Goal: Task Accomplishment & Management: Manage account settings

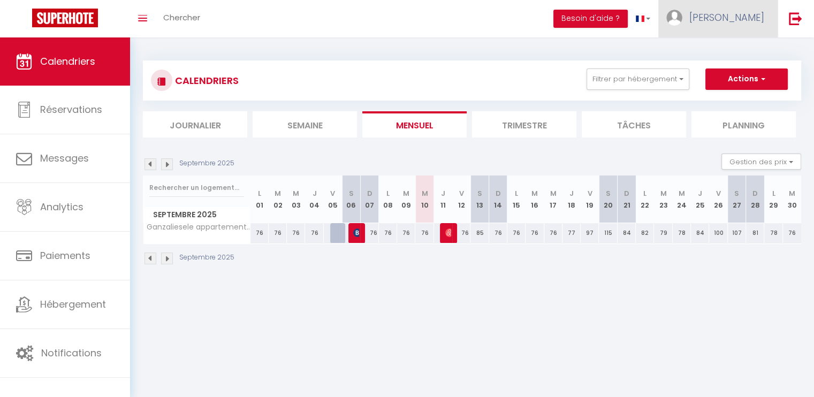
click at [752, 16] on span "[PERSON_NAME]" at bounding box center [726, 17] width 75 height 13
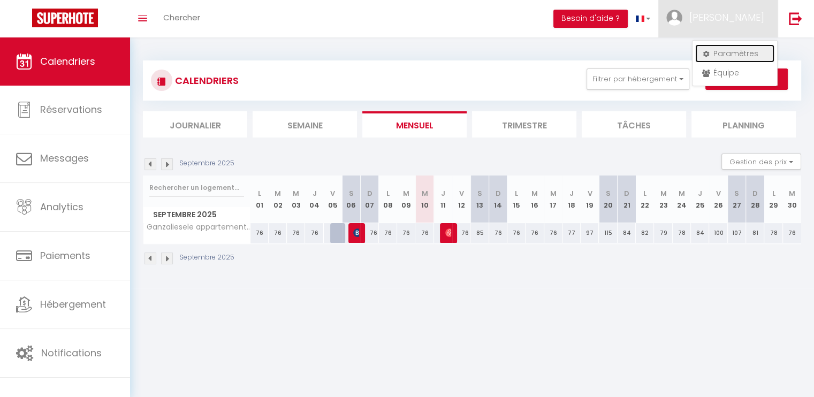
click at [734, 52] on link "Paramètres" at bounding box center [734, 53] width 79 height 18
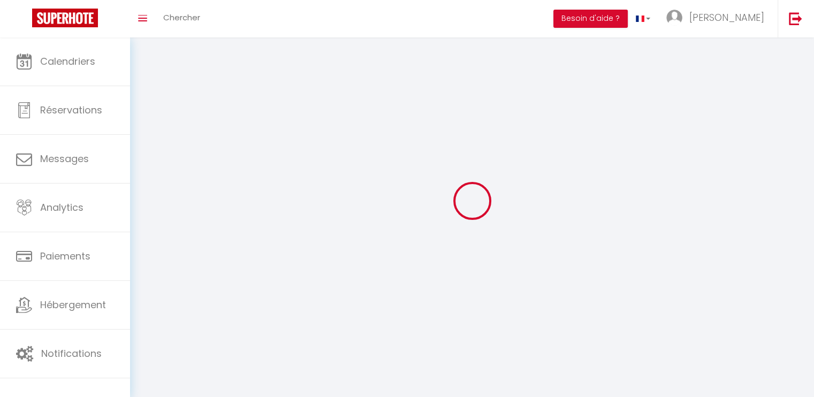
type input "[PERSON_NAME]"
type input "0670932702"
type input "[STREET_ADDRESS]"
type input "68480"
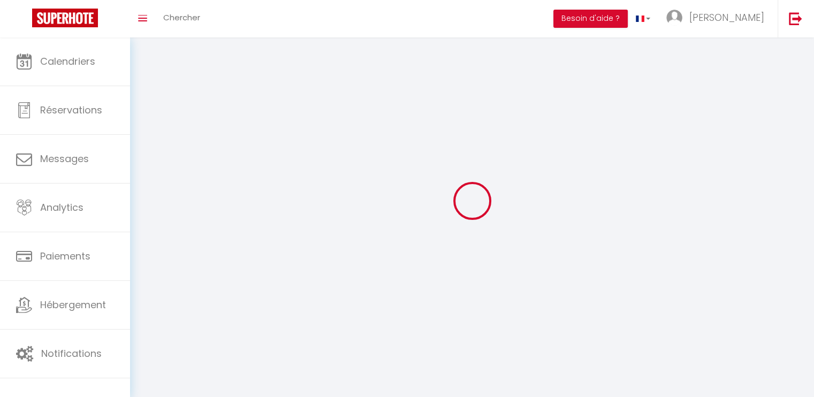
type input "[PERSON_NAME]"
type input "0y97H8xa2LD4zGMnhULRuTGAA"
type input "rTFwQYSx63vrdHBVdQrxmYAlt"
select select "28"
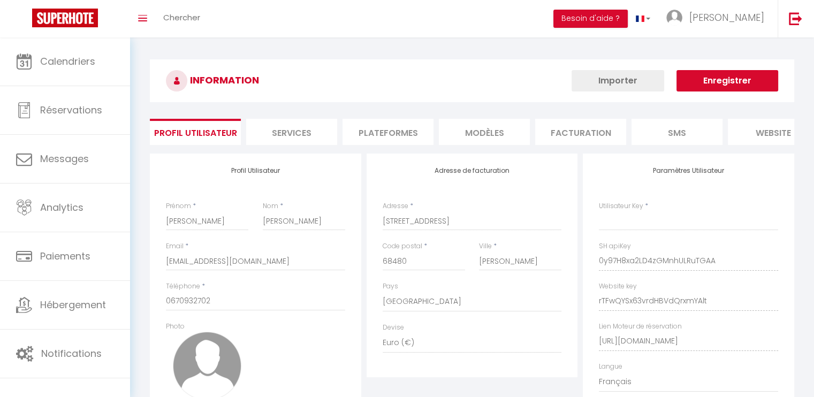
select select "fr"
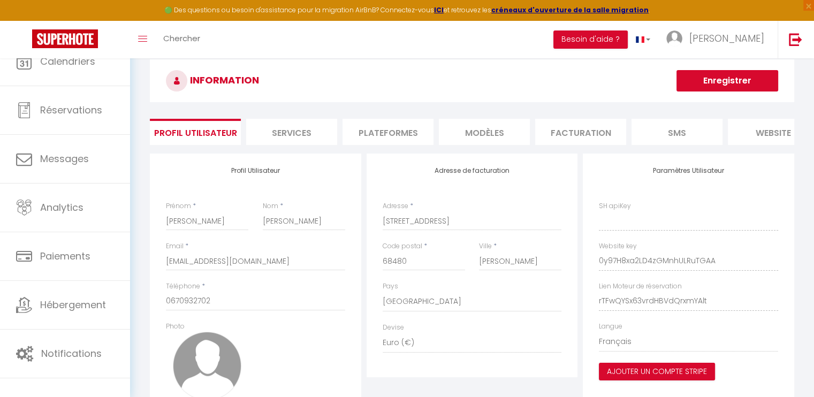
type input "0y97H8xa2LD4zGMnhULRuTGAA"
type input "rTFwQYSx63vrdHBVdQrxmYAlt"
type input "[URL][DOMAIN_NAME]"
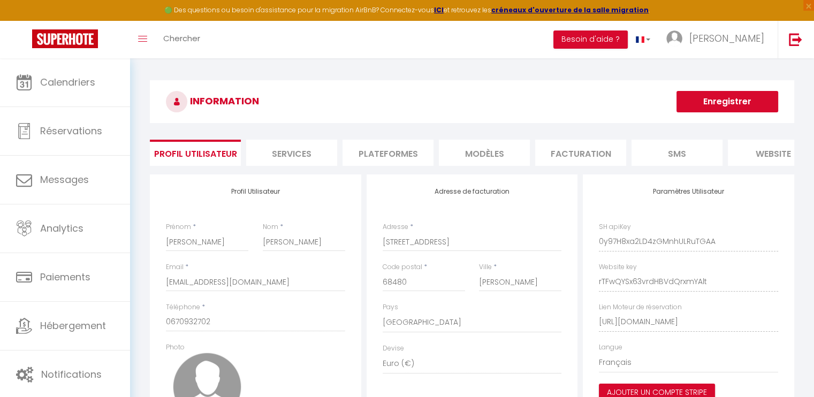
click at [412, 143] on li "Plateformes" at bounding box center [388, 153] width 91 height 26
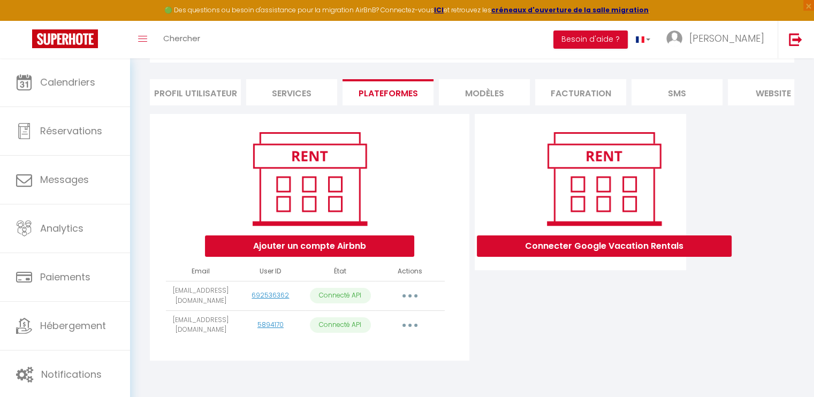
scroll to position [68, 0]
click at [345, 243] on button "Ajouter un compte Airbnb" at bounding box center [309, 245] width 209 height 21
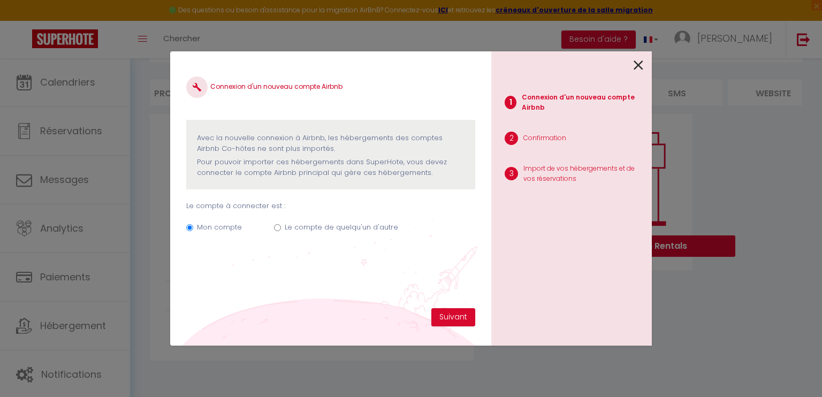
click at [276, 226] on input "Le compte de quelqu'un d'autre" at bounding box center [277, 227] width 7 height 7
radio input "true"
radio input "false"
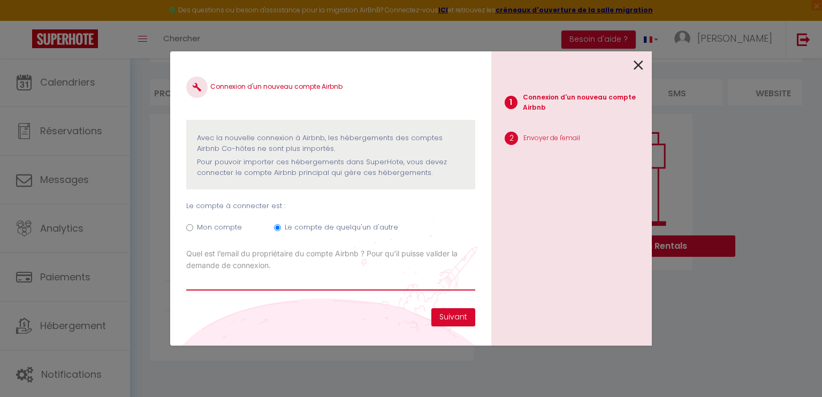
paste input "[PERSON_NAME][EMAIL_ADDRESS][DOMAIN_NAME]"
type input "[PERSON_NAME][EMAIL_ADDRESS][DOMAIN_NAME]"
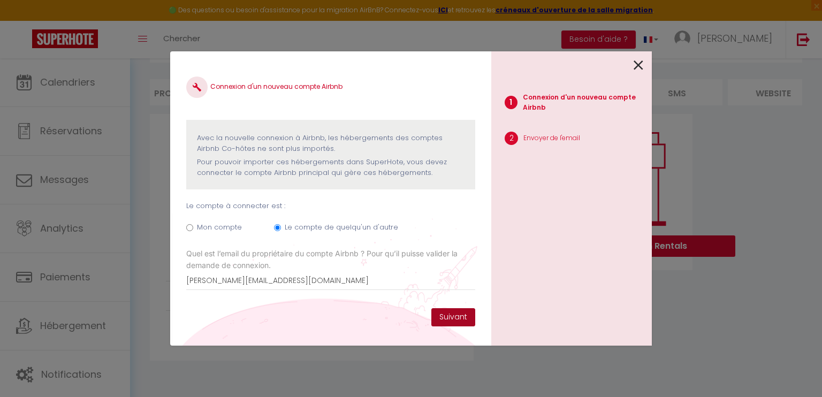
click at [463, 312] on button "Suivant" at bounding box center [453, 317] width 44 height 18
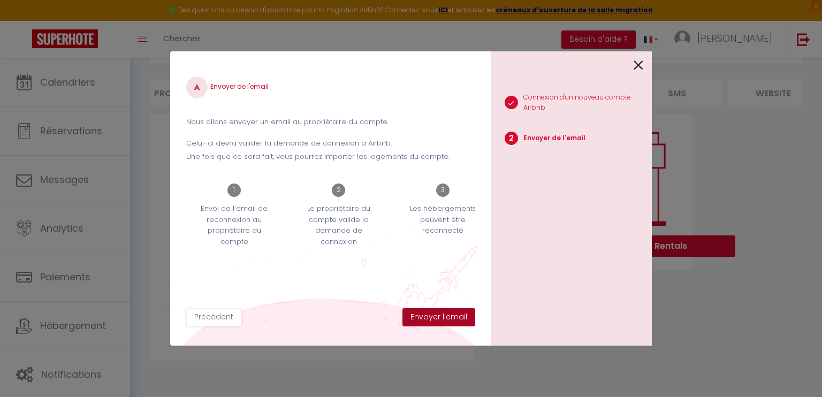
click at [442, 319] on button "Envoyer l'email" at bounding box center [438, 317] width 73 height 18
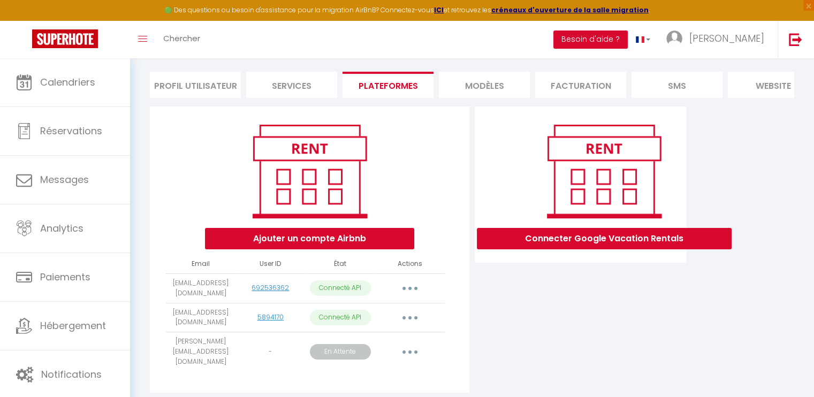
click at [407, 349] on button "button" at bounding box center [410, 352] width 30 height 17
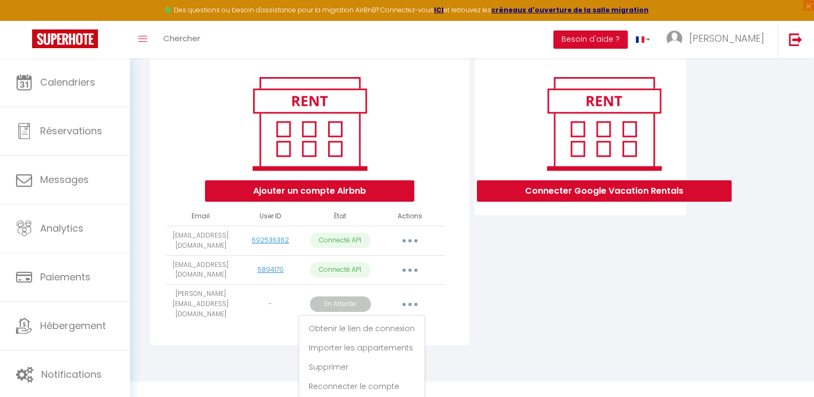
scroll to position [119, 0]
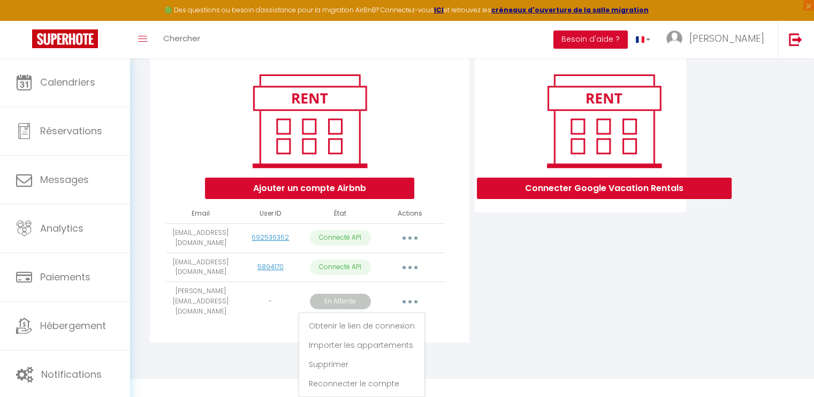
click at [445, 337] on div "Ajouter un compte Airbnb Email User ID État Actions contact@treo-conciergerie.f…" at bounding box center [472, 202] width 650 height 293
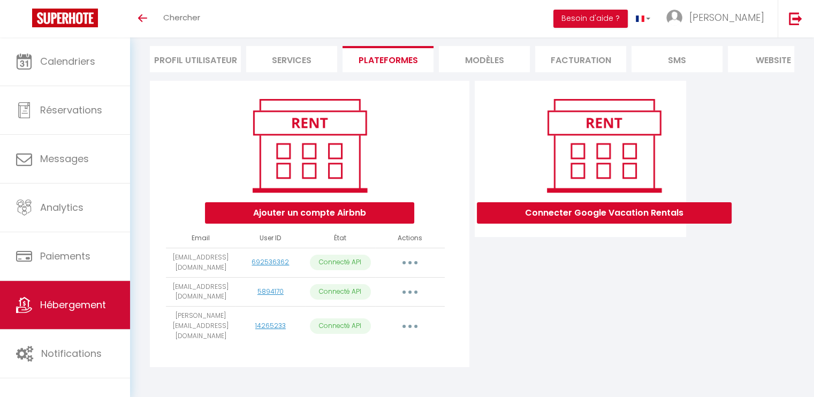
click at [81, 305] on span "Hébergement" at bounding box center [73, 304] width 66 height 13
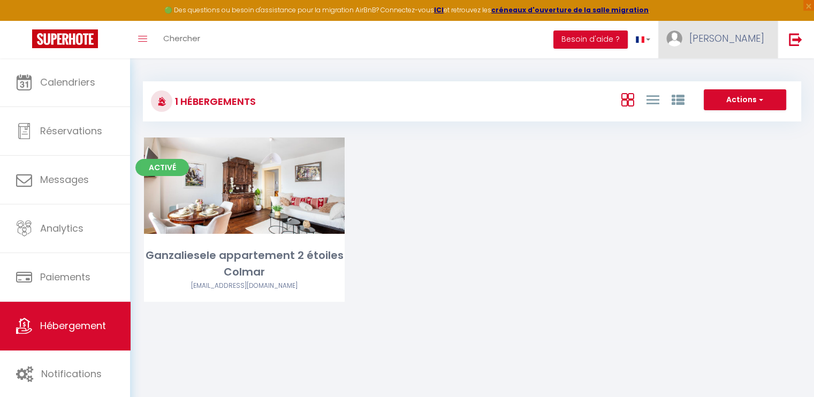
click at [761, 27] on link "[PERSON_NAME]" at bounding box center [717, 39] width 119 height 37
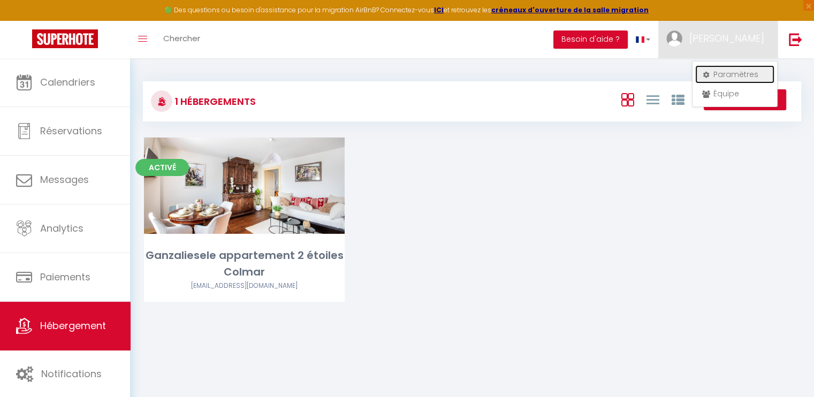
click at [729, 69] on link "Paramètres" at bounding box center [734, 74] width 79 height 18
select select "28"
select select "fr"
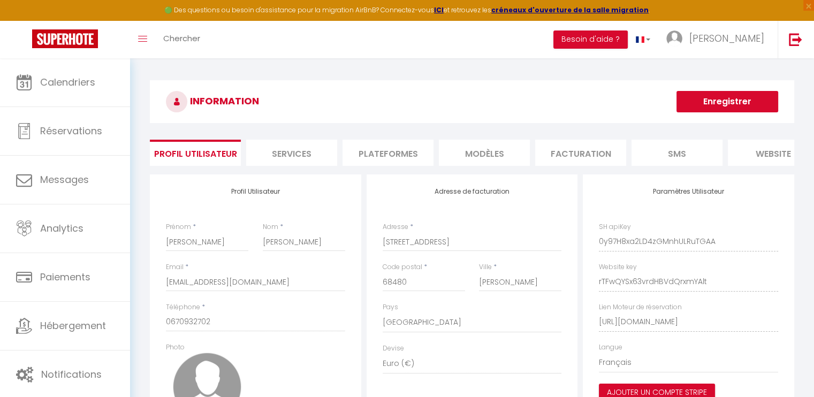
click at [400, 153] on li "Plateformes" at bounding box center [388, 153] width 91 height 26
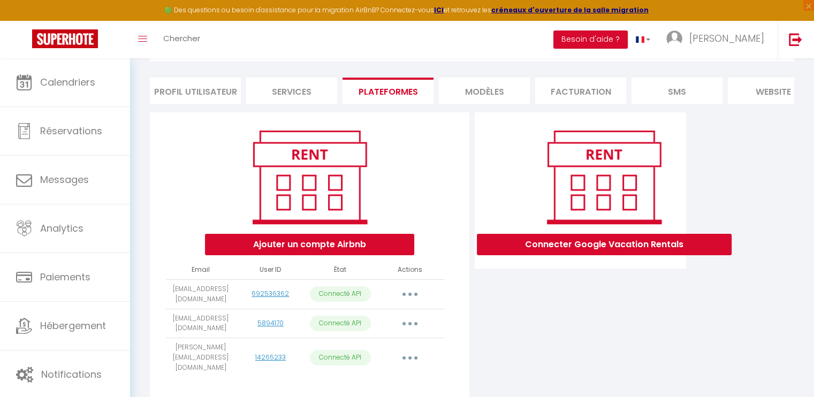
scroll to position [94, 0]
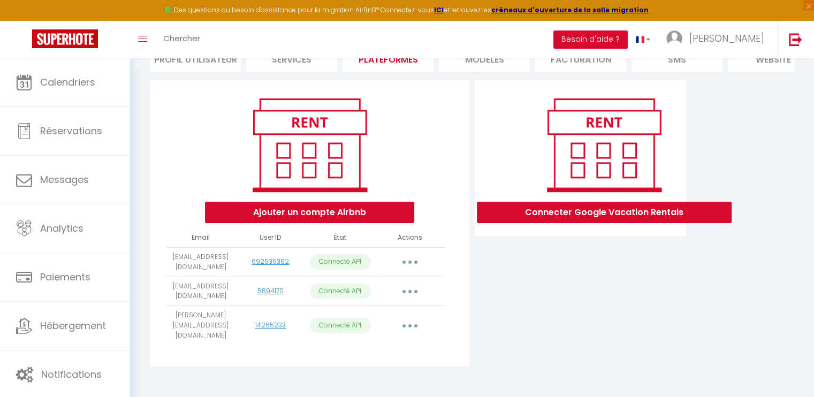
click at [410, 323] on button "button" at bounding box center [410, 325] width 30 height 17
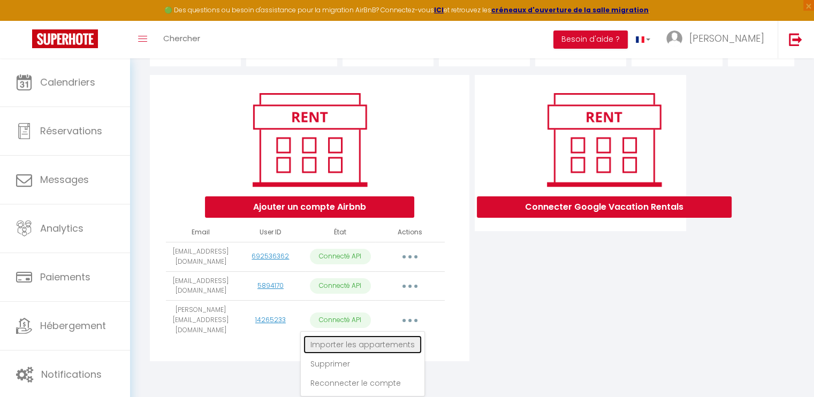
click at [368, 348] on link "Importer les appartements" at bounding box center [362, 345] width 118 height 18
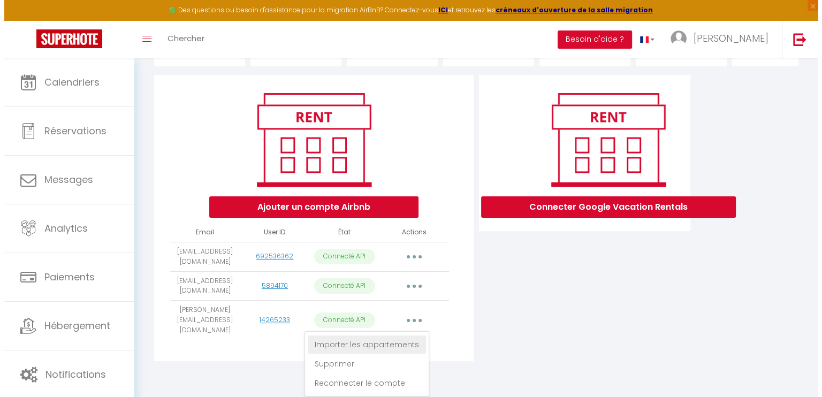
scroll to position [94, 0]
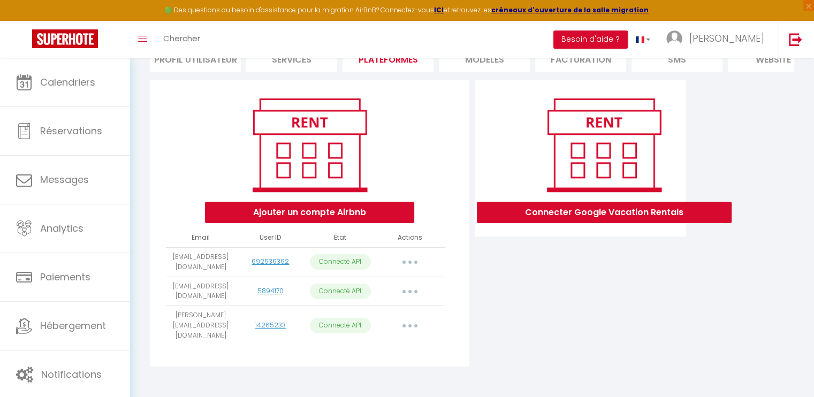
select select
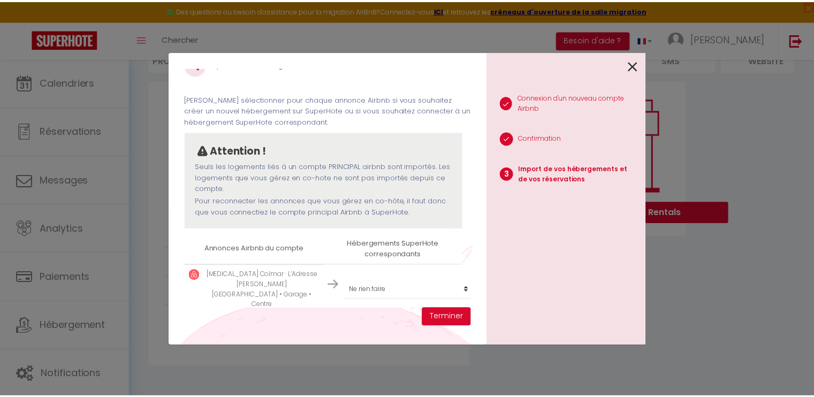
scroll to position [24, 0]
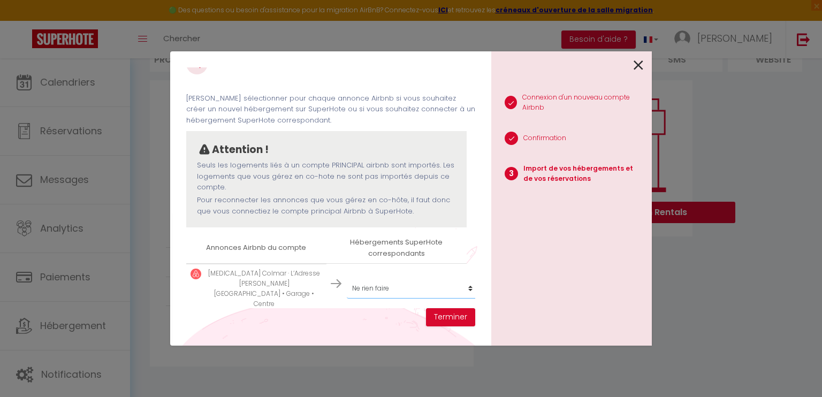
click at [460, 278] on select "Créer un nouvel hébergement Ne rien faire Ganzaliesele appartement 2 étoiles Co…" at bounding box center [413, 288] width 132 height 20
click at [455, 316] on button "Terminer" at bounding box center [450, 317] width 49 height 18
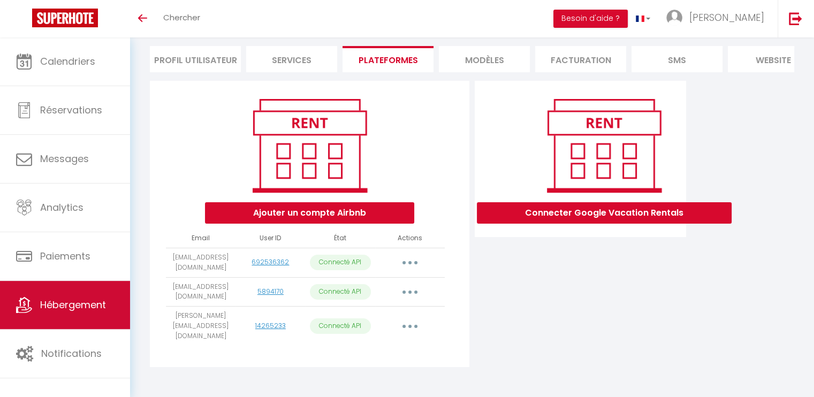
click at [62, 294] on link "Hébergement" at bounding box center [65, 305] width 130 height 48
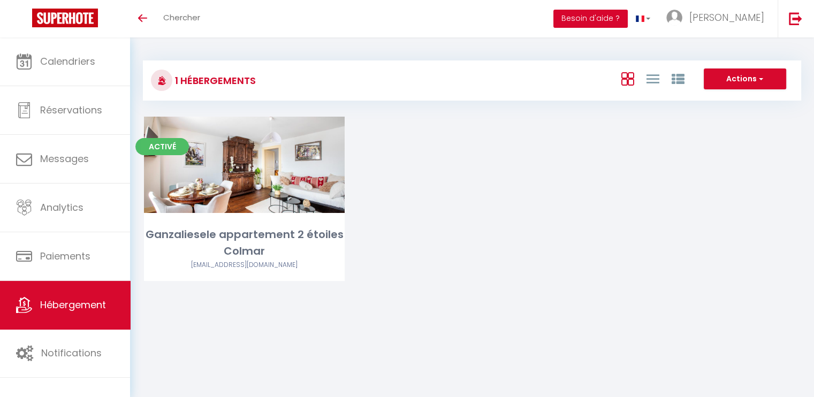
click at [599, 19] on button "Besoin d'aide ?" at bounding box center [590, 19] width 74 height 18
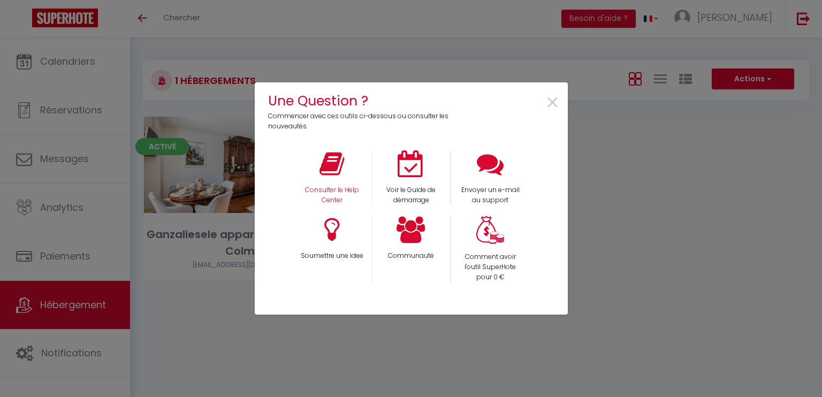
click at [346, 175] on div "Consulter le Help Center" at bounding box center [331, 177] width 79 height 55
click at [330, 178] on div "Consulter le Help Center" at bounding box center [331, 177] width 79 height 55
click at [330, 193] on p "Consulter le Help Center" at bounding box center [331, 195] width 65 height 20
click at [562, 102] on div "×" at bounding box center [515, 110] width 104 height 41
click at [551, 98] on span "×" at bounding box center [552, 103] width 14 height 34
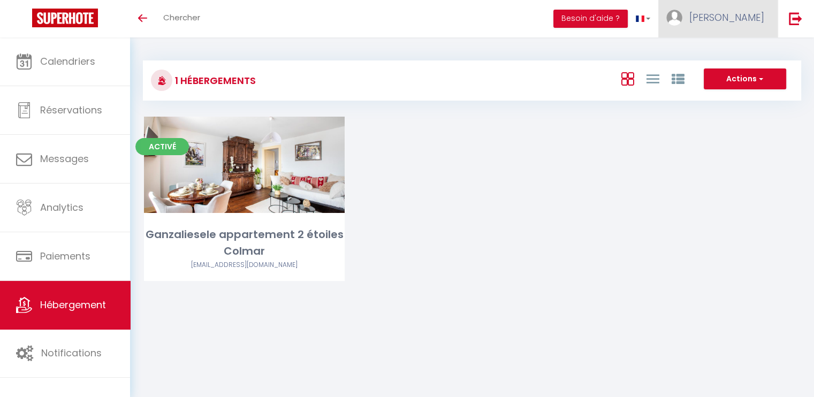
click at [736, 21] on span "[PERSON_NAME]" at bounding box center [726, 17] width 75 height 13
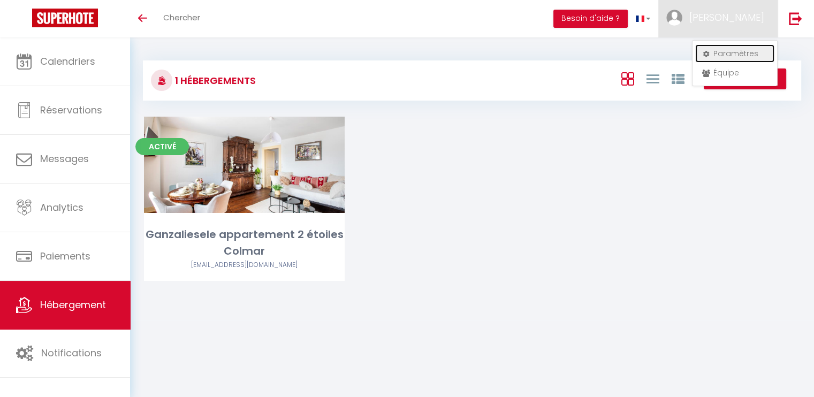
click at [729, 55] on link "Paramètres" at bounding box center [734, 53] width 79 height 18
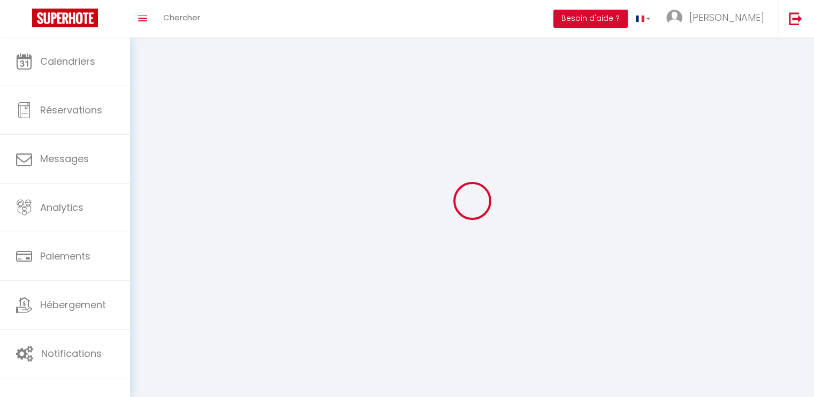
type input "[PERSON_NAME]"
type input "Meisburger"
type input "0670932702"
type input "[STREET_ADDRESS]"
type input "68480"
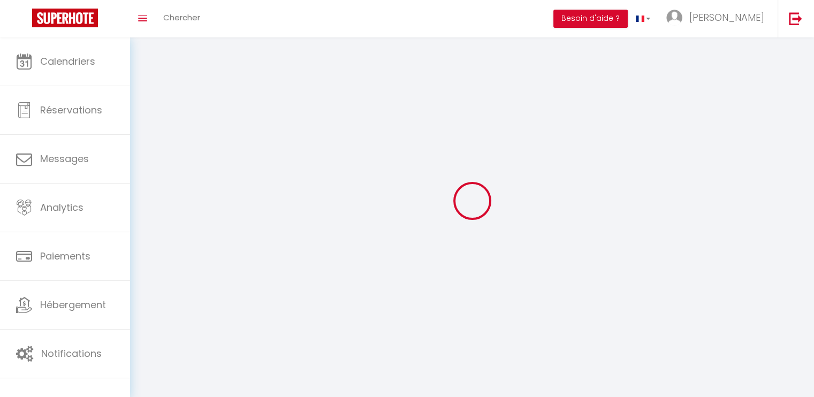
type input "Bendorf"
type input "0y97H8xa2LD4zGMnhULRuTGAA"
type input "rTFwQYSx63vrdHBVdQrxmYAlt"
type input "0y97H8xa2LD4zGMnhULRuTGAA"
type input "rTFwQYSx63vrdHBVdQrxmYAlt"
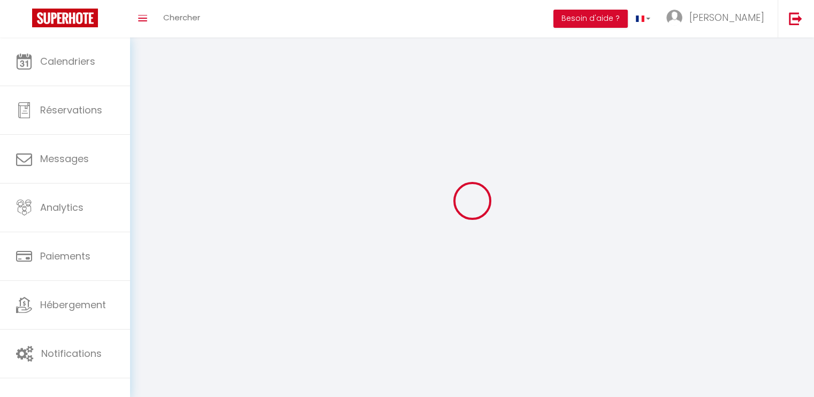
type input "[URL][DOMAIN_NAME]"
select select "28"
select select "fr"
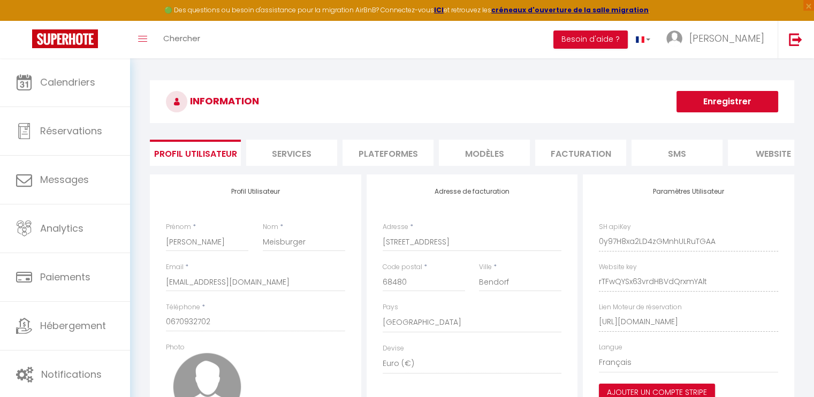
click at [393, 150] on li "Plateformes" at bounding box center [388, 153] width 91 height 26
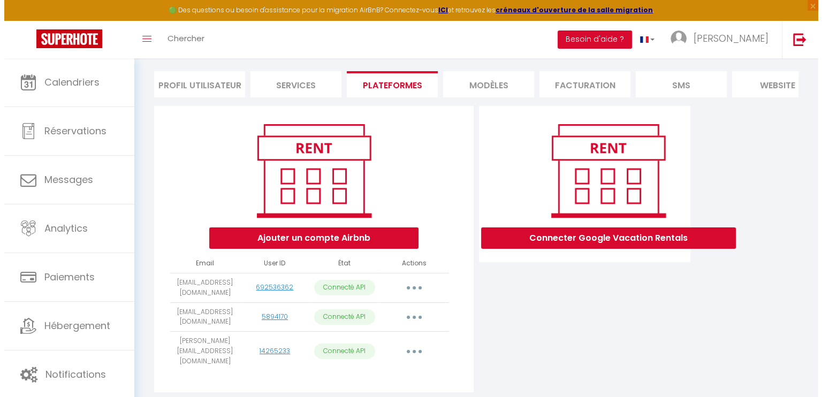
scroll to position [94, 0]
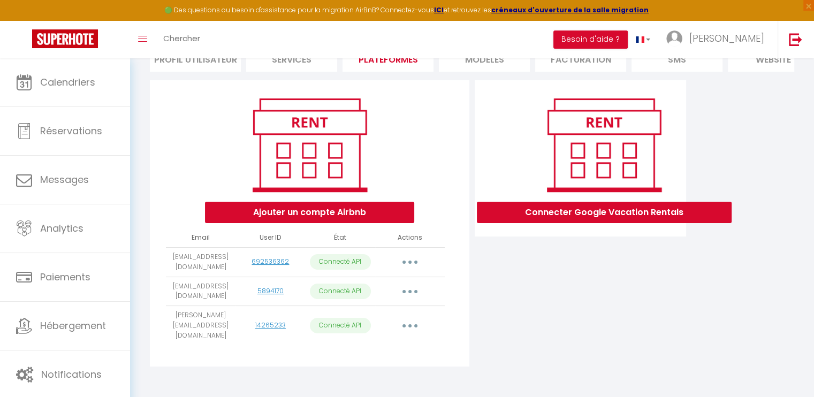
click at [410, 325] on button "button" at bounding box center [410, 325] width 30 height 17
click at [400, 348] on link "Importer les appartements" at bounding box center [362, 350] width 118 height 18
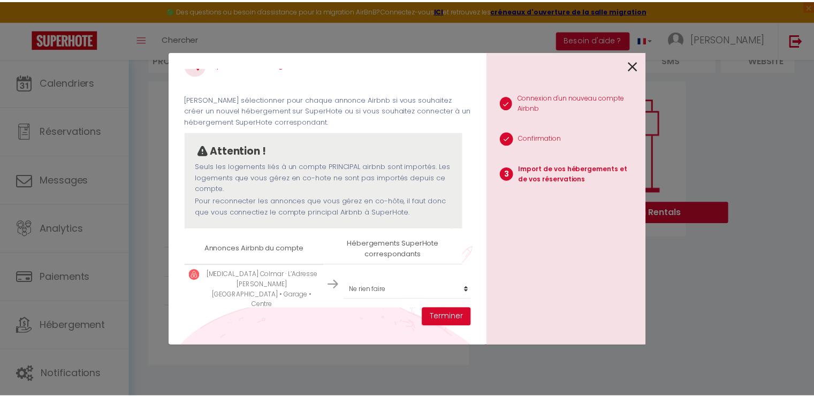
scroll to position [24, 0]
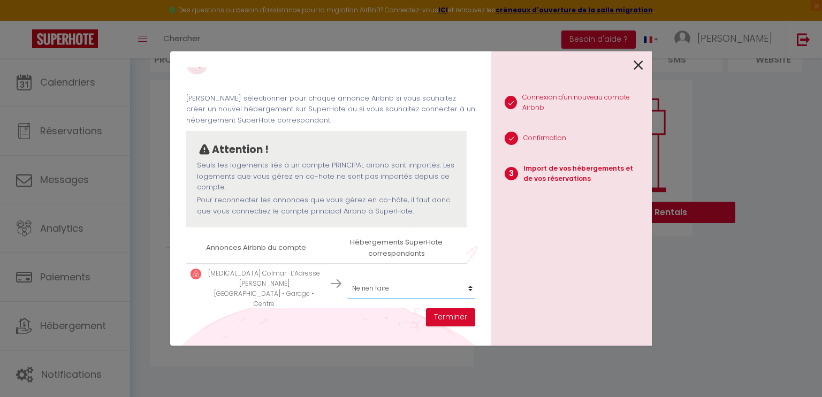
click at [462, 278] on select "Créer un nouvel hébergement Ne rien faire Ganzaliesele appartement 2 étoiles Co…" at bounding box center [413, 288] width 132 height 20
select select "create_new"
click at [347, 278] on select "Créer un nouvel hébergement Ne rien faire Ganzaliesele appartement 2 étoiles Co…" at bounding box center [413, 288] width 132 height 20
click at [453, 319] on button "Terminer" at bounding box center [450, 317] width 49 height 18
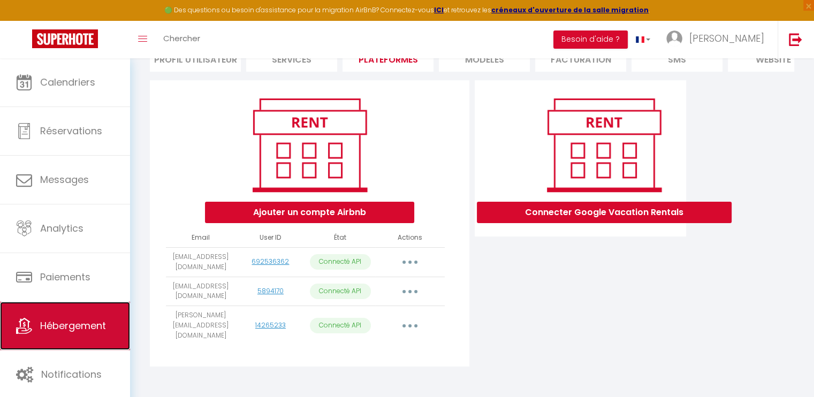
click at [63, 317] on link "Hébergement" at bounding box center [65, 326] width 130 height 48
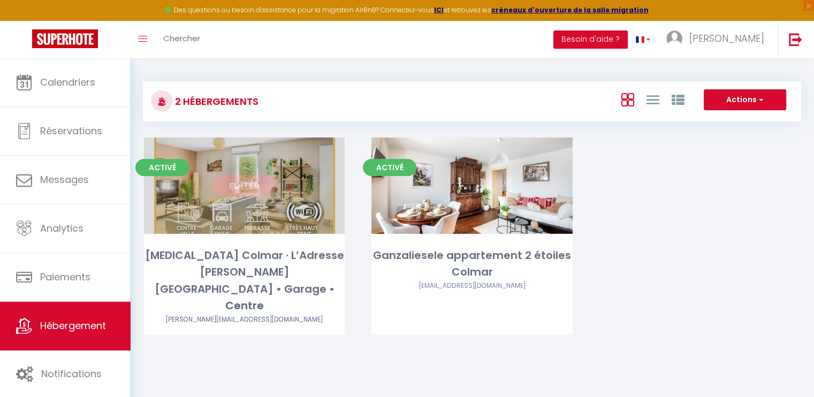
click at [202, 215] on div "Editer" at bounding box center [244, 186] width 201 height 96
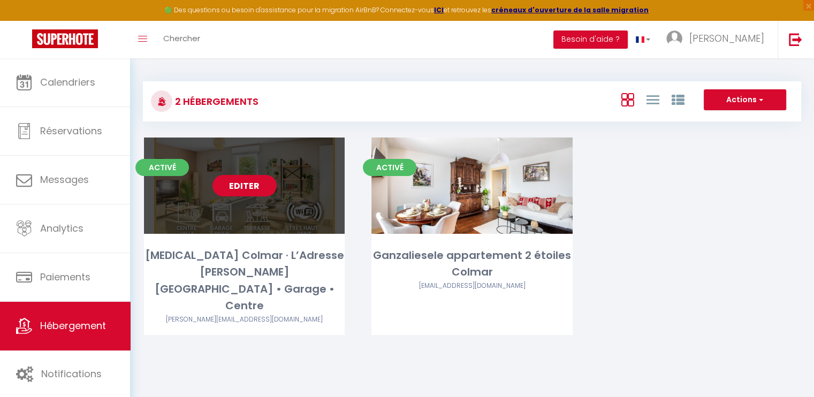
click at [244, 189] on link "Editer" at bounding box center [244, 185] width 64 height 21
select select "3"
select select "2"
select select "1"
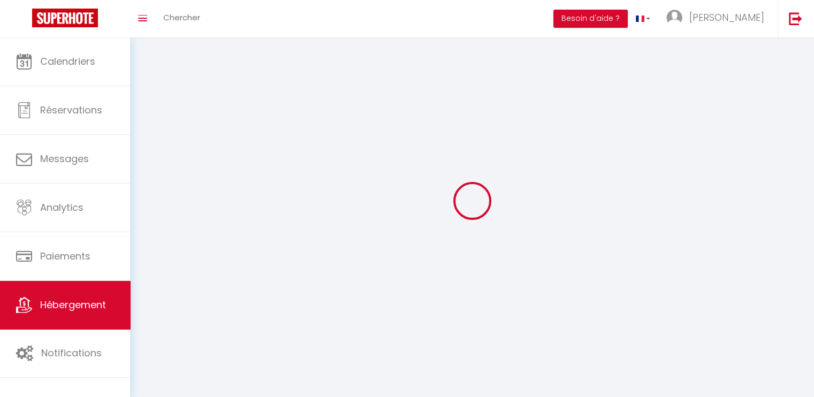
select select
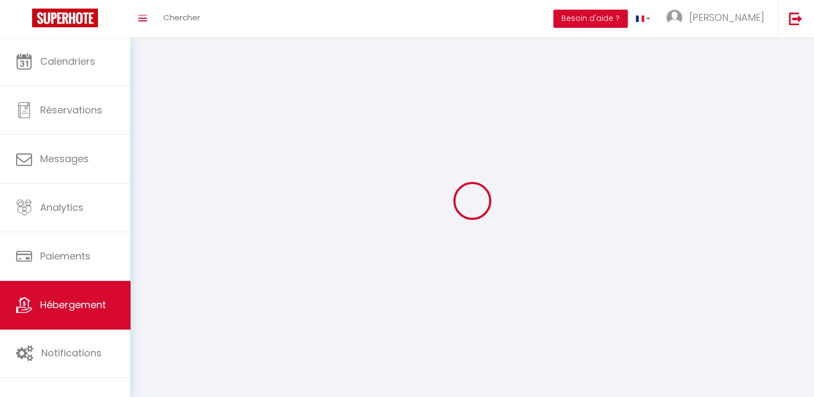
select select
checkbox input "false"
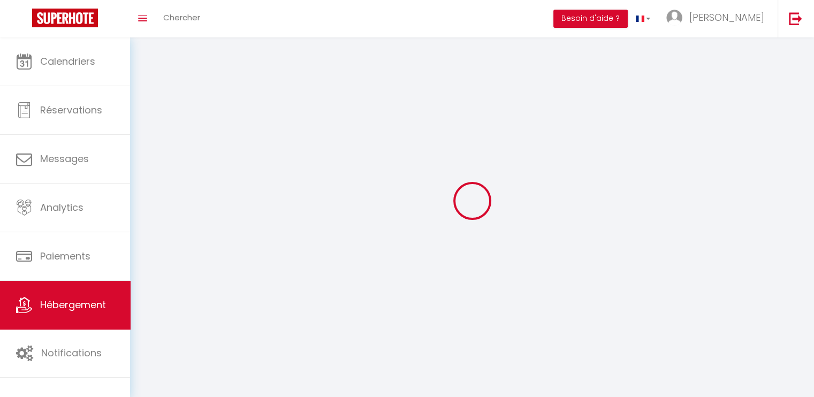
select select
select select "1"
select select "28"
select select
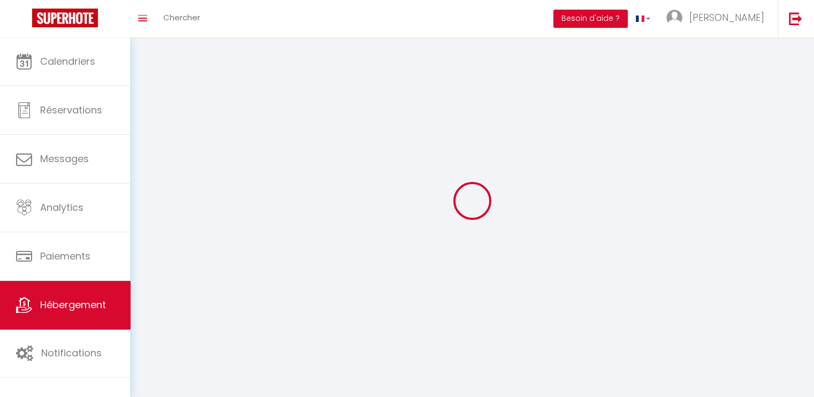
select select
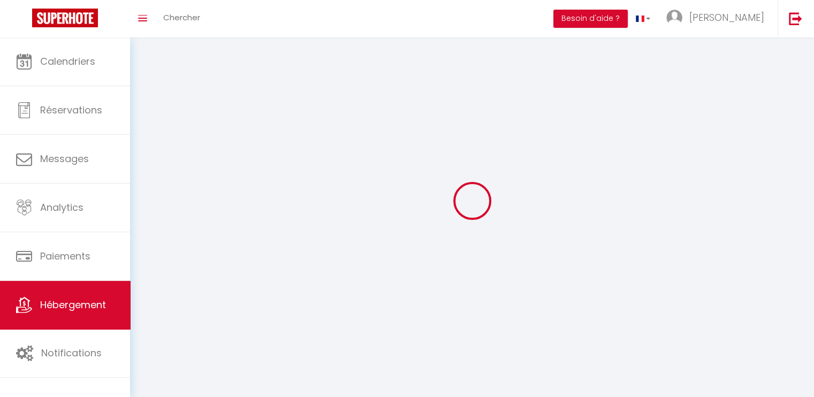
checkbox input "false"
select select
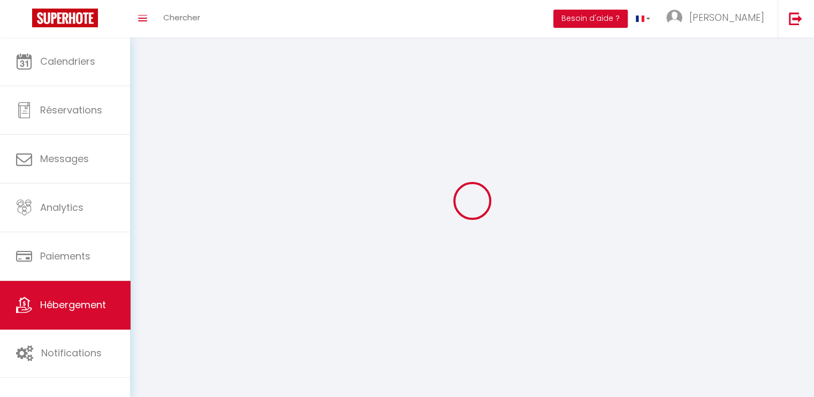
select select
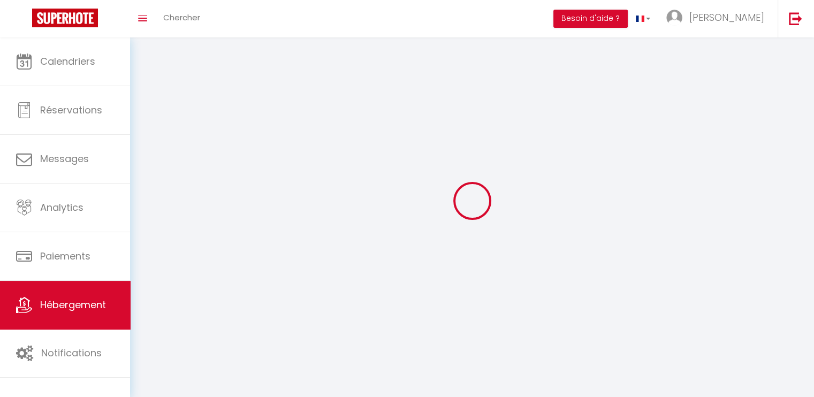
select select
checkbox input "false"
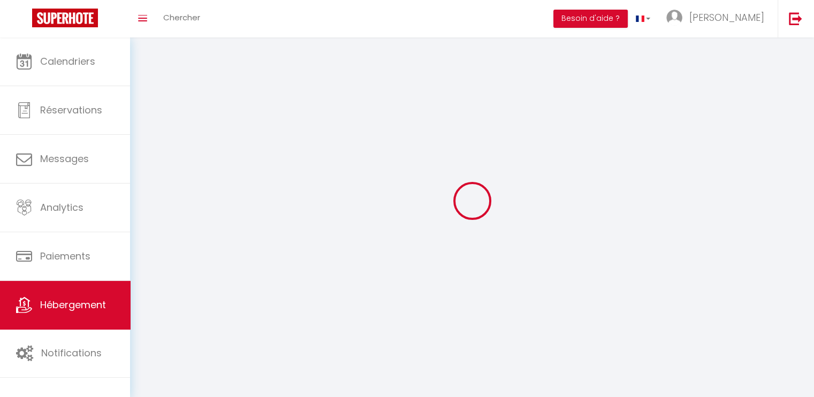
checkbox input "false"
select select
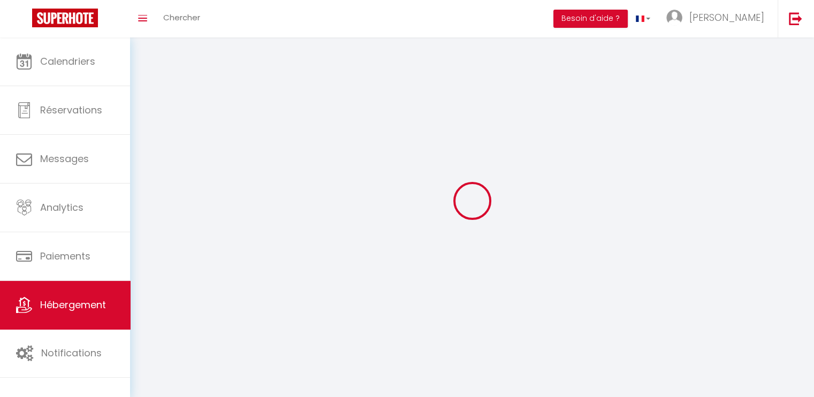
select select
checkbox input "false"
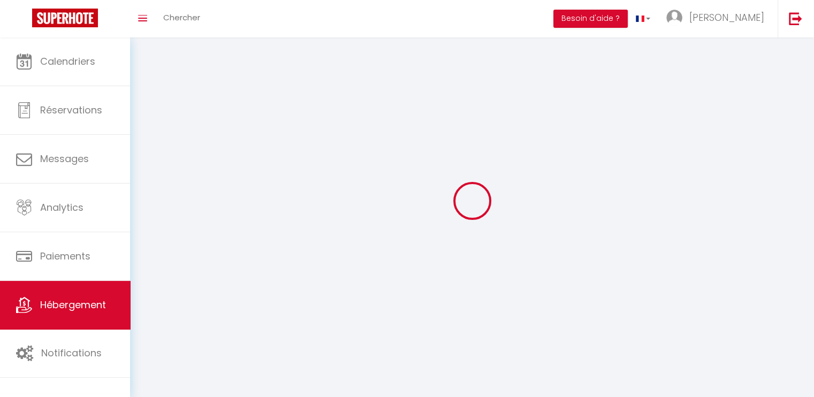
checkbox input "false"
select select
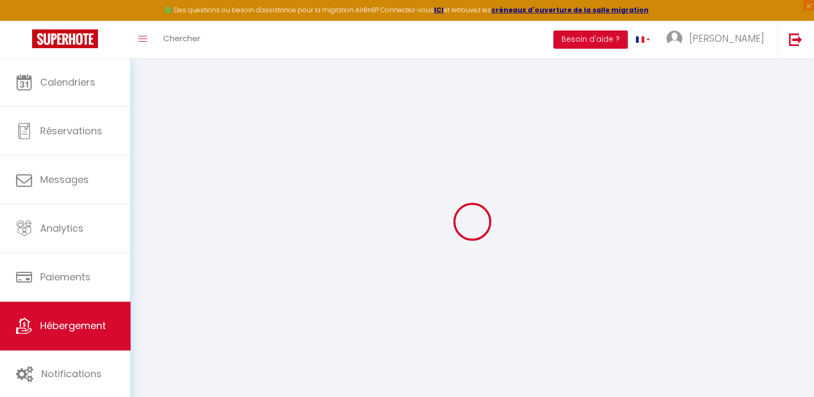
select select
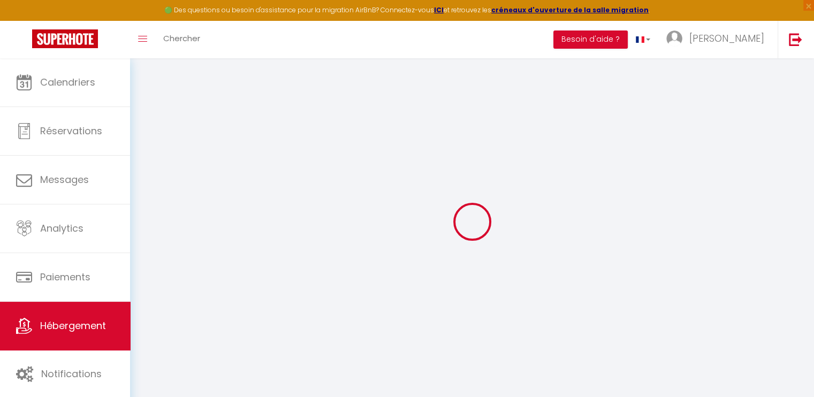
select select
checkbox input "false"
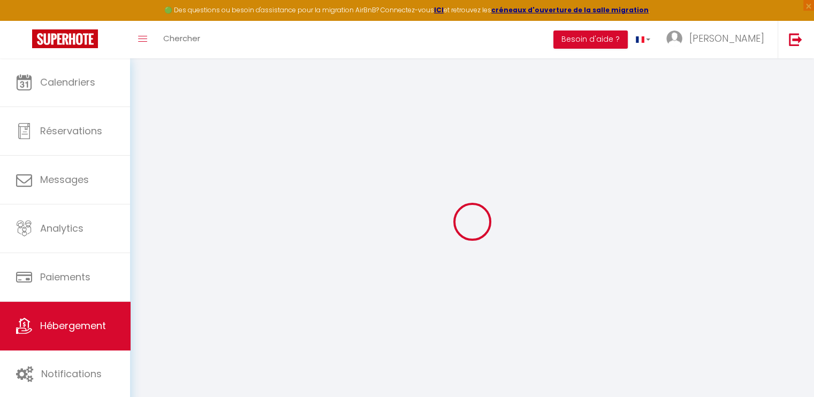
select select
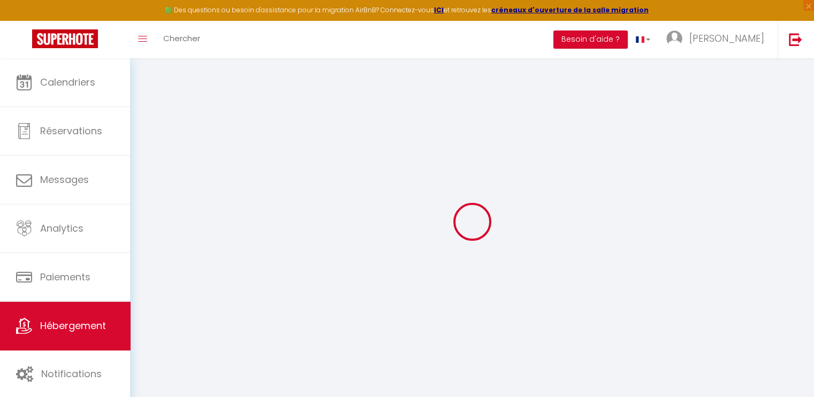
select select
checkbox input "false"
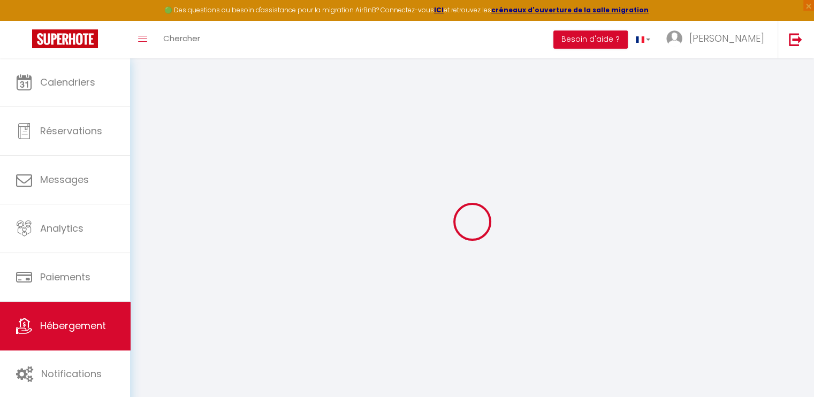
checkbox input "false"
select select
type input "[MEDICAL_DATA] Colmar · L’Adresse [PERSON_NAME][GEOGRAPHIC_DATA] • Garage • Cen…"
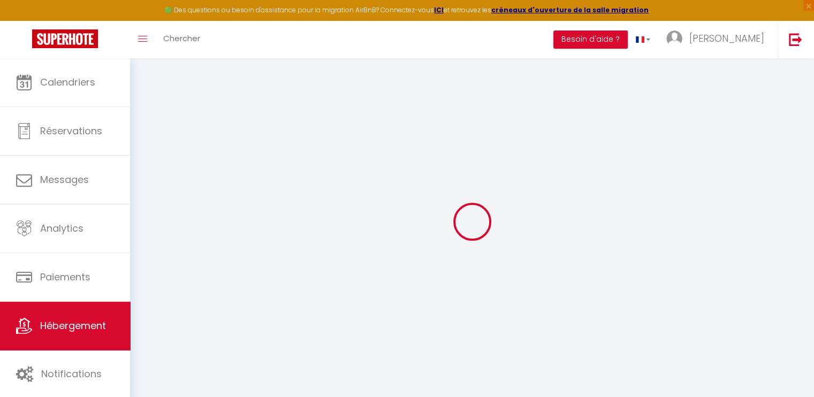
select select "2"
type input "90"
type input "50"
select select
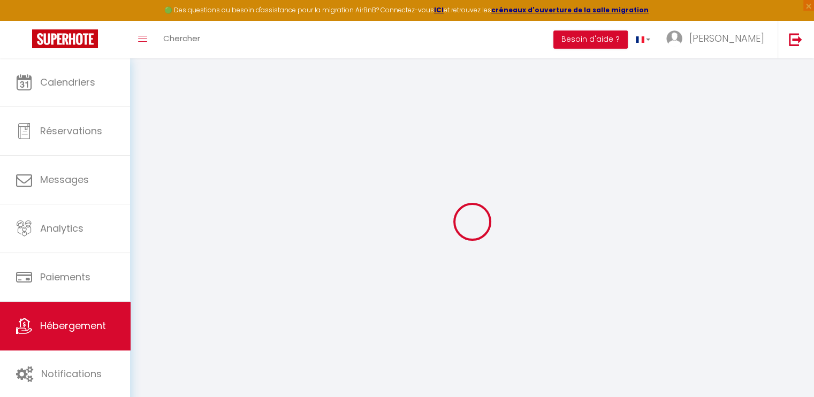
select select
type input "[STREET_ADDRESS]"
type input "68000"
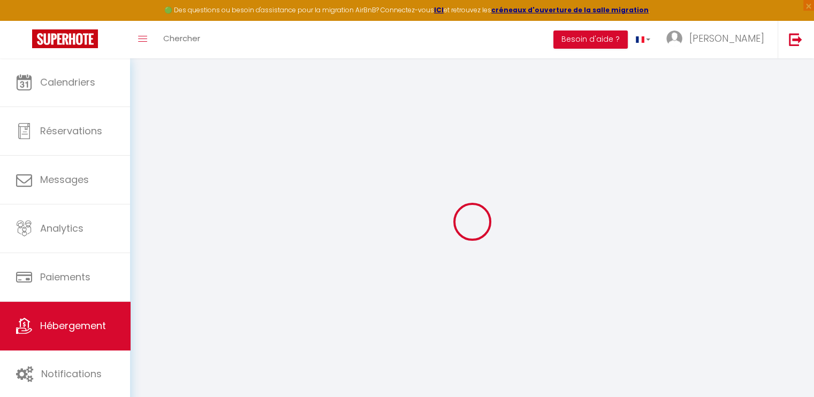
type input "Colmar"
type input "[EMAIL_ADDRESS][DOMAIN_NAME]"
select select
checkbox input "false"
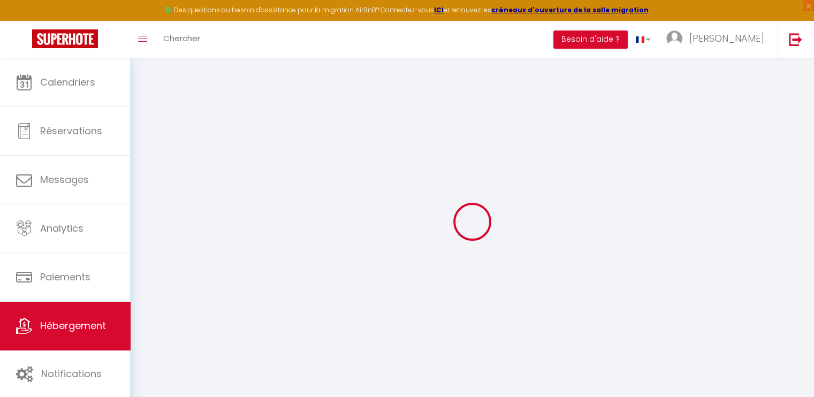
checkbox input "false"
type input "0"
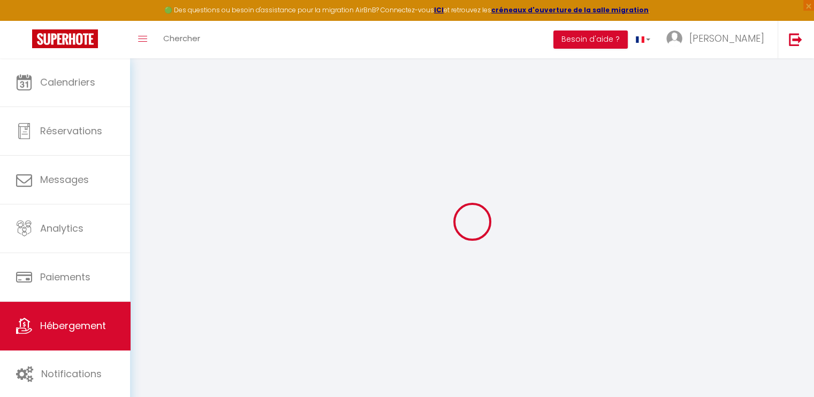
type input "0"
select select
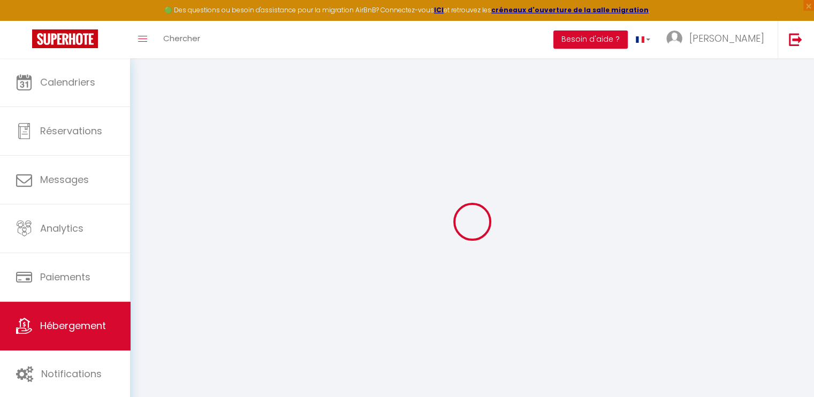
select select
checkbox input "false"
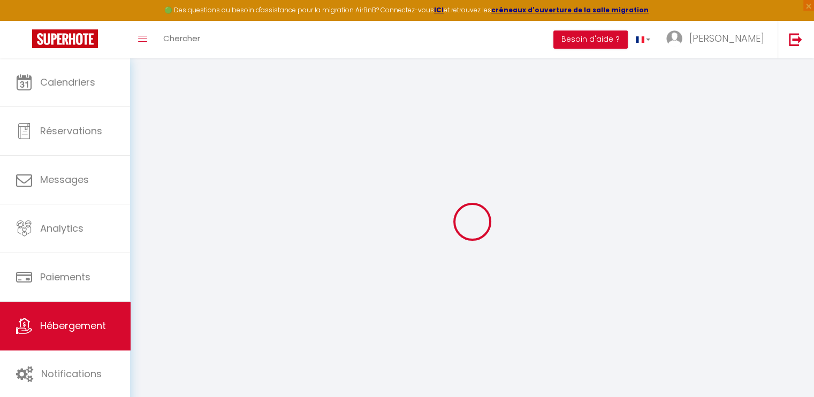
checkbox input "false"
select select
checkbox input "false"
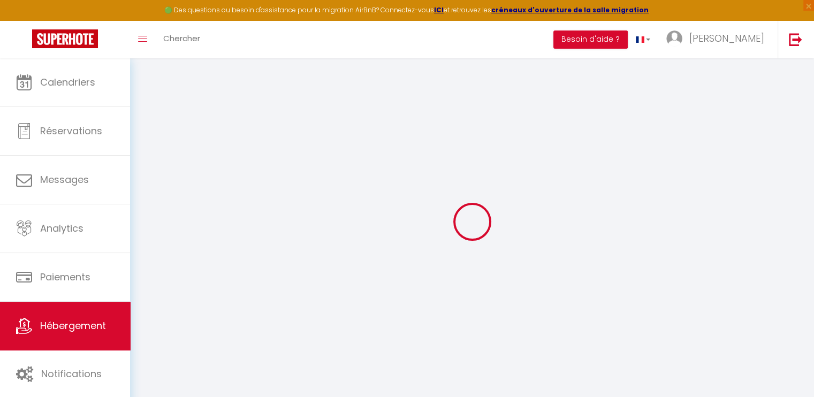
checkbox input "false"
select select "17:00"
select select "23:45"
select select "11:00"
select select "30"
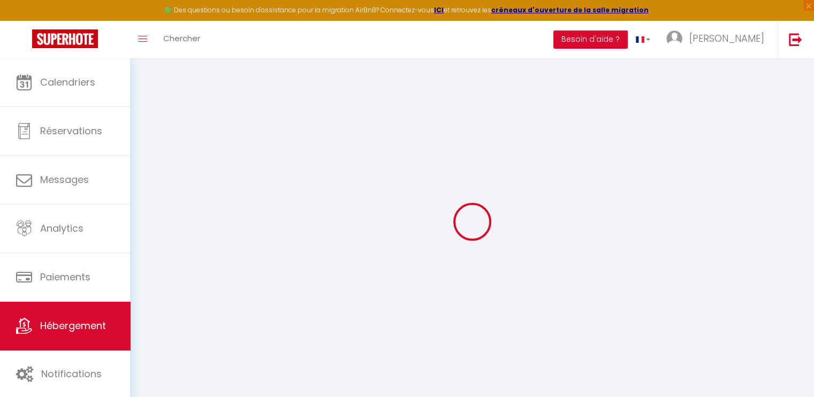
select select "120"
select select
checkbox input "false"
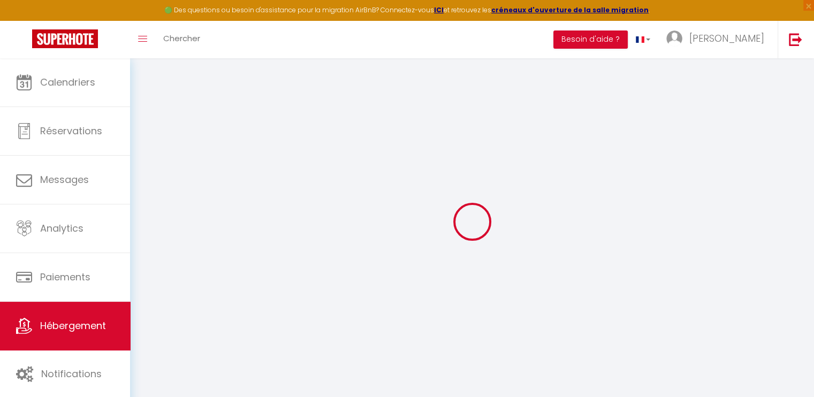
checkbox input "false"
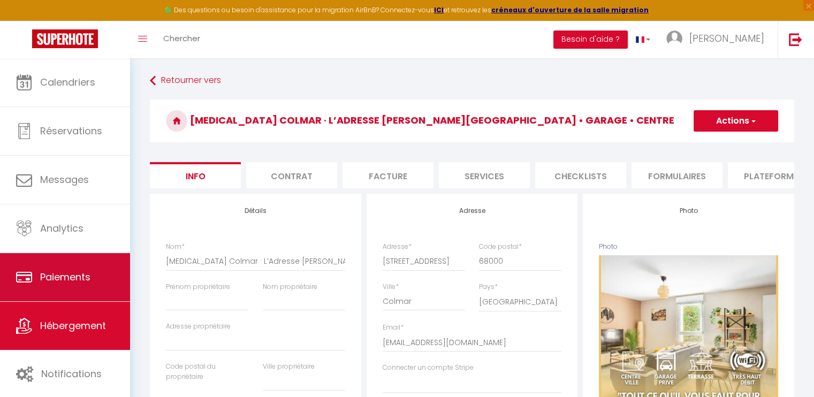
select select
checkbox input "false"
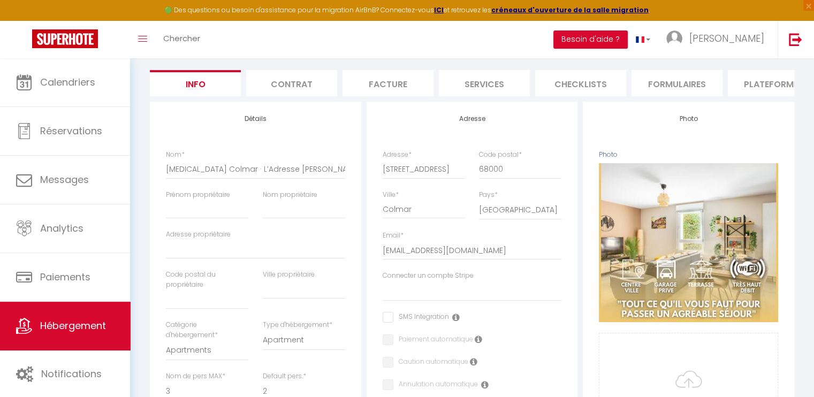
scroll to position [107, 0]
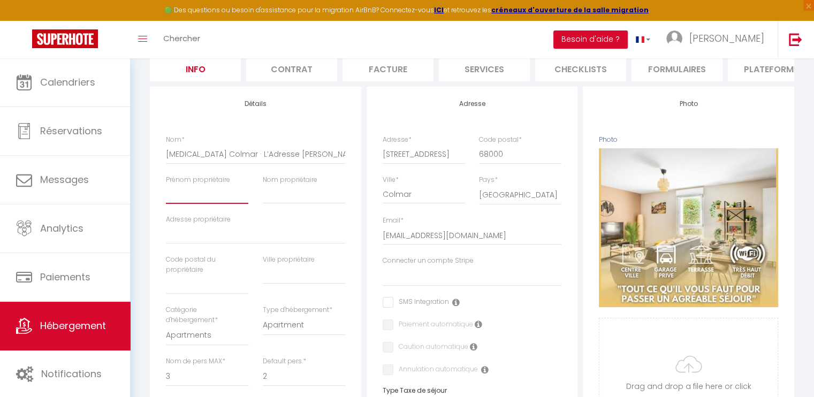
click at [186, 200] on input "Prénom propriétaire" at bounding box center [207, 194] width 82 height 19
type input "F"
select select
checkbox input "false"
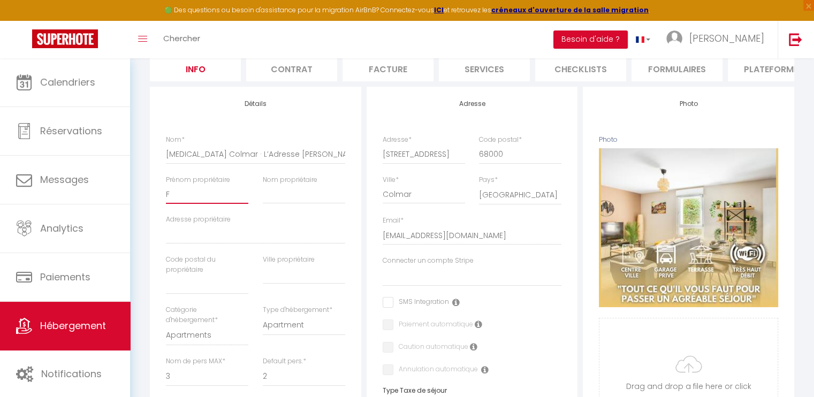
checkbox input "false"
type input "Fr"
select select
checkbox input "false"
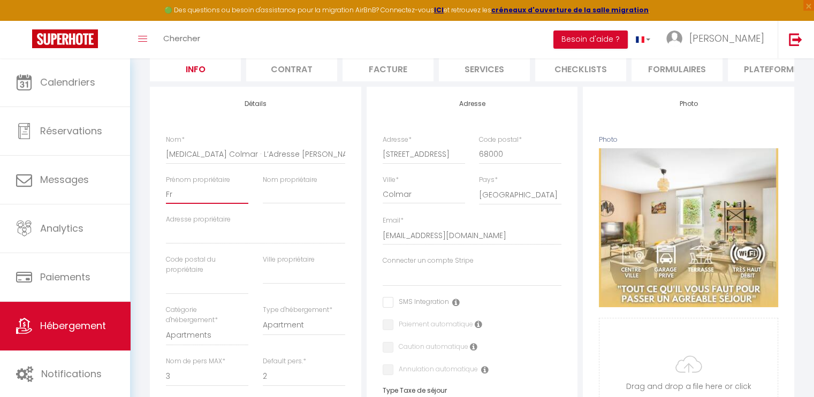
checkbox input "false"
type input "Fré"
select select
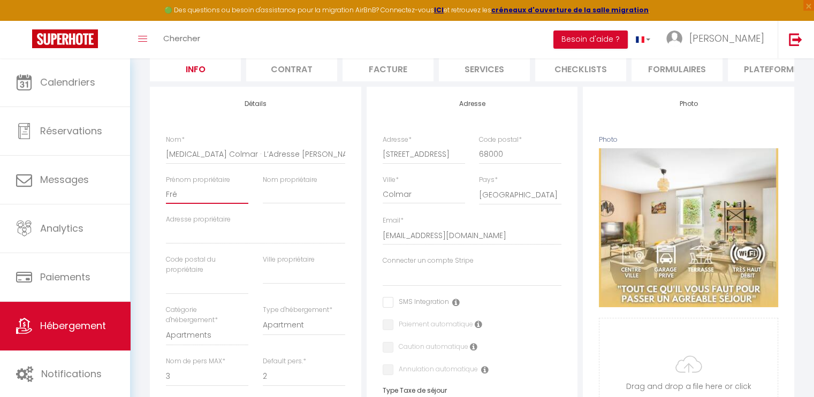
checkbox input "false"
type input "Fréd"
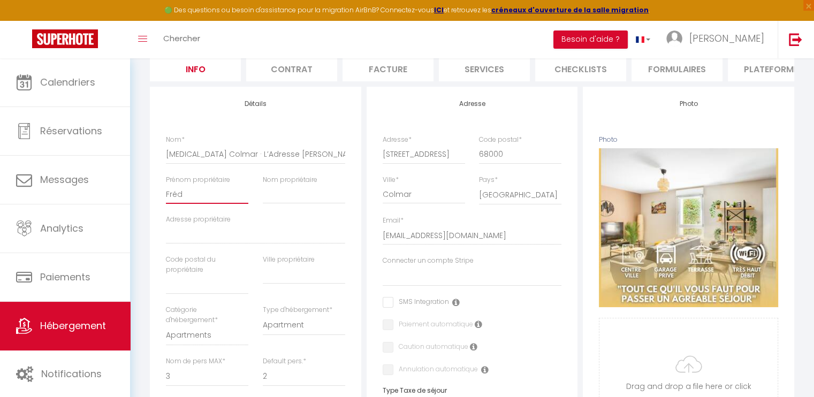
select select
checkbox input "false"
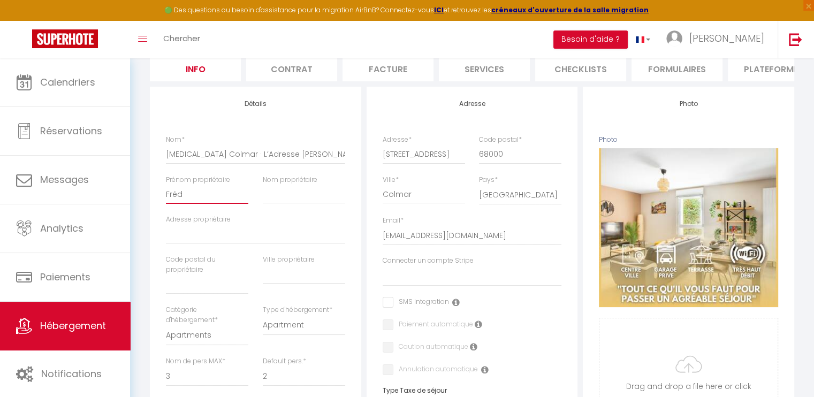
type input "Frédé"
select select
checkbox input "false"
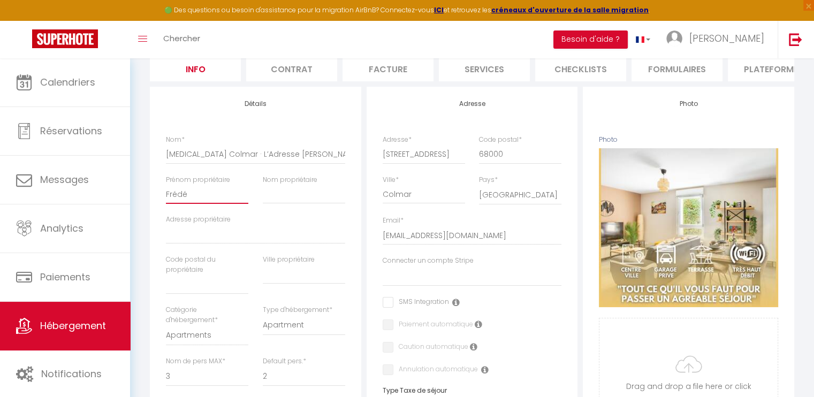
checkbox input "false"
type input "Frédér"
select select
checkbox input "false"
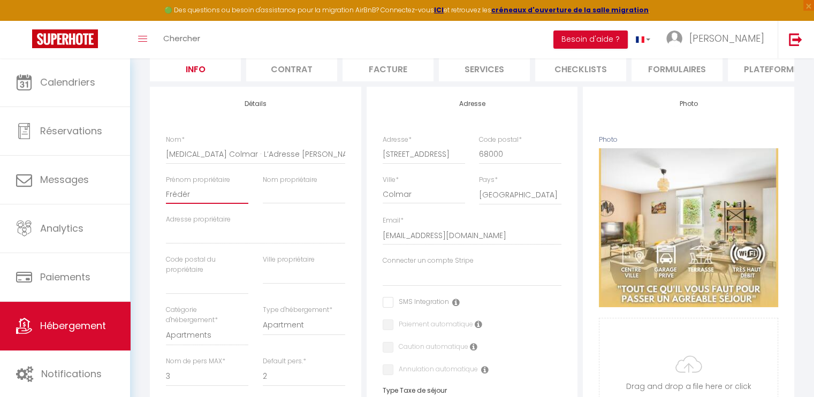
checkbox input "false"
type input "Frédéri"
select select
checkbox input "false"
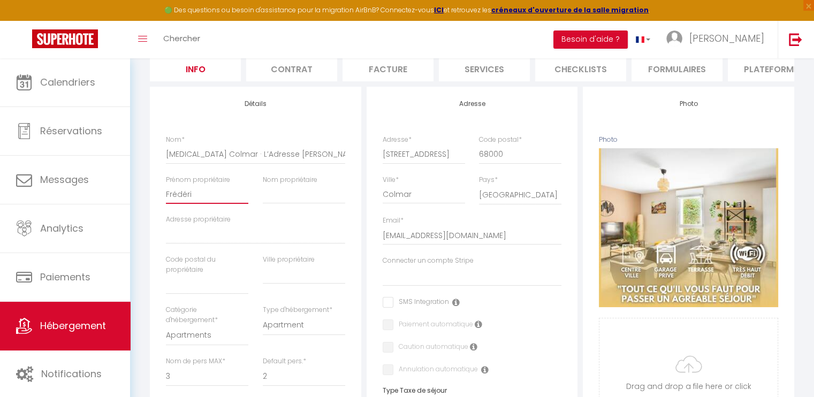
checkbox input "false"
type input "[PERSON_NAME]"
select select
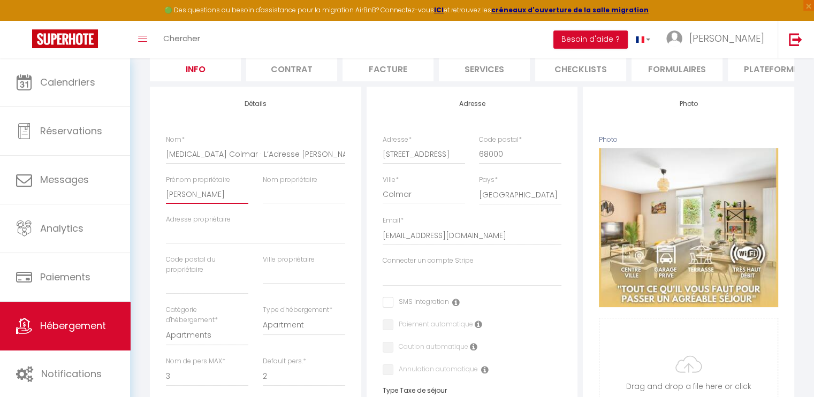
checkbox input "false"
type input "[PERSON_NAME]"
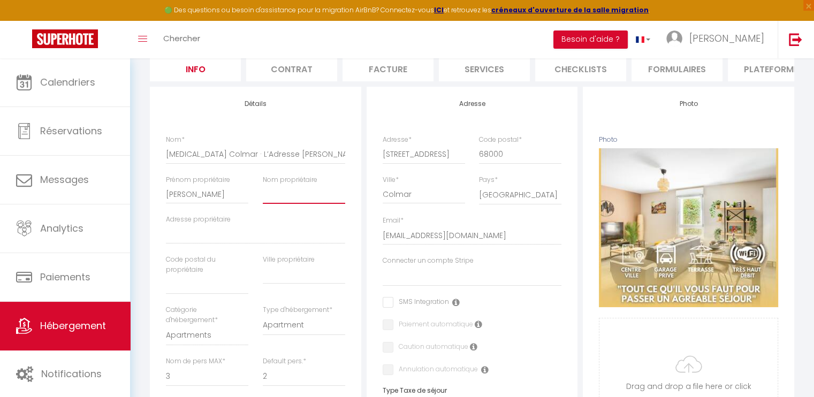
type input "U"
select select
checkbox input "false"
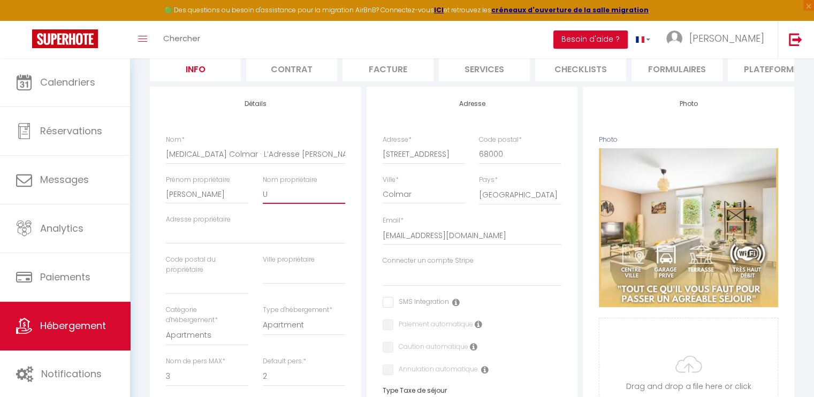
checkbox input "false"
type input "UH"
click at [178, 240] on input "Adresse propriétaire" at bounding box center [255, 234] width 179 height 19
click at [176, 242] on input "Adresse propriétaire" at bounding box center [255, 234] width 179 height 19
click at [204, 294] on input "text" at bounding box center [207, 284] width 82 height 19
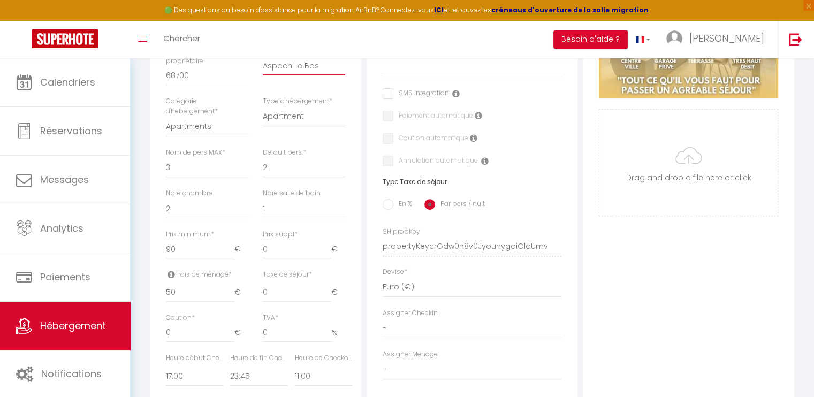
scroll to position [321, 0]
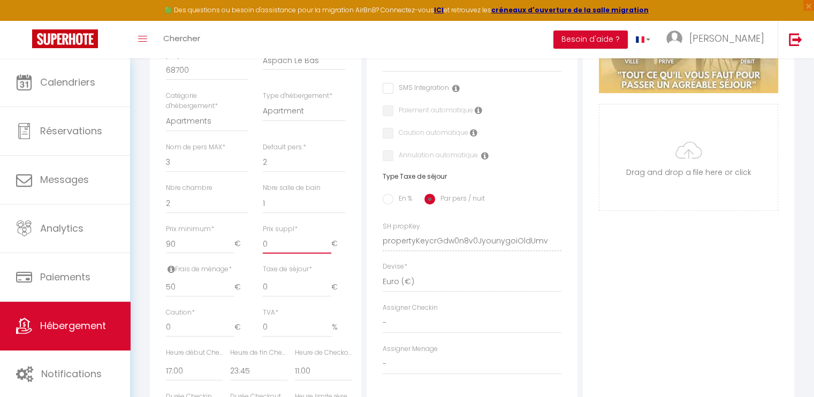
click at [276, 254] on input "0" at bounding box center [297, 243] width 69 height 19
click at [326, 254] on input "-1" at bounding box center [297, 243] width 69 height 19
click at [329, 248] on input "0" at bounding box center [297, 243] width 69 height 19
click at [329, 248] on input "1" at bounding box center [297, 243] width 69 height 19
click at [329, 248] on input "2" at bounding box center [297, 243] width 69 height 19
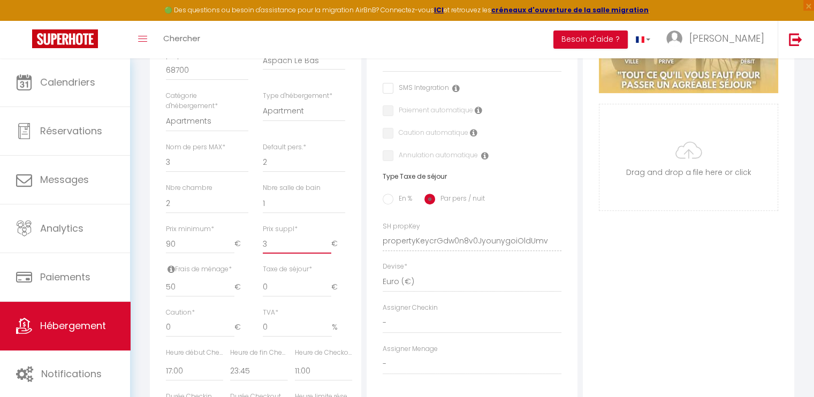
click at [329, 248] on input "3" at bounding box center [297, 243] width 69 height 19
click at [329, 248] on input "4" at bounding box center [297, 243] width 69 height 19
click at [329, 248] on input "5" at bounding box center [297, 243] width 69 height 19
click at [329, 248] on input "6" at bounding box center [297, 243] width 69 height 19
click at [329, 248] on input "7" at bounding box center [297, 243] width 69 height 19
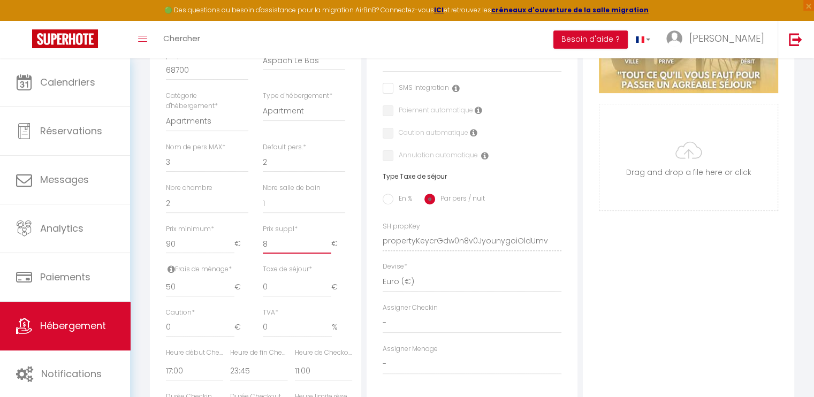
click at [329, 248] on input "8" at bounding box center [297, 243] width 69 height 19
click at [329, 248] on input "9" at bounding box center [297, 243] width 69 height 19
click at [329, 248] on input "10" at bounding box center [297, 243] width 69 height 19
click at [300, 290] on input "0" at bounding box center [297, 287] width 69 height 19
click at [333, 281] on div "Taxe de séjour * 0 €" at bounding box center [304, 280] width 82 height 33
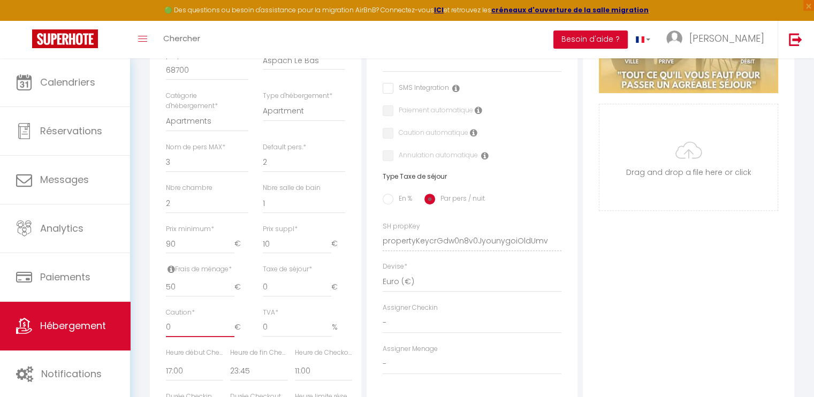
click at [209, 331] on input "0" at bounding box center [200, 327] width 69 height 19
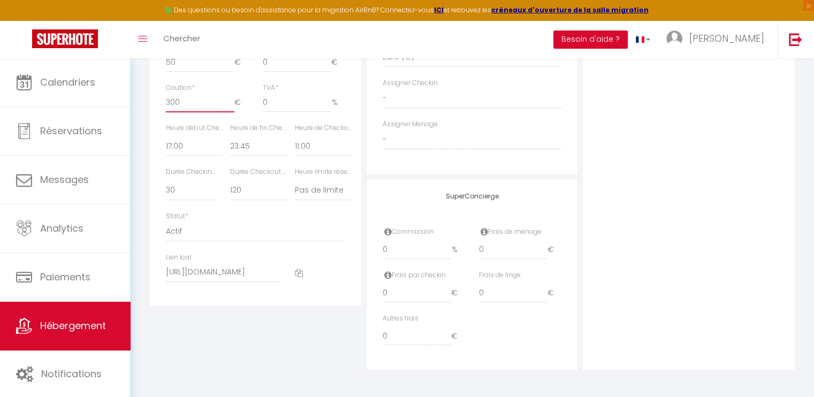
scroll to position [553, 0]
click at [417, 247] on input "0" at bounding box center [417, 249] width 69 height 19
click at [485, 248] on input "0" at bounding box center [513, 249] width 69 height 19
click at [511, 327] on div "Autres frais 0 €" at bounding box center [472, 335] width 193 height 43
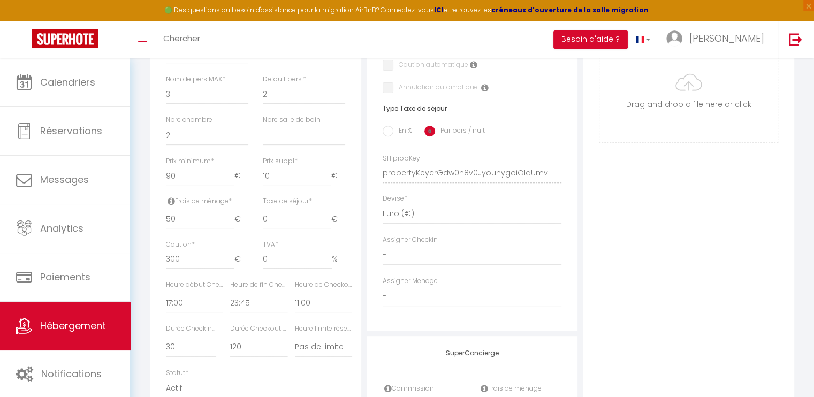
scroll to position [392, 0]
click at [384, 300] on select "- Luca Moretti Stephanus" at bounding box center [472, 293] width 179 height 20
click at [383, 291] on select "- Luca Moretti Stephanus" at bounding box center [472, 293] width 179 height 20
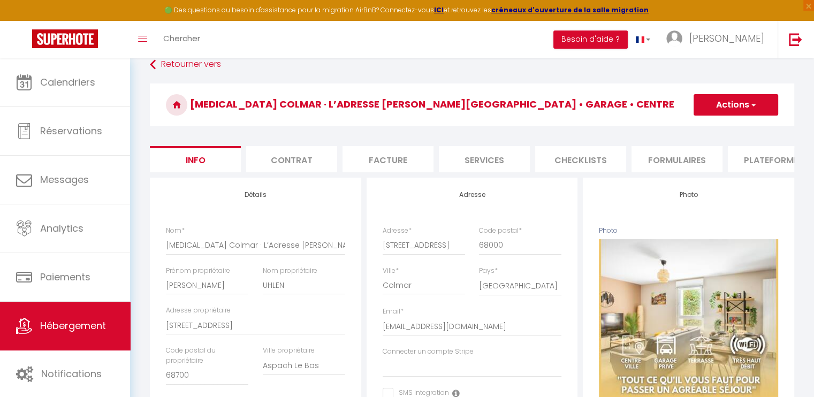
scroll to position [0, 0]
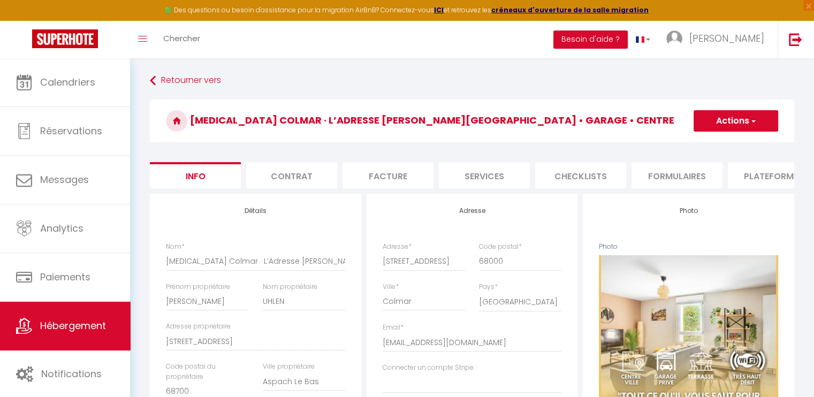
click at [754, 119] on span "button" at bounding box center [752, 121] width 7 height 11
click at [705, 142] on input "Enregistrer" at bounding box center [694, 144] width 40 height 11
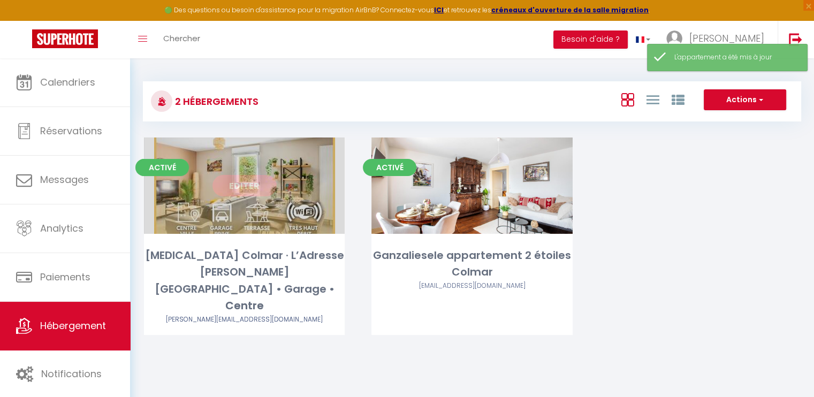
click at [252, 180] on link "Editer" at bounding box center [244, 185] width 64 height 21
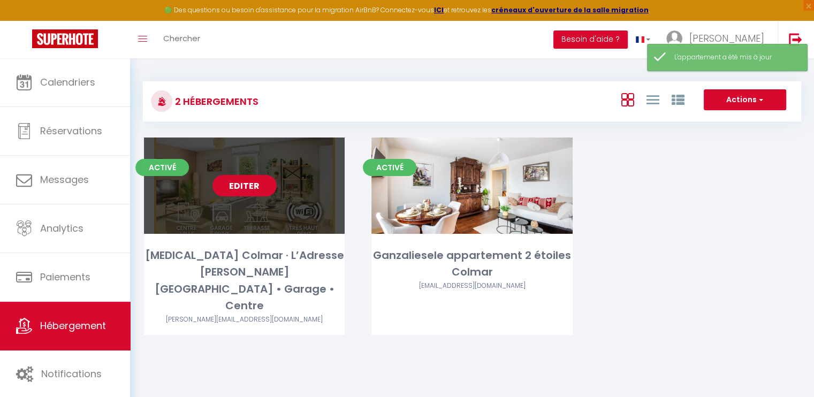
click at [252, 187] on link "Editer" at bounding box center [244, 185] width 64 height 21
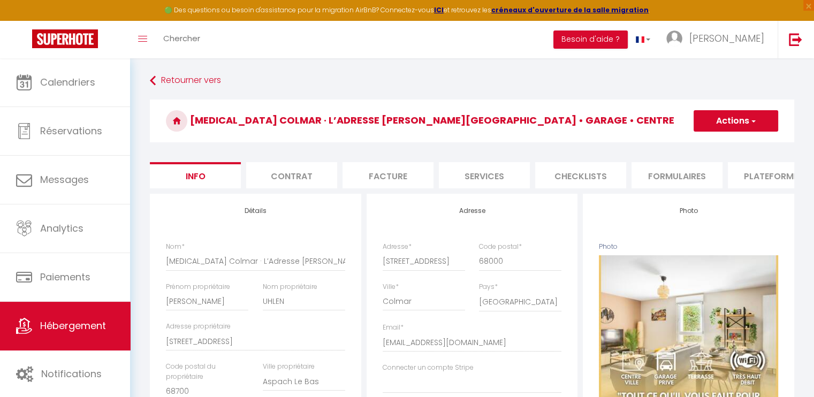
click at [476, 172] on li "Services" at bounding box center [484, 175] width 91 height 26
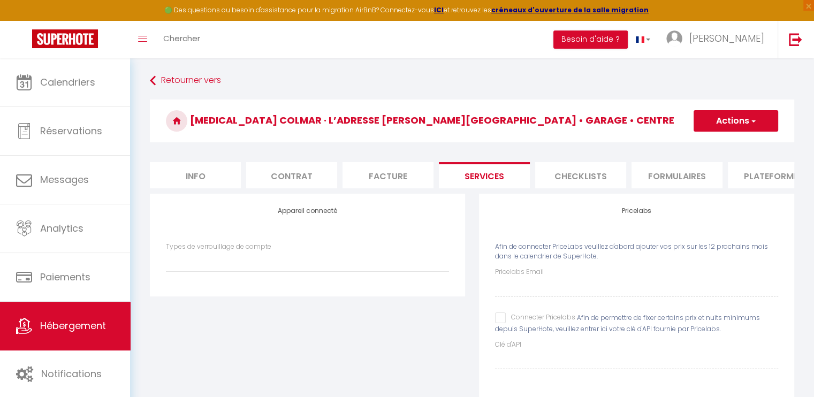
click at [771, 182] on li "Plateformes" at bounding box center [773, 175] width 91 height 26
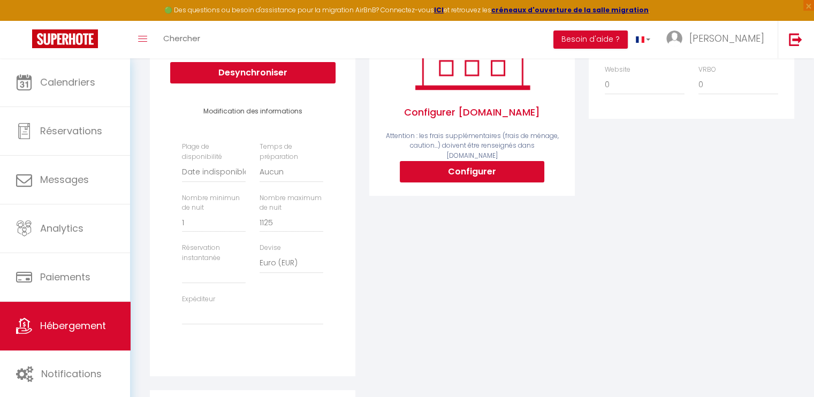
scroll to position [222, 0]
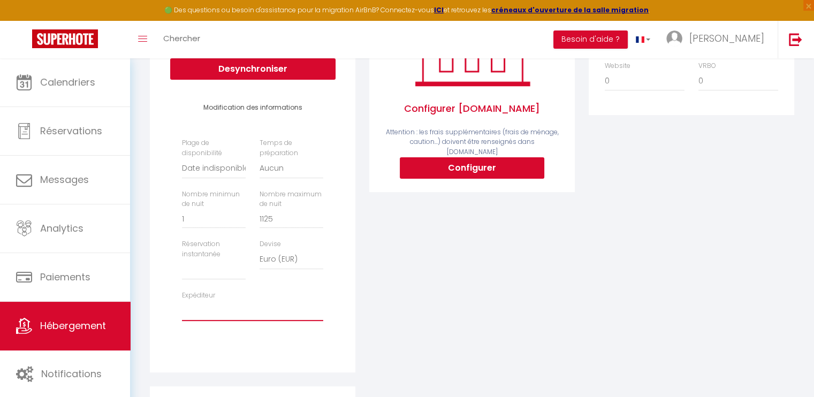
click at [195, 319] on select "contact@treo-conciergerie.fr sm_christophe@yahoo.fr fred.uhlen@sfr.fr" at bounding box center [252, 311] width 141 height 20
click at [182, 308] on select "contact@treo-conciergerie.fr sm_christophe@yahoo.fr fred.uhlen@sfr.fr" at bounding box center [252, 311] width 141 height 20
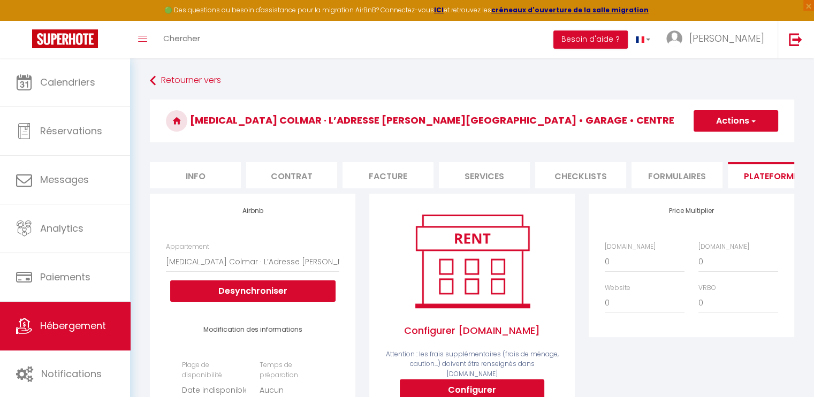
scroll to position [0, 0]
click at [755, 119] on span "button" at bounding box center [752, 121] width 7 height 11
click at [737, 149] on link "Enregistrer" at bounding box center [735, 145] width 85 height 14
click at [587, 235] on div "Price Multiplier Airbnb.com 0 + 1 % + 2 % + 3 % + 4 % + 5 % + 6 % + 7 %" at bounding box center [691, 265] width 211 height 143
click at [612, 271] on select "0 + 1 % + 2 % + 3 % + 4 % + 5 % + 6 % + 7 % + 8 % + 9 %" at bounding box center [645, 262] width 80 height 20
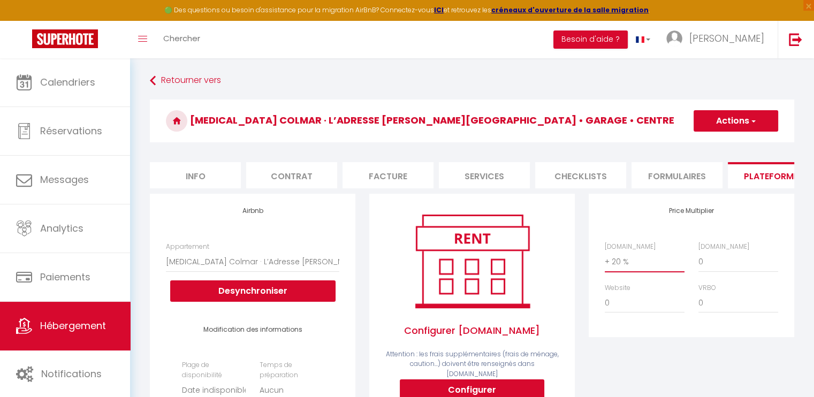
click at [605, 260] on select "0 + 1 % + 2 % + 3 % + 4 % + 5 % + 6 % + 7 % + 8 % + 9 %" at bounding box center [645, 262] width 80 height 20
click at [711, 271] on select "0 + 1 % + 2 % + 3 % + 4 % + 5 % + 6 % + 7 % + 8 % + 9 %" at bounding box center [738, 262] width 80 height 20
click at [698, 260] on select "0 + 1 % + 2 % + 3 % + 4 % + 5 % + 6 % + 7 % + 8 % + 9 %" at bounding box center [738, 262] width 80 height 20
click at [699, 360] on div "Price Multiplier Airbnb.com 0 + 1 % + 2 % + 3 % + 4 % + 5 % + 6 % + 7 %" at bounding box center [691, 401] width 219 height 415
click at [750, 118] on span "button" at bounding box center [752, 121] width 7 height 11
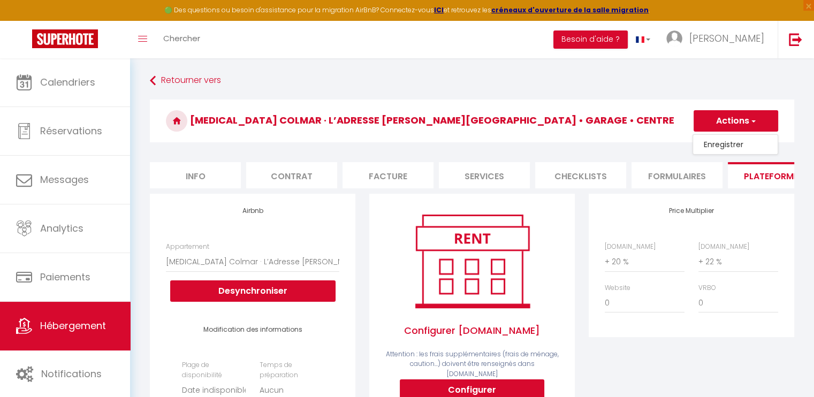
click at [740, 145] on link "Enregistrer" at bounding box center [735, 145] width 85 height 14
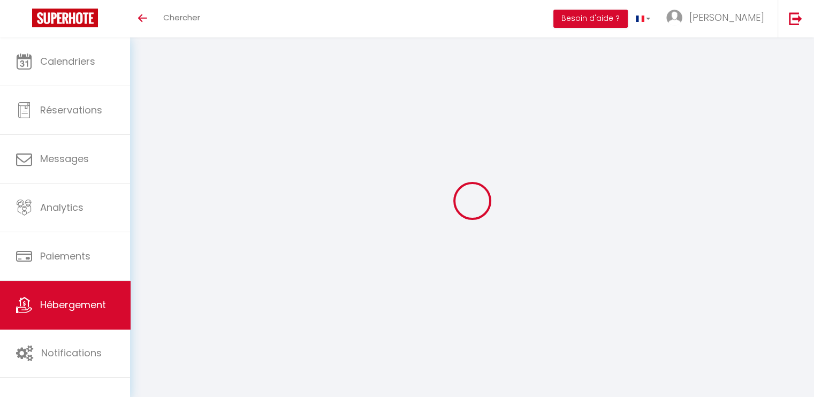
select select "19115-673635189960124907"
select select "+ 20 %"
select select "+ 22 %"
select select
select select "EUR"
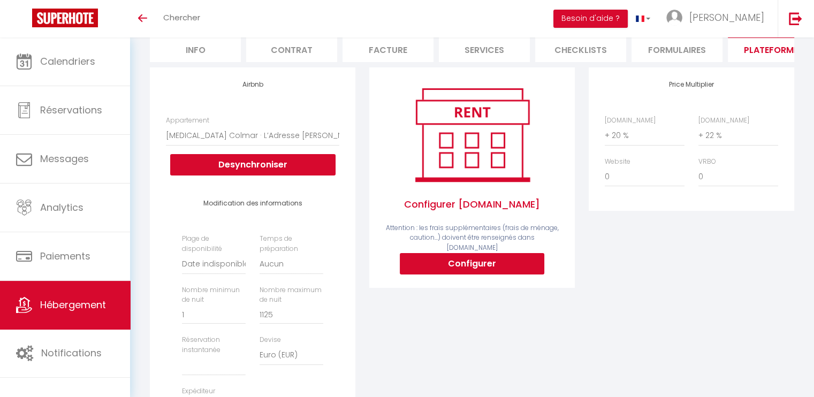
scroll to position [107, 0]
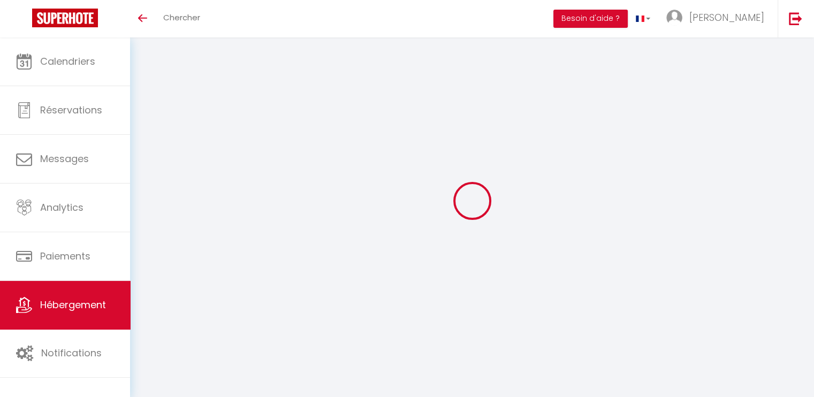
scroll to position [107, 0]
select select
select select "EUR"
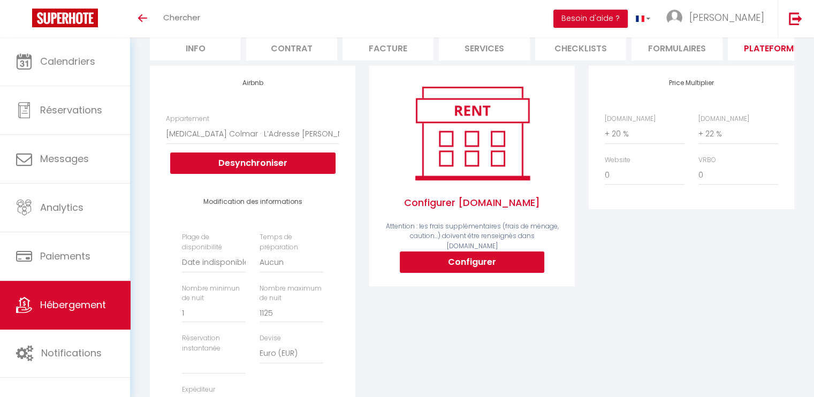
scroll to position [0, 0]
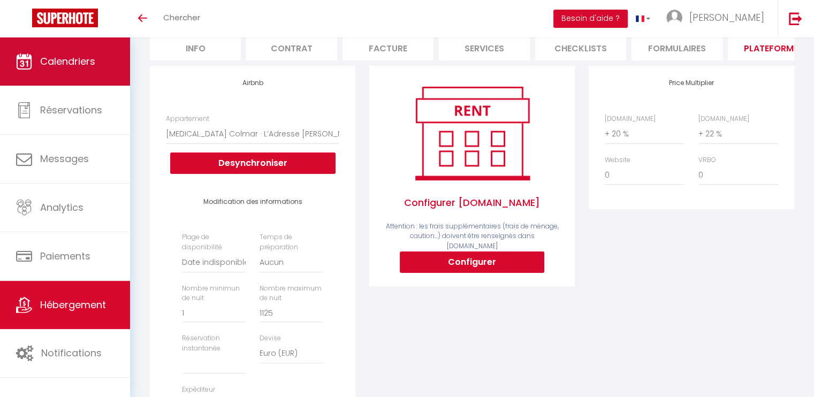
click at [73, 66] on span "Calendriers" at bounding box center [67, 61] width 55 height 13
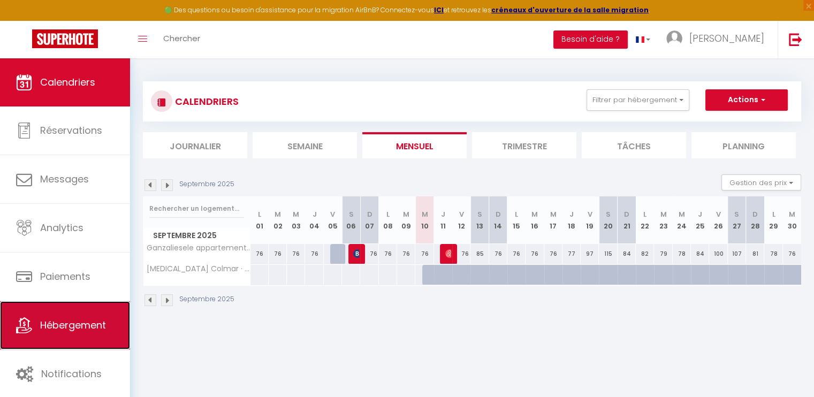
click at [71, 322] on span "Hébergement" at bounding box center [73, 324] width 66 height 13
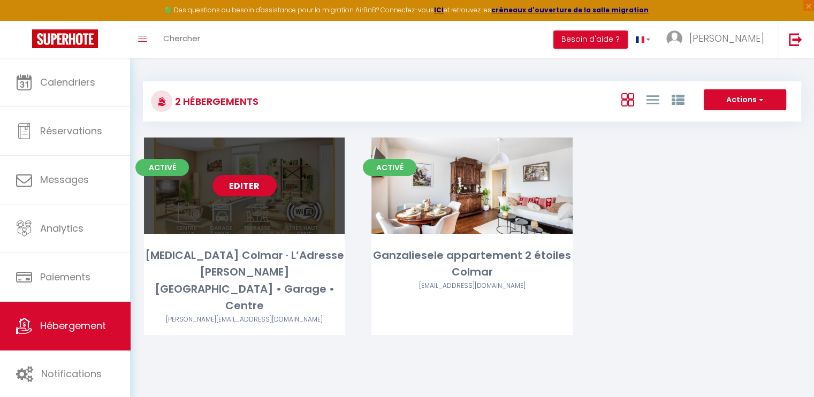
click at [216, 214] on div "Editer" at bounding box center [244, 186] width 201 height 96
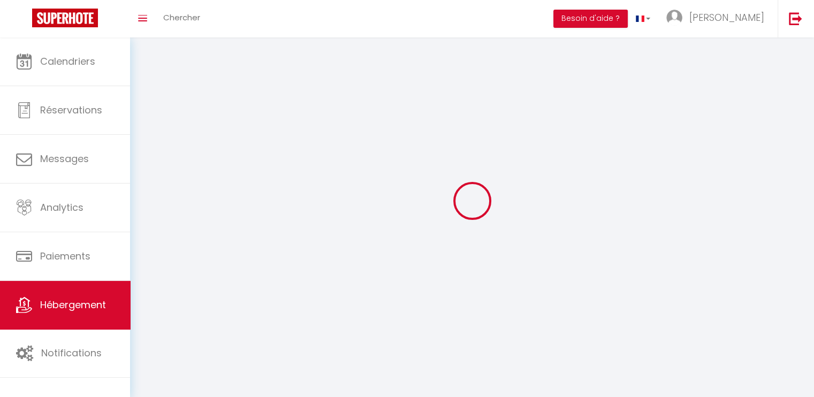
select select
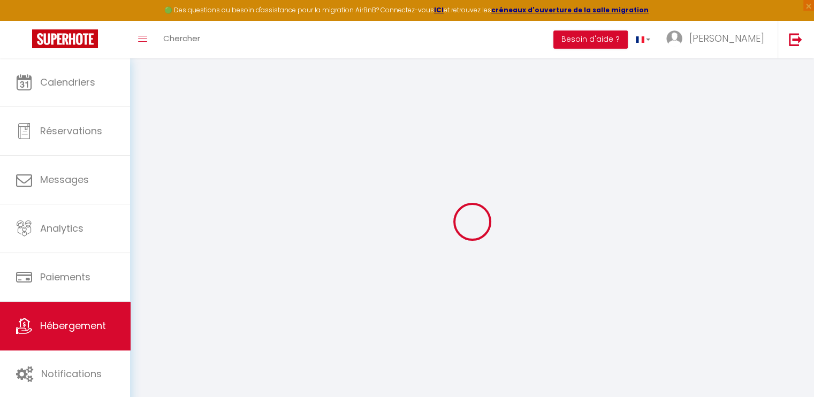
select select
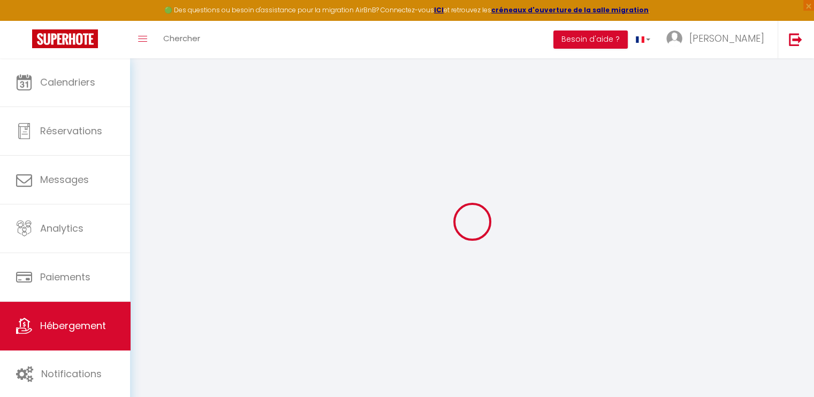
select select
select select "19115-673635189960124907"
select select
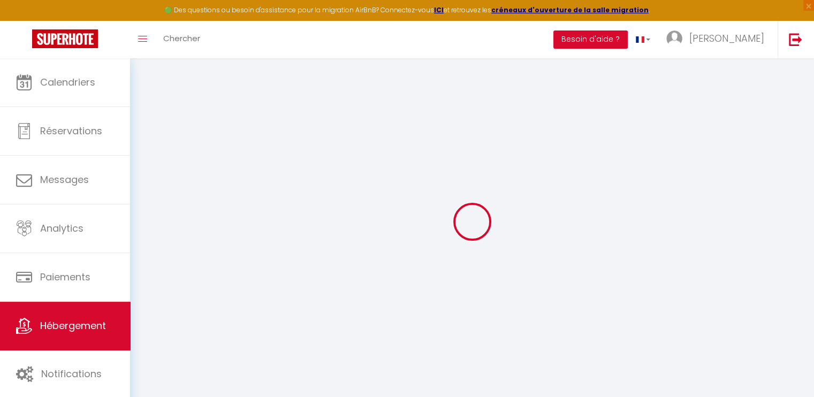
select select
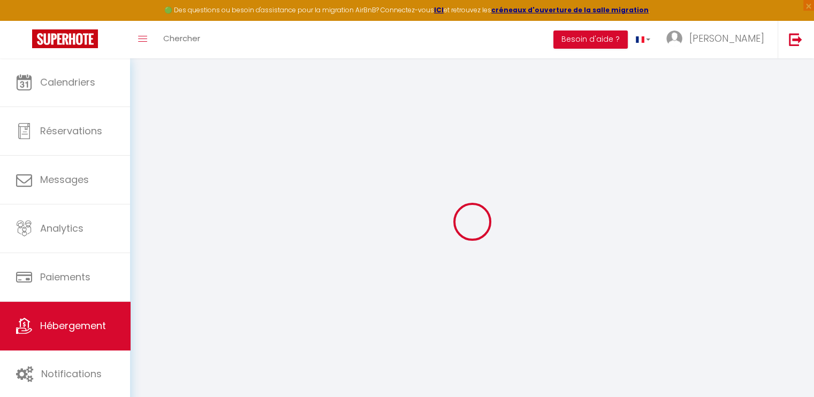
select select
select select "+ 20 %"
select select "+ 22 %"
select select
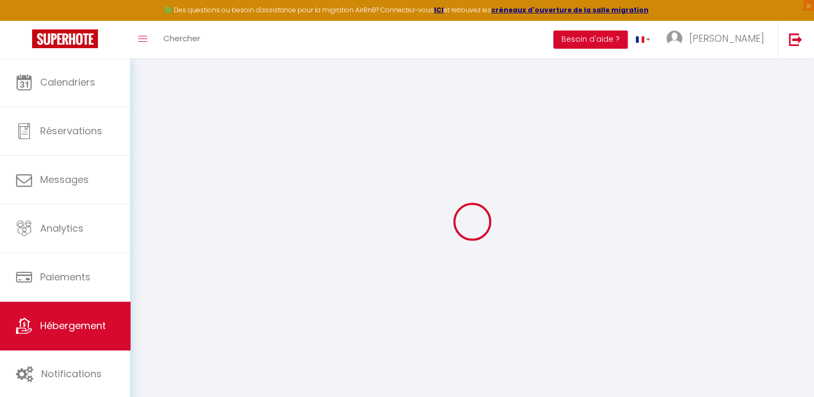
checkbox input "false"
select select
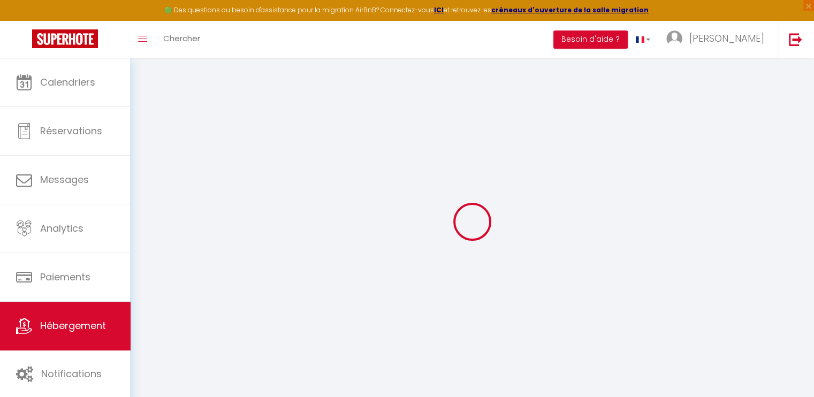
select select
select select "EUR"
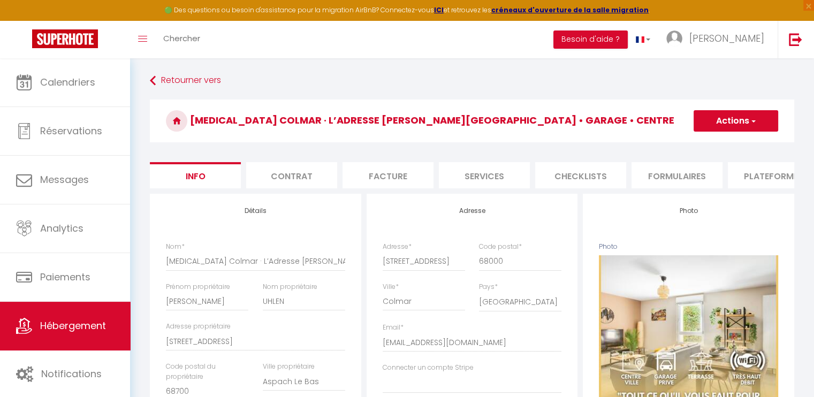
click at [758, 169] on li "Plateformes" at bounding box center [773, 175] width 91 height 26
select select
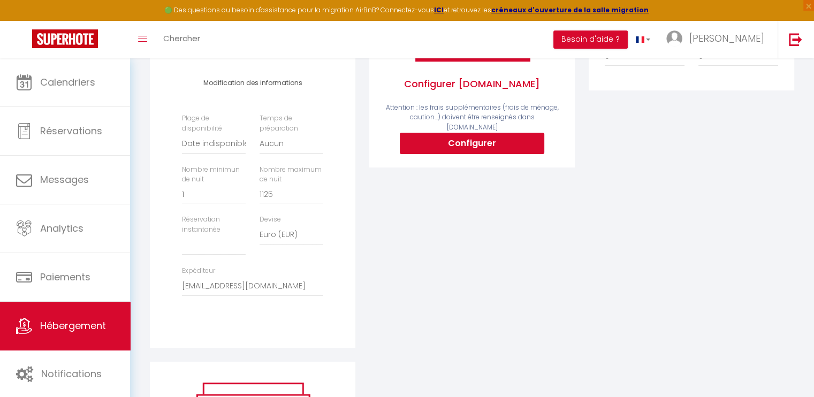
scroll to position [268, 0]
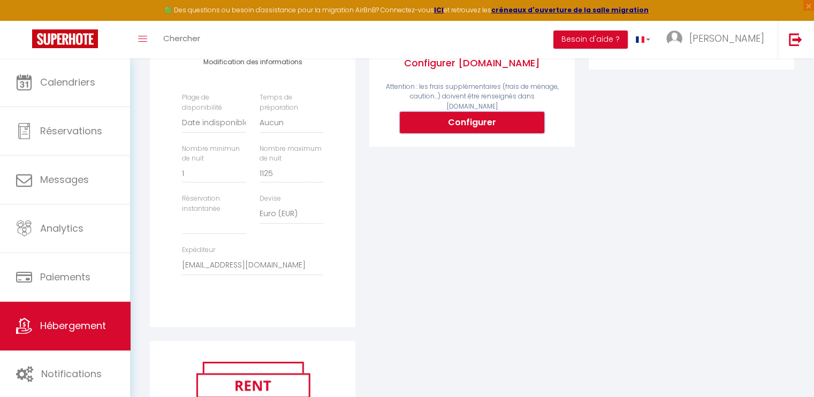
click at [489, 118] on button "Configurer" at bounding box center [472, 122] width 144 height 21
select select
type input "[PERSON_NAME][EMAIL_ADDRESS][DOMAIN_NAME]"
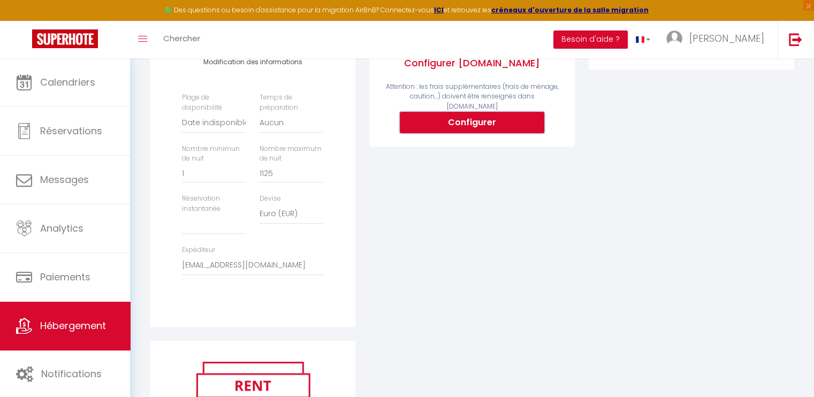
type input "[EMAIL_ADDRESS][DOMAIN_NAME]"
select select
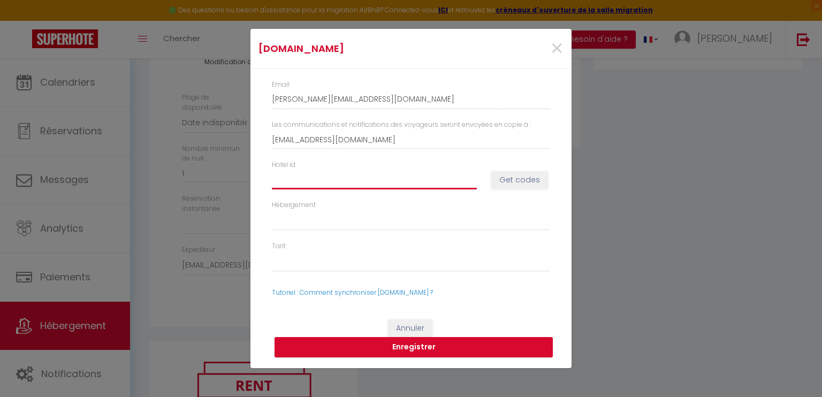
click at [418, 181] on input "Hotel id" at bounding box center [374, 179] width 205 height 19
click at [505, 177] on button "Get codes" at bounding box center [519, 180] width 57 height 18
select select
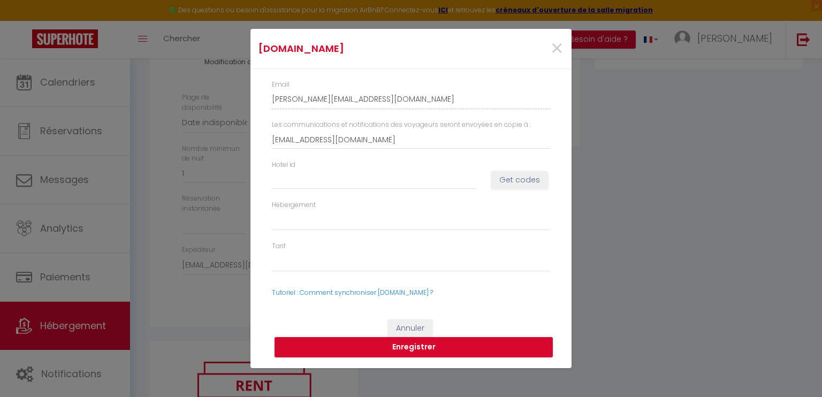
select select
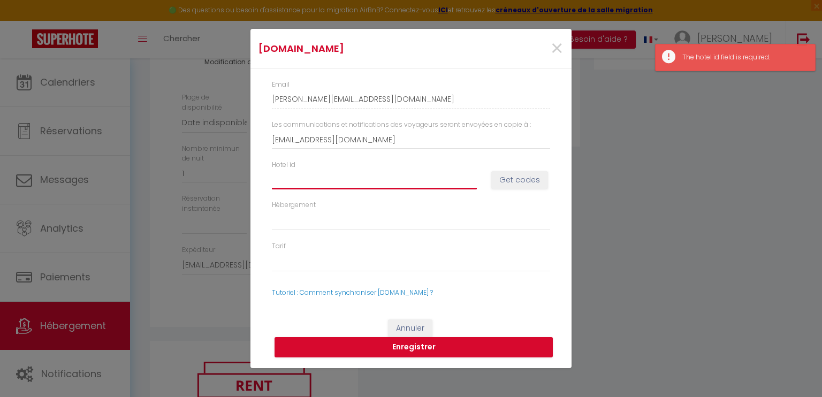
click at [281, 180] on input "Hotel id" at bounding box center [374, 179] width 205 height 19
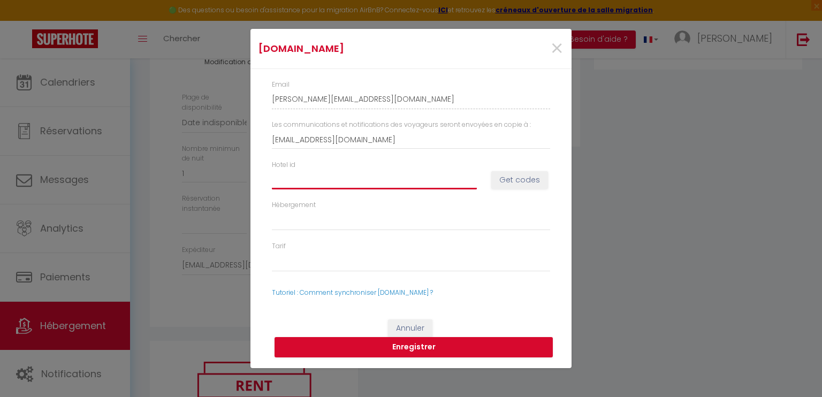
type input "1"
select select
type input "11"
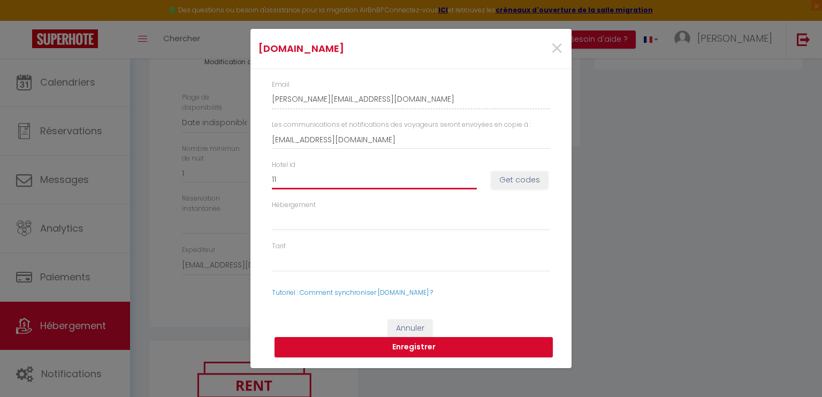
select select
type input "112"
select select
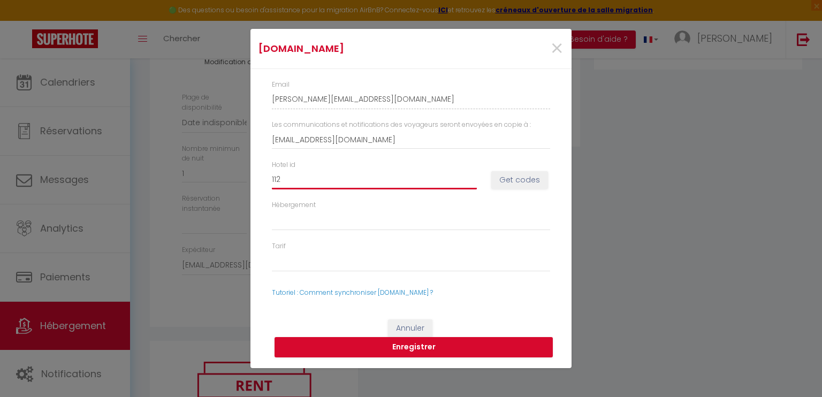
select select
type input "1126"
select select
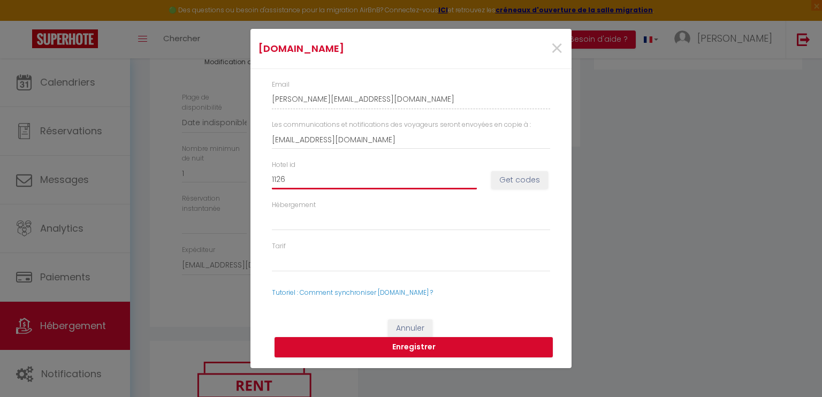
select select
type input "11269"
select select
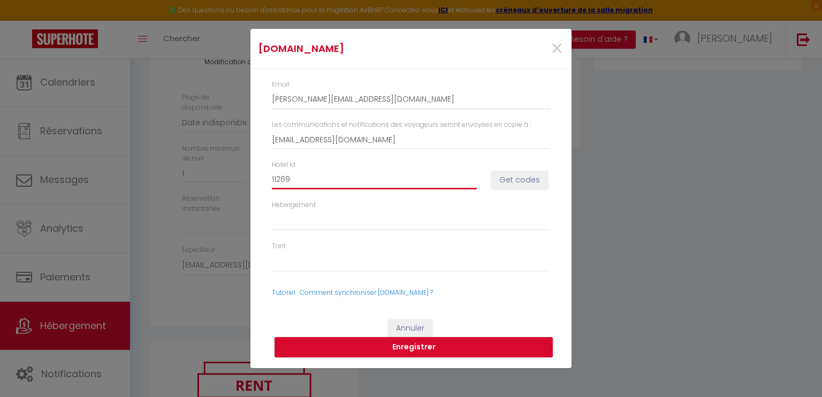
type input "112692"
select select
type input "1126924"
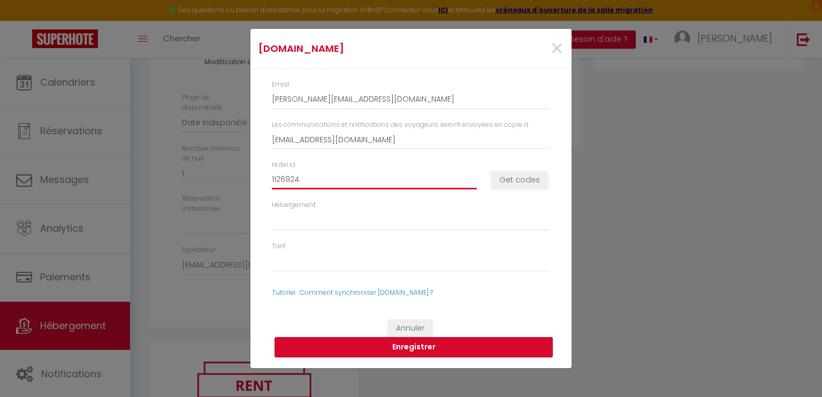
select select
type input "11269246"
select select
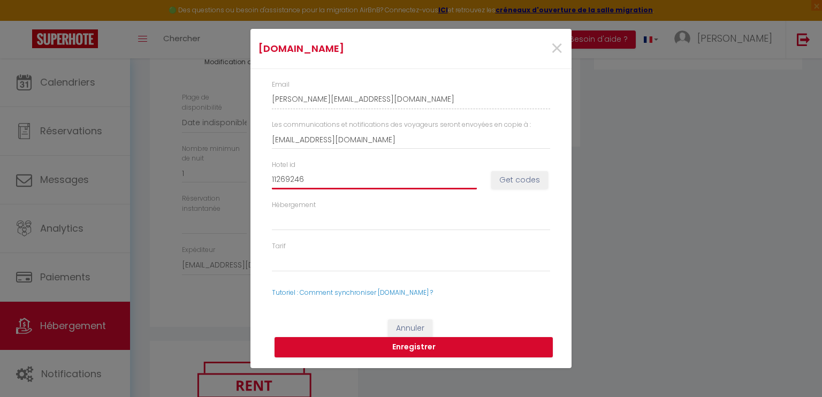
select select
click at [293, 178] on input "11269246" at bounding box center [374, 179] width 205 height 19
type input "1126946"
select select
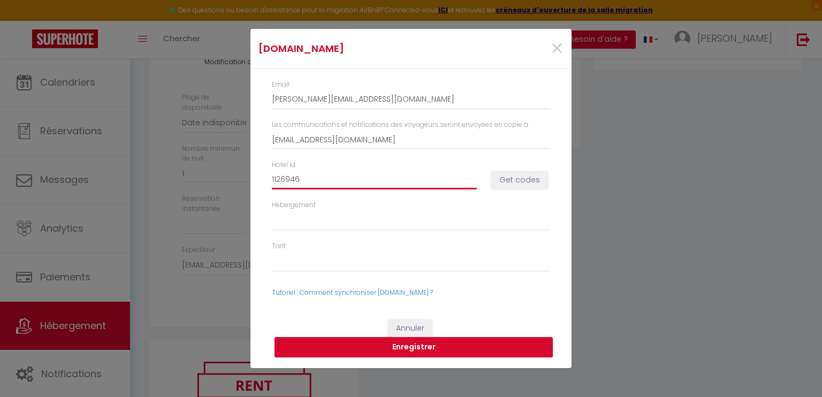
select select
type input "11269646"
select select
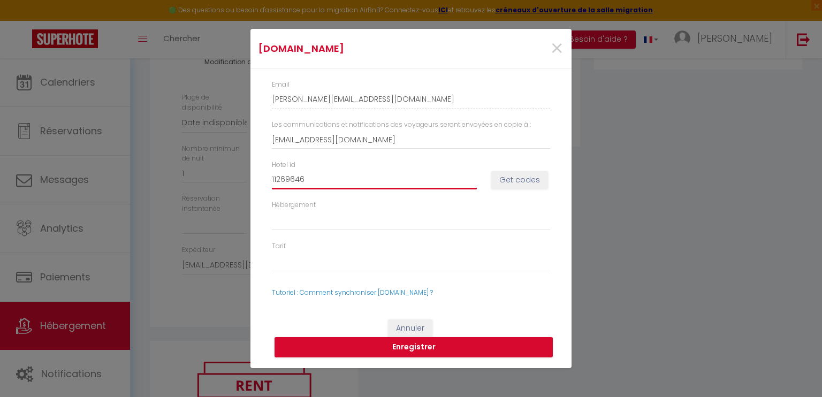
select select
type input "11269646"
click at [509, 176] on button "Get codes" at bounding box center [519, 180] width 57 height 18
select select
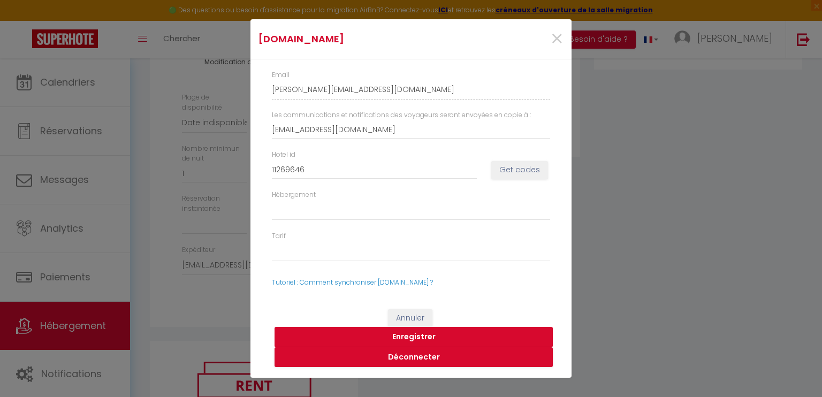
click at [413, 339] on button "Enregistrer" at bounding box center [414, 337] width 278 height 20
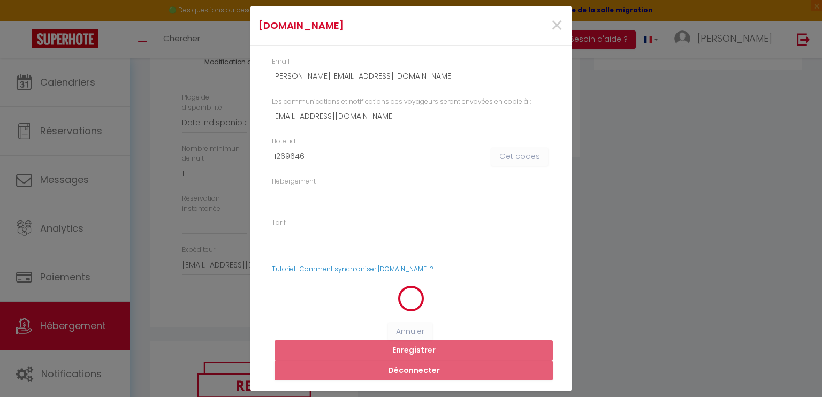
select select
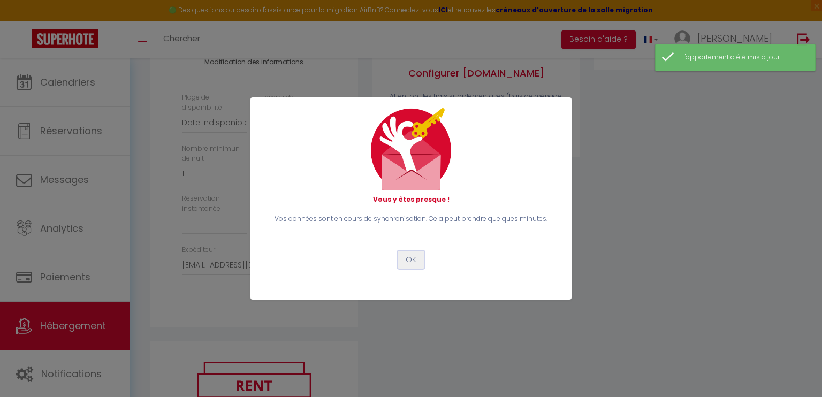
click at [422, 262] on button "OK" at bounding box center [411, 260] width 27 height 18
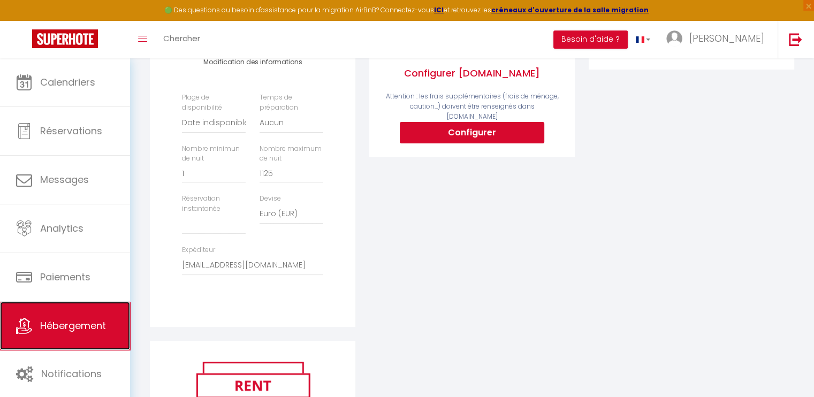
click at [84, 334] on link "Hébergement" at bounding box center [65, 326] width 130 height 48
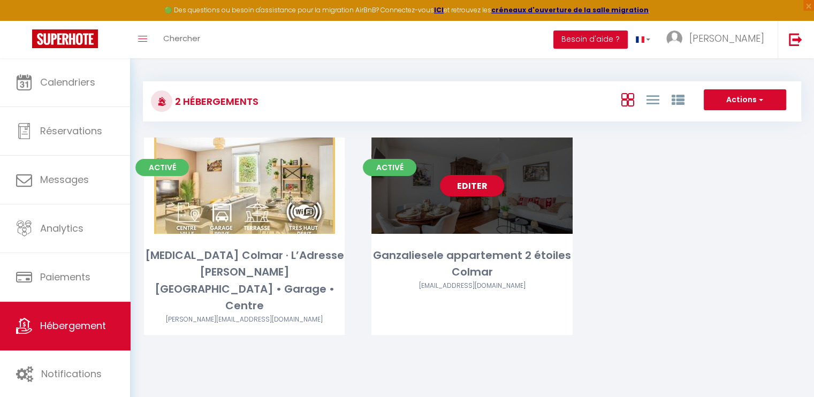
click at [428, 173] on div "Editer" at bounding box center [471, 186] width 201 height 96
select select "3"
select select "2"
select select "1"
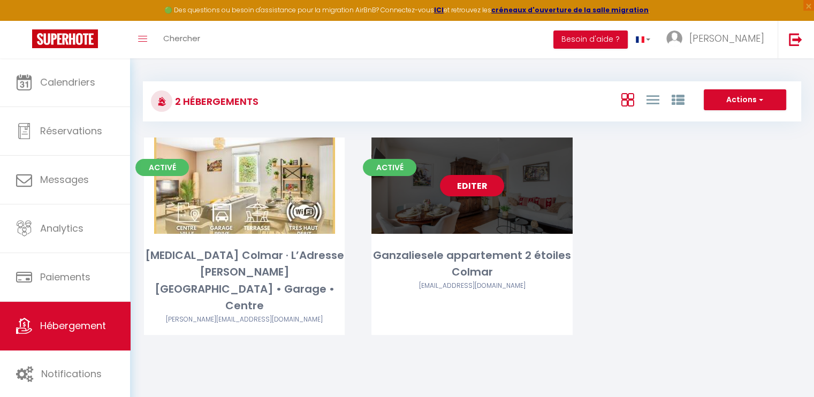
select select "28"
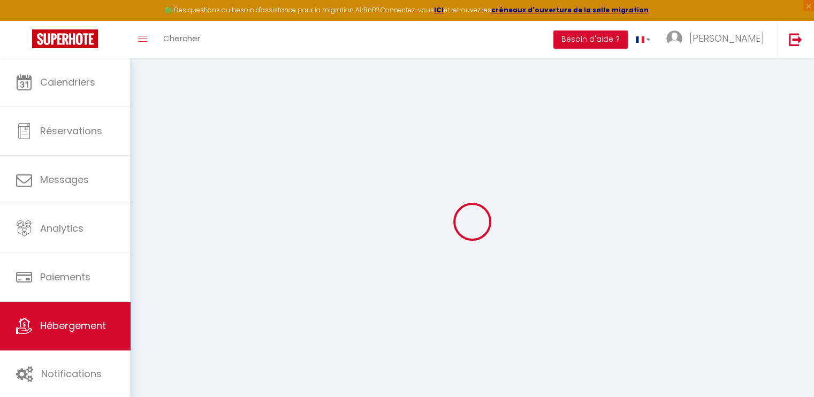
select select
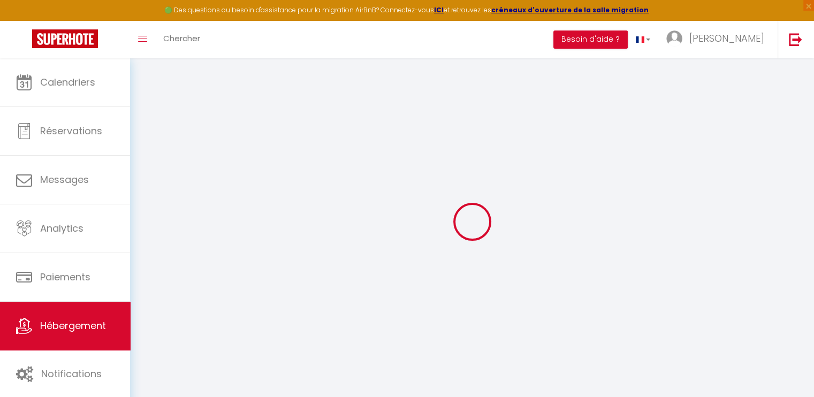
select select
checkbox input "false"
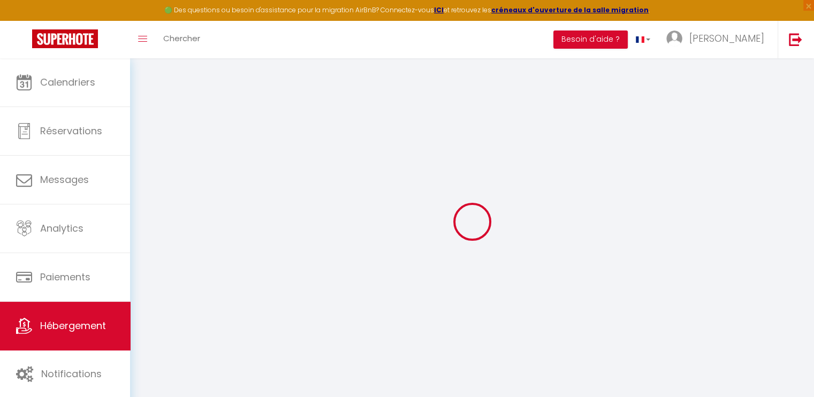
select select
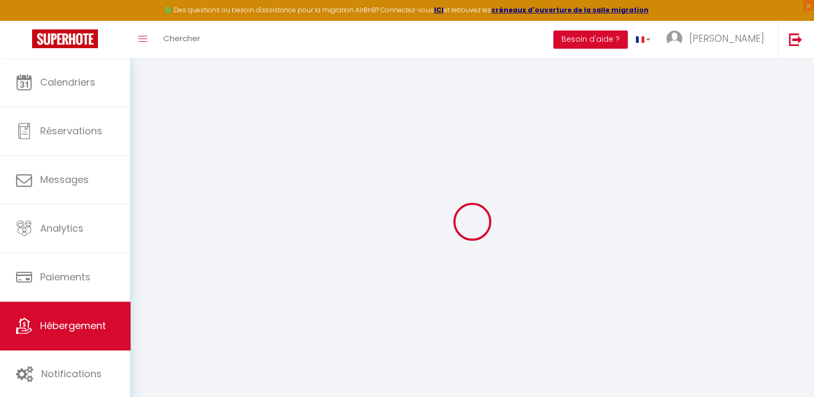
select select
checkbox input "false"
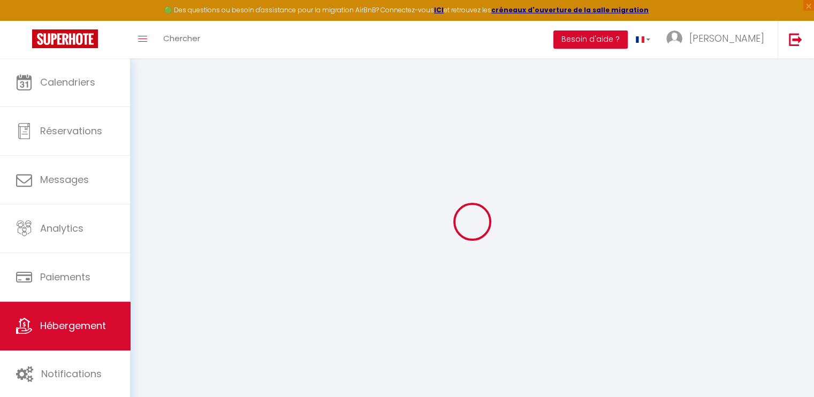
checkbox input "false"
select select
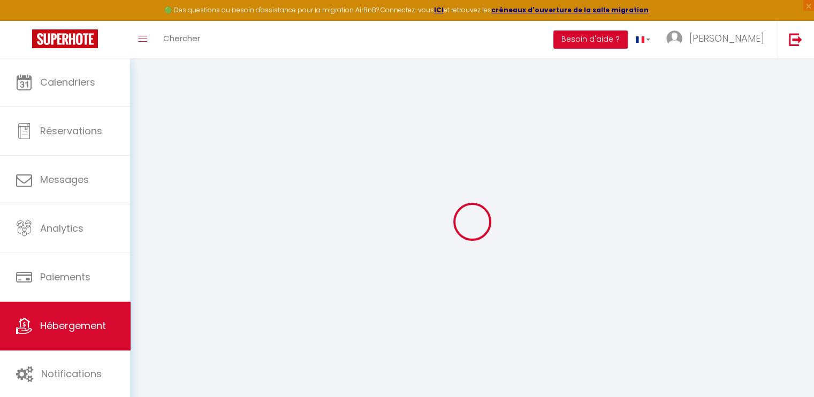
select select
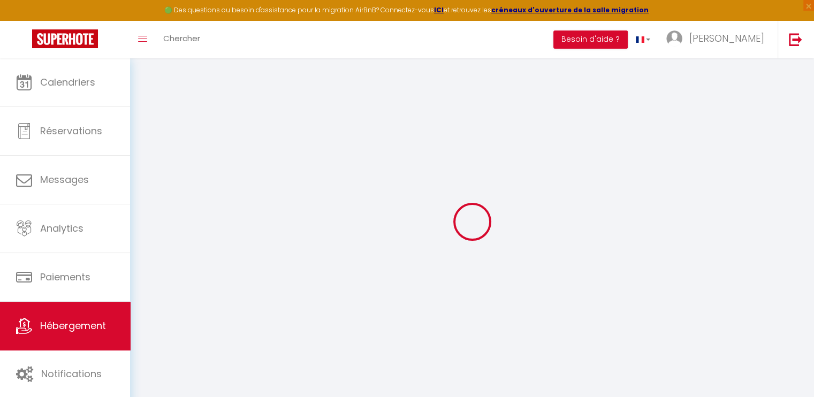
checkbox input "false"
select select
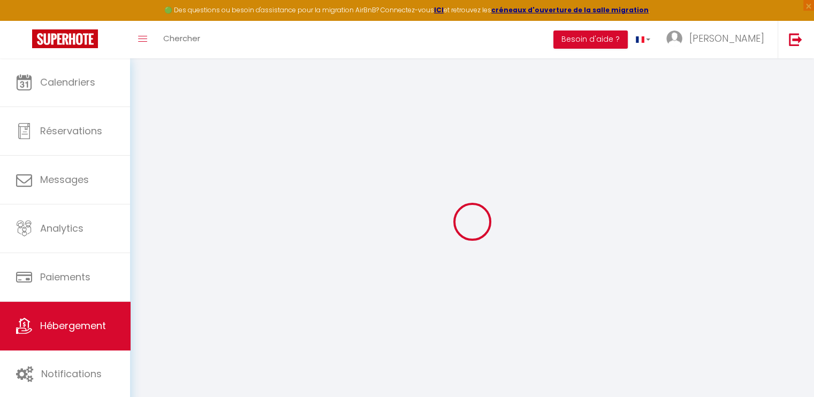
select select
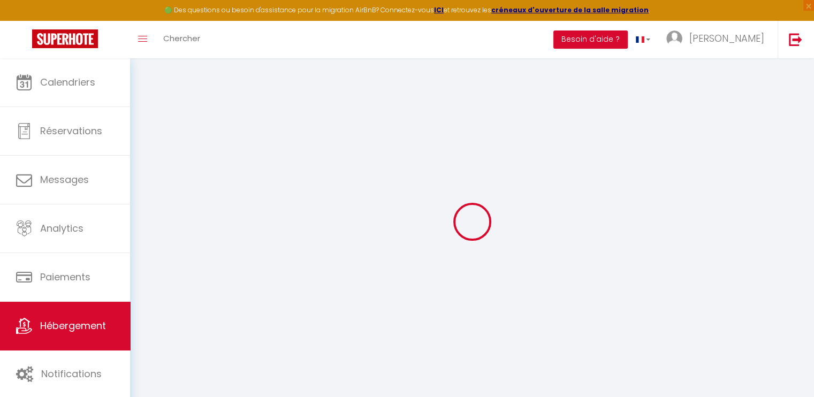
select select
checkbox input "false"
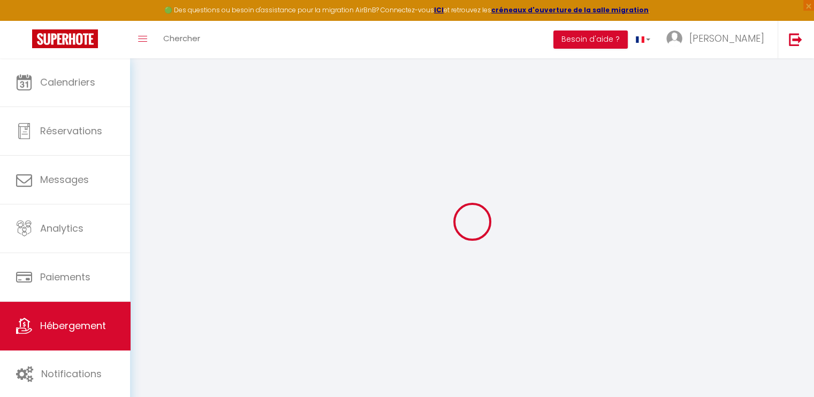
checkbox input "false"
select select
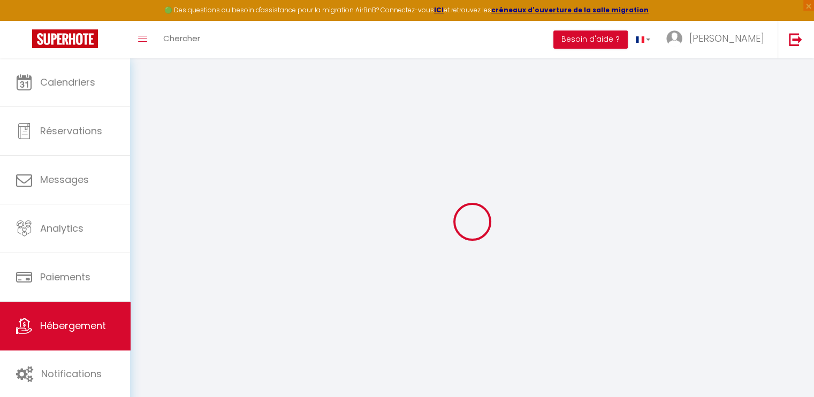
select select
checkbox input "false"
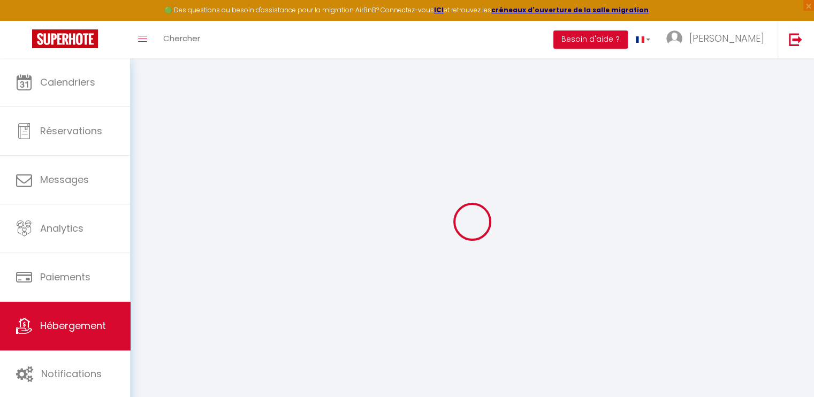
checkbox input "false"
select select
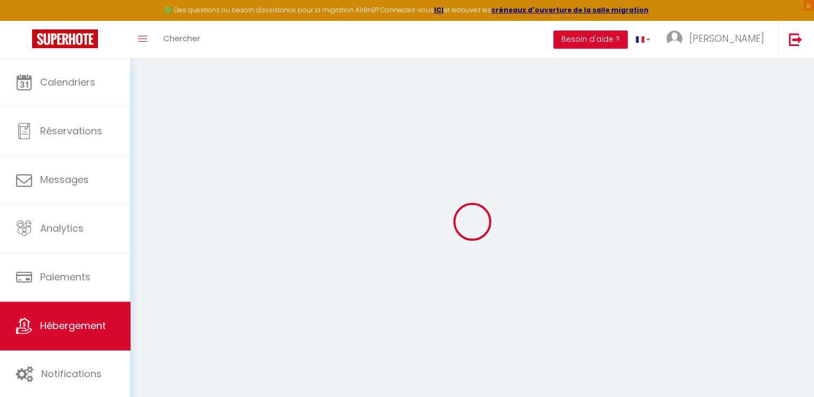
type input "Ganzaliesele appartement 2 étoiles Colmar"
type input "Christophe"
type input "SCHOTT-MANGOLD"
type input "1 Chemin des platanes"
type input "68500"
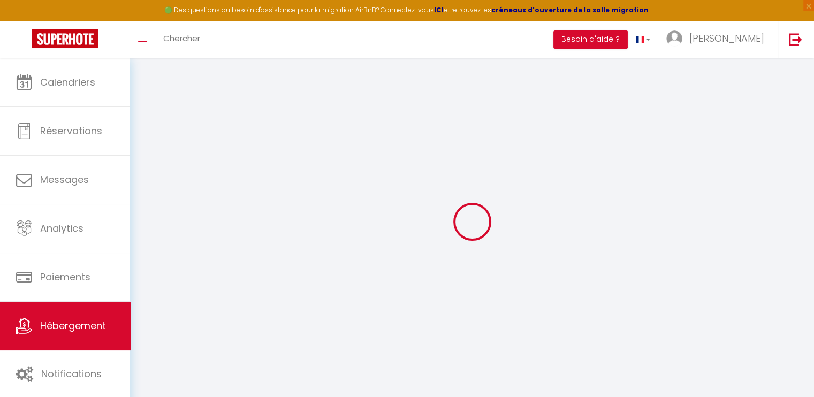
type input "ISSENHEIM"
type input "82"
type input "13"
type input "50"
type input "1.10"
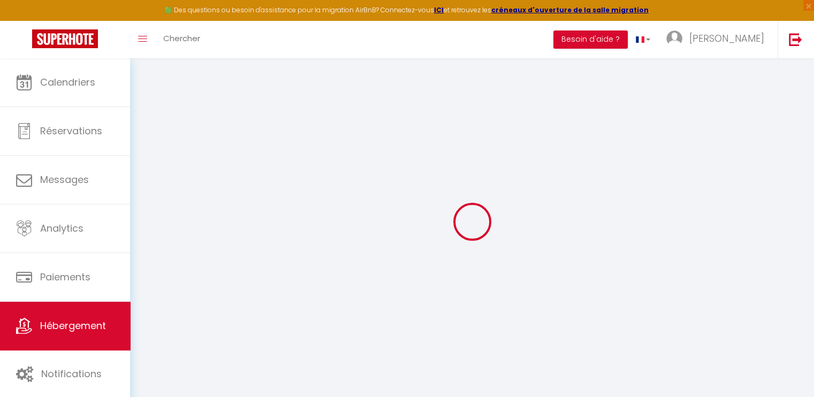
select select
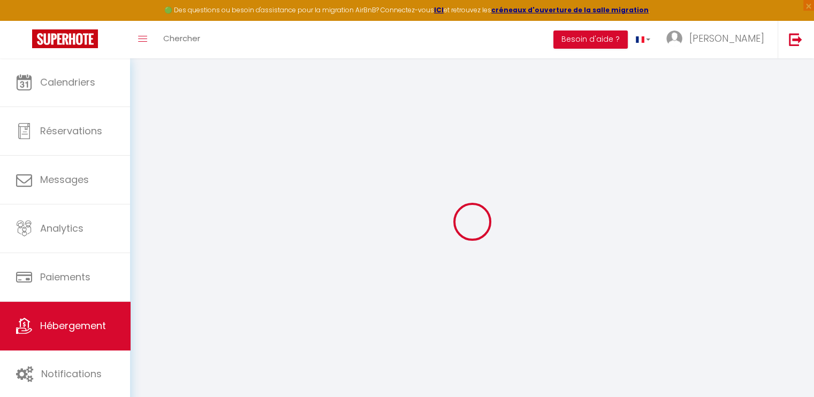
type input "5 Route de ROUFFACH"
type input "68000"
type input "Colmar"
type input "[EMAIL_ADDRESS][DOMAIN_NAME]"
select select
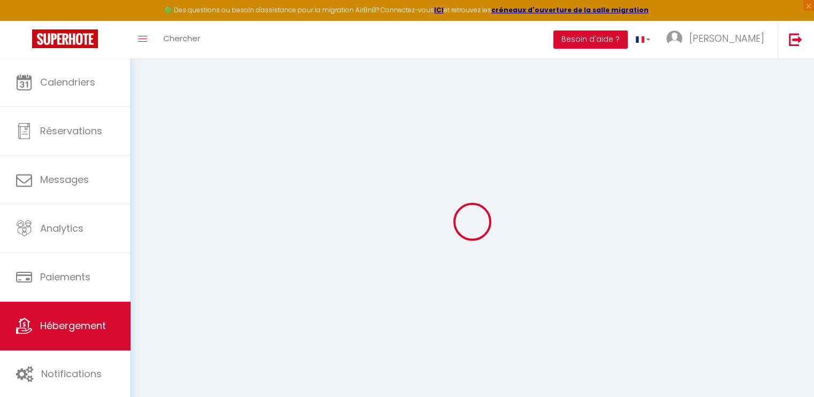
checkbox input "false"
type input "23"
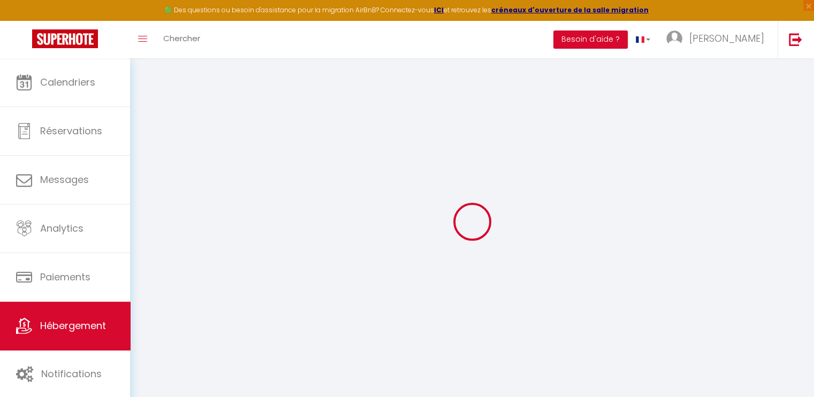
type input "40"
type input "0"
select select "+ 22 %"
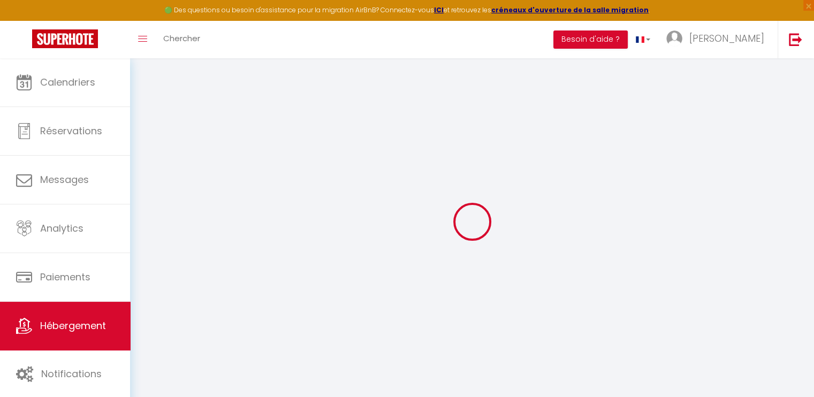
select select "+ 28 %"
select select "+ 7 %"
select select
checkbox input "false"
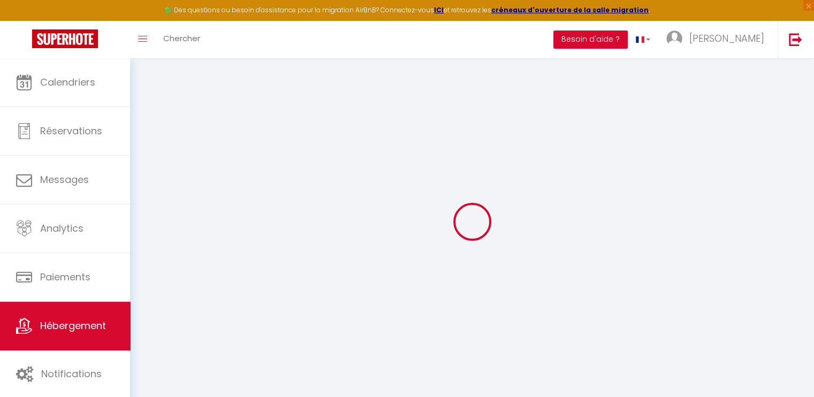
checkbox input "false"
select select "17:00"
select select
select select "11:00"
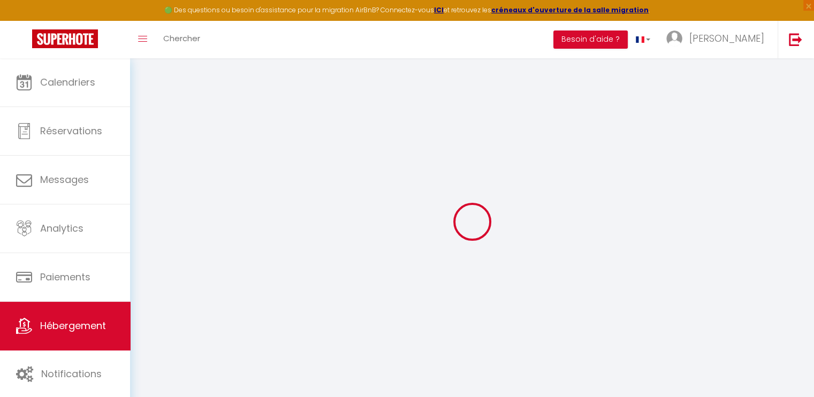
select select "30"
select select "120"
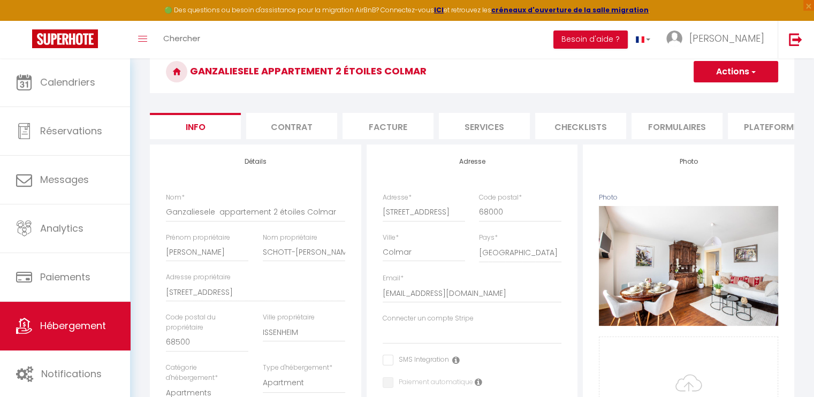
scroll to position [54, 0]
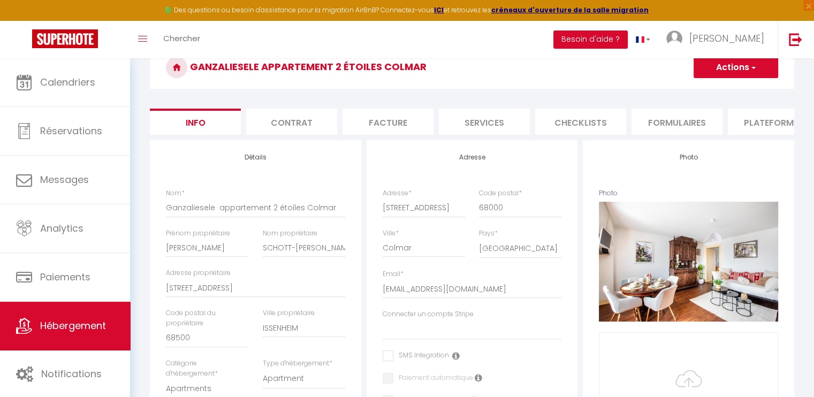
click at [758, 125] on li "Plateformes" at bounding box center [773, 122] width 91 height 26
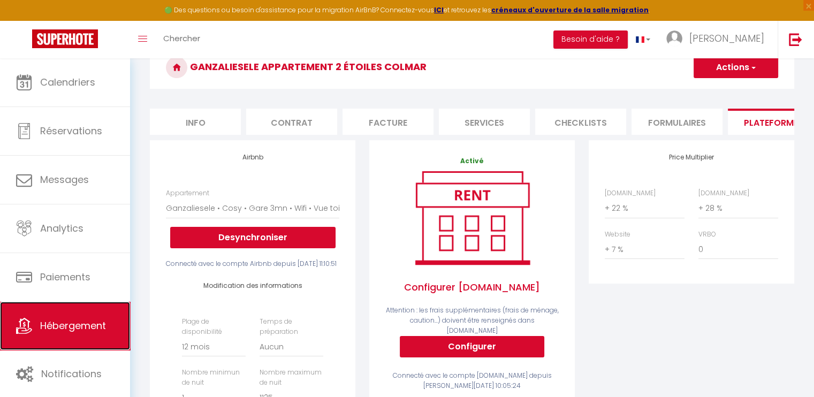
click at [107, 312] on link "Hébergement" at bounding box center [65, 326] width 130 height 48
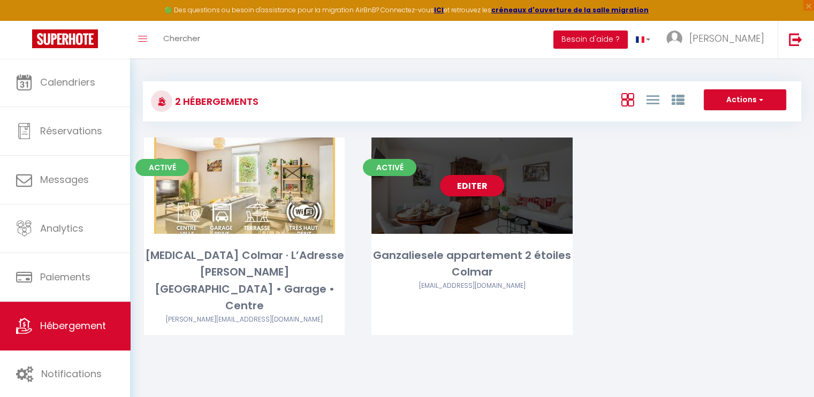
click at [448, 211] on div "Editer" at bounding box center [471, 186] width 201 height 96
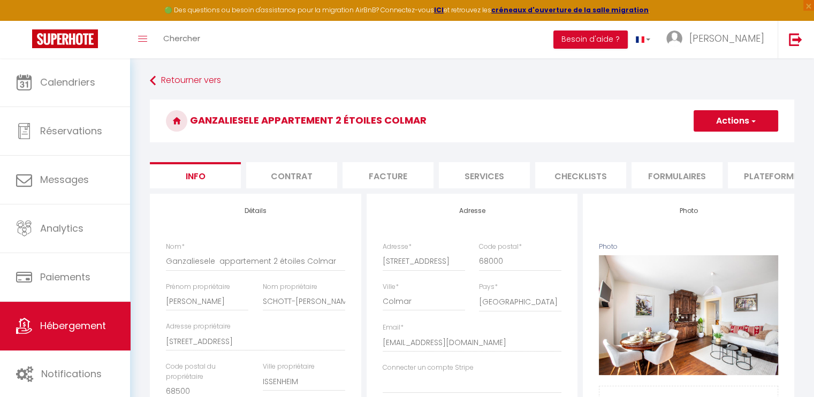
click at [754, 182] on li "Plateformes" at bounding box center [773, 175] width 91 height 26
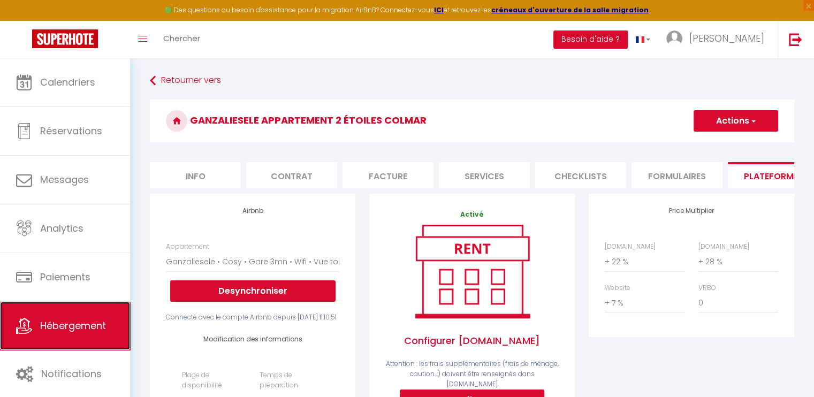
click at [17, 321] on icon at bounding box center [24, 326] width 16 height 16
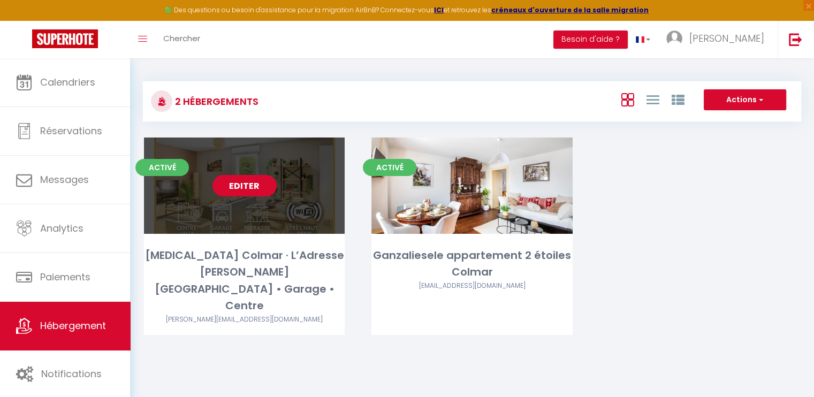
click at [252, 186] on link "Editer" at bounding box center [244, 185] width 64 height 21
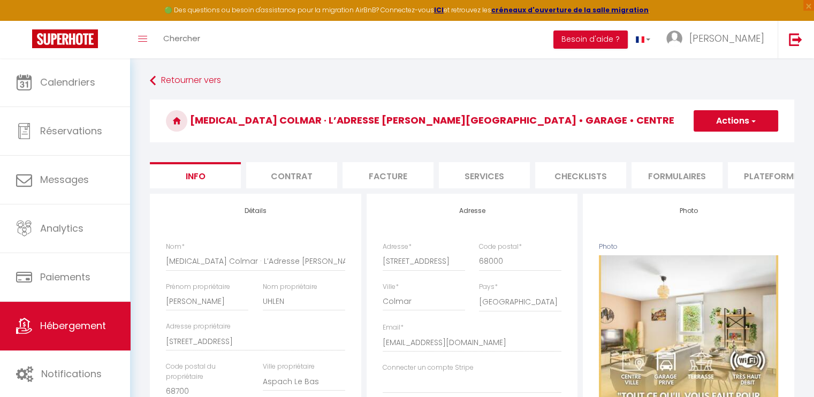
click at [754, 175] on li "Plateformes" at bounding box center [773, 175] width 91 height 26
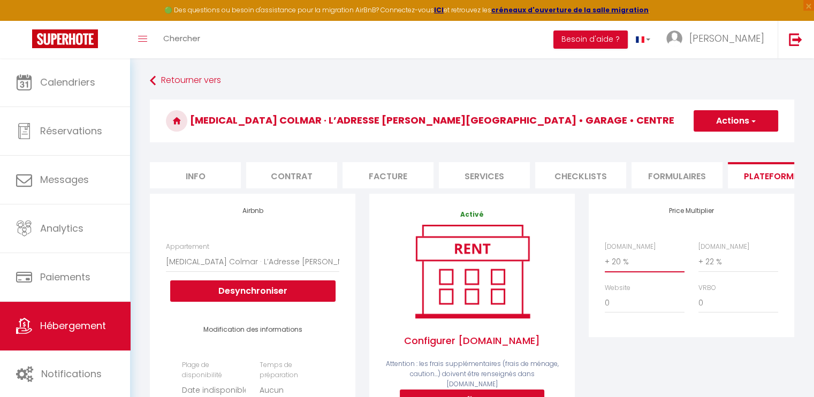
click at [621, 269] on select "0 + 1 % + 2 % + 3 % + 4 % + 5 % + 6 % + 7 % + 8 % + 9 %" at bounding box center [645, 262] width 80 height 20
click at [605, 260] on select "0 + 1 % + 2 % + 3 % + 4 % + 5 % + 6 % + 7 % + 8 % + 9 %" at bounding box center [645, 262] width 80 height 20
click at [711, 268] on select "0 + 1 % + 2 % + 3 % + 4 % + 5 % + 6 % + 7 % + 8 % + 9 %" at bounding box center [738, 262] width 80 height 20
click at [698, 260] on select "0 + 1 % + 2 % + 3 % + 4 % + 5 % + 6 % + 7 % + 8 % + 9 %" at bounding box center [738, 262] width 80 height 20
click at [642, 313] on select "0 + 1 % + 2 % + 3 % + 4 % + 5 % + 6 % + 7 % + 8 % + 9 %" at bounding box center [645, 303] width 80 height 20
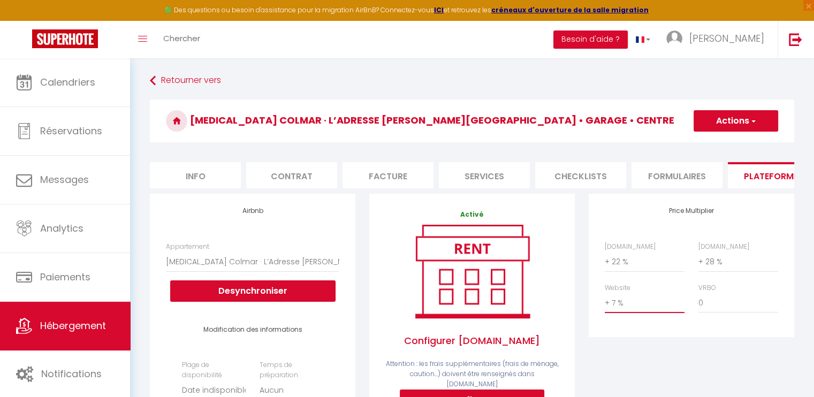
click at [605, 301] on select "0 + 1 % + 2 % + 3 % + 4 % + 5 % + 6 % + 7 % + 8 % + 9 %" at bounding box center [645, 303] width 80 height 20
click at [751, 122] on span "button" at bounding box center [752, 121] width 7 height 11
click at [726, 143] on link "Enregistrer" at bounding box center [735, 145] width 85 height 14
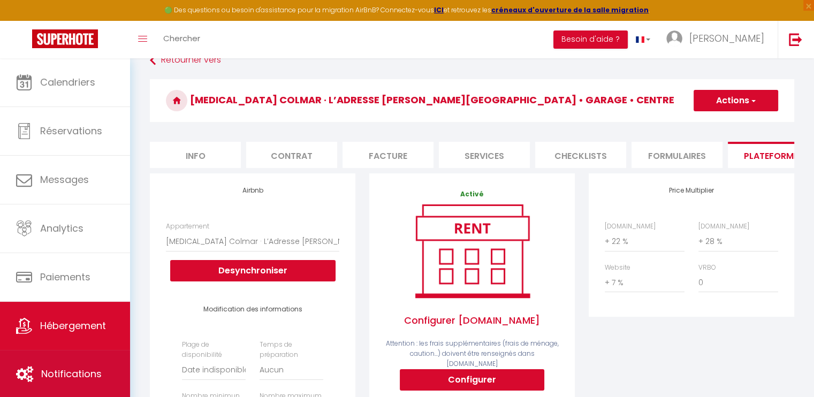
scroll to position [54, 0]
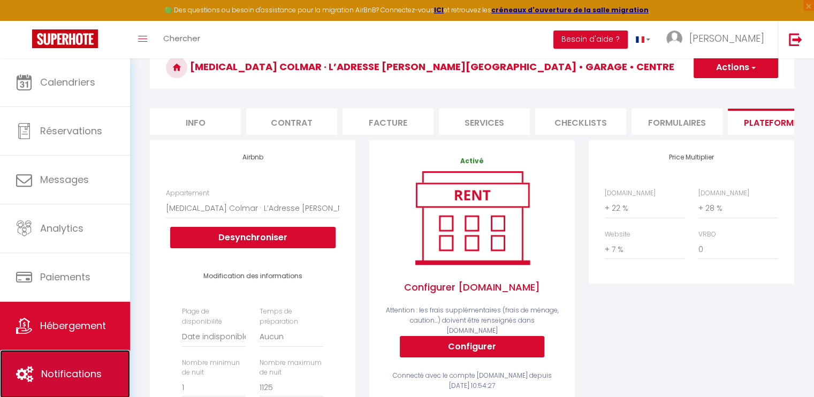
click at [64, 368] on span "Notifications" at bounding box center [71, 373] width 60 height 13
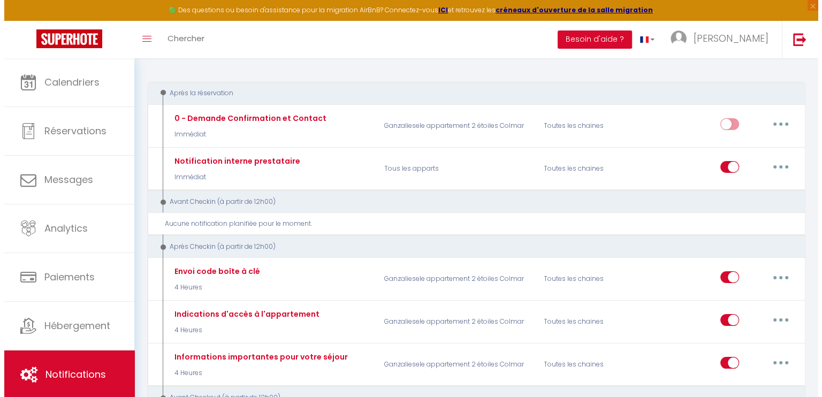
scroll to position [107, 0]
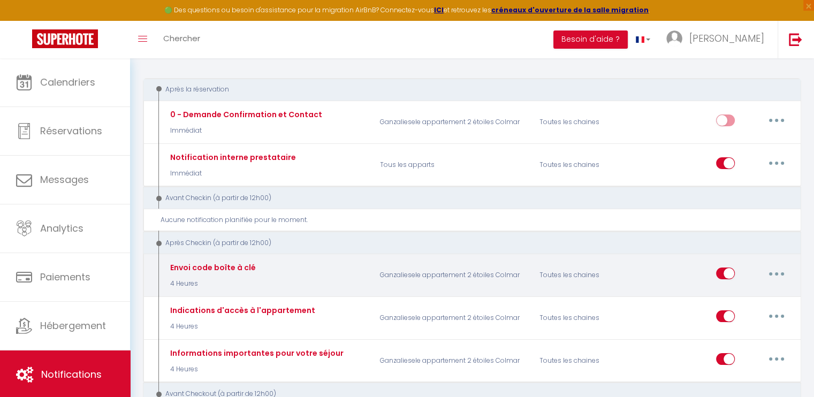
click at [773, 270] on button "button" at bounding box center [777, 273] width 30 height 17
click at [739, 291] on link "Editer" at bounding box center [748, 298] width 79 height 18
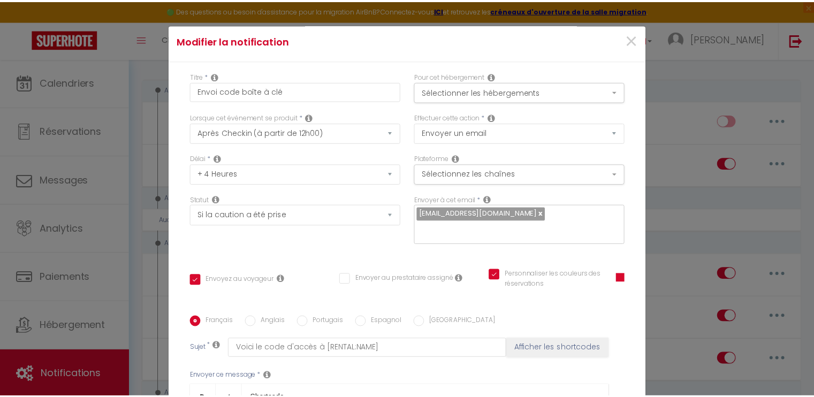
scroll to position [0, 0]
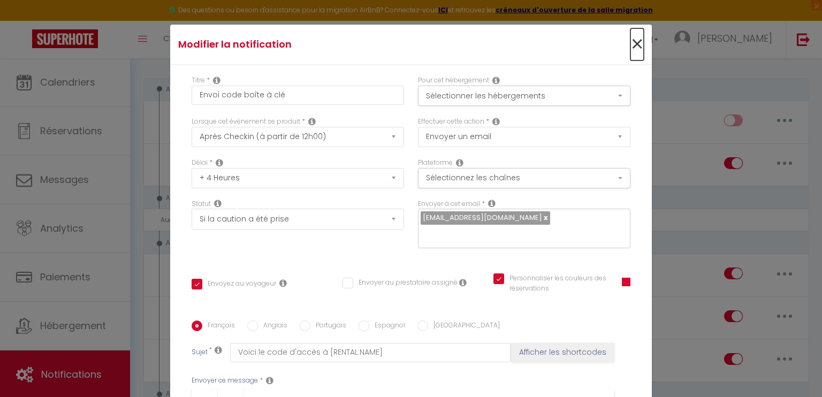
click at [630, 41] on span "×" at bounding box center [636, 44] width 13 height 32
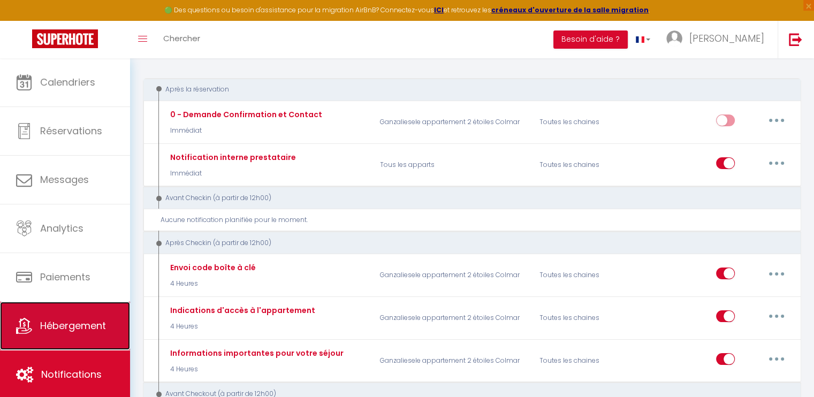
click at [69, 321] on span "Hébergement" at bounding box center [73, 325] width 66 height 13
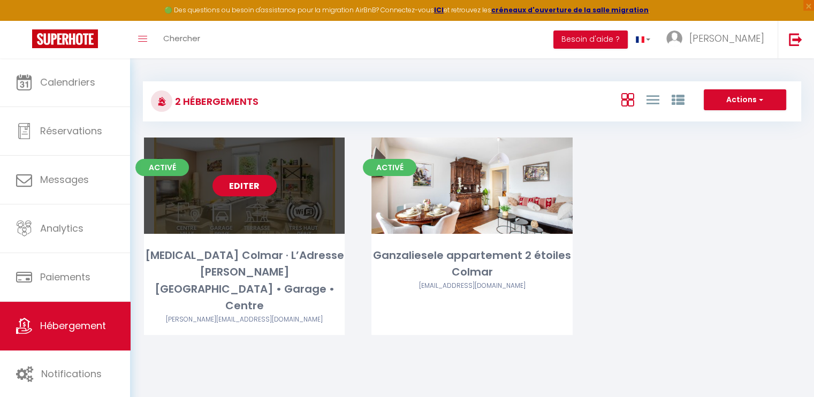
click at [249, 177] on link "Editer" at bounding box center [244, 185] width 64 height 21
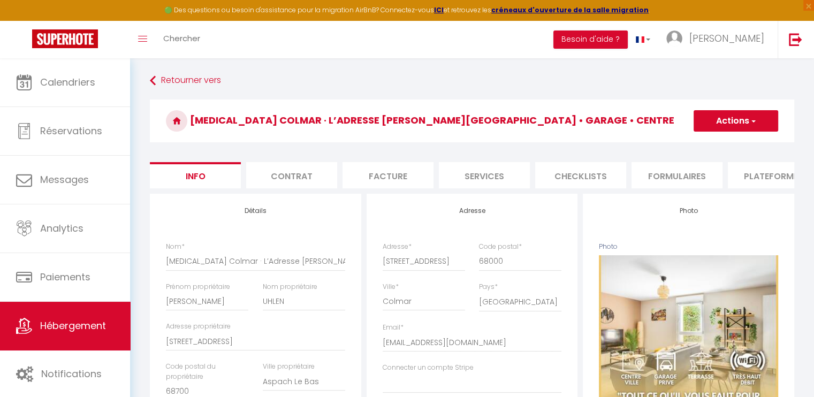
click at [296, 171] on li "Contrat" at bounding box center [291, 175] width 91 height 26
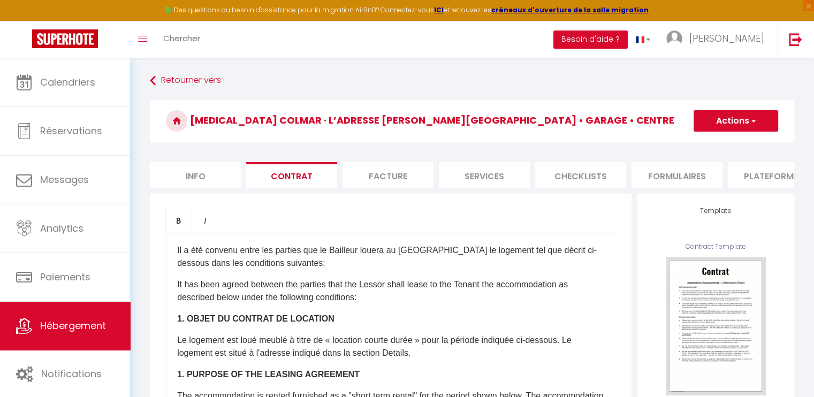
click at [379, 175] on li "Facture" at bounding box center [388, 175] width 91 height 26
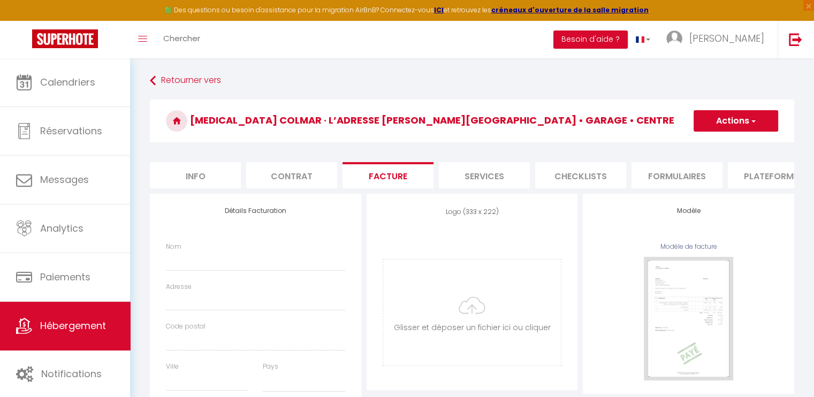
click at [475, 173] on li "Services" at bounding box center [484, 175] width 91 height 26
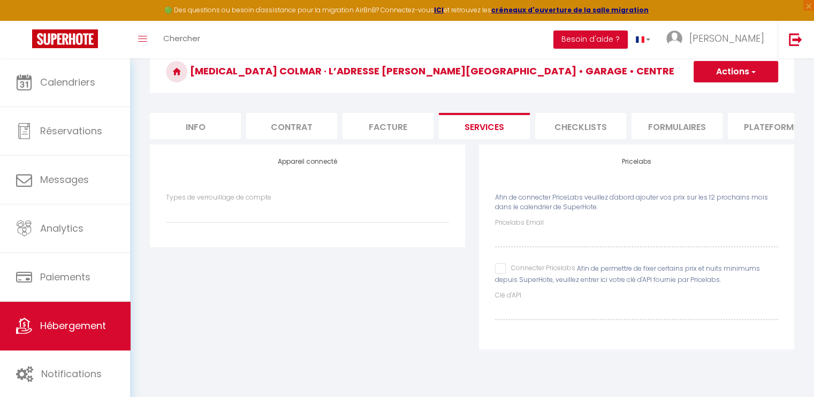
scroll to position [54, 0]
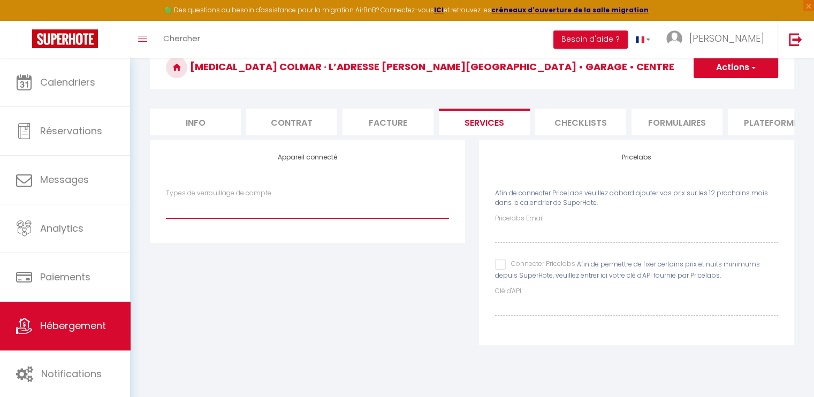
click at [216, 217] on select "IgloohomeV2" at bounding box center [307, 208] width 283 height 20
click at [166, 206] on select "IgloohomeV2" at bounding box center [307, 208] width 283 height 20
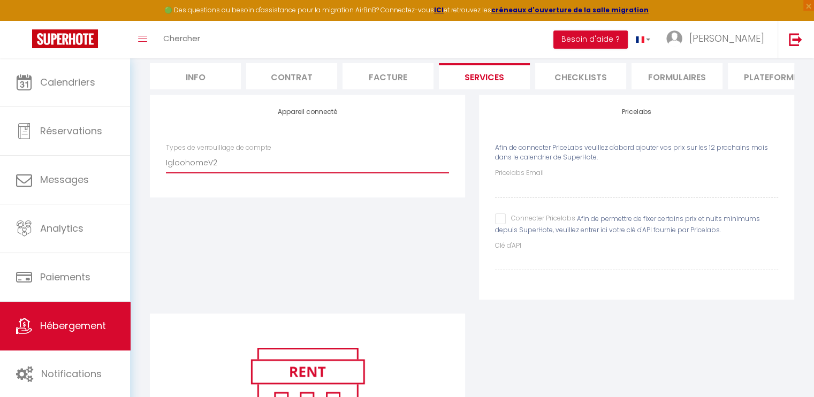
scroll to position [88, 0]
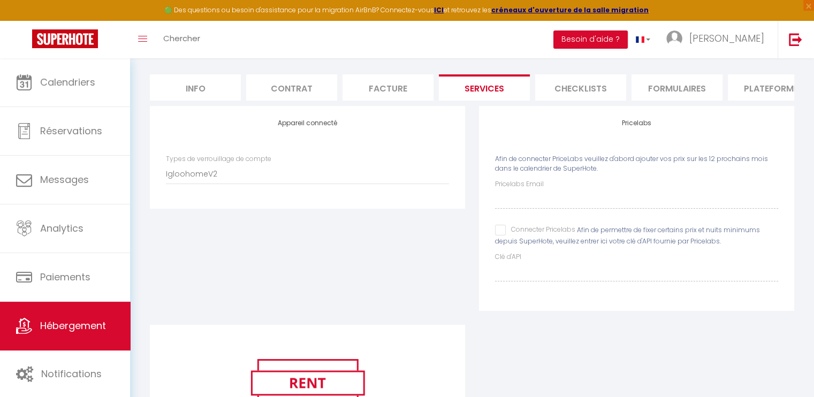
click at [367, 267] on div "Appareil connecté Types de verrouillage de compte IgloohomeV2" at bounding box center [307, 215] width 329 height 219
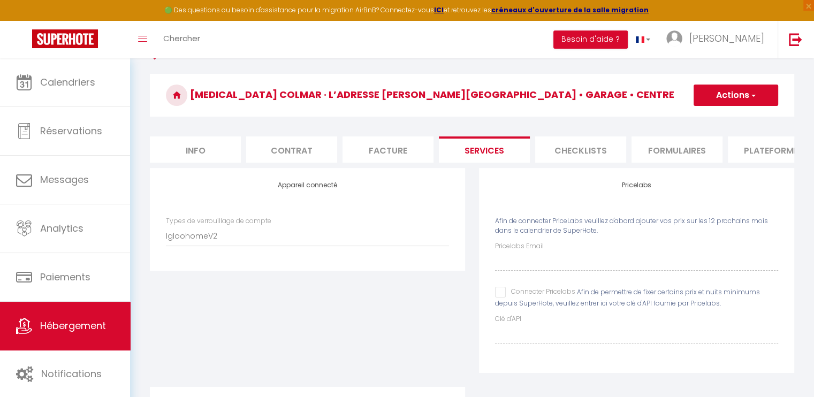
scroll to position [0, 0]
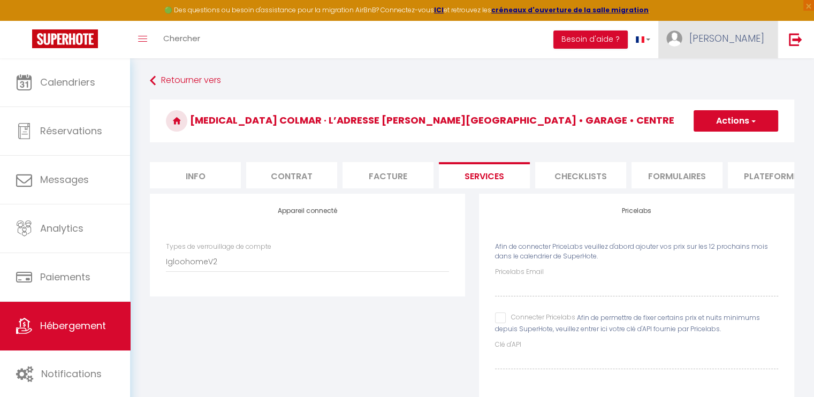
click at [740, 41] on span "[PERSON_NAME]" at bounding box center [726, 38] width 75 height 13
click at [731, 74] on link "Paramètres" at bounding box center [734, 74] width 79 height 18
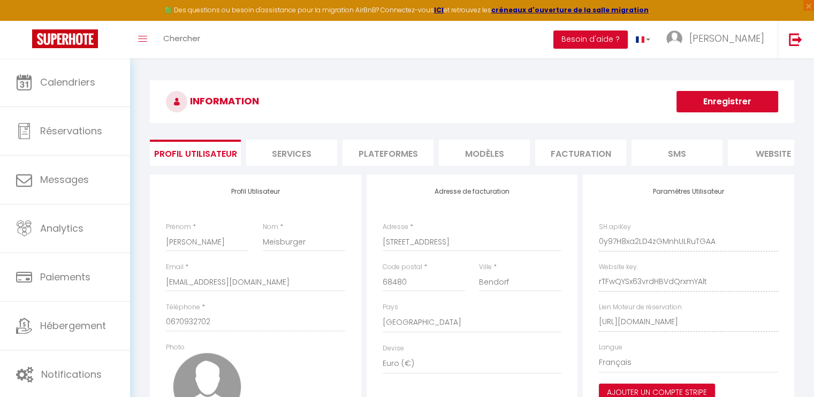
click at [309, 150] on li "Services" at bounding box center [291, 153] width 91 height 26
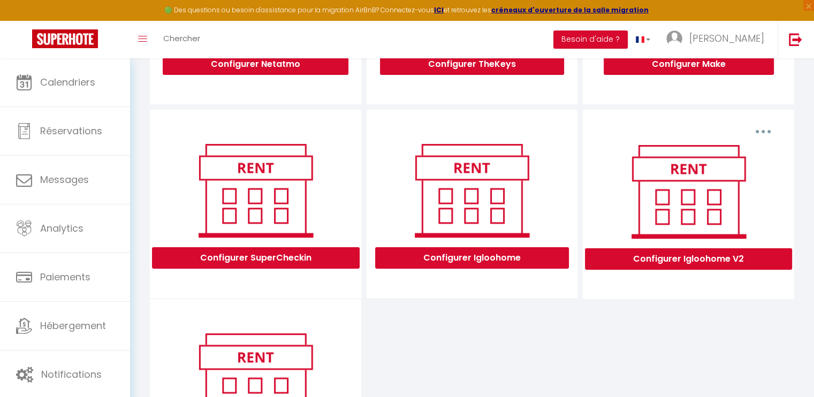
scroll to position [279, 0]
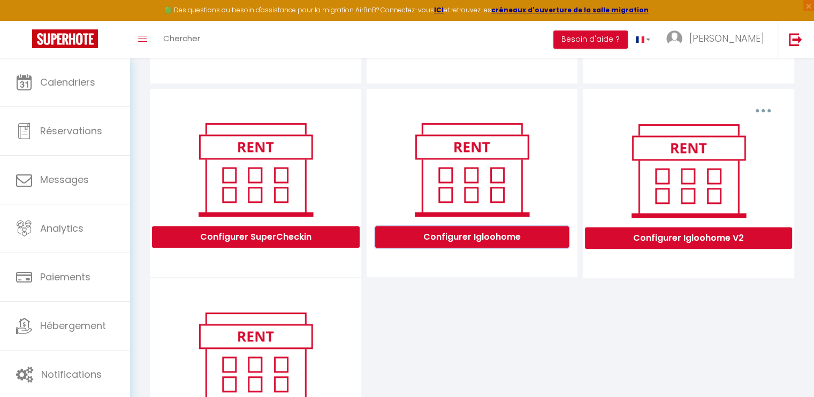
click at [474, 235] on button "Configurer Igloohome" at bounding box center [472, 236] width 194 height 21
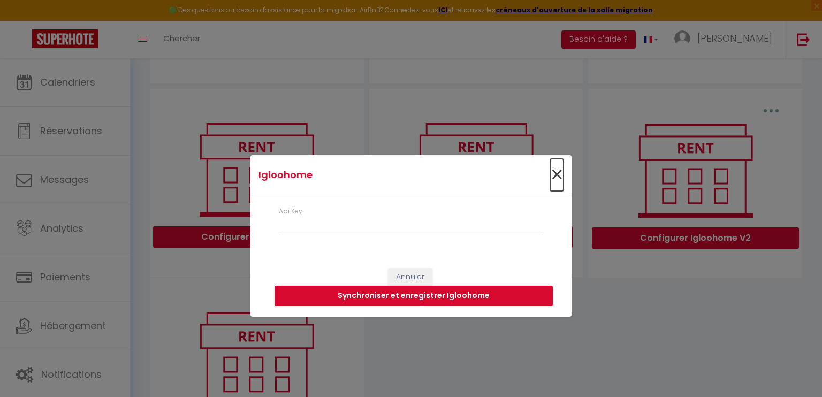
click at [552, 172] on span "×" at bounding box center [556, 175] width 13 height 32
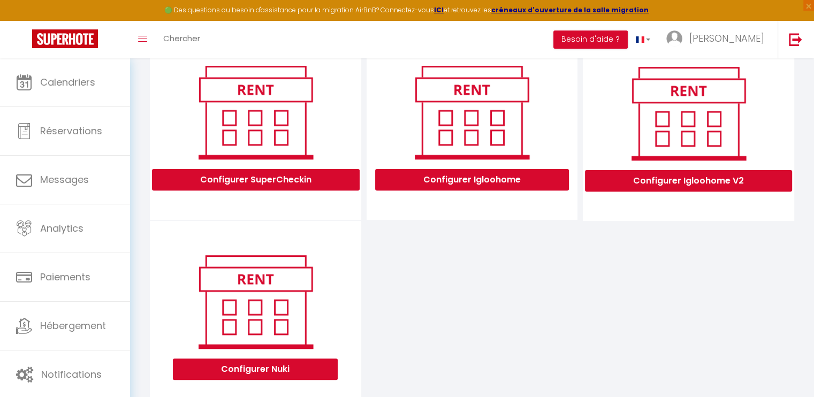
scroll to position [333, 0]
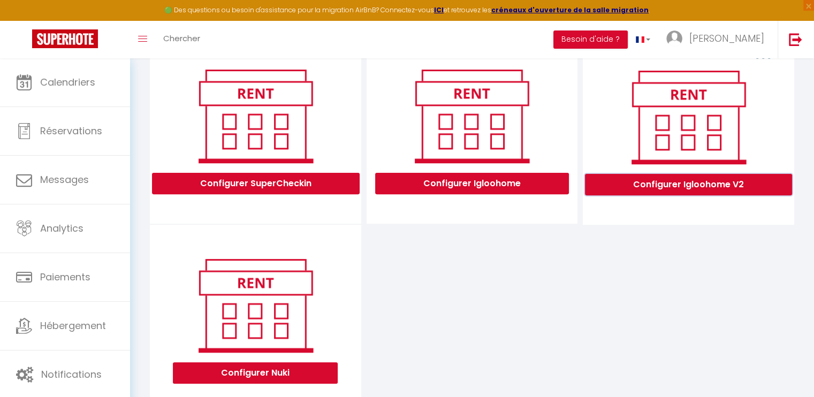
click at [683, 187] on button "Configurer Igloohome V2" at bounding box center [688, 184] width 207 height 21
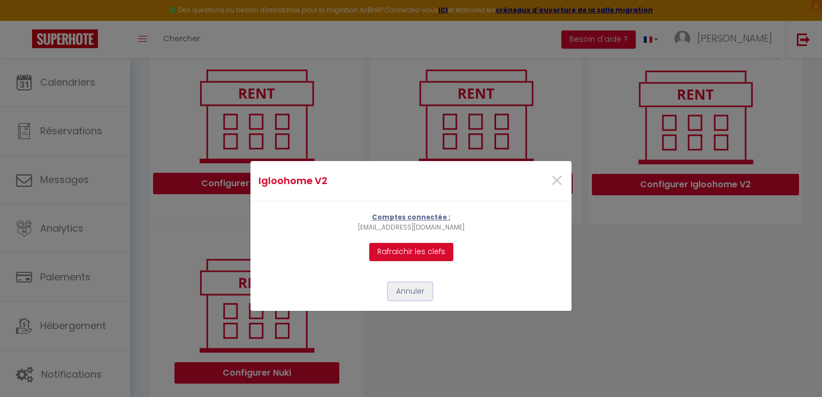
click at [405, 293] on button "Annuler" at bounding box center [410, 292] width 44 height 18
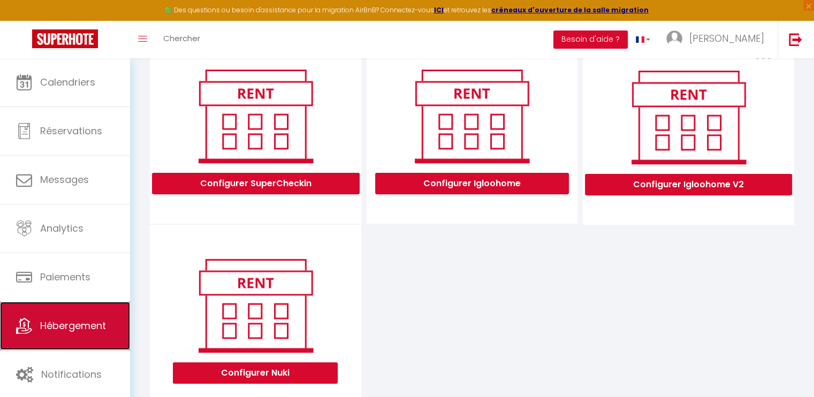
click at [81, 332] on span "Hébergement" at bounding box center [73, 325] width 66 height 13
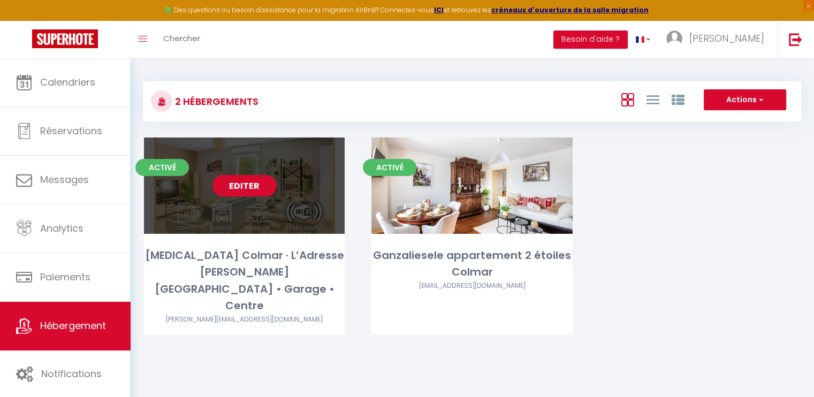
click at [272, 190] on link "Editer" at bounding box center [244, 185] width 64 height 21
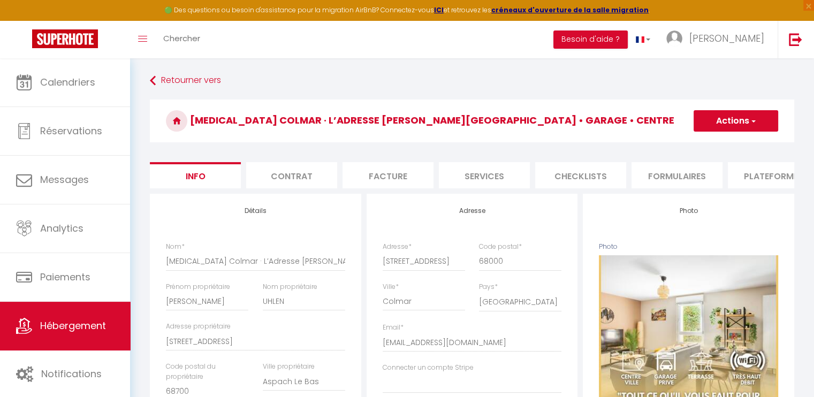
click at [490, 176] on li "Services" at bounding box center [484, 175] width 91 height 26
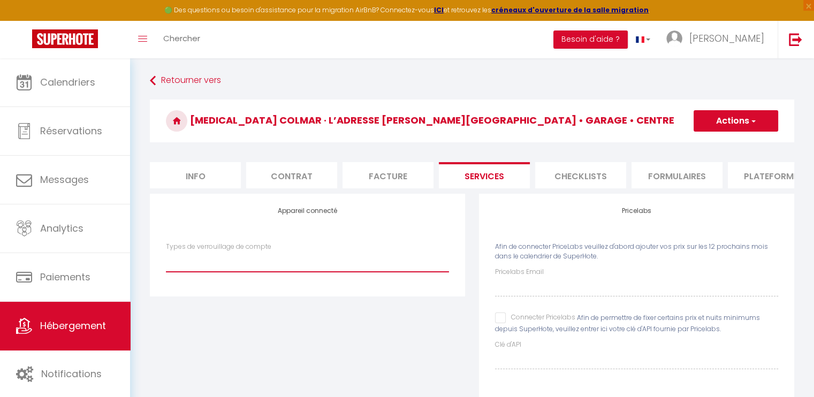
click at [211, 272] on select "IgloohomeV2" at bounding box center [307, 262] width 283 height 20
click at [166, 260] on select "IgloohomeV2" at bounding box center [307, 262] width 283 height 20
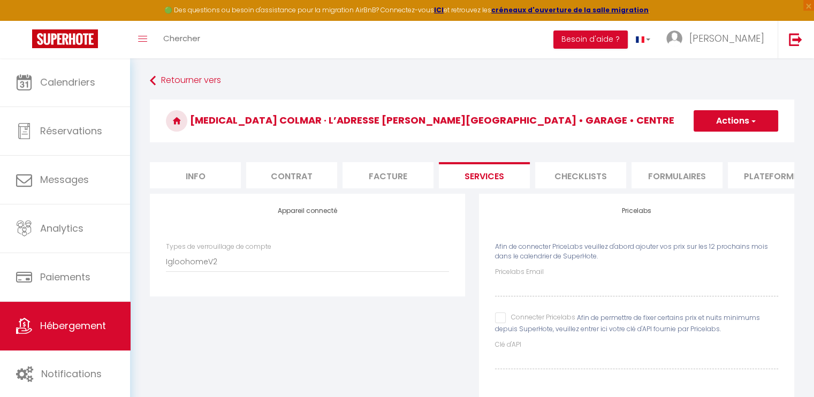
click at [749, 118] on span "button" at bounding box center [752, 121] width 7 height 11
click at [734, 142] on link "Enregistrer" at bounding box center [735, 145] width 85 height 14
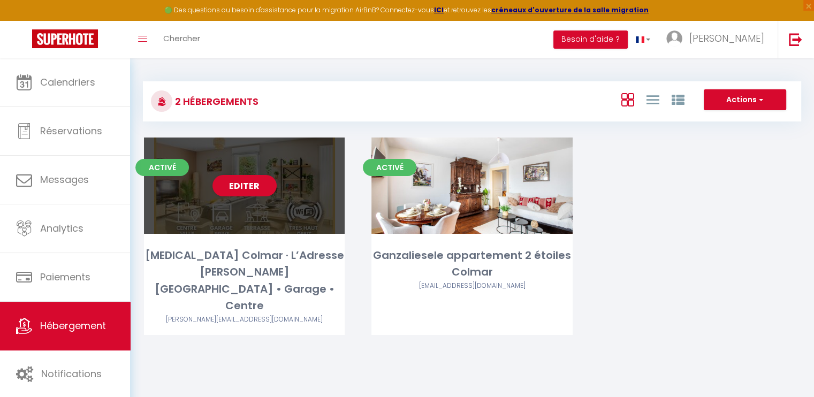
click at [227, 196] on div "Editer" at bounding box center [244, 186] width 201 height 96
click at [257, 175] on link "Editer" at bounding box center [244, 185] width 64 height 21
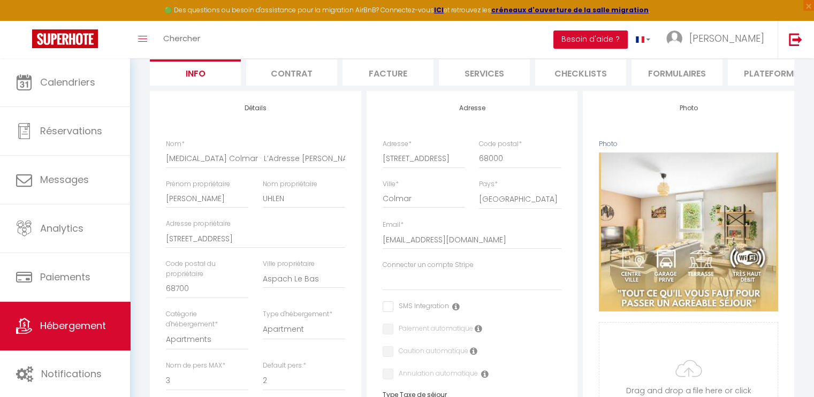
scroll to position [107, 0]
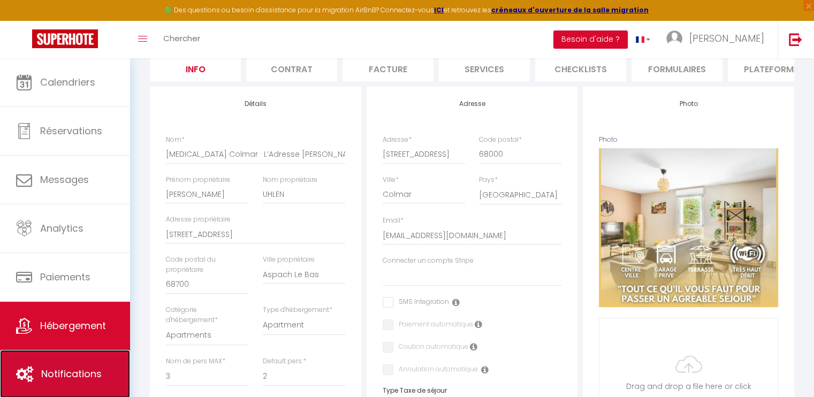
click at [71, 378] on span "Notifications" at bounding box center [71, 373] width 60 height 13
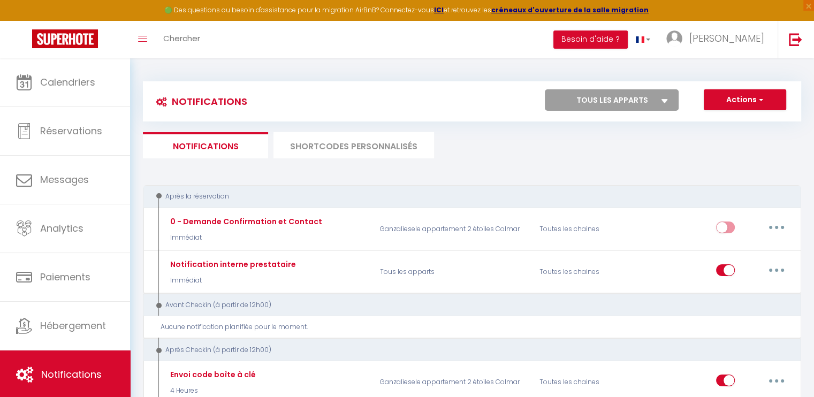
click at [670, 97] on select "Tous les apparts [MEDICAL_DATA] Colmar · L’Adresse [PERSON_NAME][GEOGRAPHIC_DAT…" at bounding box center [612, 99] width 134 height 21
click at [669, 95] on select "Tous les apparts [MEDICAL_DATA] Colmar · L’Adresse [PERSON_NAME][GEOGRAPHIC_DAT…" at bounding box center [612, 99] width 134 height 21
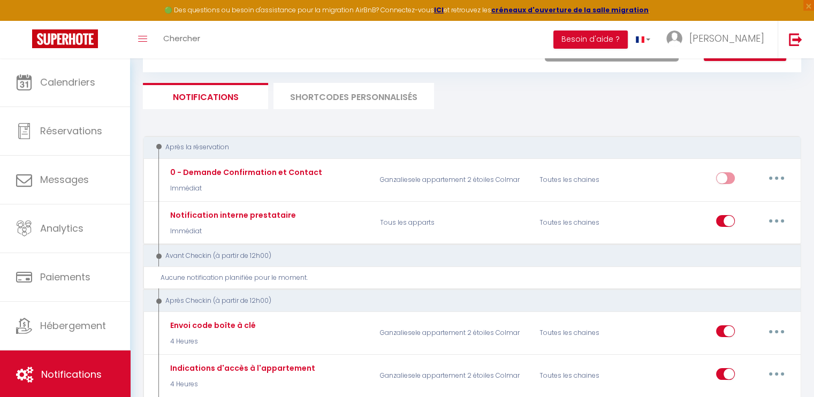
scroll to position [54, 0]
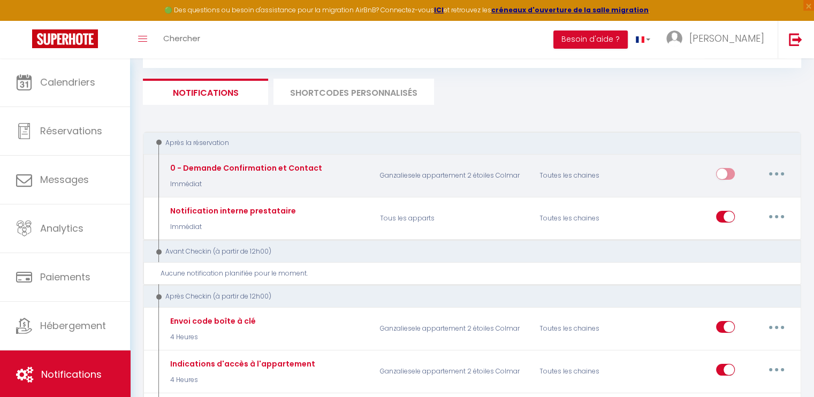
click at [768, 175] on button "button" at bounding box center [777, 173] width 30 height 17
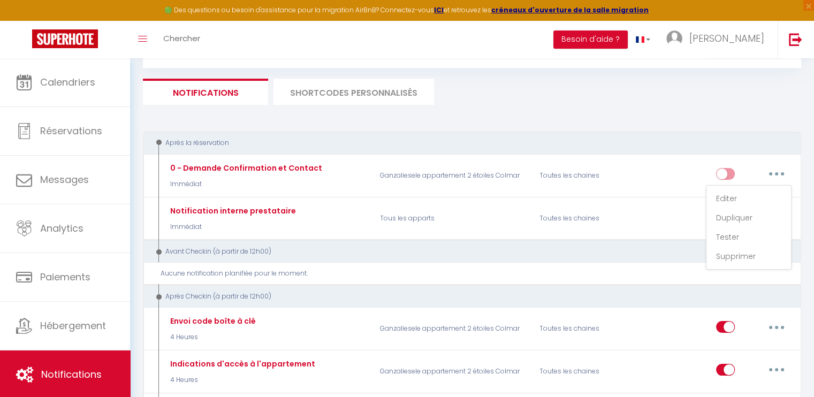
click at [643, 247] on div "Avant Checkin (à partir de 12h00)" at bounding box center [466, 252] width 626 height 10
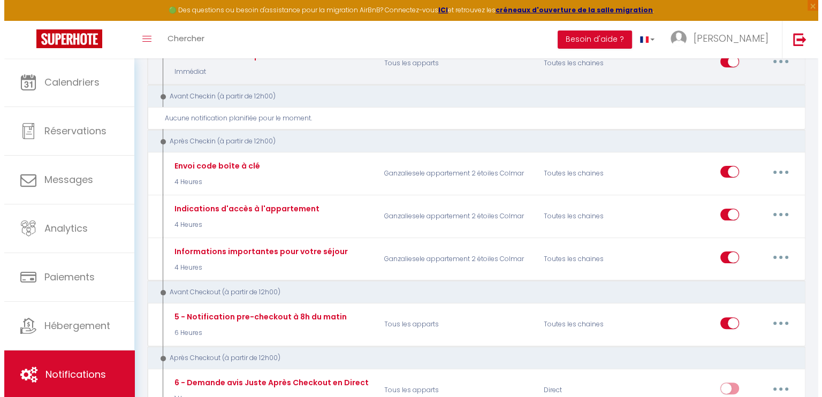
scroll to position [214, 0]
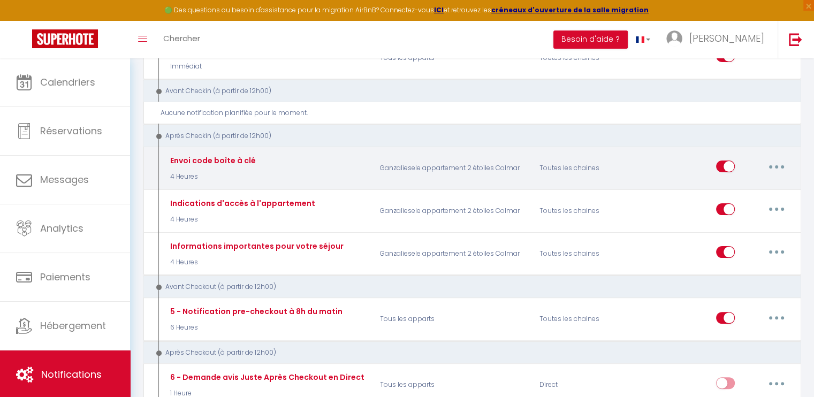
click at [777, 165] on icon "button" at bounding box center [776, 166] width 3 height 3
click at [741, 206] on link "Dupliquer" at bounding box center [748, 210] width 79 height 18
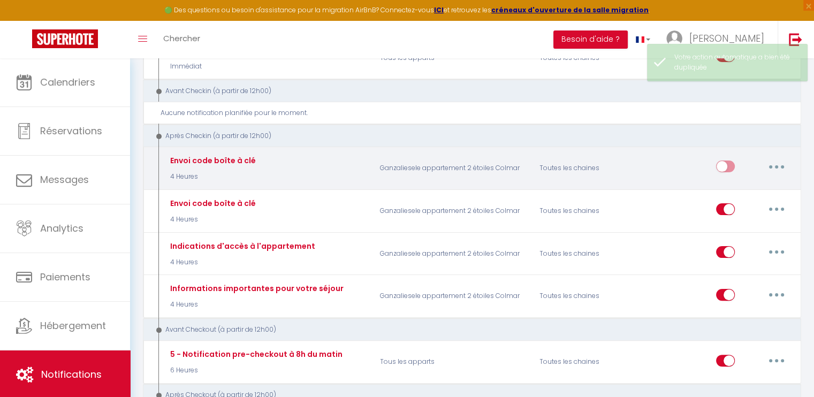
click at [785, 163] on button "button" at bounding box center [777, 166] width 30 height 17
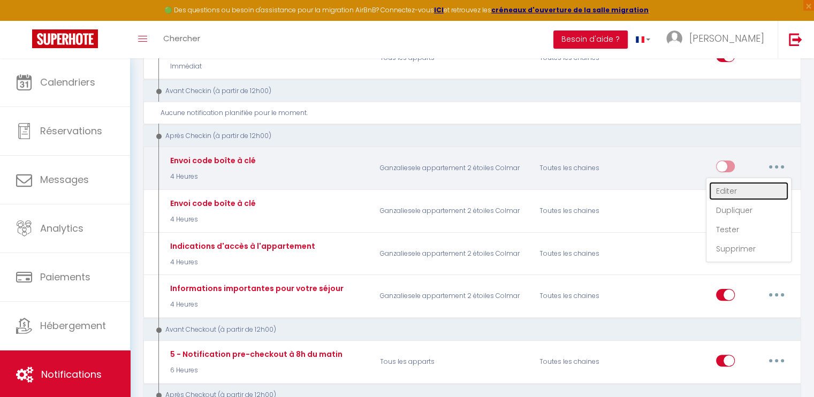
click at [741, 185] on link "Editer" at bounding box center [748, 191] width 79 height 18
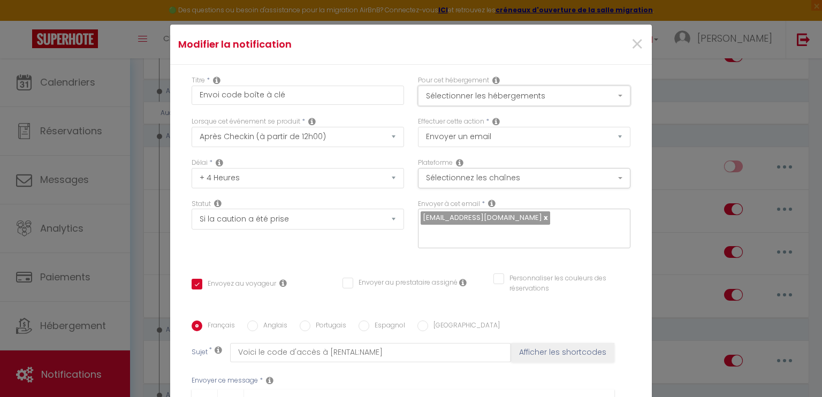
click at [590, 86] on button "Sélectionner les hébergements" at bounding box center [524, 96] width 212 height 20
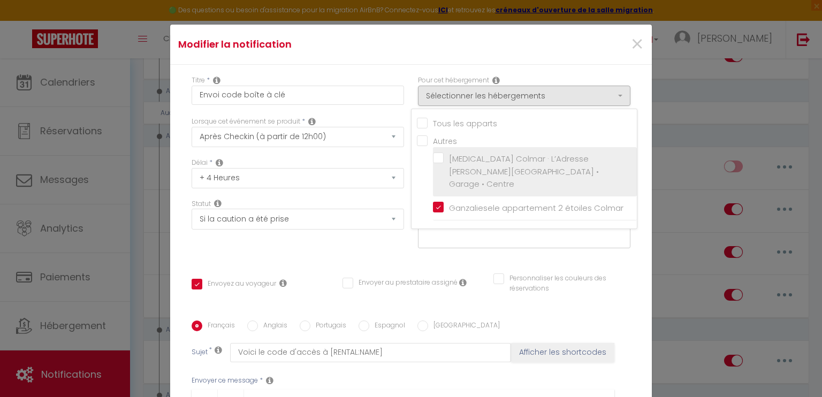
click at [525, 156] on span "[MEDICAL_DATA] Colmar · L’Adresse [PERSON_NAME][GEOGRAPHIC_DATA] • Garage • Cen…" at bounding box center [524, 171] width 150 height 36
click at [525, 166] on input "[MEDICAL_DATA] Colmar · L’Adresse [PERSON_NAME][GEOGRAPHIC_DATA] • Garage • Cen…" at bounding box center [535, 171] width 204 height 11
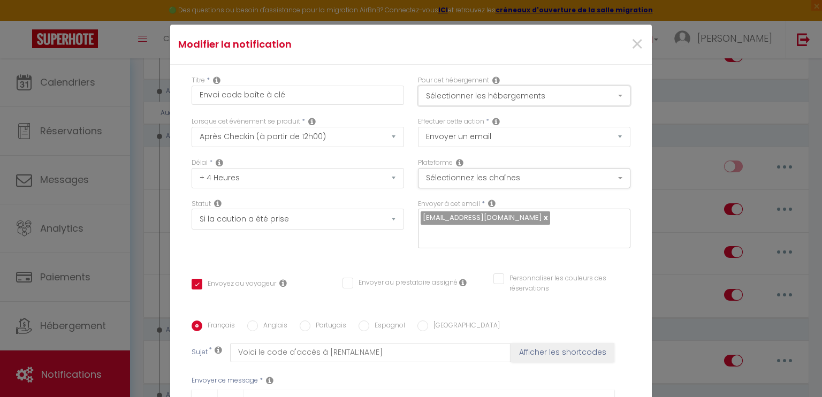
click at [523, 96] on button "Sélectionner les hébergements" at bounding box center [524, 96] width 212 height 20
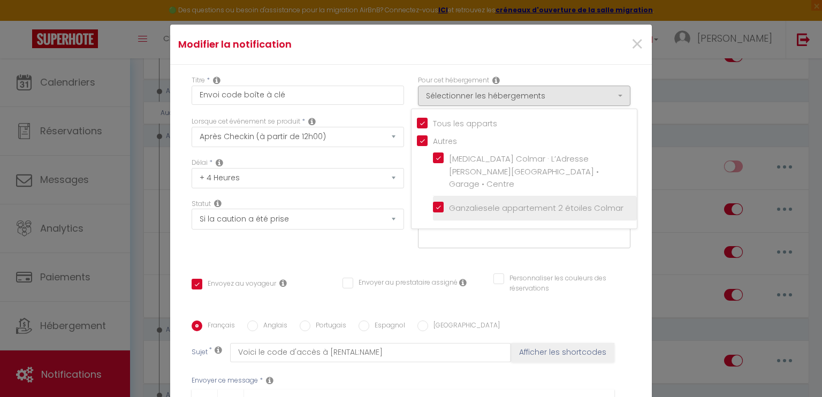
click at [433, 203] on input "Ganzaliesele appartement 2 étoiles Colmar" at bounding box center [535, 208] width 204 height 11
click at [635, 106] on div "Titre * Envoi code boîte à clé Pour cet hébergement Sélectionner les hébergemen…" at bounding box center [411, 321] width 482 height 512
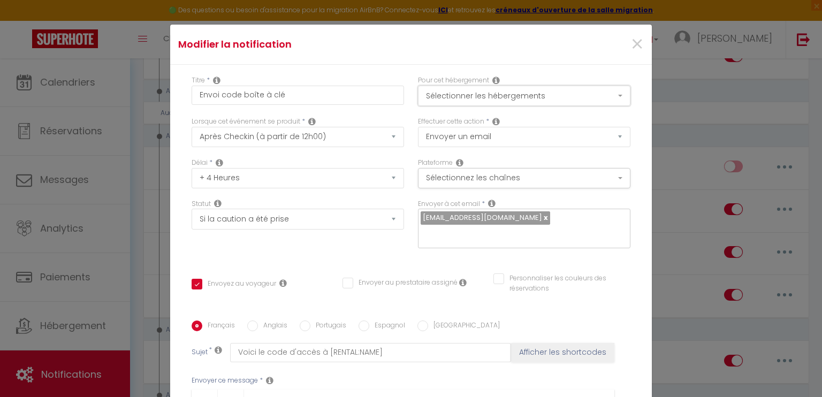
click at [569, 93] on button "Sélectionner les hébergements" at bounding box center [524, 96] width 212 height 20
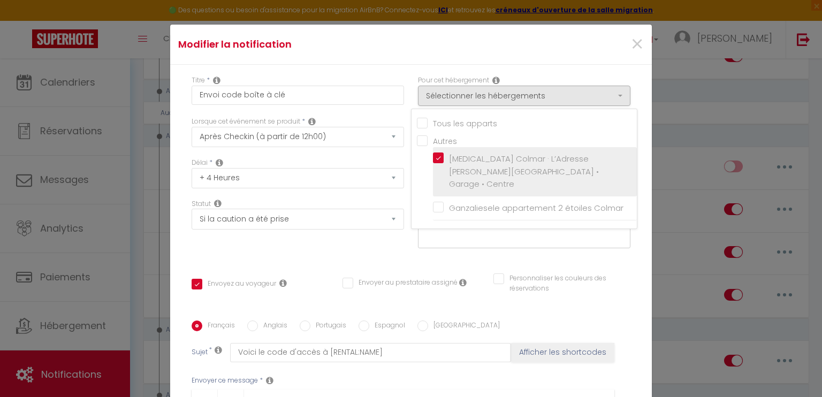
click at [445, 166] on input "[MEDICAL_DATA] Colmar · L’Adresse [PERSON_NAME][GEOGRAPHIC_DATA] • Garage • Cen…" at bounding box center [535, 171] width 204 height 11
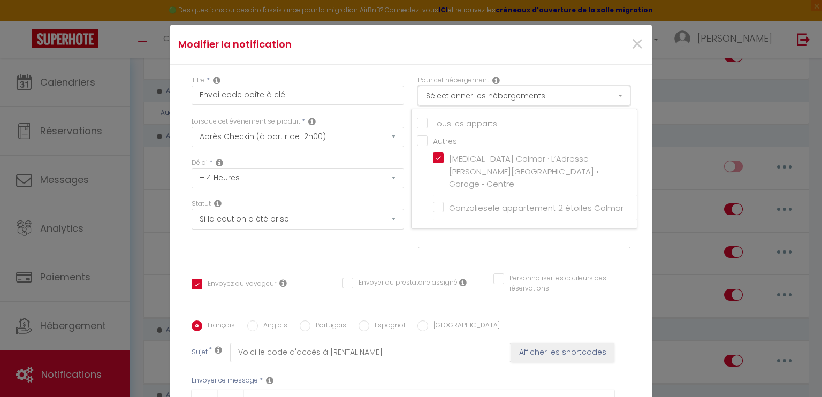
click at [610, 95] on button "Sélectionner les hébergements" at bounding box center [524, 96] width 212 height 20
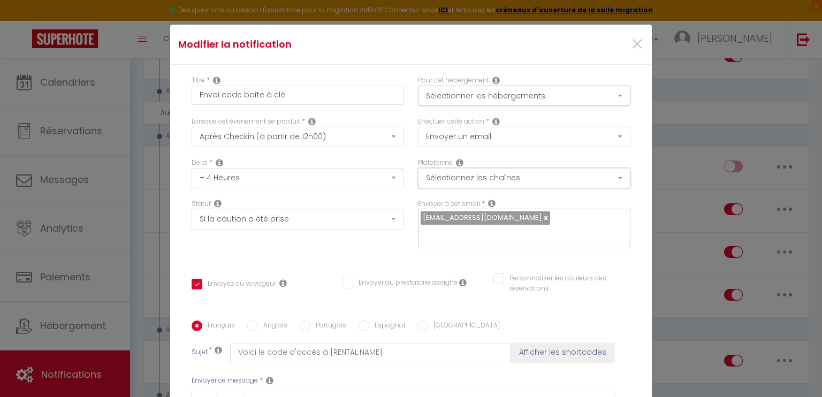
click at [611, 173] on button "Sélectionnez les chaînes" at bounding box center [524, 178] width 212 height 20
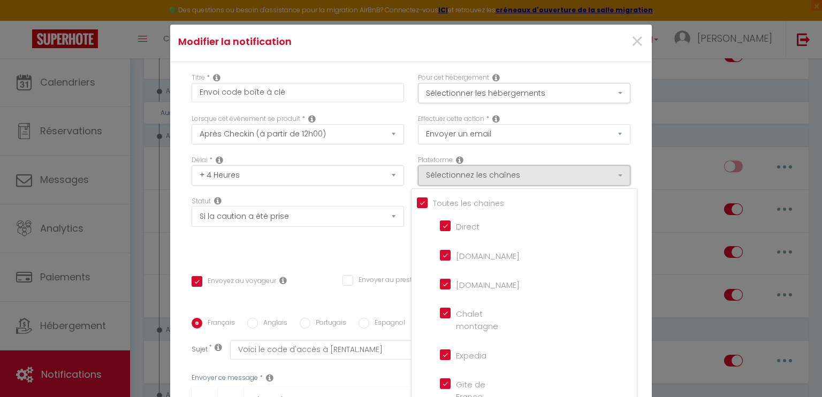
scroll to position [0, 0]
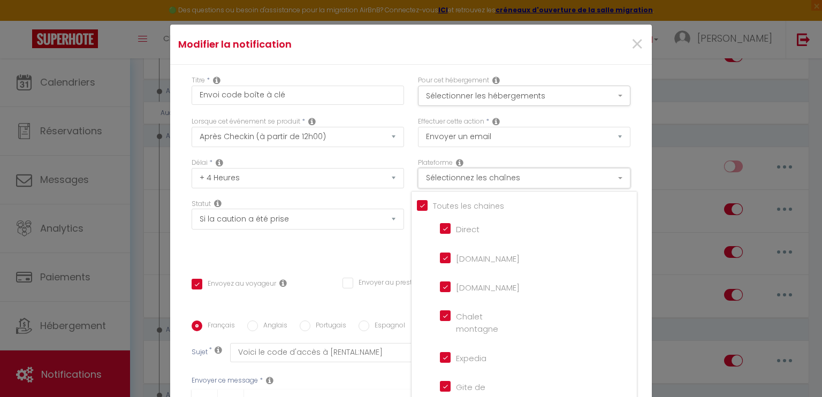
click at [610, 176] on button "Sélectionnez les chaînes" at bounding box center [524, 178] width 212 height 20
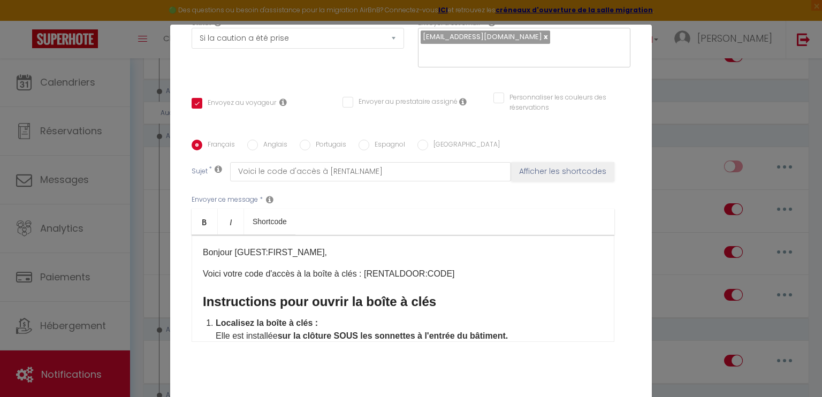
scroll to position [214, 0]
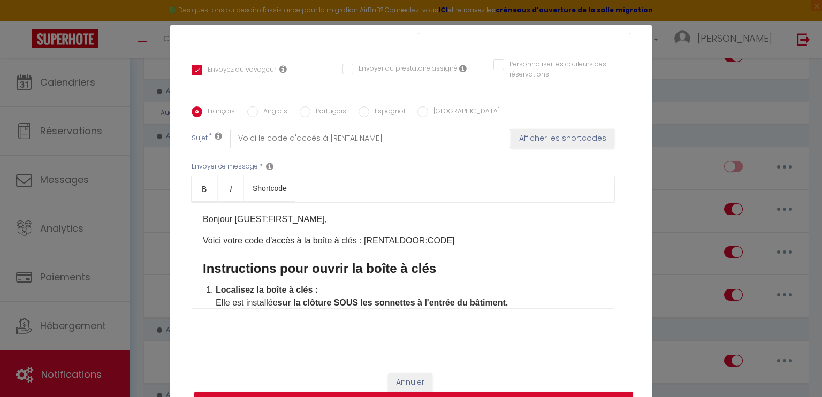
click at [247, 113] on input "Anglais" at bounding box center [252, 111] width 11 height 11
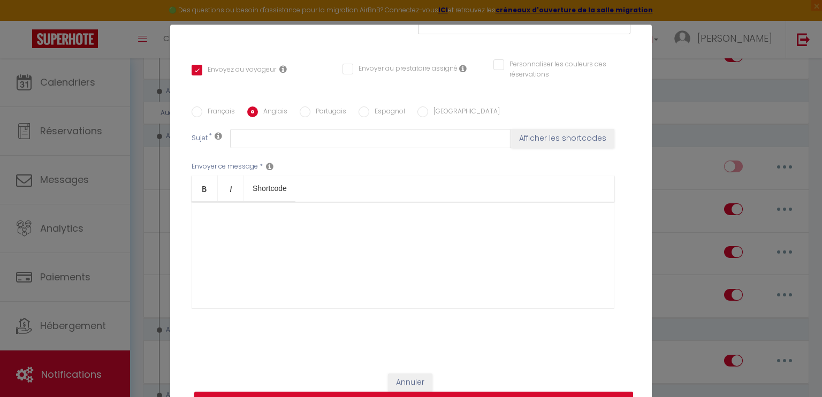
click at [195, 113] on input "Français" at bounding box center [197, 111] width 11 height 11
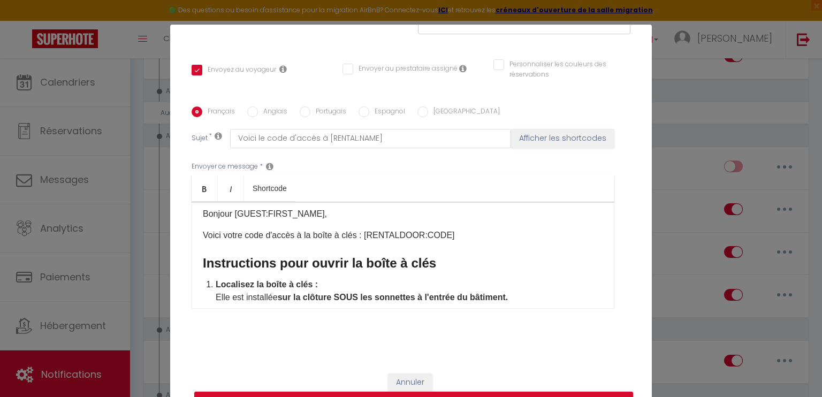
scroll to position [0, 0]
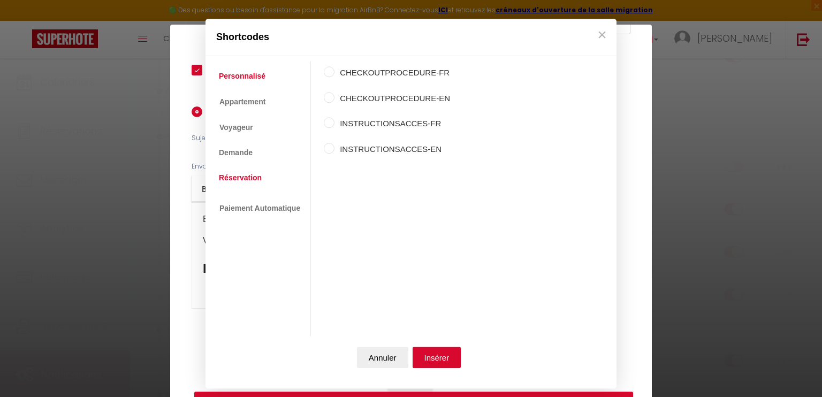
click at [256, 175] on link "Réservation" at bounding box center [241, 177] width 54 height 19
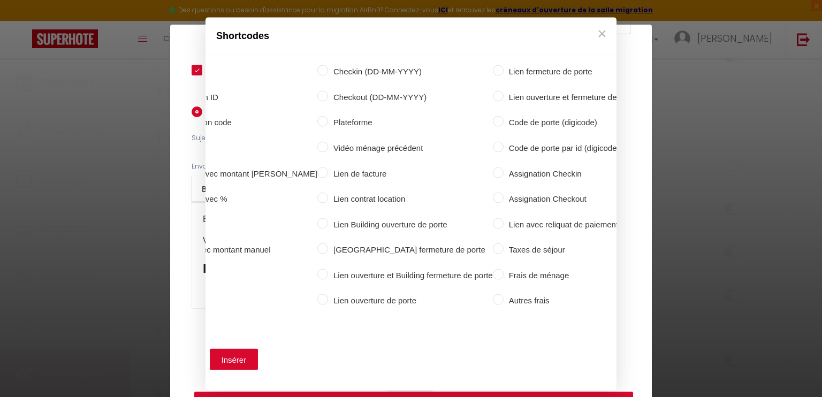
scroll to position [0, 212]
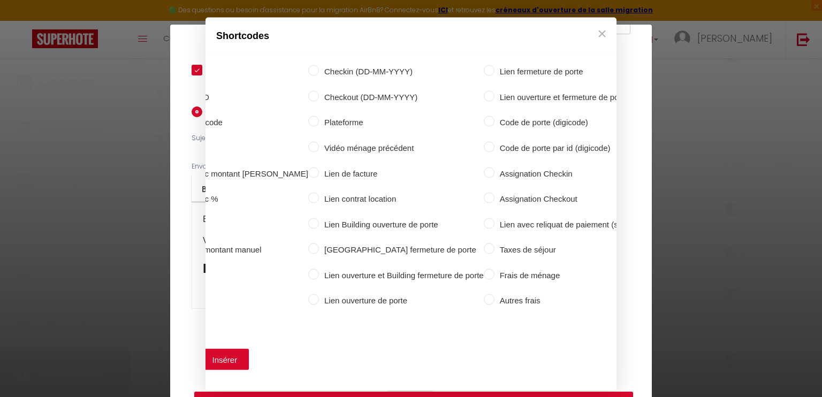
click at [484, 119] on input "Code de porte (digicode)" at bounding box center [489, 121] width 11 height 11
click at [214, 355] on button "Insérer" at bounding box center [225, 358] width 49 height 21
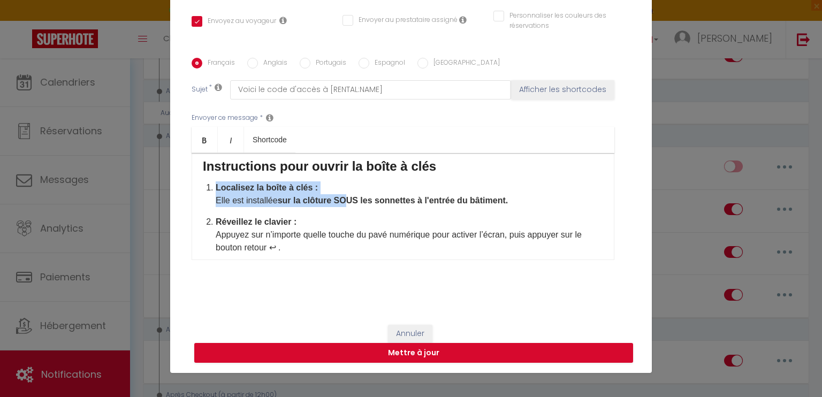
scroll to position [54, 0]
drag, startPoint x: 200, startPoint y: 187, endPoint x: 344, endPoint y: 196, distance: 143.7
click at [344, 196] on div "[RENTALDOOR:CODE] ​ Bonjour [GUEST:FIRST_NAME], Voici votre code d'accès à la b…" at bounding box center [403, 206] width 423 height 107
click at [344, 196] on strong "sur la clôture SOUS les sonnettes à l'entrée du bâtiment." at bounding box center [393, 200] width 231 height 9
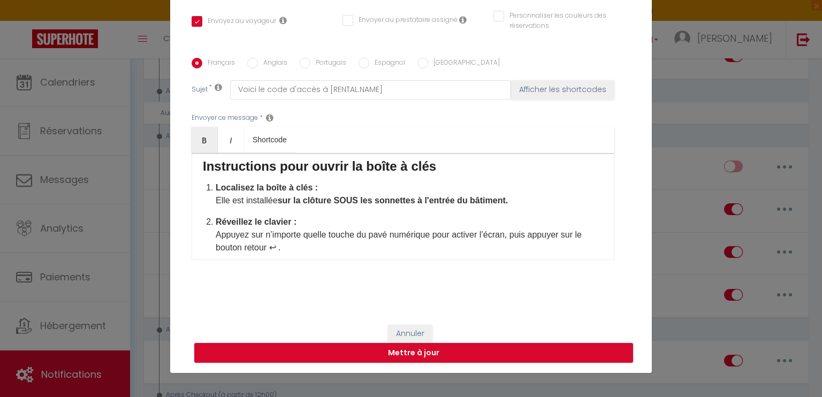
drag, startPoint x: 210, startPoint y: 199, endPoint x: 519, endPoint y: 199, distance: 308.3
click at [519, 199] on div "[RENTALDOOR:CODE] ​ Bonjour [GUEST:FIRST_NAME], Voici votre code d'accès à la b…" at bounding box center [403, 206] width 423 height 107
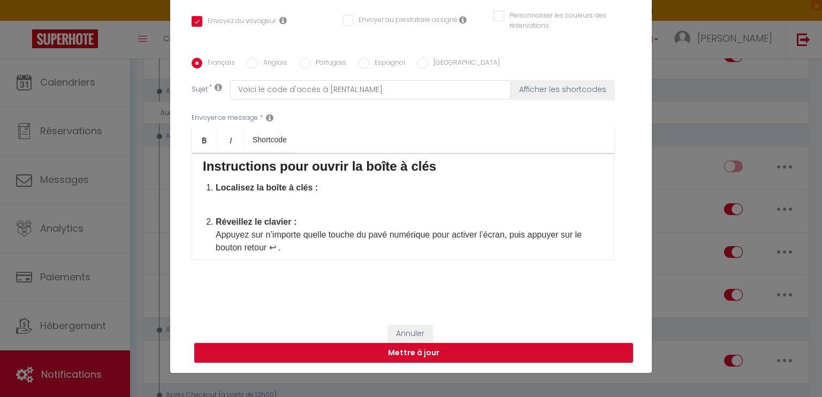
click at [402, 353] on button "Mettre à jour" at bounding box center [413, 353] width 439 height 20
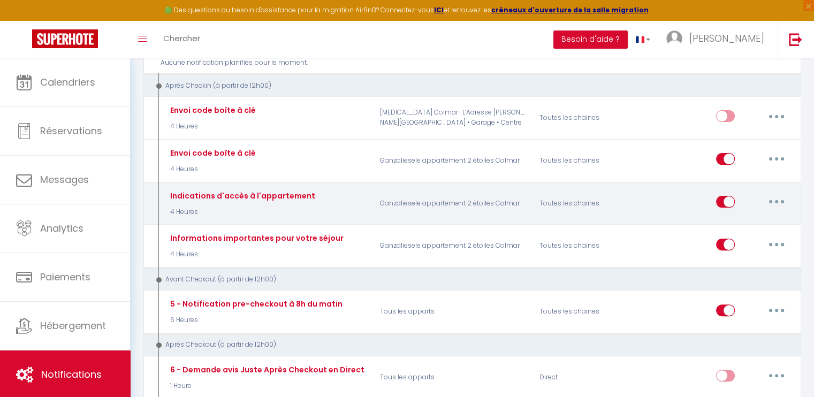
scroll to position [268, 0]
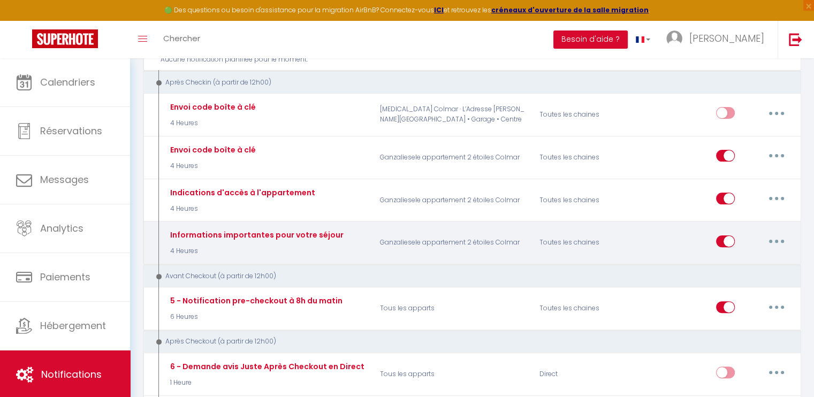
click at [782, 238] on button "button" at bounding box center [777, 241] width 30 height 17
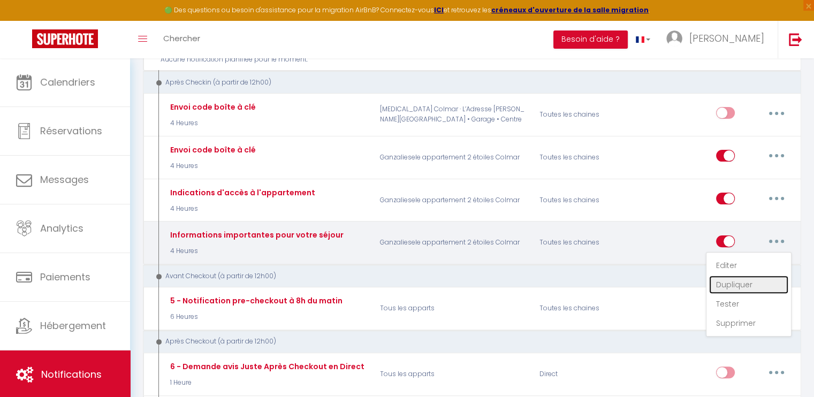
click at [749, 276] on link "Dupliquer" at bounding box center [748, 285] width 79 height 18
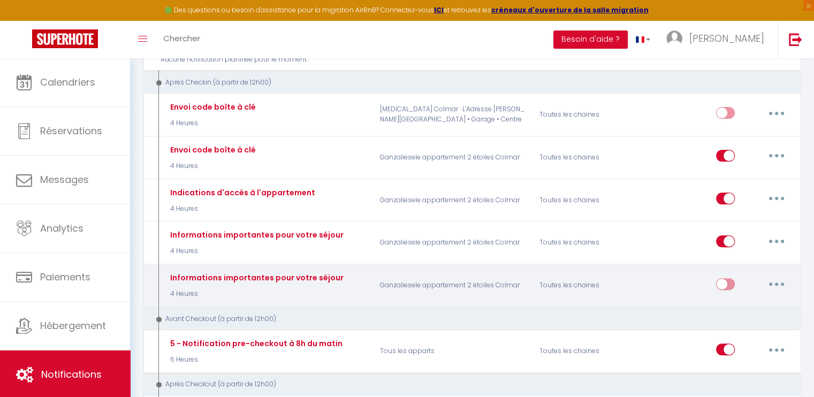
click at [779, 280] on button "button" at bounding box center [777, 284] width 30 height 17
click at [736, 303] on link "Editer" at bounding box center [748, 308] width 79 height 18
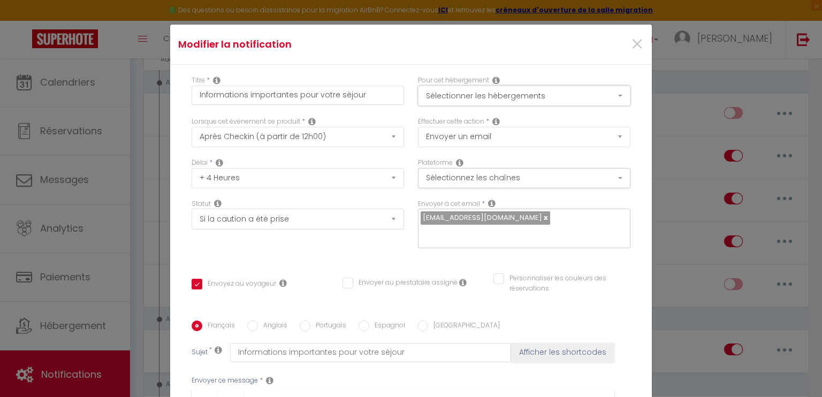
click at [580, 96] on button "Sélectionner les hébergements" at bounding box center [524, 96] width 212 height 20
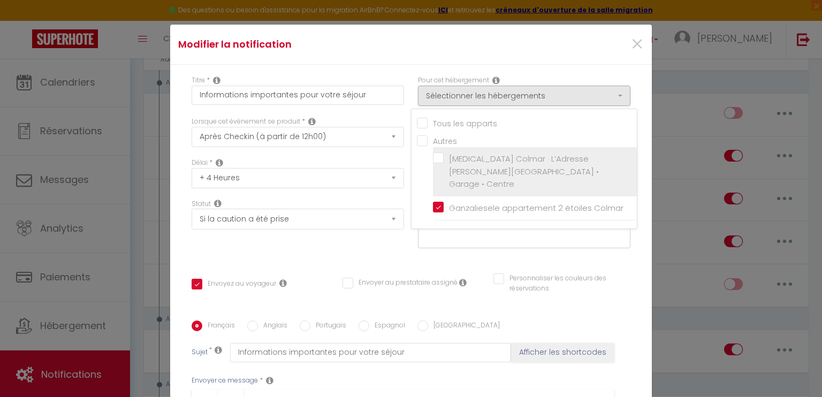
click at [444, 153] on label "[MEDICAL_DATA] Colmar · L’Adresse [PERSON_NAME][GEOGRAPHIC_DATA] • Garage • Cen…" at bounding box center [537, 172] width 186 height 38
click at [433, 166] on input "[MEDICAL_DATA] Colmar · L’Adresse [PERSON_NAME][GEOGRAPHIC_DATA] • Garage • Cen…" at bounding box center [535, 171] width 204 height 11
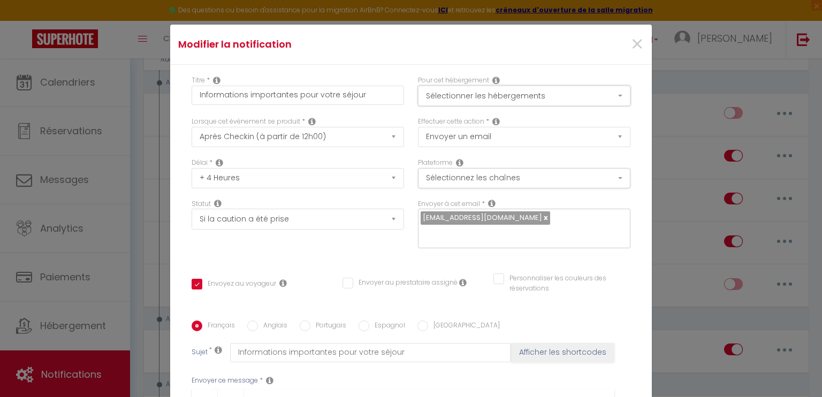
click at [460, 92] on button "Sélectionner les hébergements" at bounding box center [524, 96] width 212 height 20
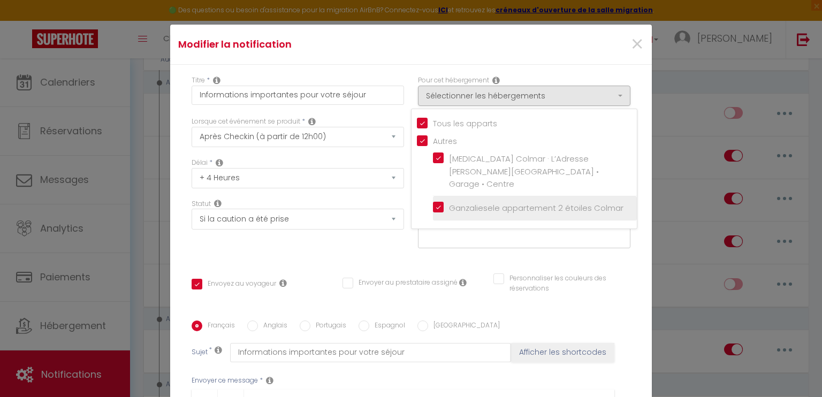
click at [433, 203] on input "Ganzaliesele appartement 2 étoiles Colmar" at bounding box center [535, 208] width 204 height 11
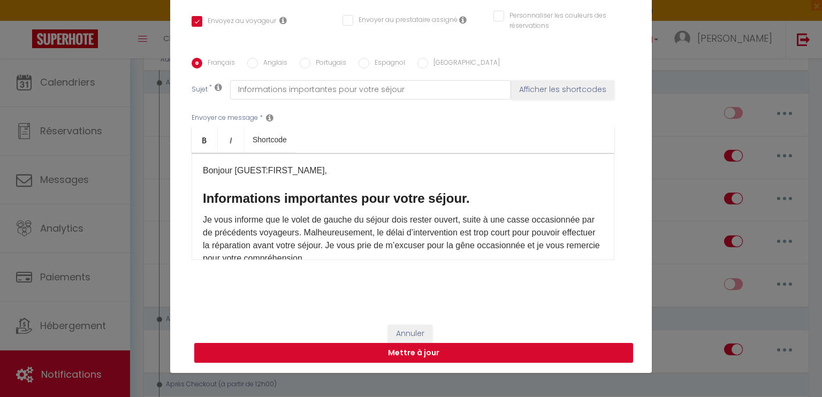
scroll to position [214, 0]
click at [420, 349] on button "Mettre à jour" at bounding box center [413, 353] width 439 height 20
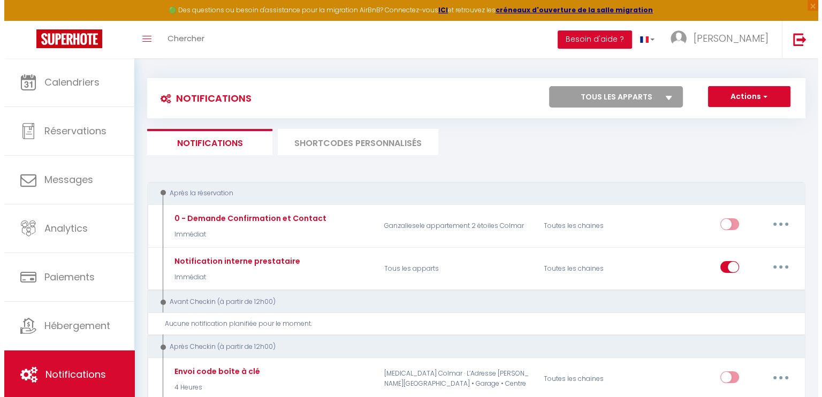
scroll to position [0, 0]
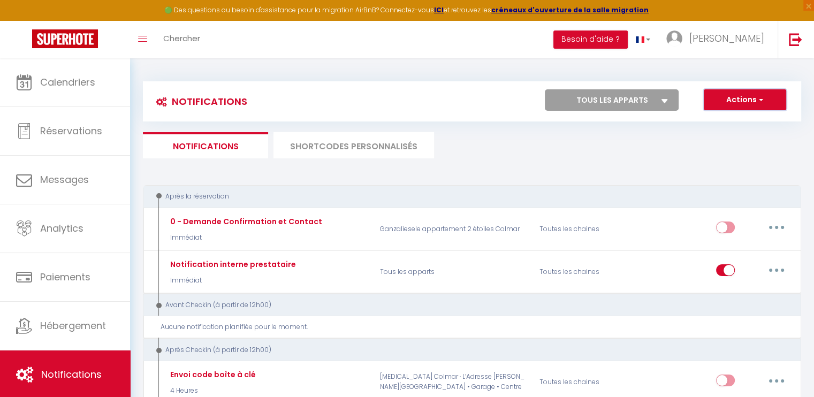
click at [762, 102] on span "button" at bounding box center [760, 99] width 6 height 11
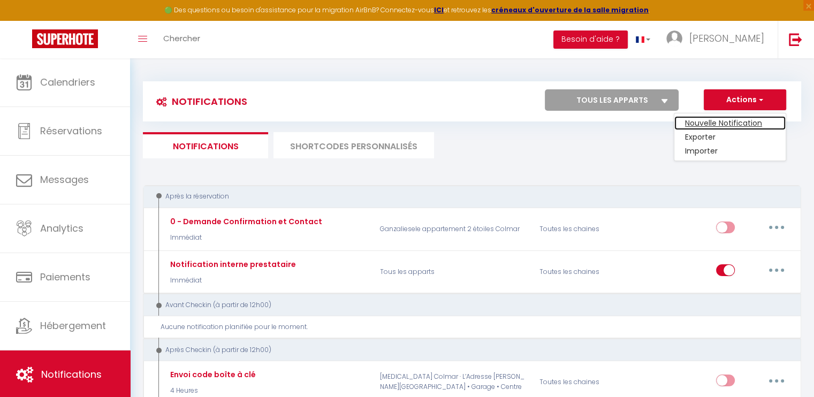
click at [742, 120] on link "Nouvelle Notification" at bounding box center [729, 123] width 111 height 14
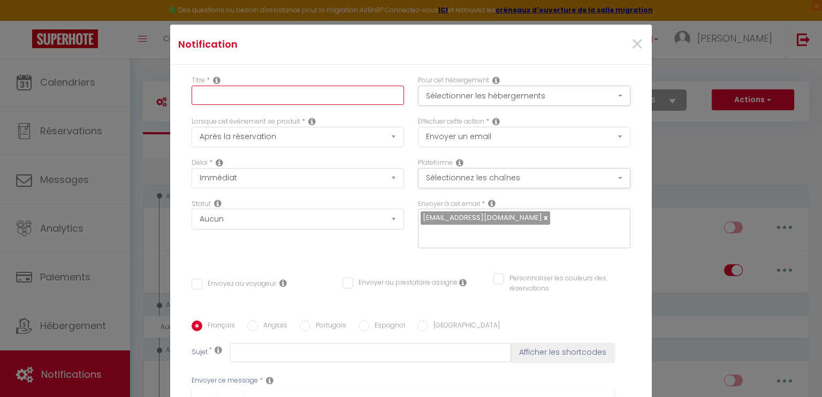
click at [216, 97] on input "text" at bounding box center [298, 95] width 212 height 19
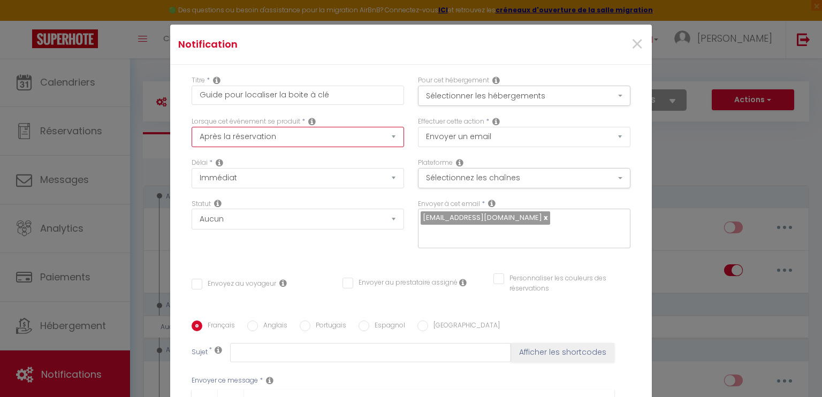
click at [364, 140] on select "Après la réservation Avant Checkin (à partir de 12h00) Après Checkin (à partir …" at bounding box center [298, 137] width 212 height 20
click at [192, 127] on select "Après la réservation Avant Checkin (à partir de 12h00) Après Checkin (à partir …" at bounding box center [298, 137] width 212 height 20
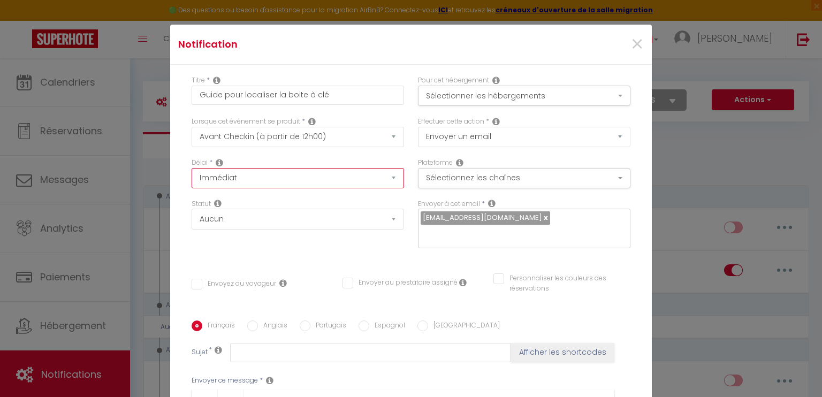
click at [300, 179] on select "Immédiat - 10 Minutes - 1 Heure - 2 Heures - 3 Heures - 4 Heures - 5 Heures - 6…" at bounding box center [298, 178] width 212 height 20
click at [399, 194] on div "Délai * Immédiat - 10 Minutes - 1 Heure - 2 Heures - 3 Heures - 4 Heures - 5 He…" at bounding box center [298, 178] width 226 height 41
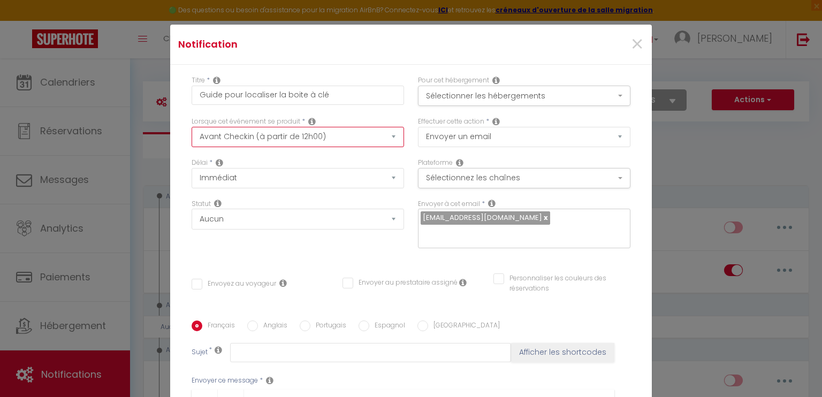
click at [383, 128] on select "Après la réservation Avant Checkin (à partir de 12h00) Après Checkin (à partir …" at bounding box center [298, 137] width 212 height 20
click at [192, 127] on select "Après la réservation Avant Checkin (à partir de 12h00) Après Checkin (à partir …" at bounding box center [298, 137] width 212 height 20
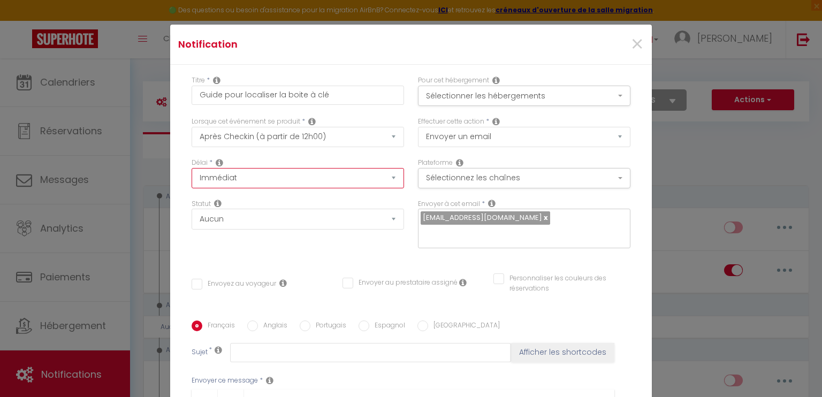
click at [325, 184] on select "Immédiat + 10 Minutes + 1 Heure + 2 Heures + 3 Heures + 4 Heures + 5 Heures + 6…" at bounding box center [298, 178] width 212 height 20
click at [192, 168] on select "Immédiat + 10 Minutes + 1 Heure + 2 Heures + 3 Heures + 4 Heures + 5 Heures + 6…" at bounding box center [298, 178] width 212 height 20
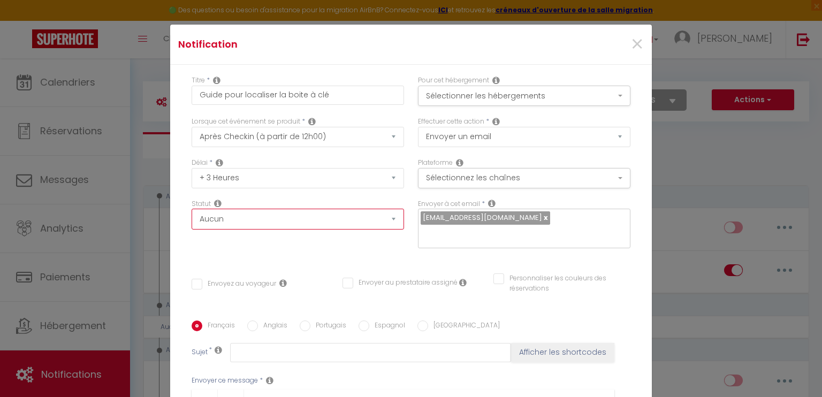
click at [240, 218] on select "Aucun Si la réservation est payée Si réservation non payée Si la caution a été …" at bounding box center [298, 219] width 212 height 20
click at [192, 209] on select "Aucun Si la réservation est payée Si réservation non payée Si la caution a été …" at bounding box center [298, 219] width 212 height 20
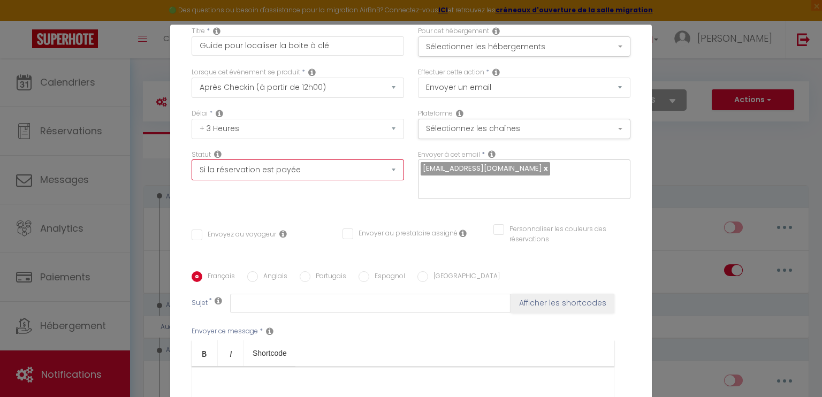
scroll to position [54, 0]
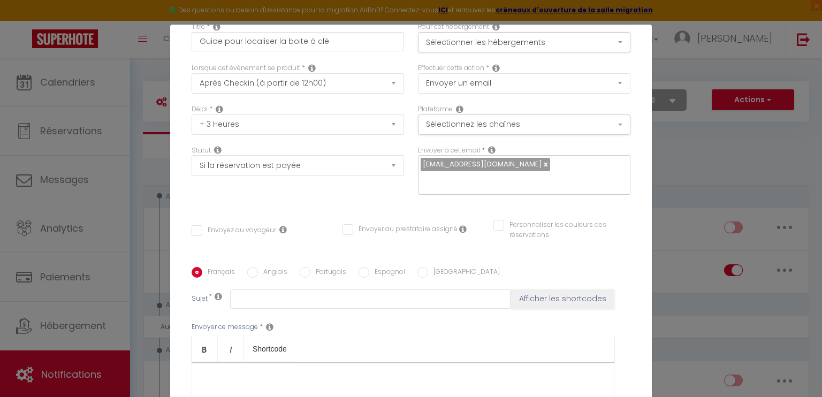
click at [196, 228] on input "Envoyez au voyageur" at bounding box center [234, 230] width 85 height 11
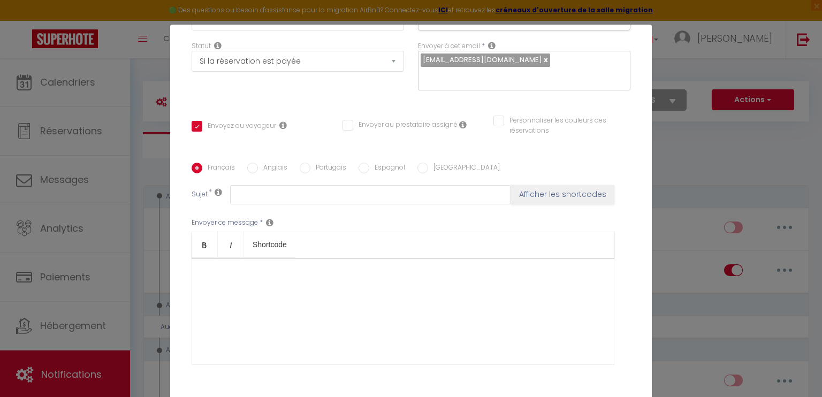
scroll to position [161, 0]
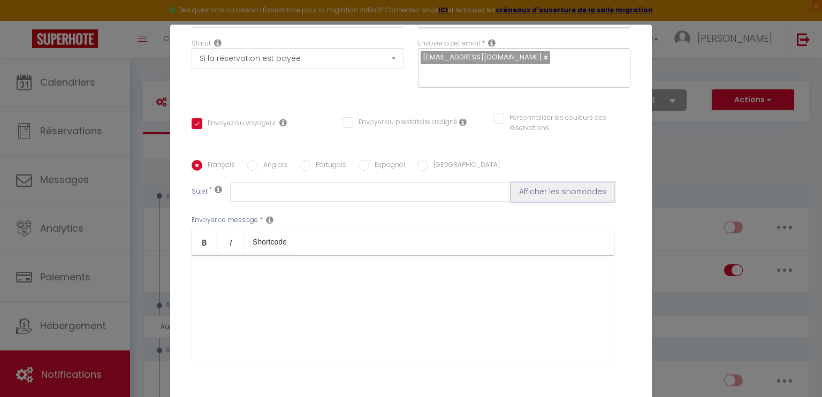
click at [544, 196] on button "Afficher les shortcodes" at bounding box center [562, 191] width 103 height 19
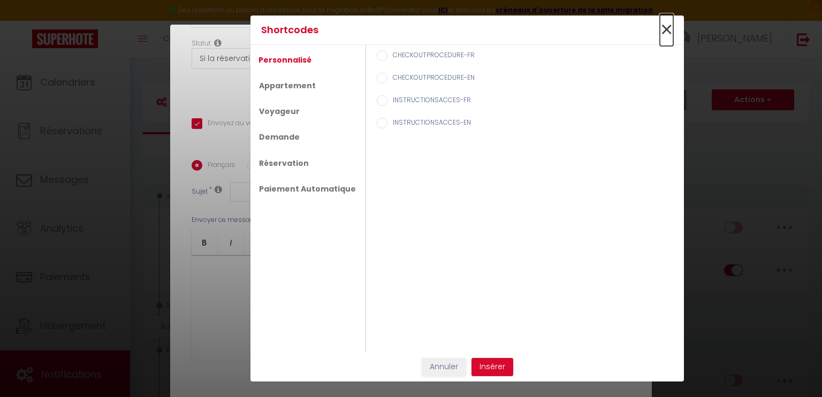
click at [666, 31] on span "×" at bounding box center [666, 30] width 13 height 32
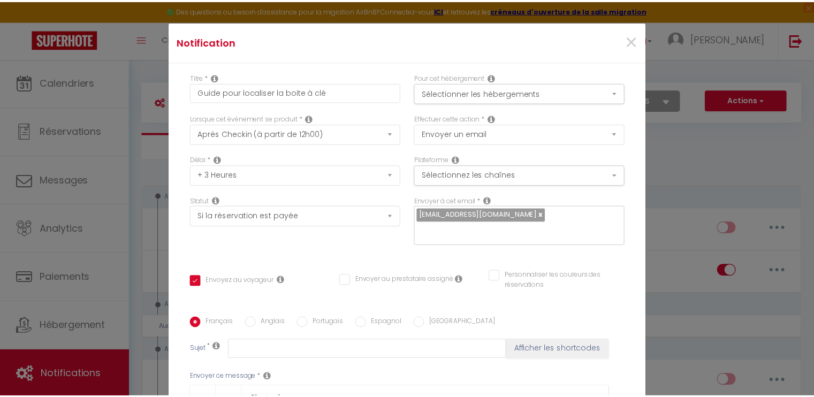
scroll to position [0, 0]
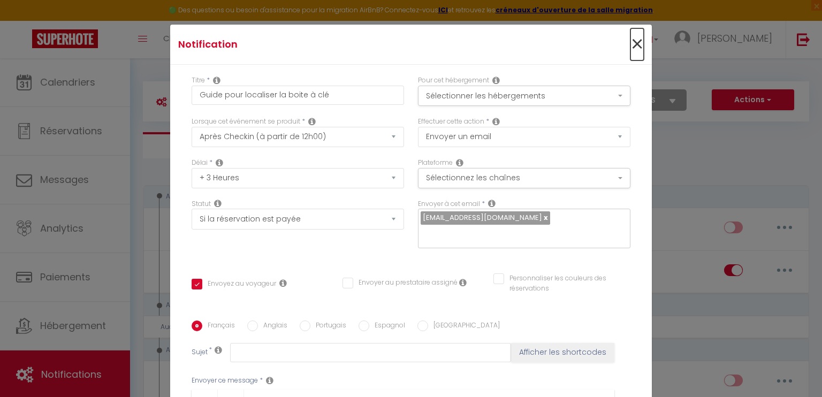
click at [630, 44] on span "×" at bounding box center [636, 44] width 13 height 32
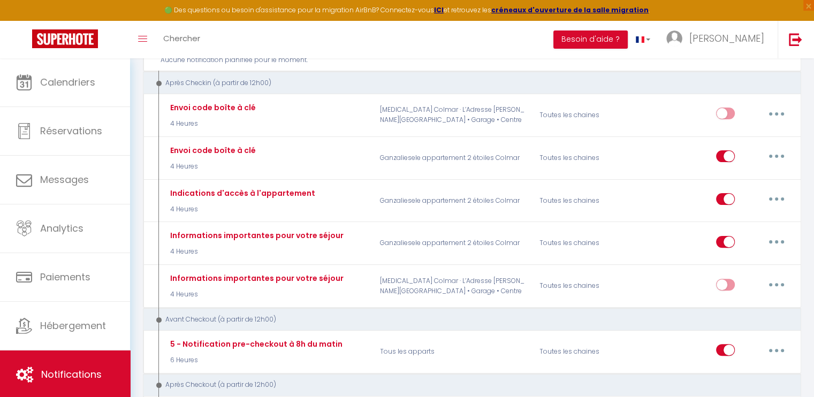
scroll to position [268, 0]
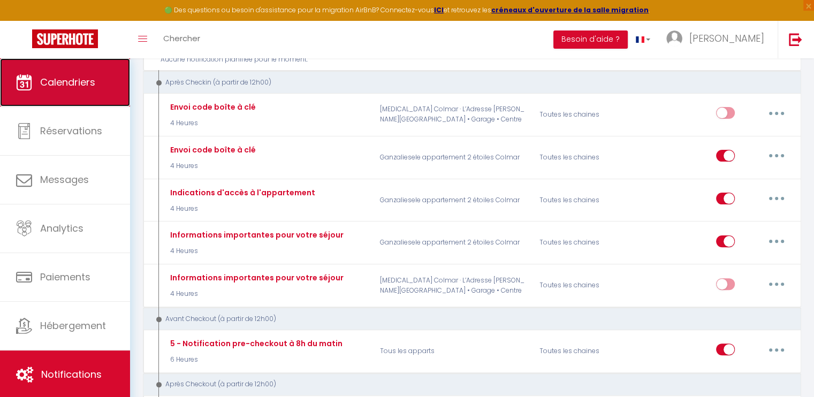
click at [87, 84] on span "Calendriers" at bounding box center [67, 81] width 55 height 13
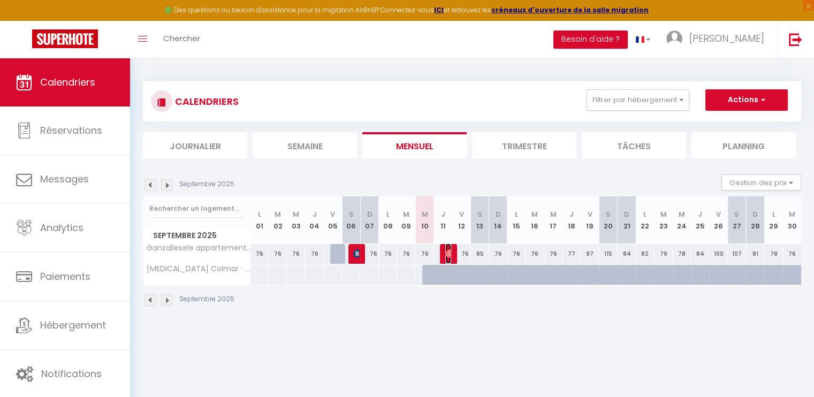
click at [450, 250] on img at bounding box center [449, 253] width 9 height 9
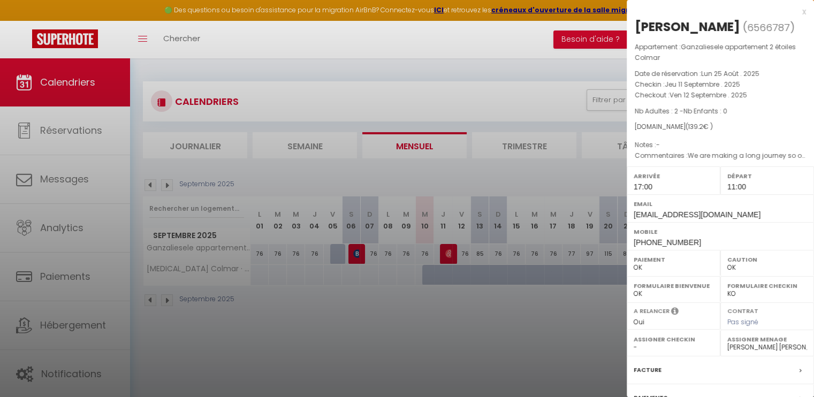
click at [77, 176] on div at bounding box center [407, 198] width 814 height 397
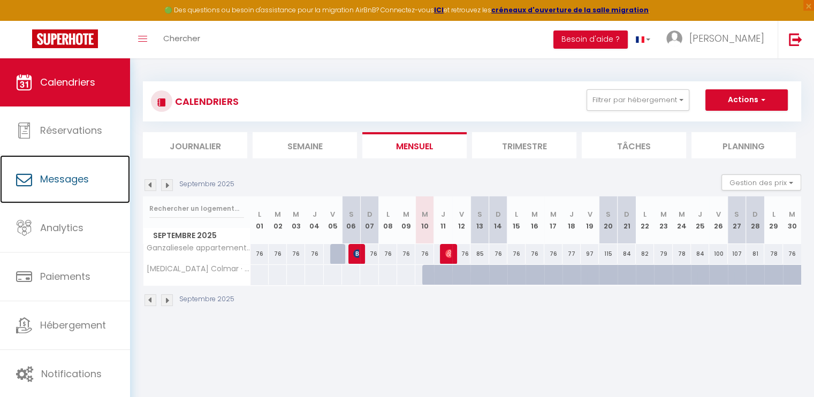
click at [77, 176] on span "Messages" at bounding box center [64, 178] width 49 height 13
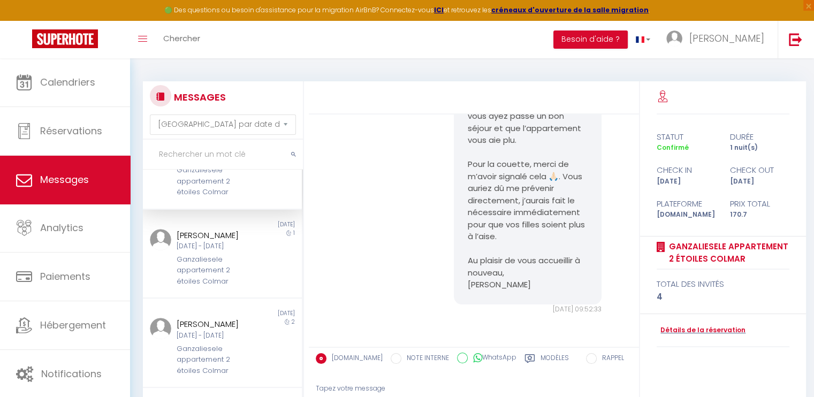
scroll to position [54, 0]
click at [265, 283] on div "1" at bounding box center [282, 254] width 40 height 58
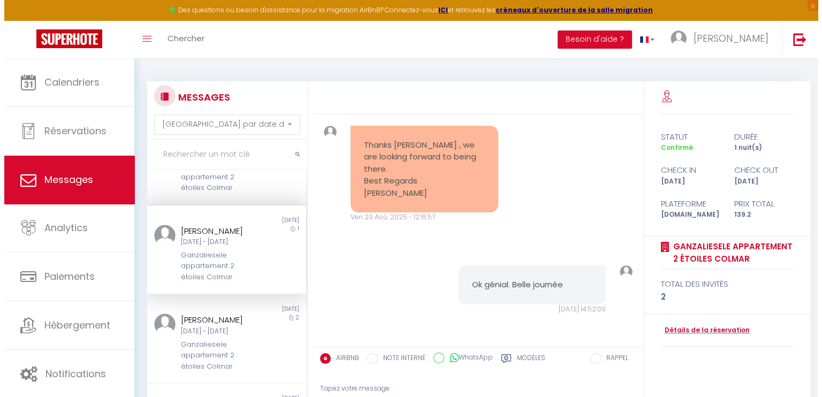
scroll to position [675, 0]
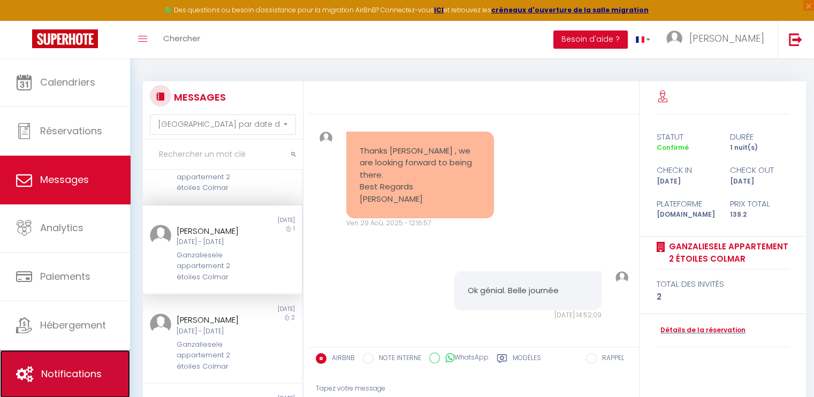
click at [71, 362] on link "Notifications" at bounding box center [65, 374] width 130 height 48
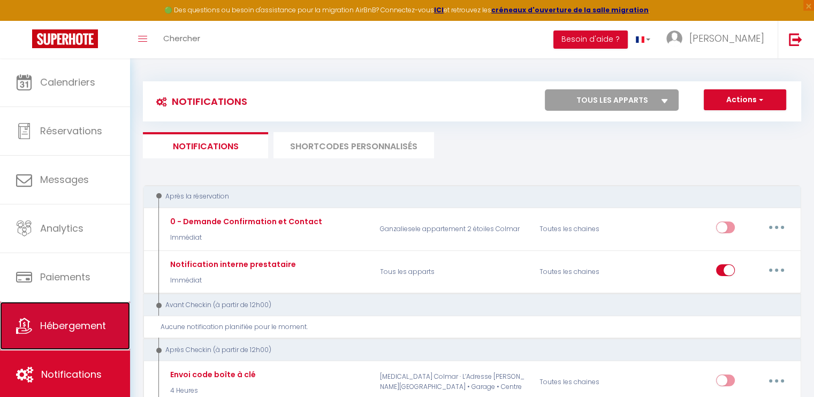
click at [88, 326] on span "Hébergement" at bounding box center [73, 325] width 66 height 13
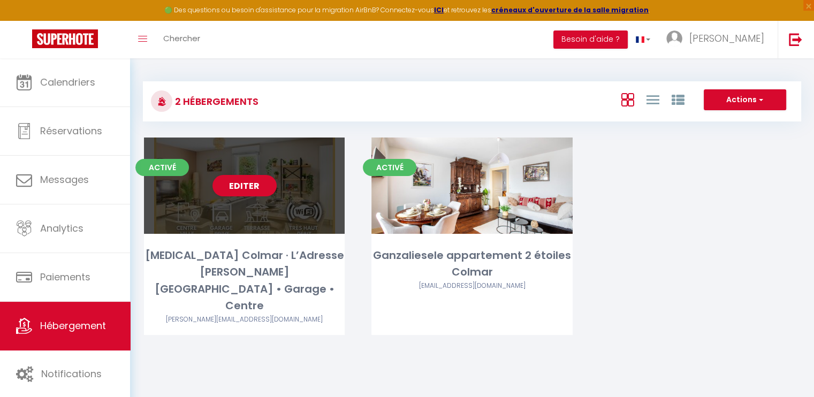
click at [237, 174] on div "Editer" at bounding box center [244, 186] width 201 height 96
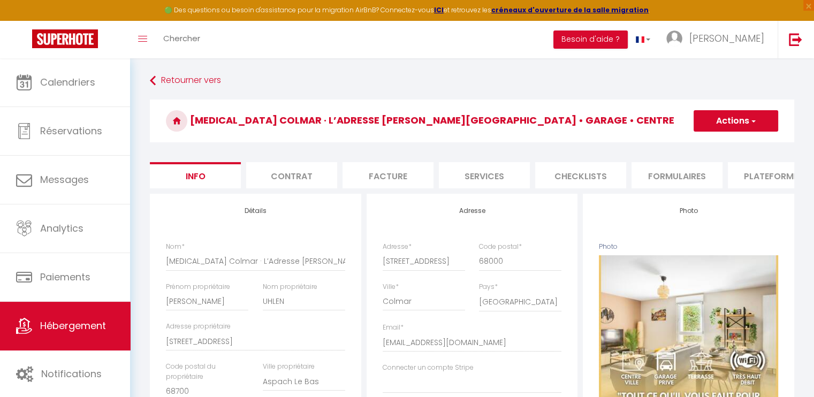
click at [469, 174] on li "Services" at bounding box center [484, 175] width 91 height 26
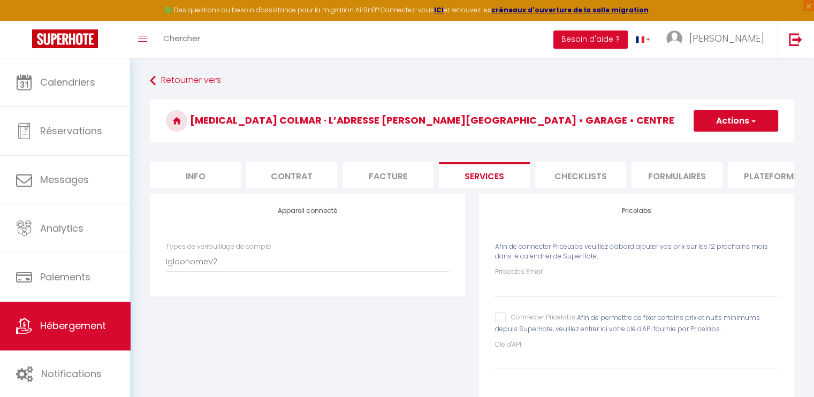
click at [668, 168] on li "Formulaires" at bounding box center [676, 175] width 91 height 26
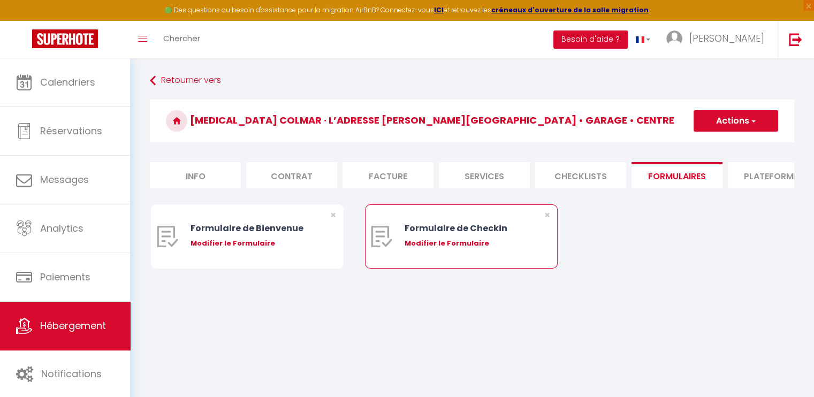
click at [454, 249] on div "Modifier le Formulaire" at bounding box center [470, 243] width 130 height 11
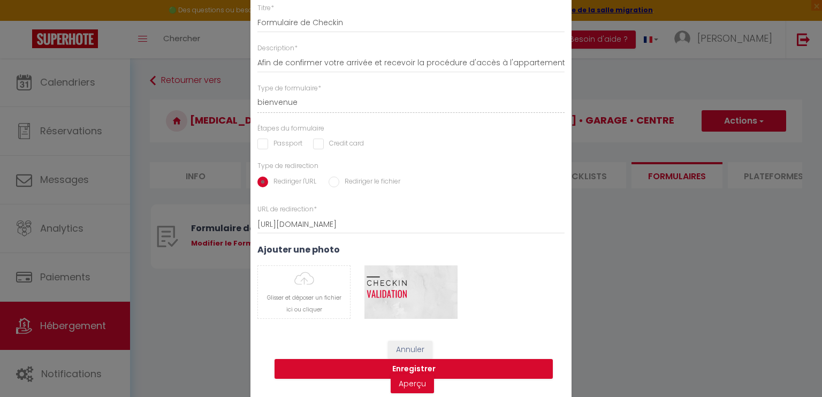
scroll to position [25, 0]
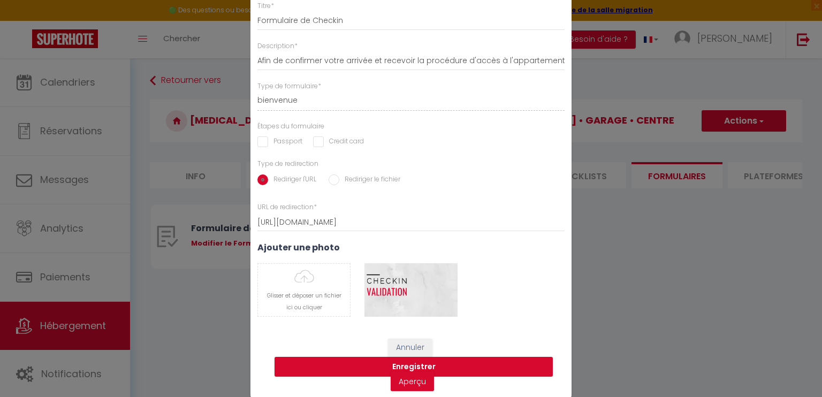
click at [330, 184] on input "Rediriger le fichier" at bounding box center [334, 179] width 11 height 11
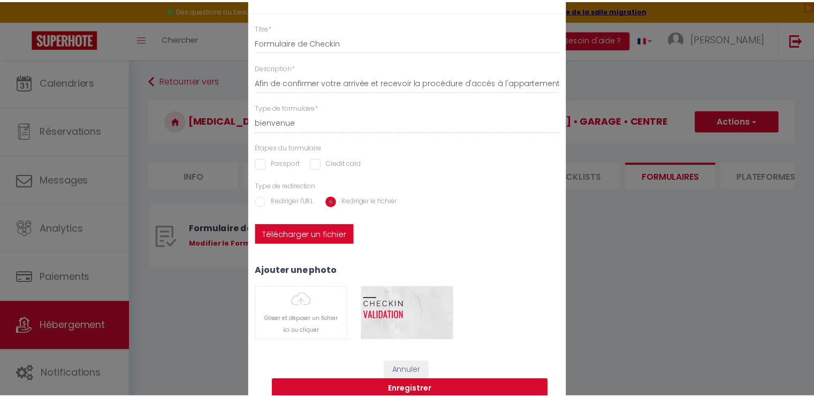
scroll to position [0, 0]
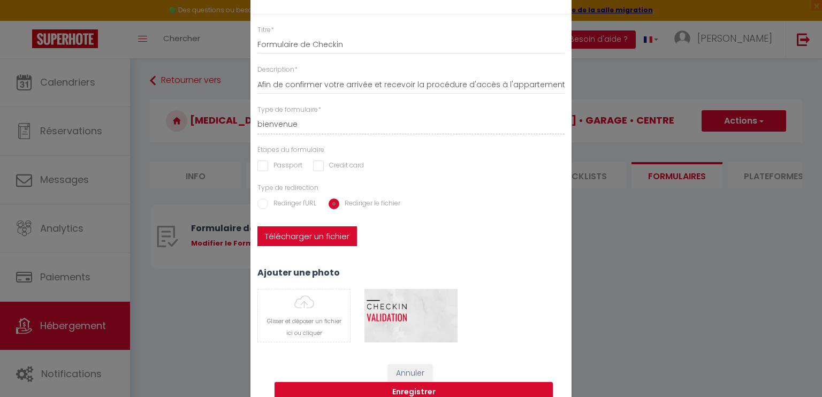
click at [617, 258] on div "Modifier le Formulaire × Titre * Formulaire de Checkin Description * Afin de co…" at bounding box center [411, 198] width 822 height 397
click at [517, 216] on div "Titre * Formulaire de Checkin Description * Afin de confirmer votre arrivée et …" at bounding box center [410, 189] width 321 height 328
click at [195, 288] on div "Modifier le Formulaire × Titre * Formulaire de Checkin Description * Afin de co…" at bounding box center [411, 198] width 822 height 397
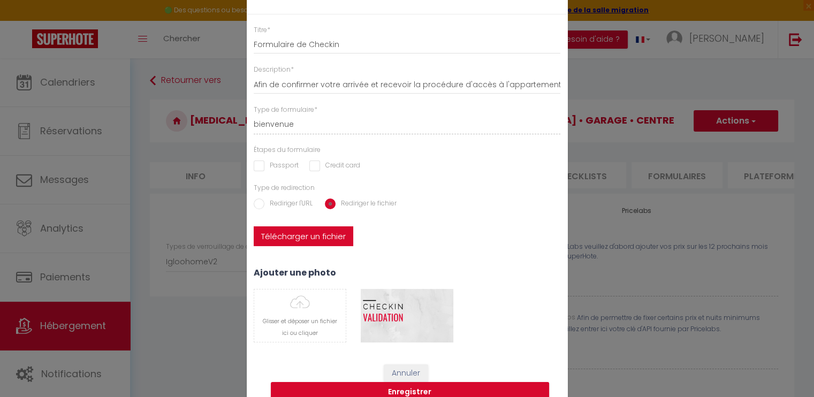
click at [443, 274] on h3 "Ajouter une photo" at bounding box center [407, 273] width 307 height 10
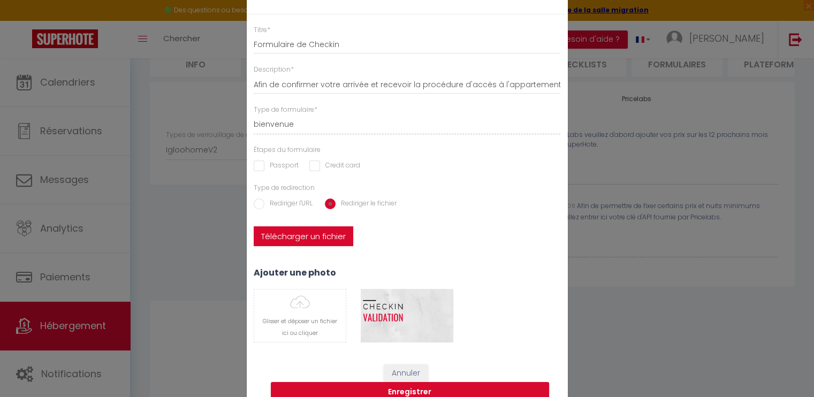
scroll to position [214, 0]
click at [501, 388] on button "Enregistrer" at bounding box center [410, 392] width 278 height 20
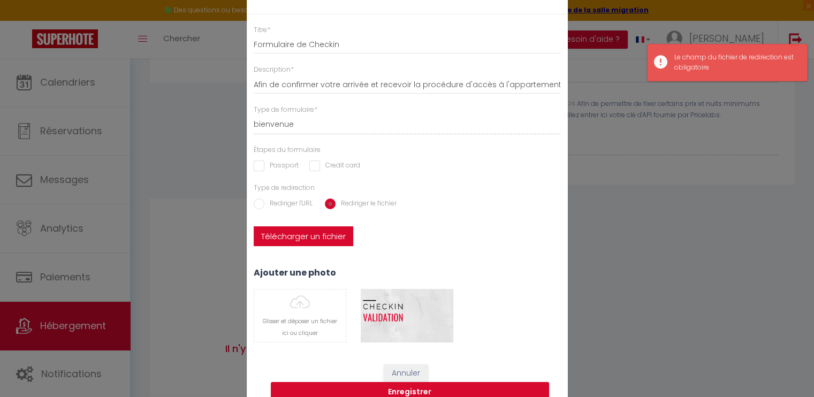
click at [261, 203] on input "Rediriger l'URL" at bounding box center [259, 204] width 11 height 11
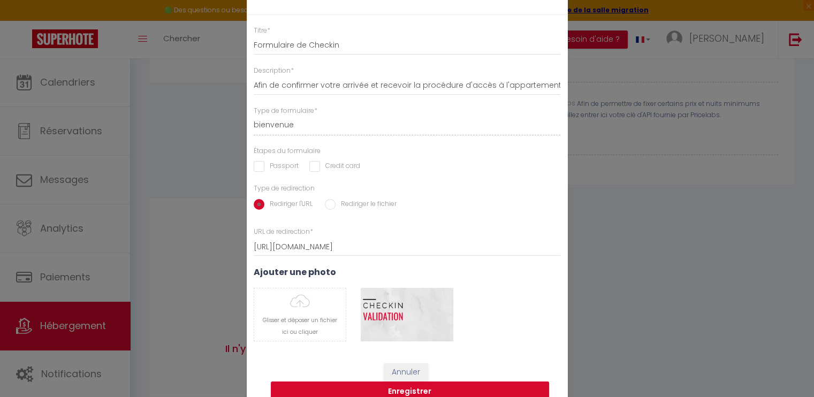
click at [471, 389] on button "Enregistrer" at bounding box center [410, 392] width 278 height 20
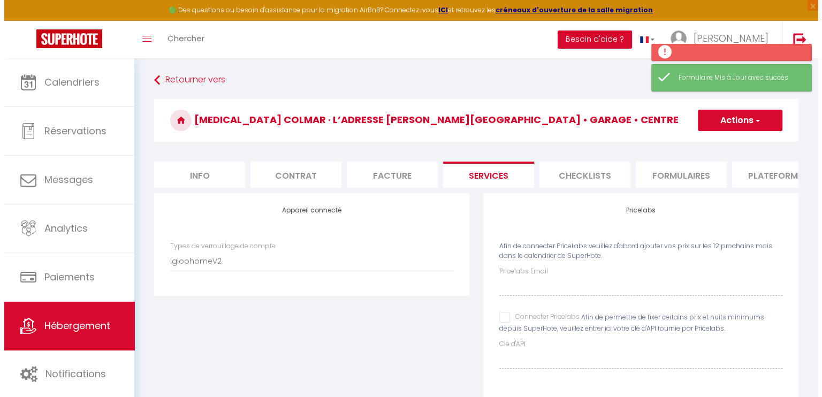
scroll to position [0, 0]
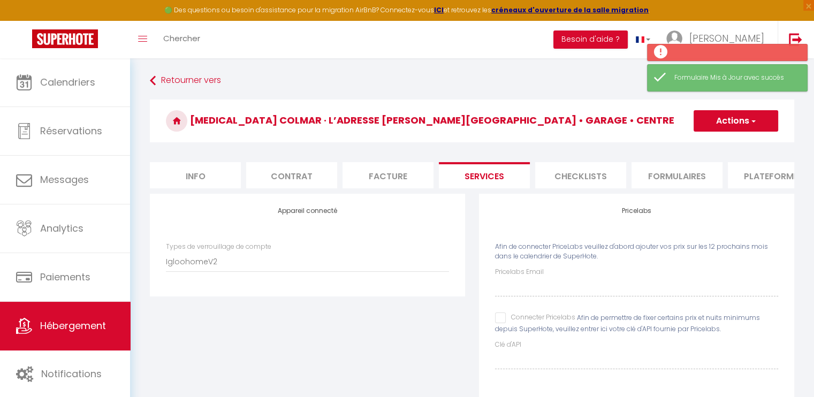
click at [666, 176] on li "Formulaires" at bounding box center [676, 175] width 91 height 26
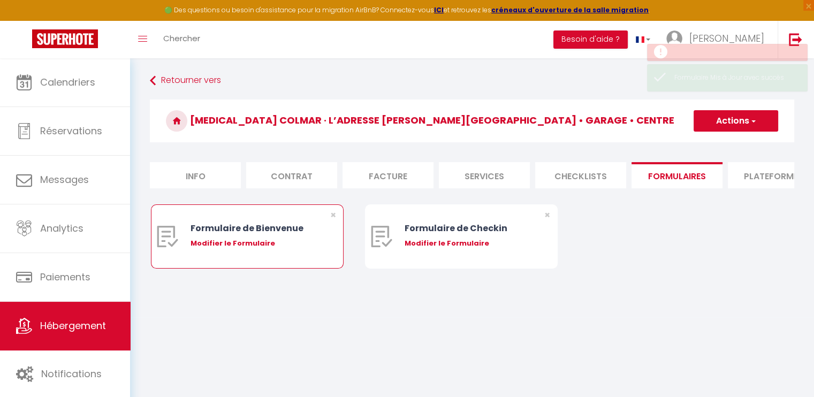
click at [284, 235] on div "Formulaire de Bienvenue" at bounding box center [256, 228] width 130 height 13
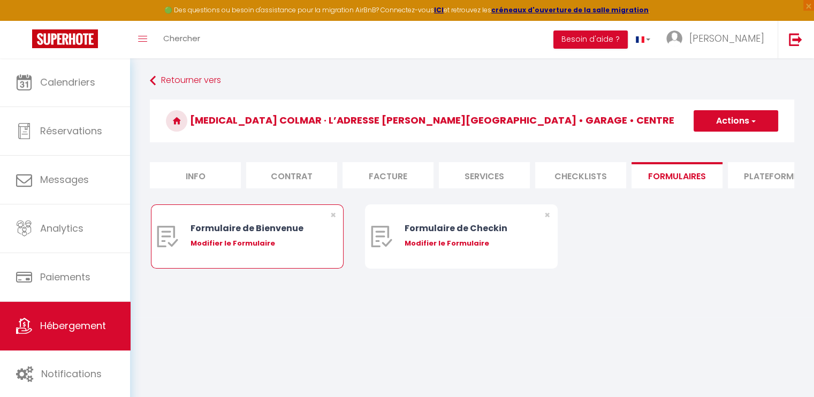
click at [227, 248] on div "Modifier le Formulaire" at bounding box center [256, 243] width 130 height 11
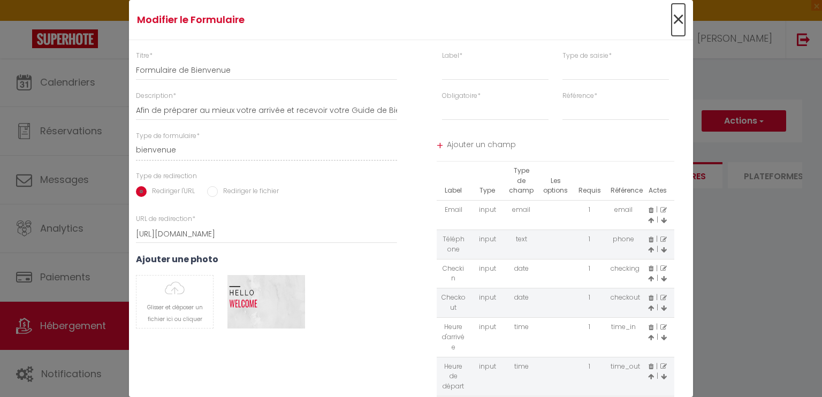
click at [678, 16] on span "×" at bounding box center [678, 20] width 13 height 32
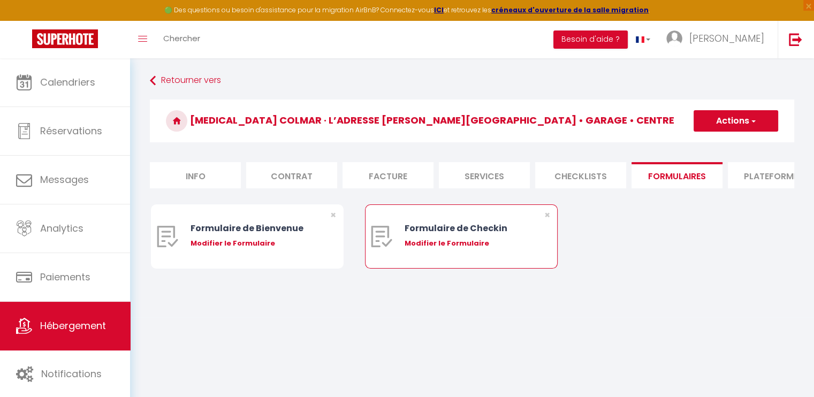
click at [459, 249] on div "Modifier le Formulaire" at bounding box center [470, 243] width 130 height 11
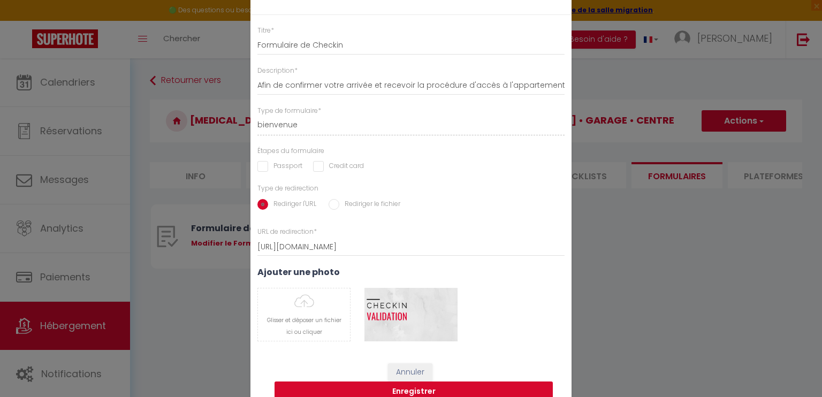
click at [392, 390] on button "Enregistrer" at bounding box center [414, 392] width 278 height 20
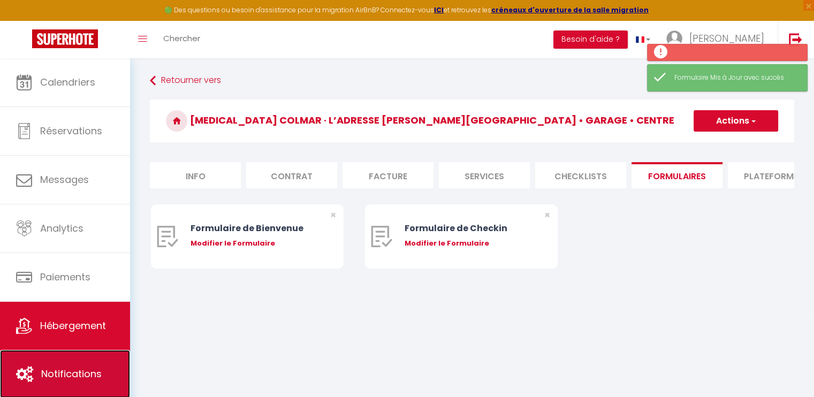
click at [81, 377] on span "Notifications" at bounding box center [71, 373] width 60 height 13
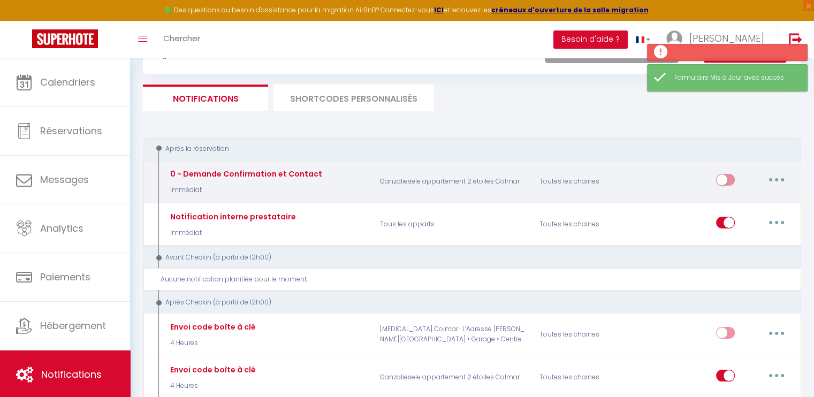
scroll to position [54, 0]
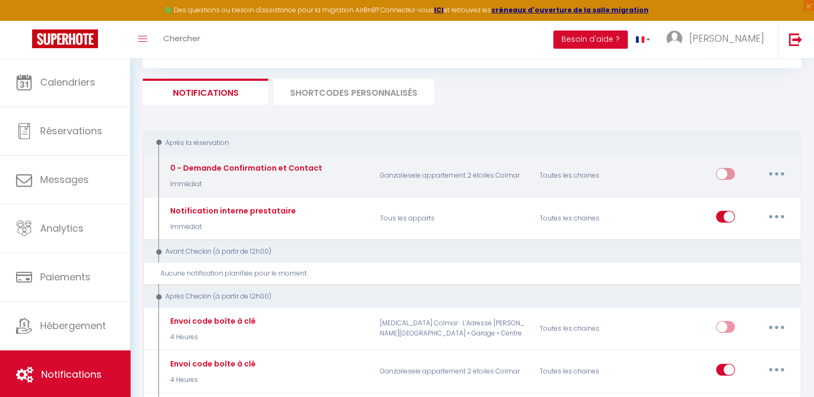
click at [777, 172] on icon "button" at bounding box center [776, 173] width 3 height 3
click at [652, 155] on div "0 - Demande Confirmation et Contact Immédiat Ganzaliesele appartement 2 étoiles…" at bounding box center [472, 175] width 658 height 43
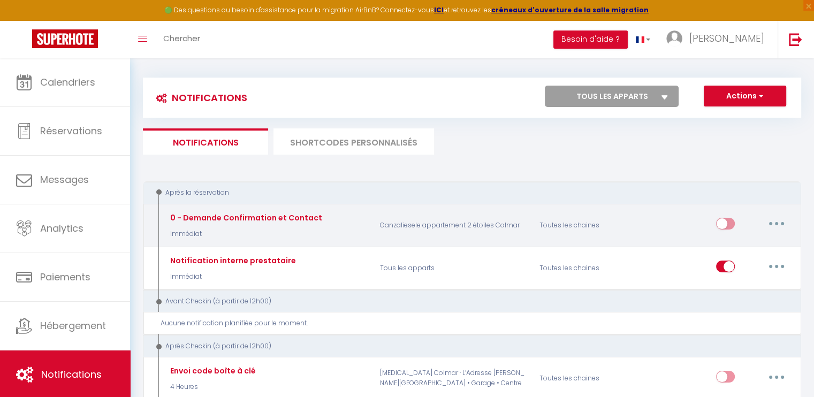
scroll to position [0, 0]
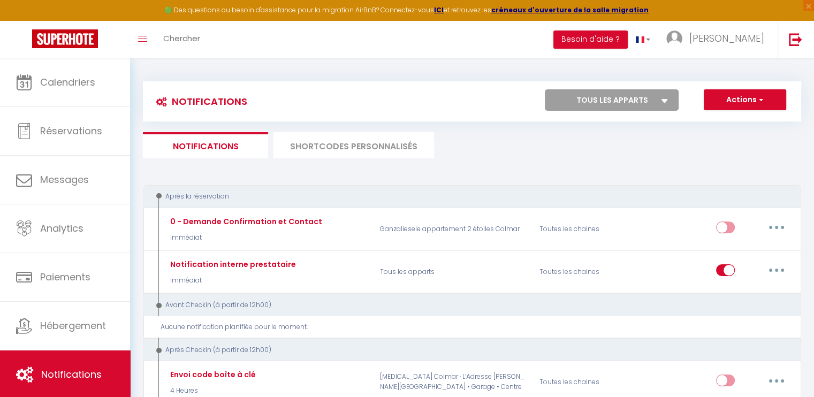
click at [660, 96] on select "Tous les apparts [MEDICAL_DATA] Colmar · L’Adresse [PERSON_NAME][GEOGRAPHIC_DAT…" at bounding box center [612, 99] width 134 height 21
click at [545, 89] on select "Tous les apparts [MEDICAL_DATA] Colmar · L’Adresse [PERSON_NAME][GEOGRAPHIC_DAT…" at bounding box center [612, 99] width 134 height 21
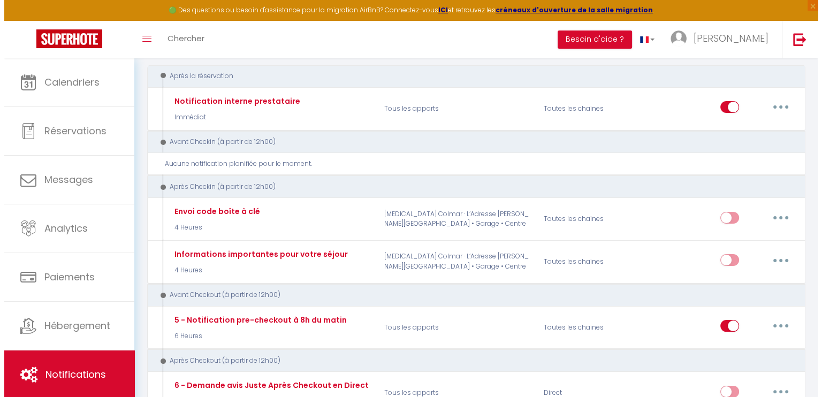
scroll to position [161, 0]
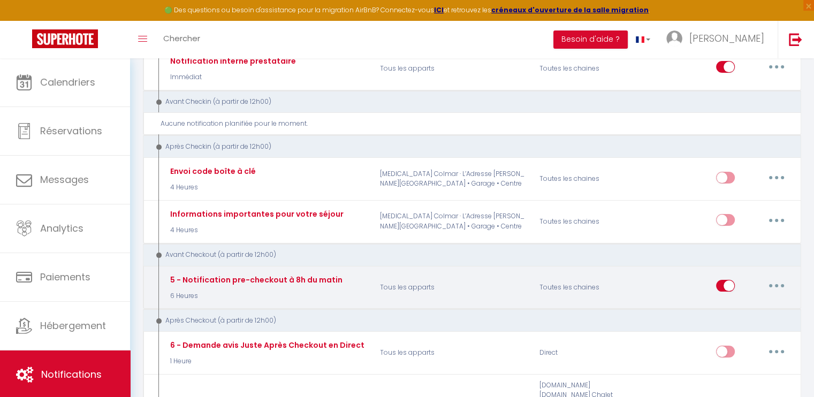
click at [777, 279] on button "button" at bounding box center [777, 285] width 30 height 17
click at [727, 305] on link "Editer" at bounding box center [748, 310] width 79 height 18
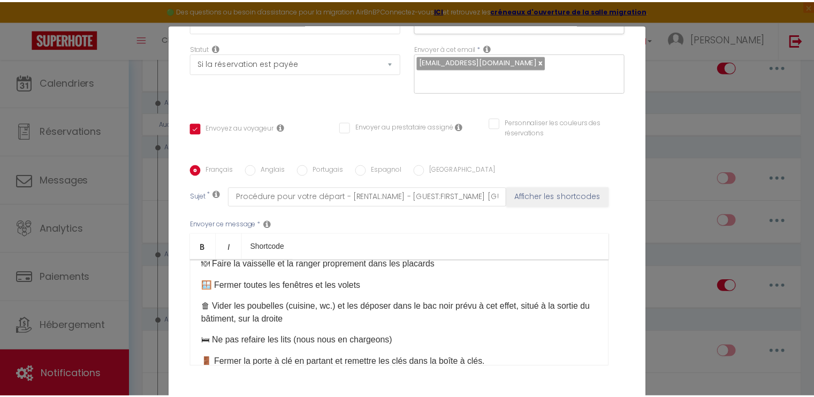
scroll to position [0, 0]
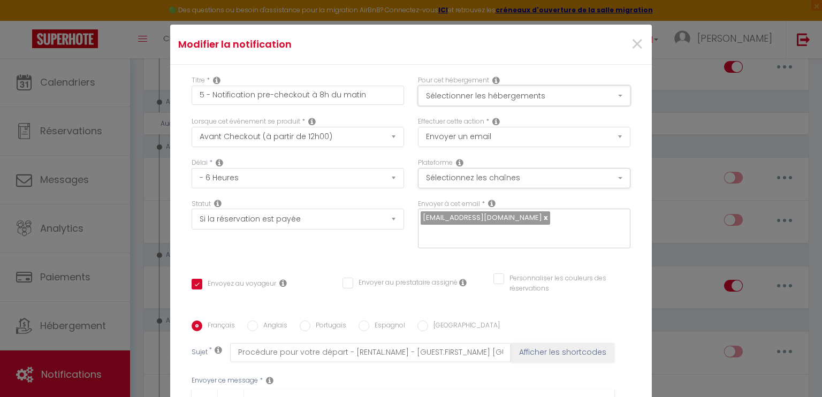
click at [573, 94] on button "Sélectionner les hébergements" at bounding box center [524, 96] width 212 height 20
click at [630, 38] on span "×" at bounding box center [636, 44] width 13 height 32
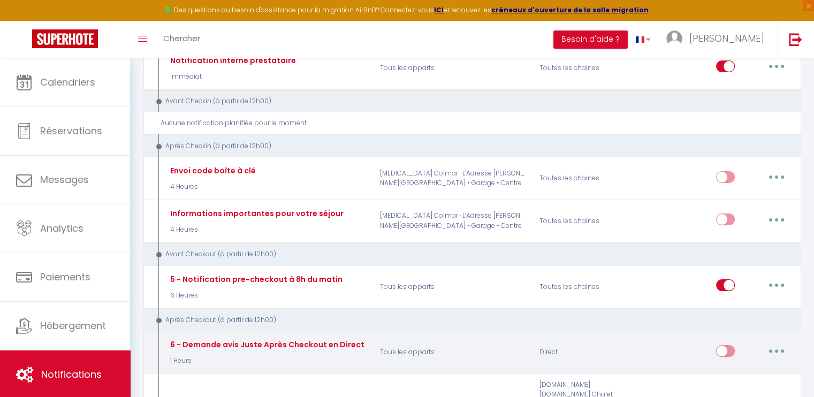
scroll to position [161, 0]
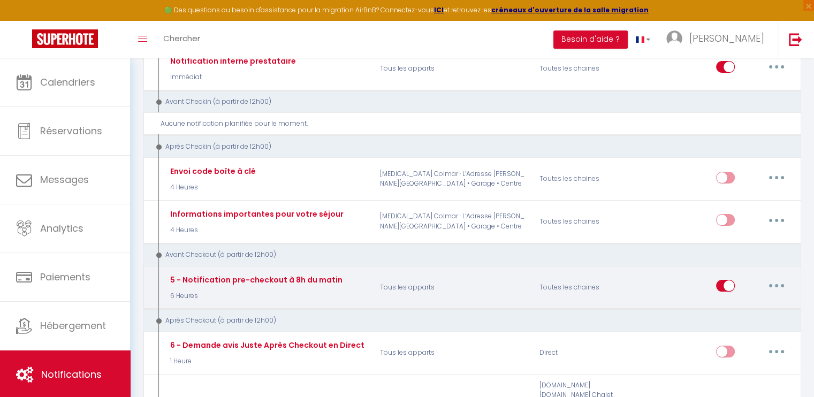
click at [781, 281] on button "button" at bounding box center [777, 285] width 30 height 17
click at [743, 325] on link "Dupliquer" at bounding box center [748, 330] width 79 height 18
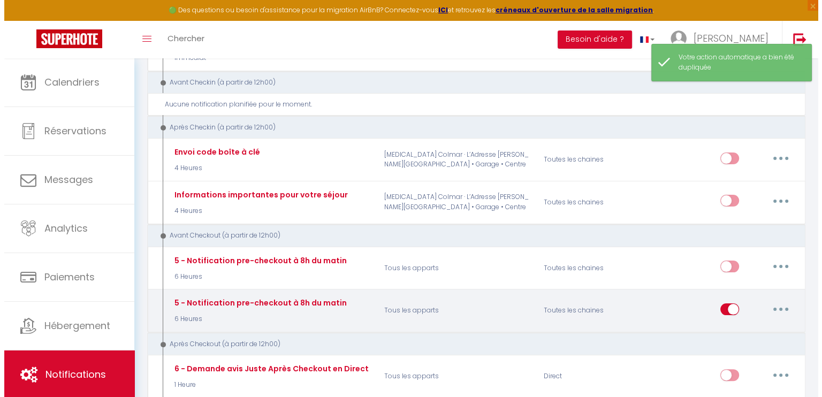
scroll to position [214, 0]
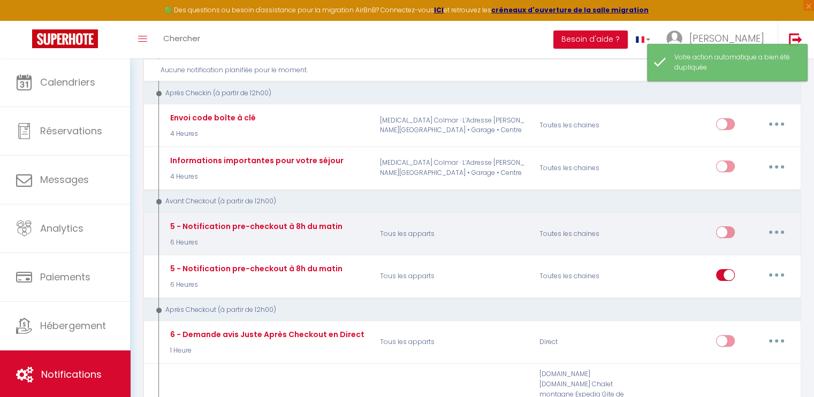
click at [778, 228] on button "button" at bounding box center [777, 232] width 30 height 17
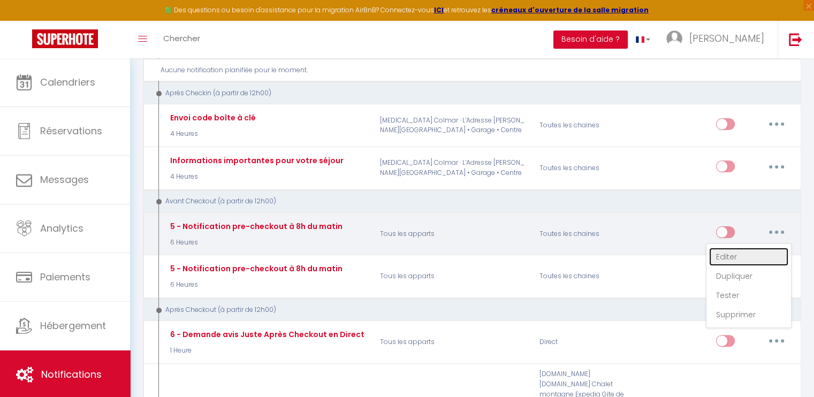
click at [747, 253] on link "Editer" at bounding box center [748, 257] width 79 height 18
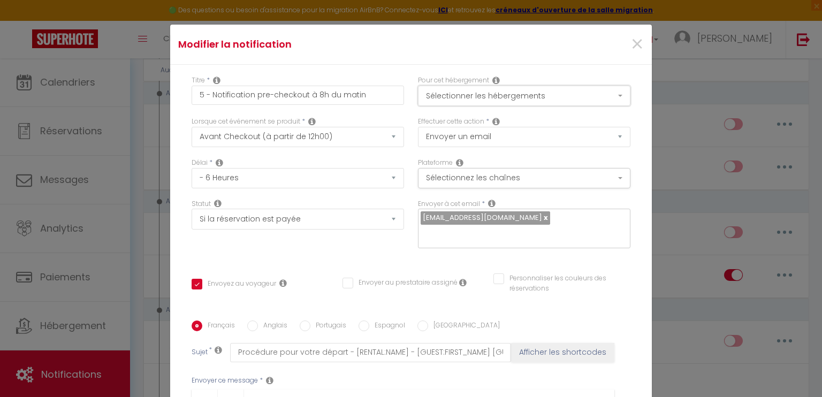
click at [588, 96] on button "Sélectionner les hébergements" at bounding box center [524, 96] width 212 height 20
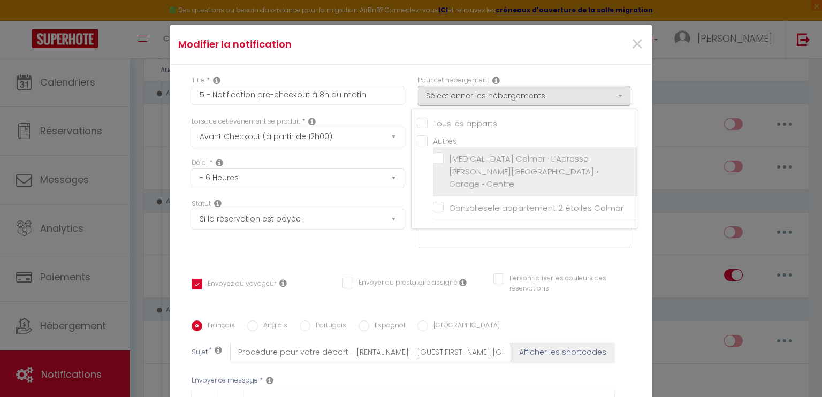
click at [433, 166] on input "[MEDICAL_DATA] Colmar · L’Adresse [PERSON_NAME][GEOGRAPHIC_DATA] • Garage • Cen…" at bounding box center [535, 171] width 204 height 11
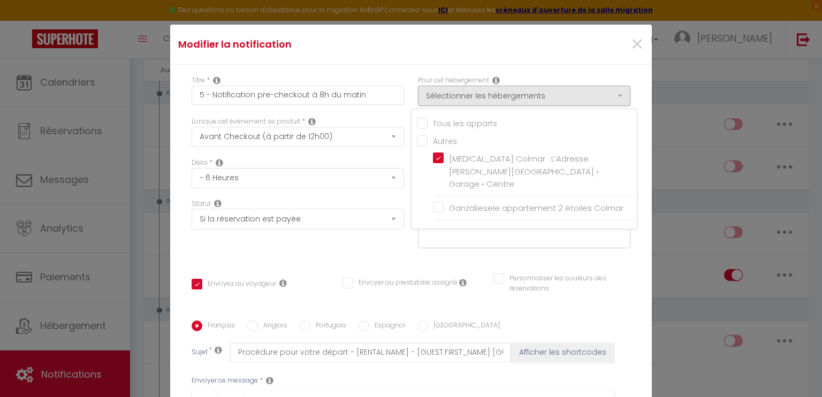
click at [396, 229] on div "Statut Aucun Si la réservation est payée Si réservation non payée Si la caution…" at bounding box center [298, 229] width 226 height 60
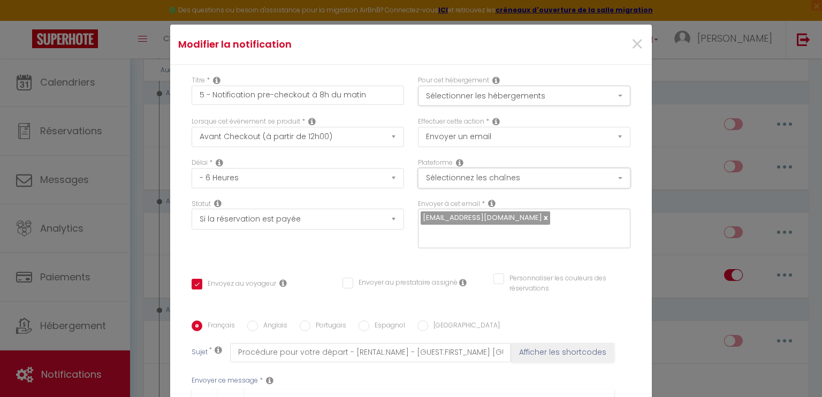
click at [607, 176] on button "Sélectionnez les chaînes" at bounding box center [524, 178] width 212 height 20
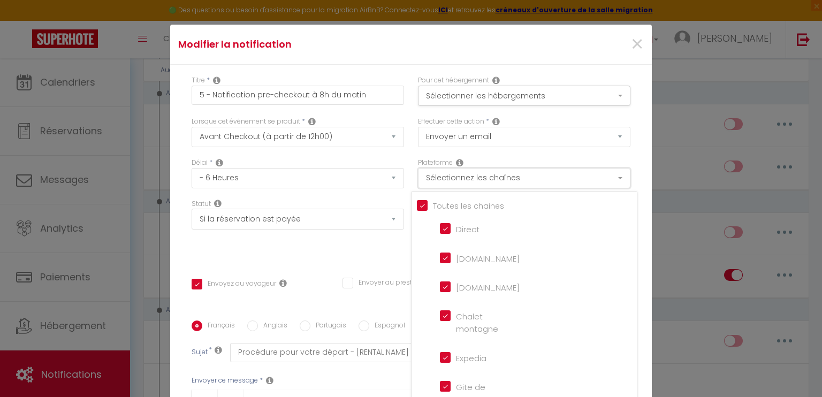
click at [607, 176] on button "Sélectionnez les chaînes" at bounding box center [524, 178] width 212 height 20
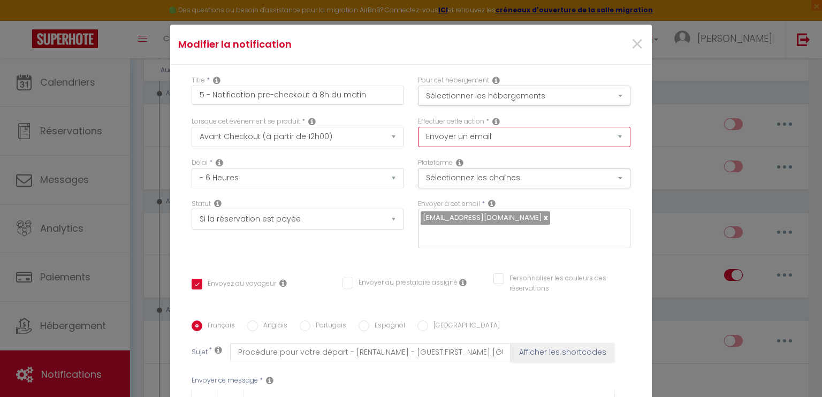
click at [608, 138] on select "Envoyer un email Envoyer un SMS Envoyer une notification push" at bounding box center [524, 137] width 212 height 20
click at [606, 102] on button "Sélectionner les hébergements" at bounding box center [524, 96] width 212 height 20
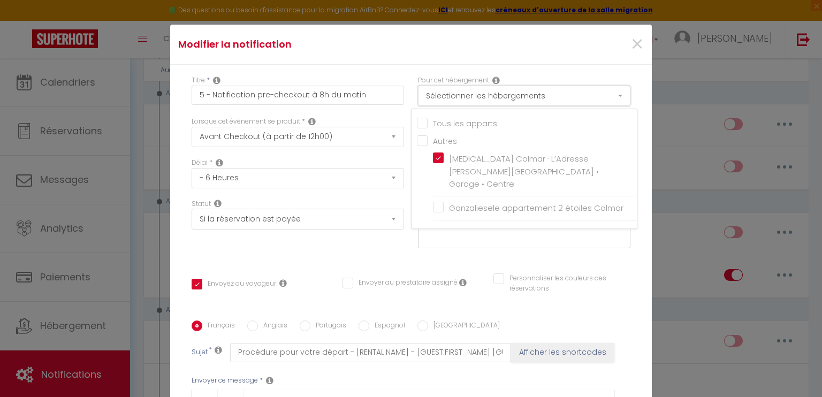
click at [606, 102] on button "Sélectionner les hébergements" at bounding box center [524, 96] width 212 height 20
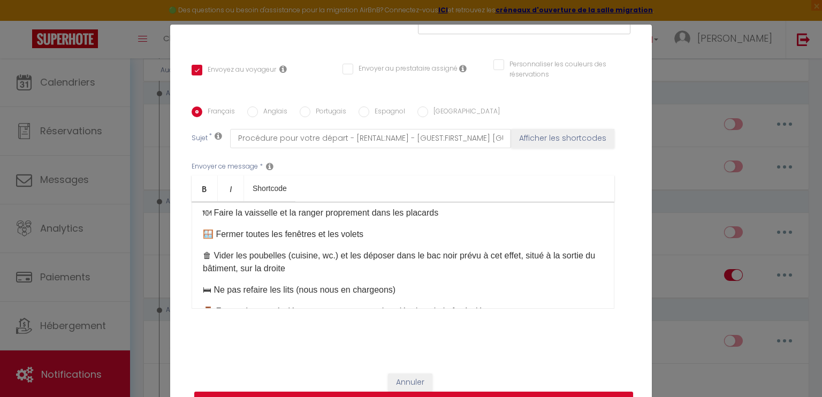
scroll to position [161, 0]
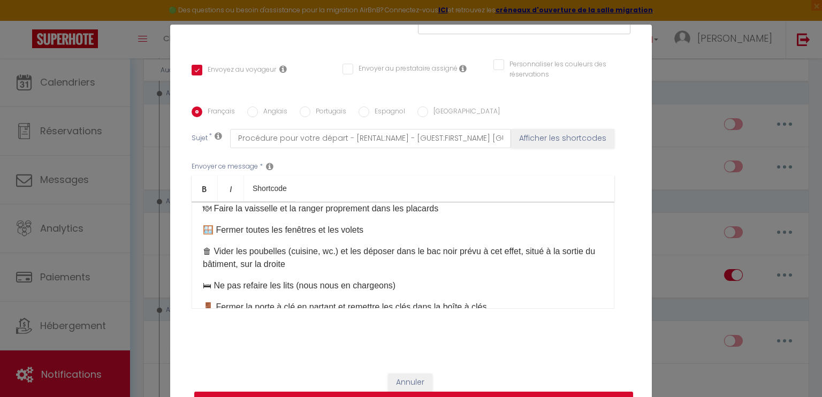
click at [334, 248] on p "🗑 Vider les poubelles (cuisine, wc.) et les déposer dans le bac noir prévu à ce…" at bounding box center [403, 258] width 400 height 26
click at [307, 263] on p "🗑 Vider les poubelles et les déposer dans le bac noir prévu à cet effet, situé …" at bounding box center [403, 258] width 400 height 26
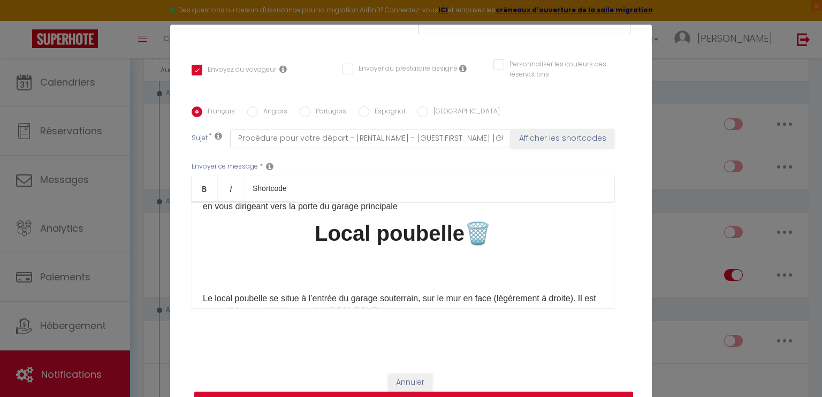
scroll to position [214, 0]
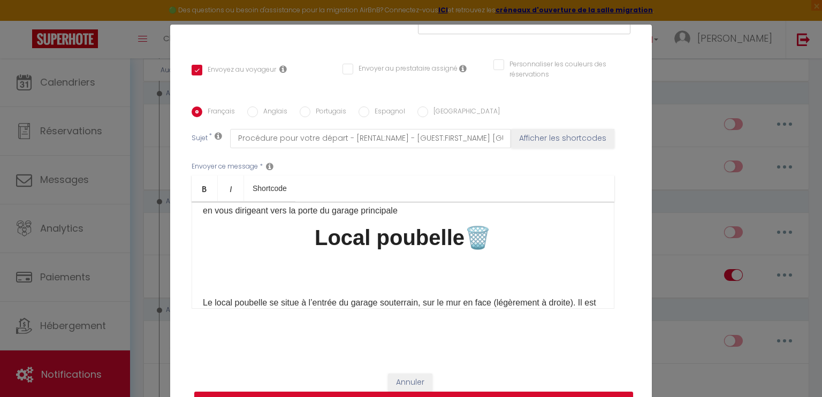
click at [483, 246] on h1 "Local poubelle 🗑️" at bounding box center [403, 258] width 400 height 64
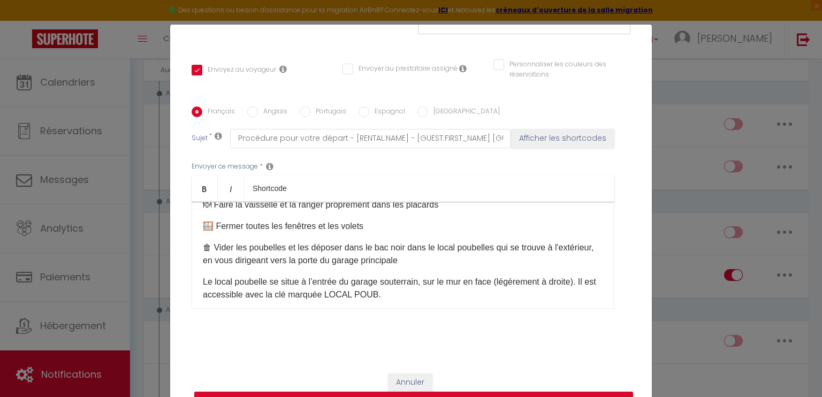
scroll to position [161, 0]
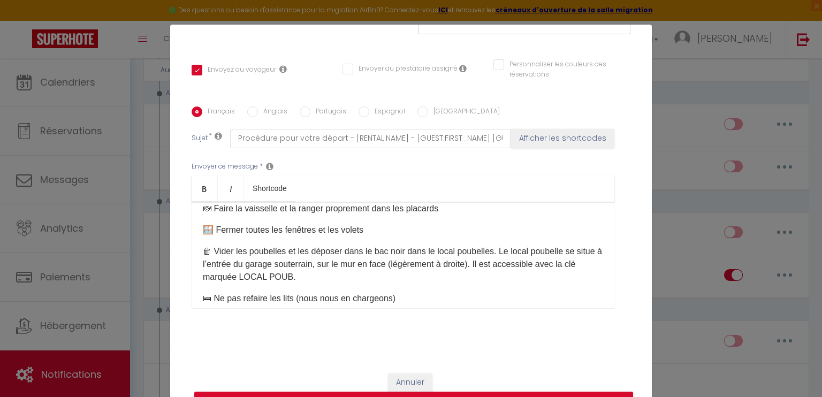
click at [561, 250] on p "🗑 Vider les poubelles et les déposer dans le bac noir dans le local poubelles. …" at bounding box center [403, 264] width 400 height 39
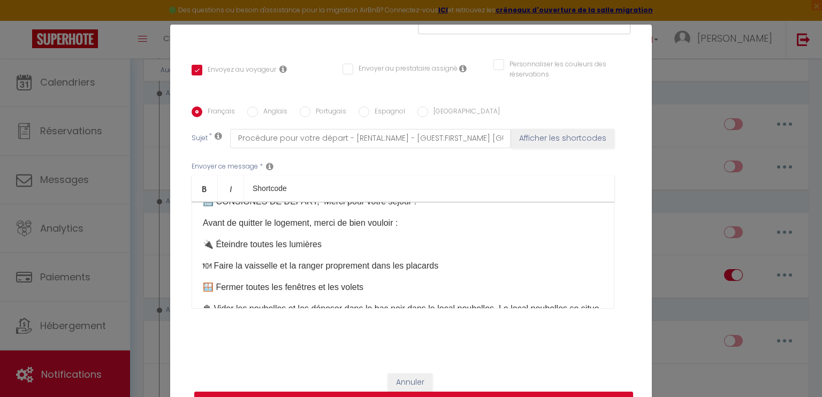
scroll to position [107, 0]
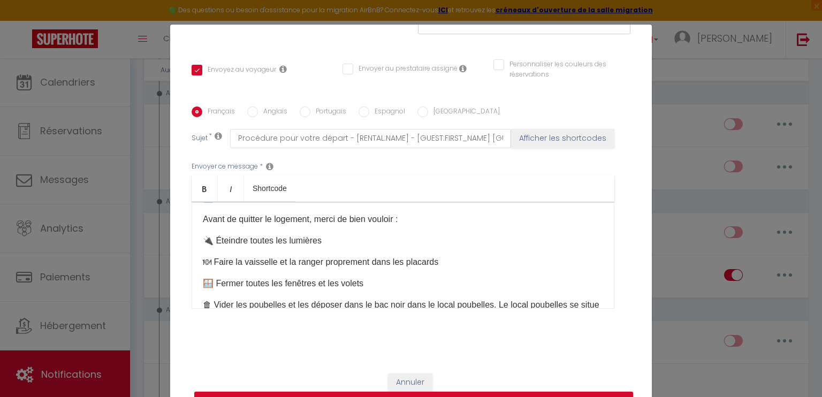
click at [203, 237] on p "🔌 Éteindre toutes les lumières" at bounding box center [403, 240] width 400 height 13
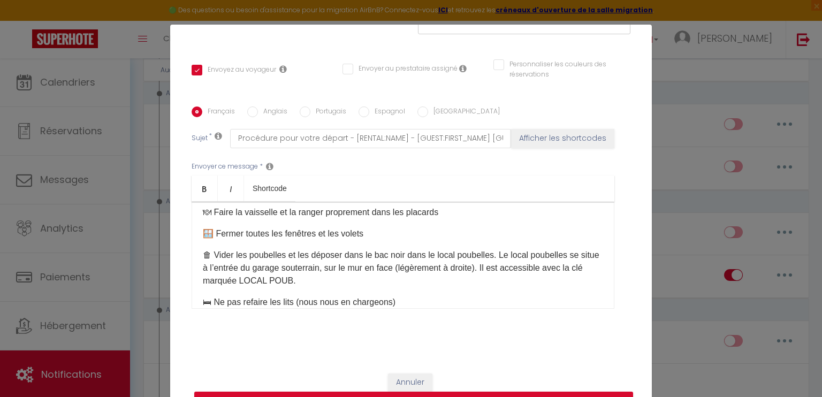
scroll to position [161, 0]
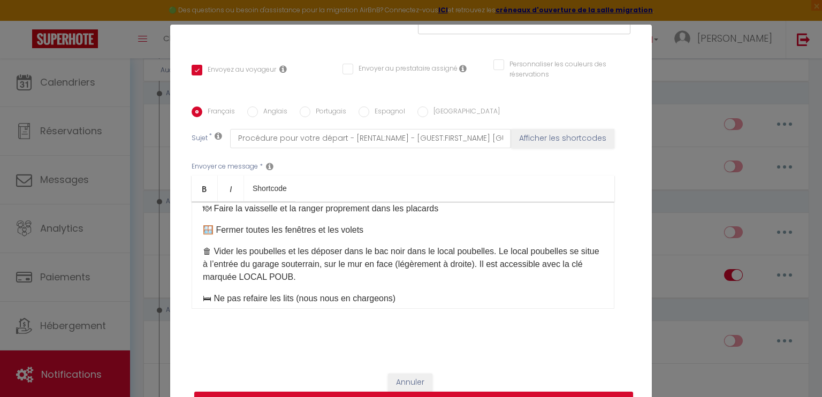
click at [349, 280] on p "🗑 Vider les poubelles et les déposer dans le bac noir dans le local poubelles. …" at bounding box center [403, 264] width 400 height 39
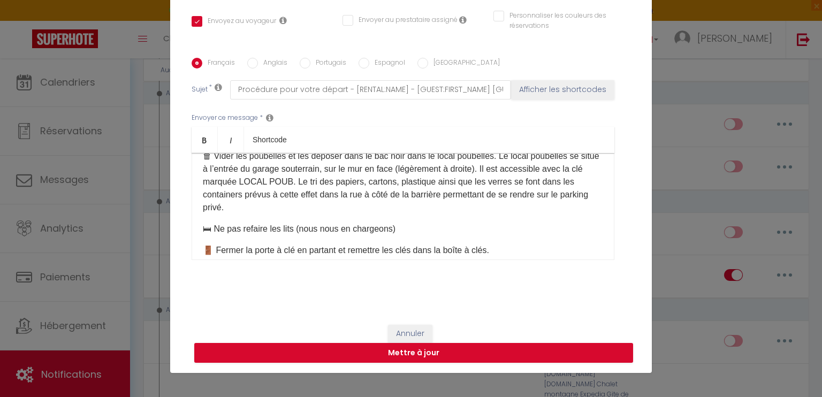
scroll to position [214, 0]
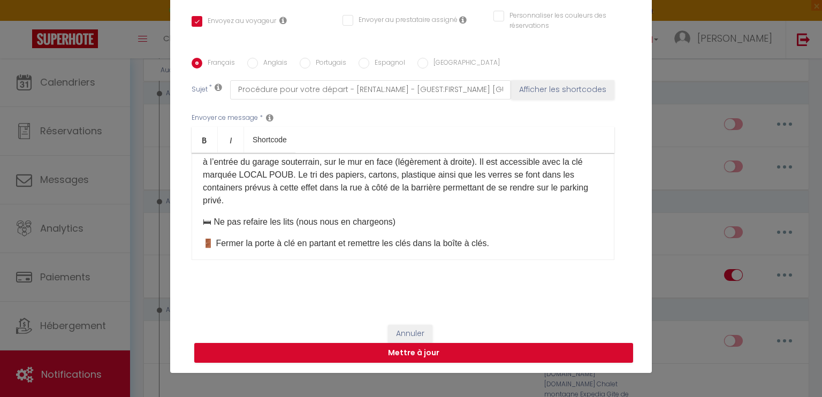
click at [406, 222] on p "🛏 Ne pas refaire les lits (nous nous en chargeons)" at bounding box center [403, 222] width 400 height 13
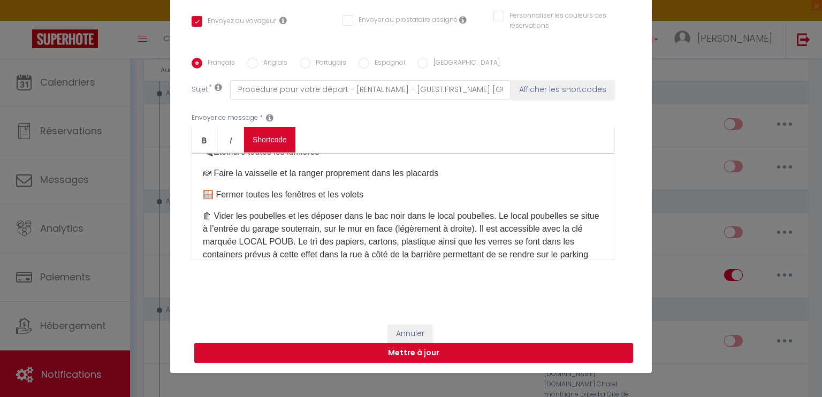
scroll to position [160, 0]
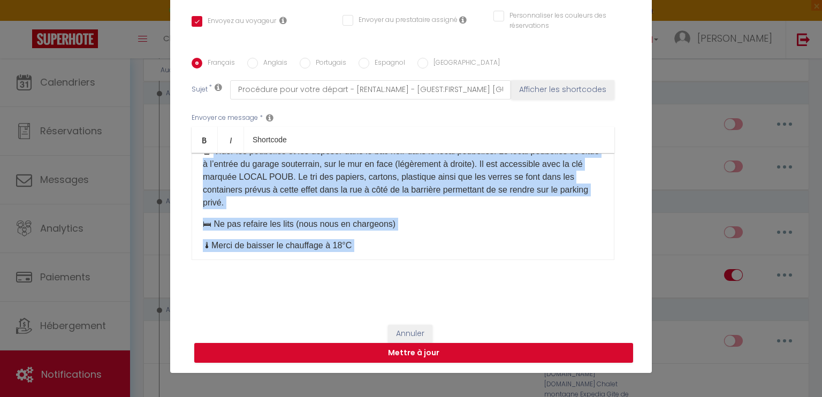
drag, startPoint x: 207, startPoint y: 201, endPoint x: 284, endPoint y: 252, distance: 92.6
click at [284, 252] on div "Bonjour [GUEST:FIRST_NAME], J'espère que votre séjour au [RENTAL:NAME] s'est bi…" at bounding box center [403, 206] width 423 height 107
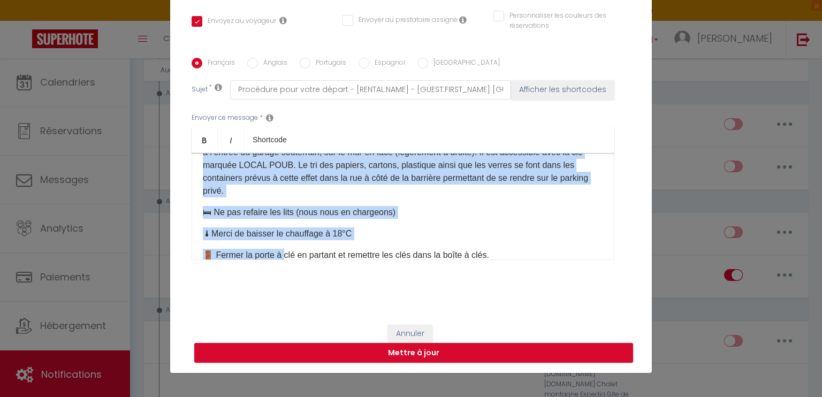
click at [291, 197] on div "Bonjour [GUEST:FIRST_NAME], J'espère que votre séjour au [RENTAL:NAME] s'est bi…" at bounding box center [403, 206] width 423 height 107
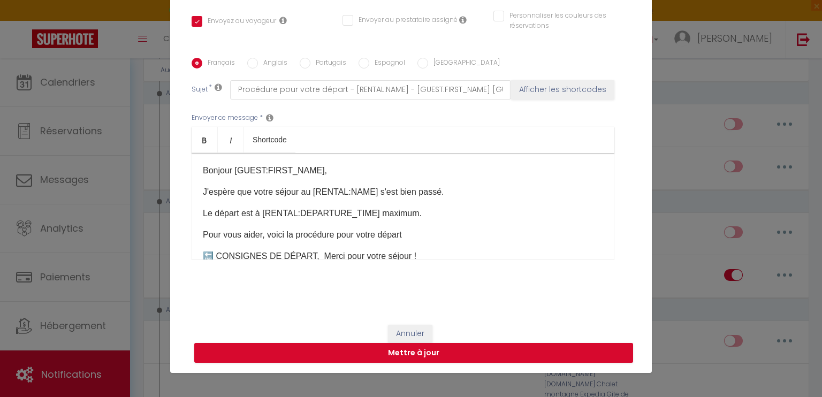
scroll to position [384, 0]
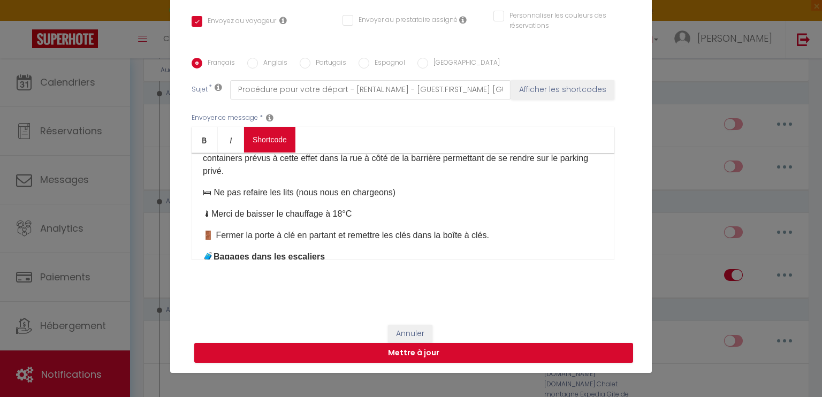
drag, startPoint x: 288, startPoint y: 193, endPoint x: 257, endPoint y: 151, distance: 51.6
click at [257, 152] on div "Bold Italic Shortcode Rich text editor Bonjour [GUEST:FIRST_NAME], J'espère que…" at bounding box center [403, 193] width 423 height 133
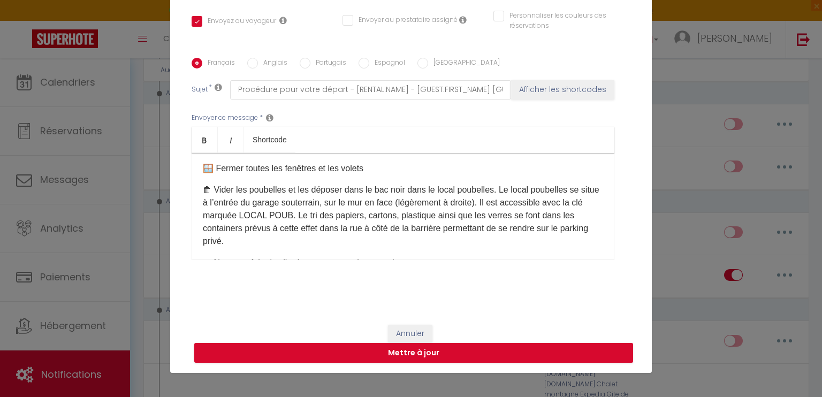
scroll to position [171, 0]
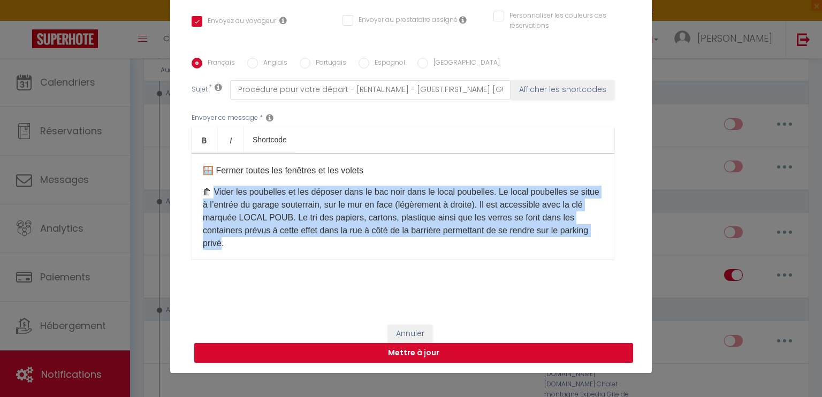
drag, startPoint x: 208, startPoint y: 191, endPoint x: 274, endPoint y: 248, distance: 86.9
click at [274, 248] on p "🗑 Vider les poubelles et les déposer dans le bac noir dans le local poubelles. …" at bounding box center [403, 218] width 400 height 64
copy p "ider les poubelles et les déposer dans le bac noir dans le local poubelles. Le …"
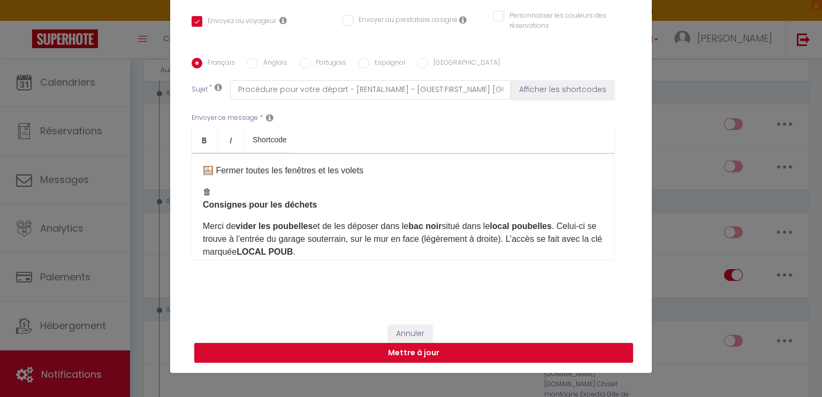
click at [203, 207] on strong "Consignes pour les déchets" at bounding box center [260, 204] width 114 height 9
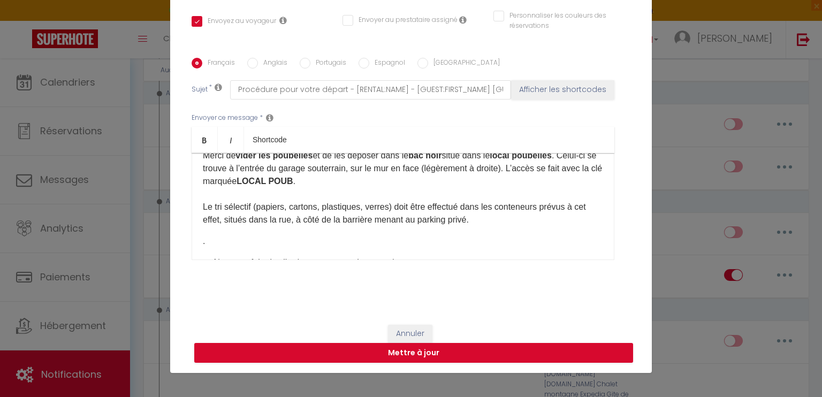
scroll to position [225, 0]
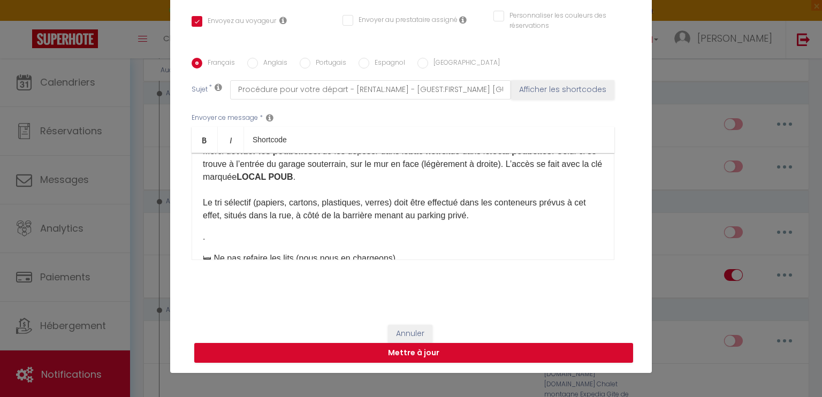
click at [203, 200] on p "Merci de vider les poubelles et de les déposer dans le bac noir situé dans le l…" at bounding box center [403, 183] width 400 height 77
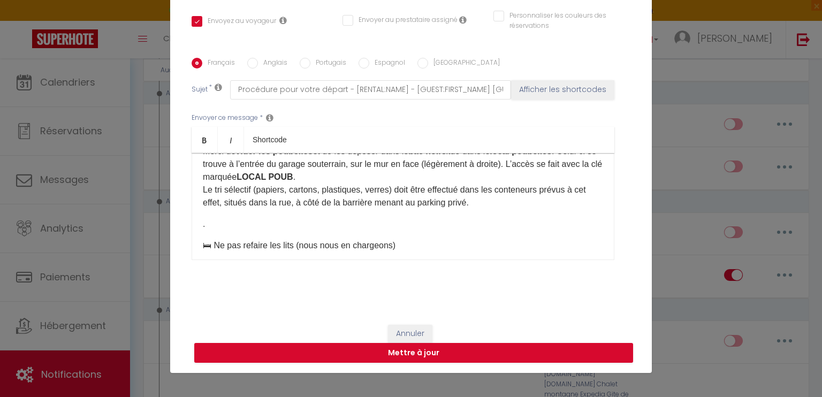
click at [268, 220] on p "🗑 Consignes pour les déchets Merci de vider les poubelles et de les déposer dan…" at bounding box center [403, 181] width 400 height 98
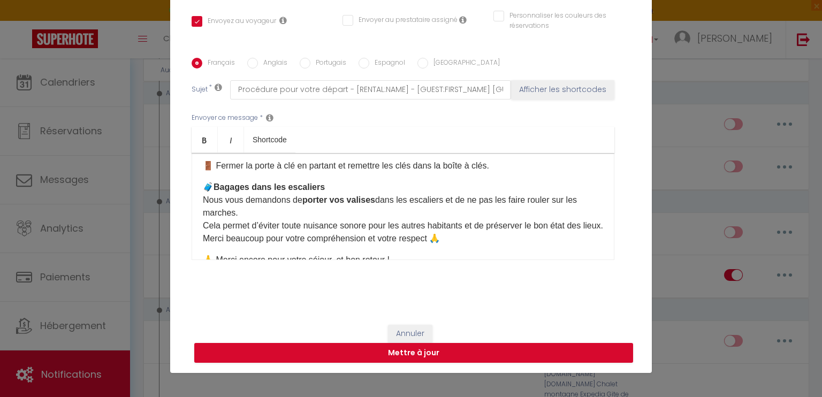
scroll to position [332, 0]
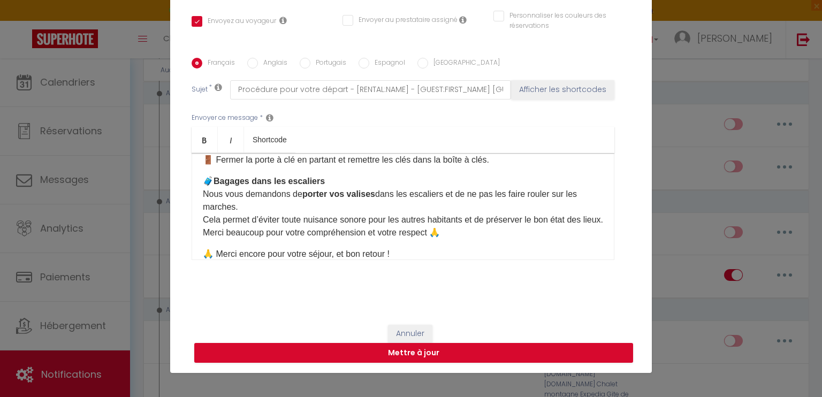
drag, startPoint x: 202, startPoint y: 179, endPoint x: 490, endPoint y: 231, distance: 292.7
click at [490, 231] on p "🧳 Bagages dans les escaliers Nous vous demandons de porter vos valises dans les…" at bounding box center [403, 207] width 400 height 64
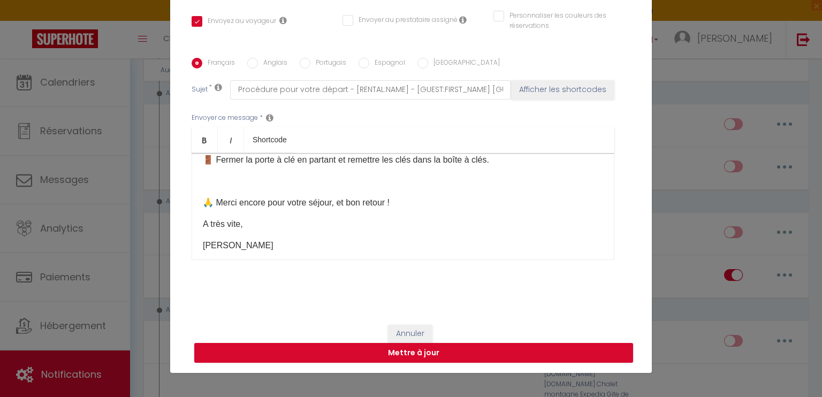
scroll to position [324, 0]
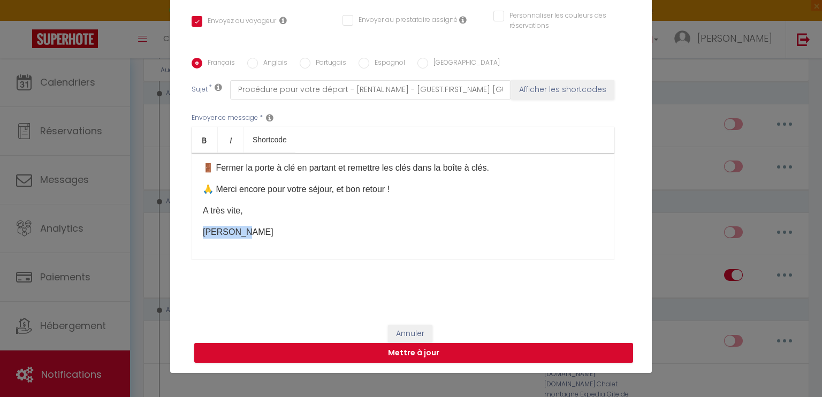
drag, startPoint x: 251, startPoint y: 231, endPoint x: 193, endPoint y: 237, distance: 58.7
click at [193, 237] on div "Bonjour [GUEST:FIRST_NAME], J'espère que votre séjour au [RENTAL:NAME] s'est bi…" at bounding box center [403, 206] width 423 height 107
click at [279, 224] on div "Bonjour [GUEST:FIRST_NAME], J'espère que votre séjour au [RENTAL:NAME] s'est bi…" at bounding box center [403, 206] width 423 height 107
click at [460, 354] on button "Mettre à jour" at bounding box center [413, 353] width 439 height 20
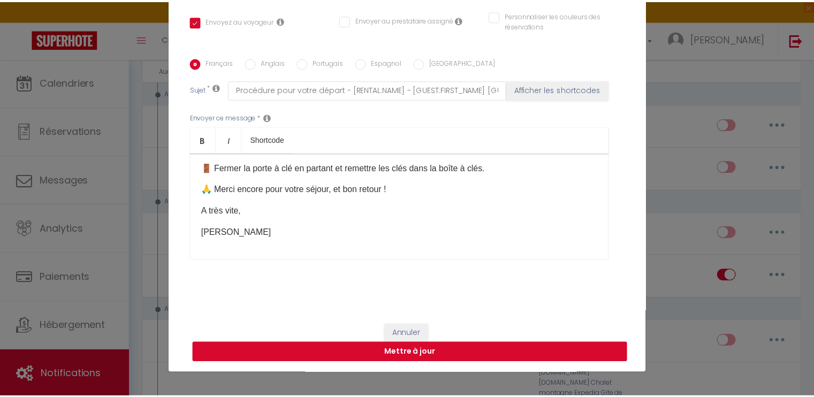
scroll to position [203, 0]
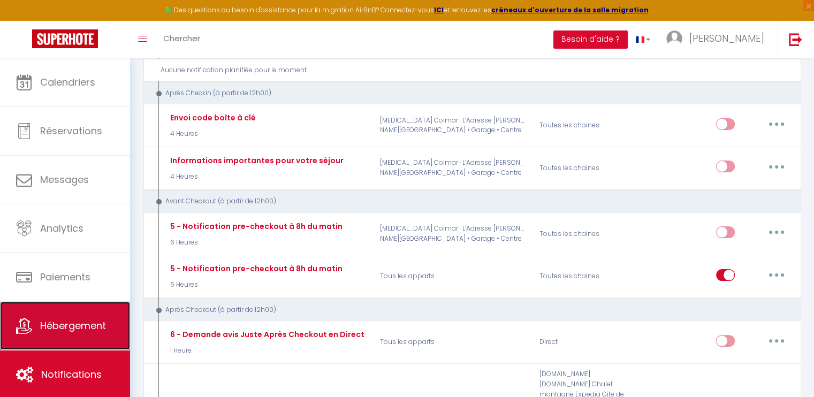
click at [69, 326] on span "Hébergement" at bounding box center [73, 325] width 66 height 13
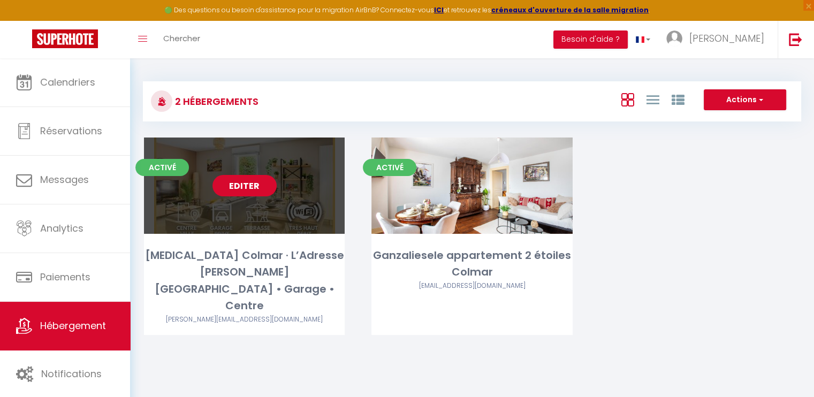
click at [255, 187] on link "Editer" at bounding box center [244, 185] width 64 height 21
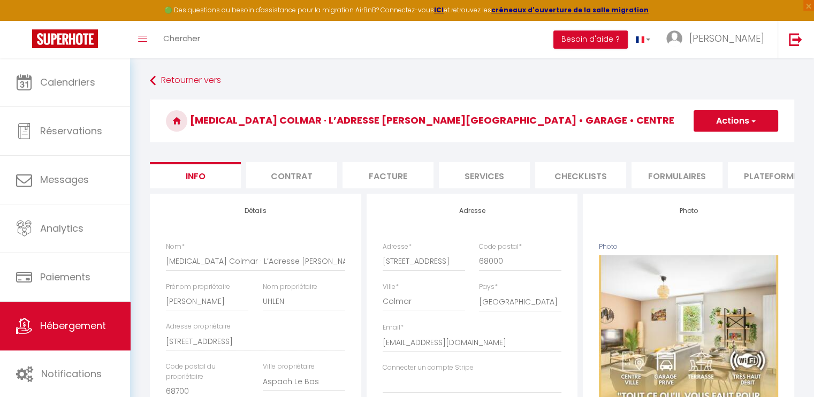
click at [520, 177] on li "Services" at bounding box center [484, 175] width 91 height 26
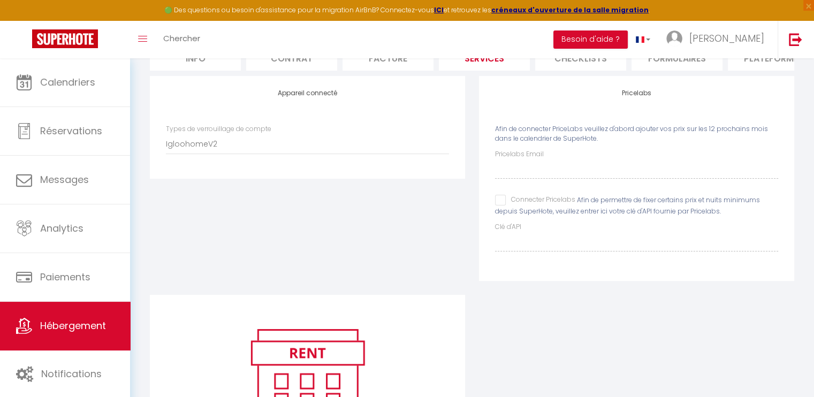
scroll to position [88, 0]
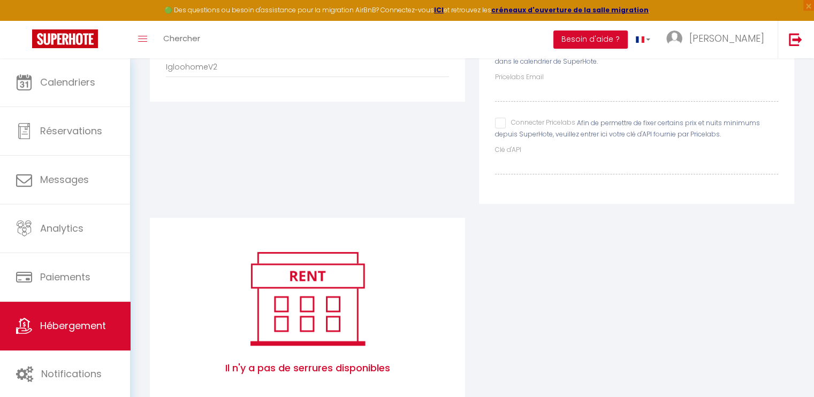
click at [339, 339] on img at bounding box center [307, 298] width 136 height 103
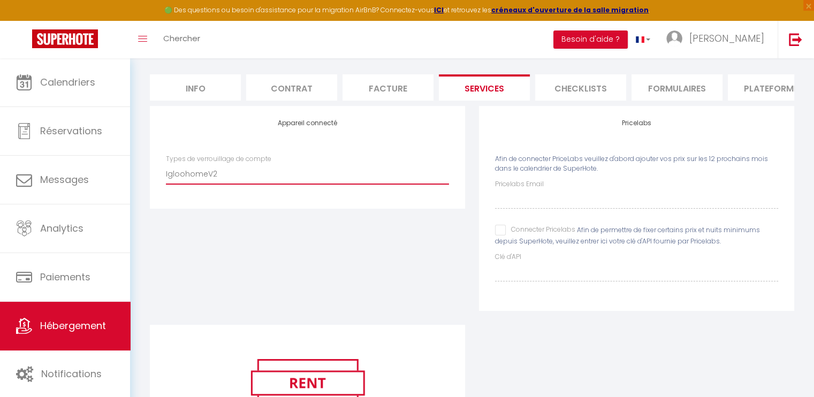
click at [298, 174] on select "IgloohomeV2" at bounding box center [307, 174] width 283 height 20
click at [166, 172] on select "IgloohomeV2" at bounding box center [307, 174] width 283 height 20
click at [316, 235] on div "Appareil connecté Types de verrouillage de compte IgloohomeV2" at bounding box center [307, 215] width 329 height 219
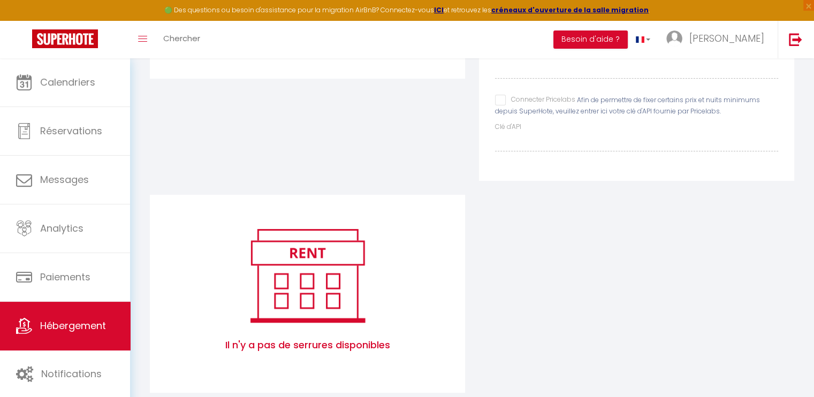
scroll to position [248, 0]
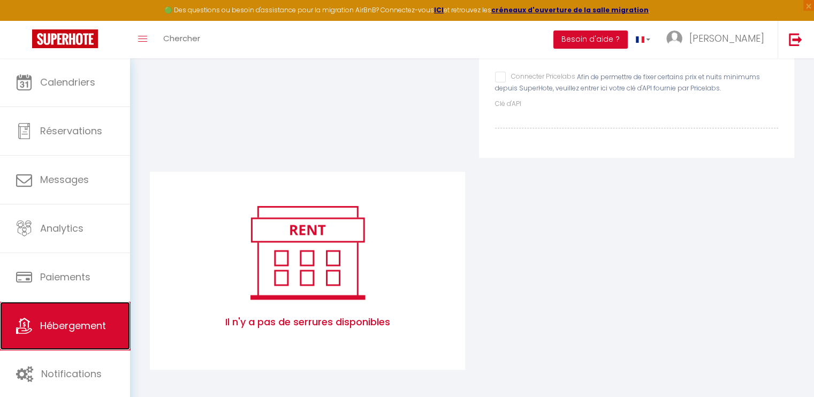
click at [83, 318] on link "Hébergement" at bounding box center [65, 326] width 130 height 48
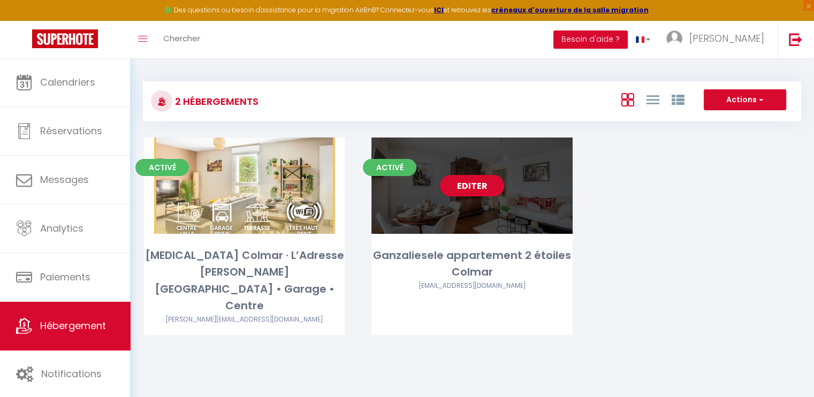
click at [480, 174] on div "Editer" at bounding box center [471, 186] width 201 height 96
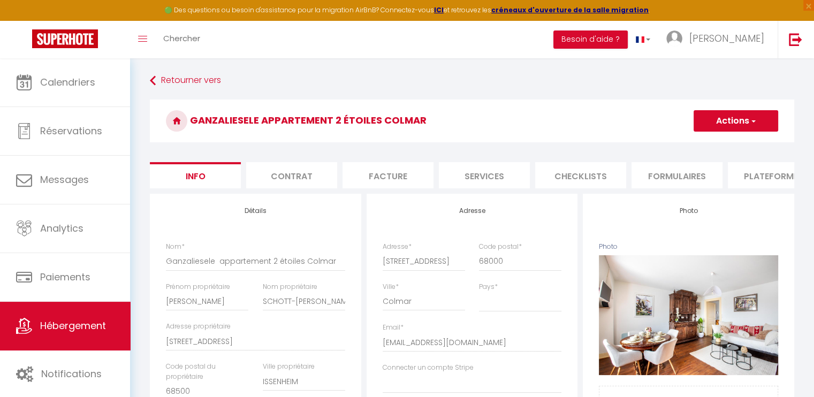
click at [503, 171] on li "Services" at bounding box center [484, 175] width 91 height 26
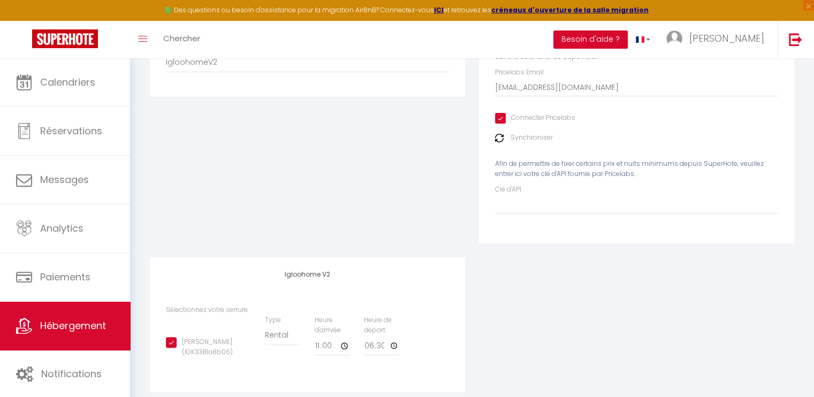
scroll to position [214, 0]
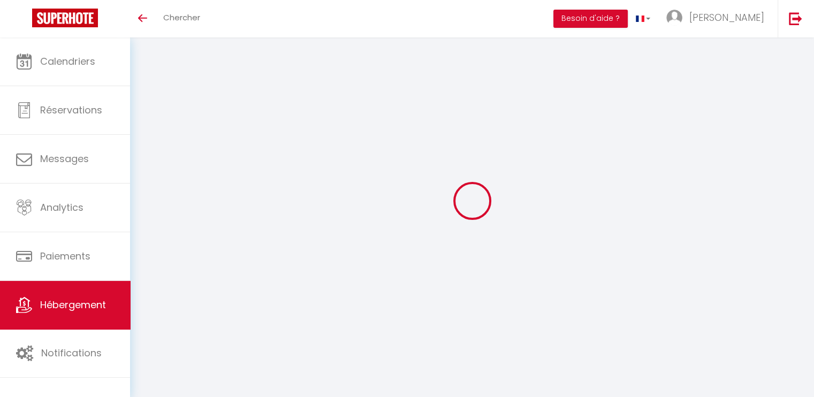
select select "2"
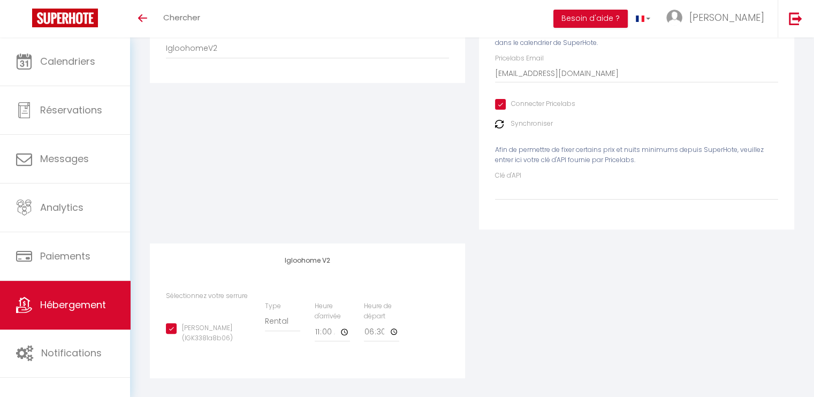
click at [78, 311] on link "Hébergement" at bounding box center [65, 305] width 130 height 48
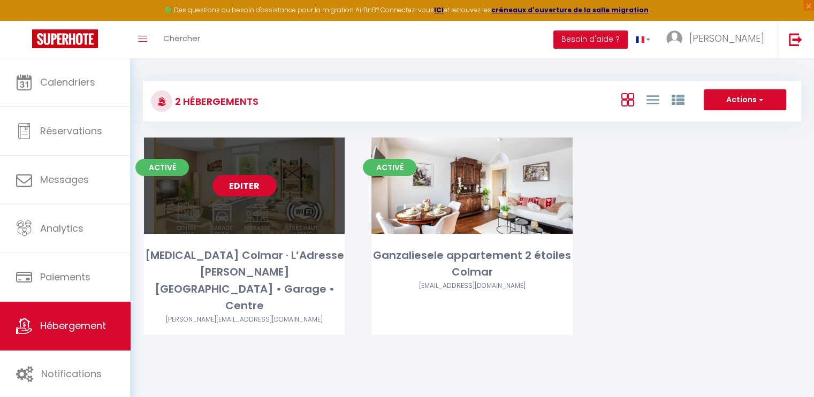
click at [266, 181] on link "Editer" at bounding box center [244, 185] width 64 height 21
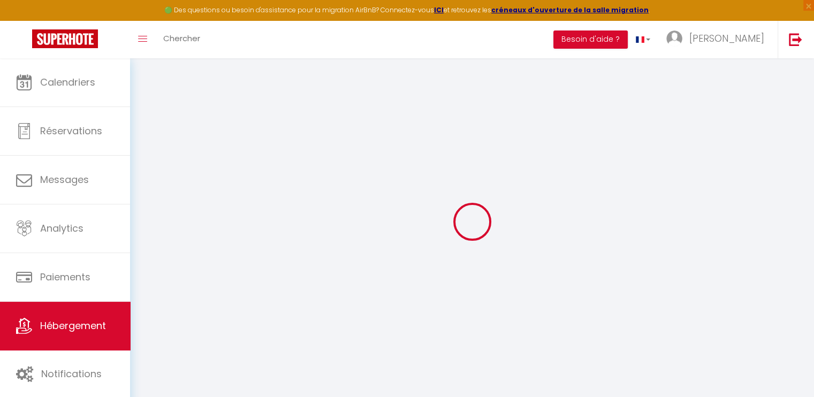
select select "IgloohomeV2"
select select
checkbox input "false"
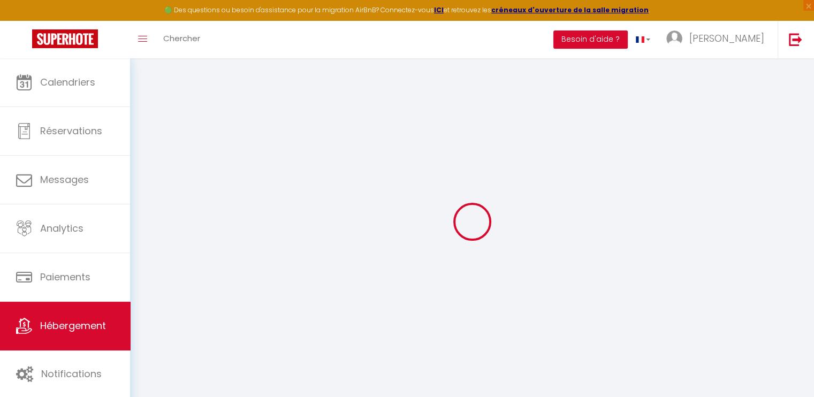
checkbox input "false"
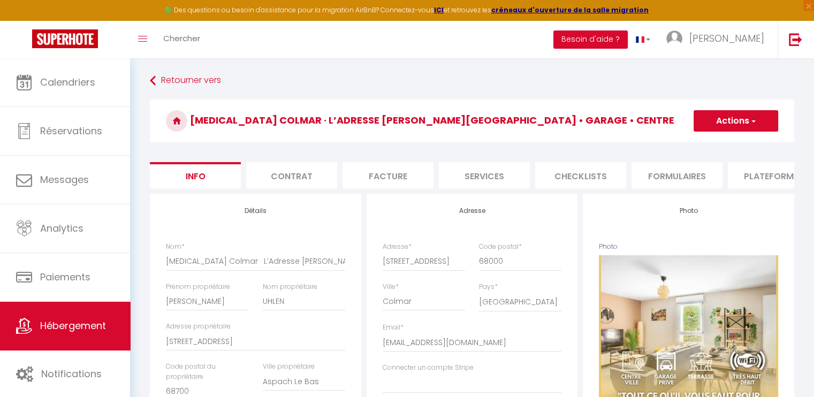
click at [475, 178] on li "Services" at bounding box center [484, 175] width 91 height 26
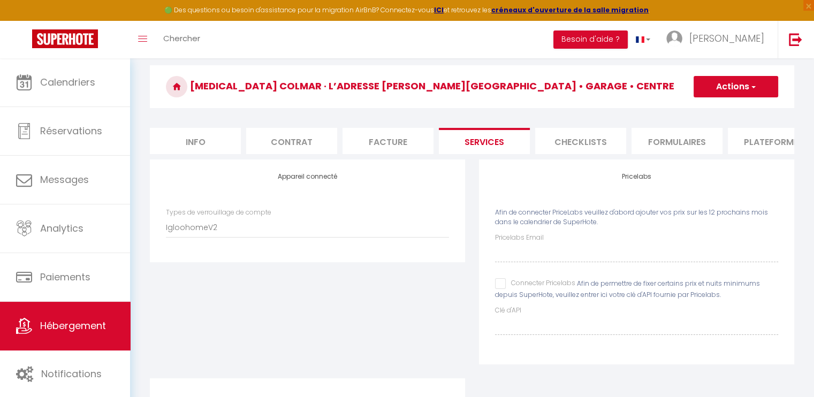
scroll to position [34, 0]
click at [220, 233] on select "IgloohomeV2" at bounding box center [307, 227] width 283 height 20
click at [166, 225] on select "IgloohomeV2" at bounding box center [307, 227] width 283 height 20
click at [751, 86] on span "button" at bounding box center [752, 86] width 7 height 11
click at [735, 107] on link "Enregistrer" at bounding box center [735, 110] width 85 height 14
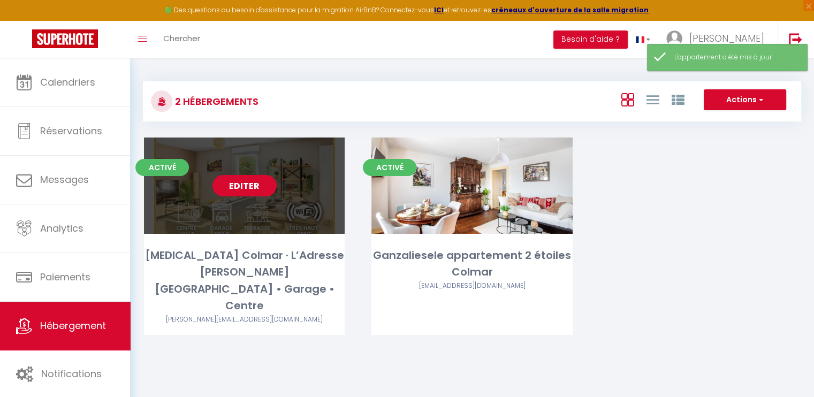
click at [220, 188] on link "Editer" at bounding box center [244, 185] width 64 height 21
select select "3"
select select "2"
select select "1"
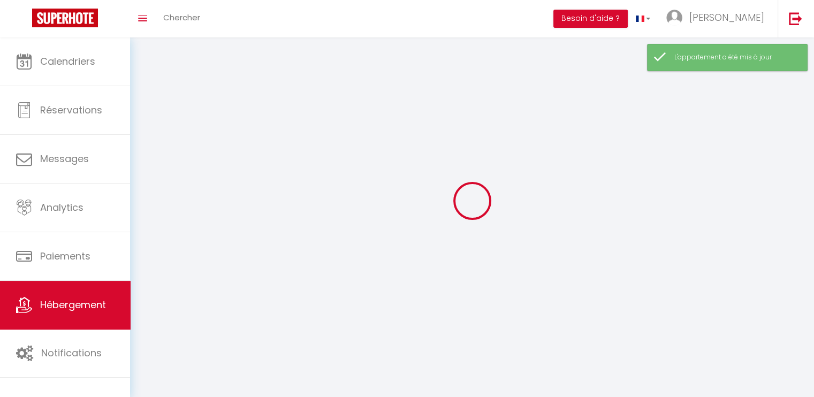
select select
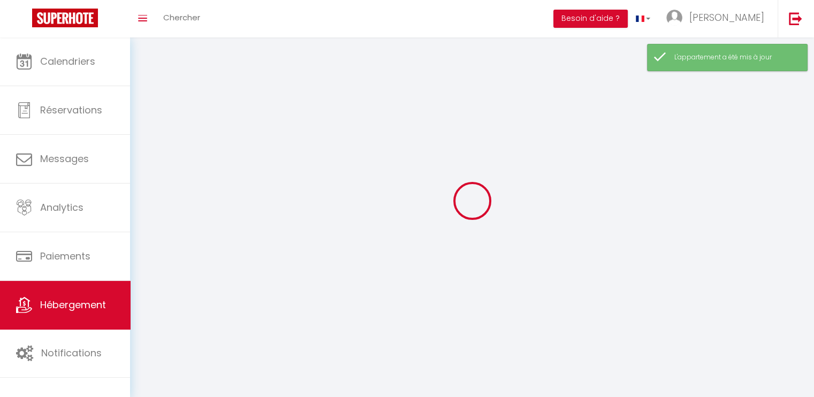
select select
checkbox input "false"
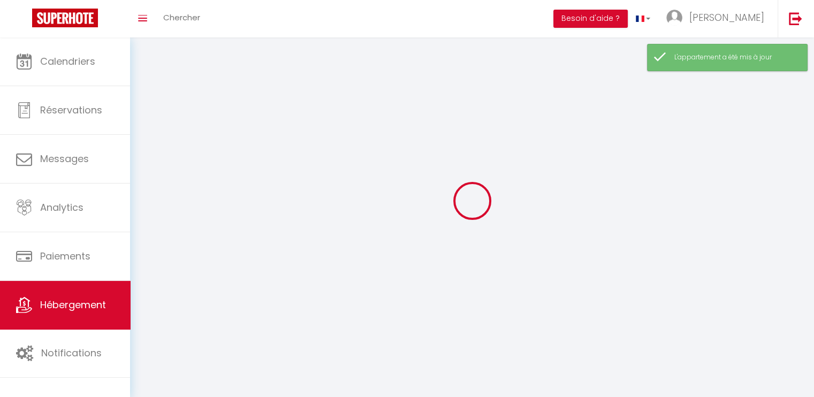
select select
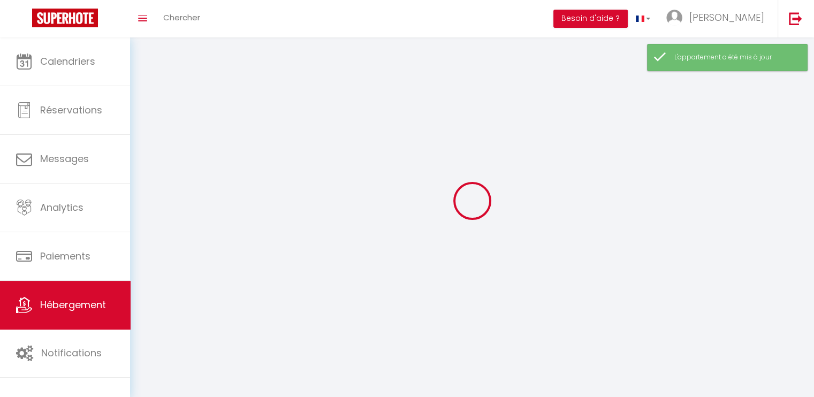
select select
checkbox input "false"
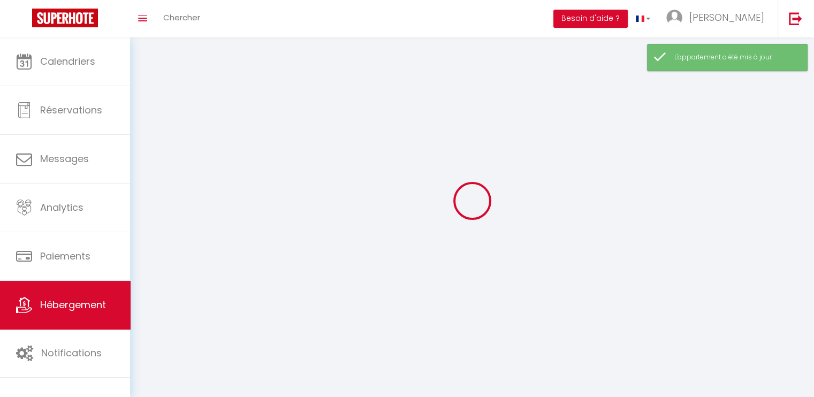
checkbox input "false"
select select
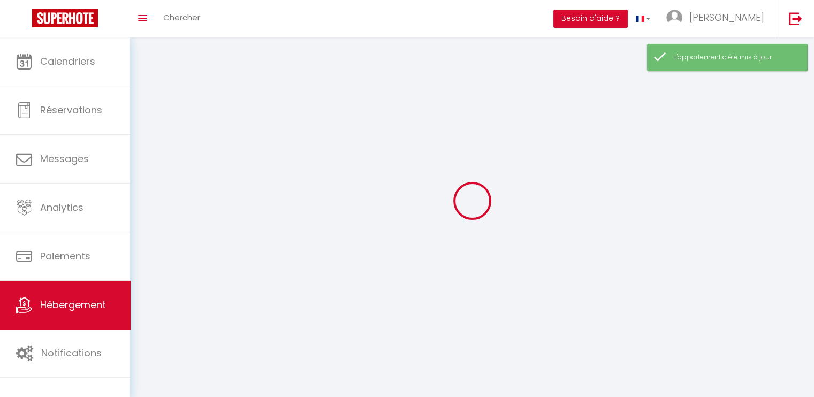
select select
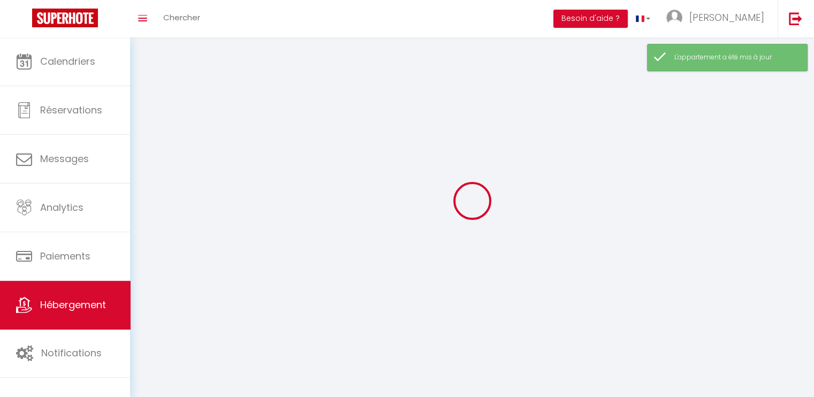
checkbox input "false"
select select
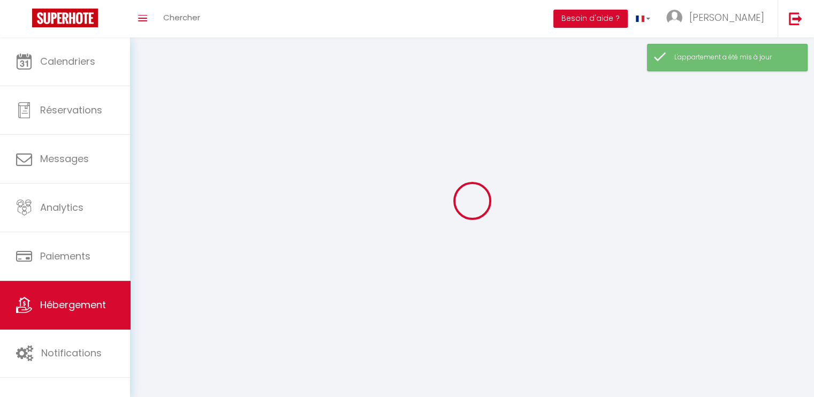
select select
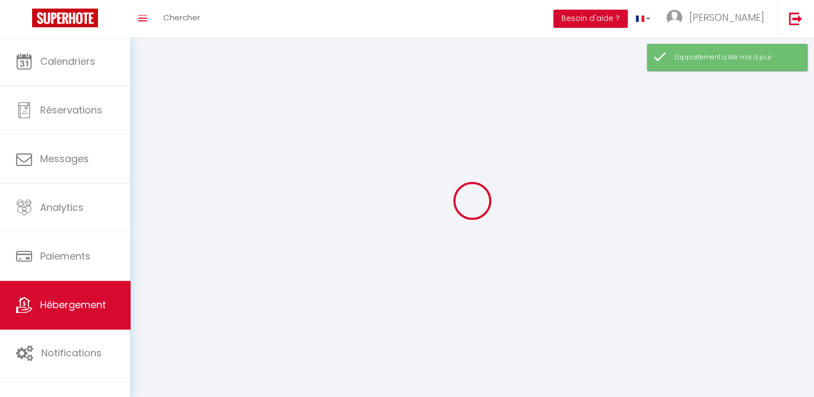
select select
checkbox input "false"
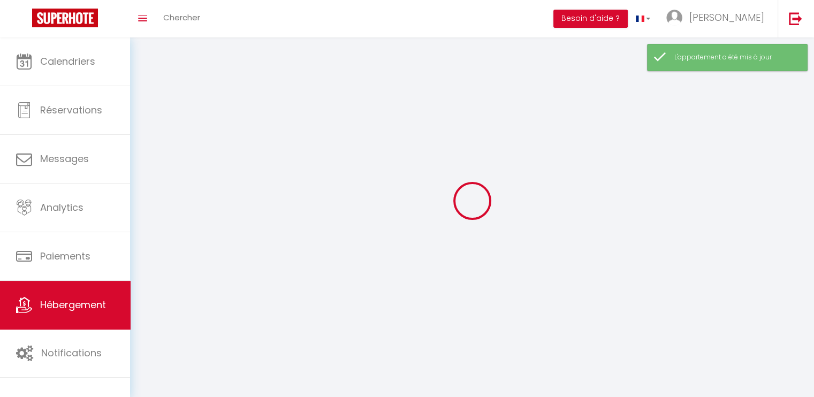
checkbox input "false"
select select
select select "28"
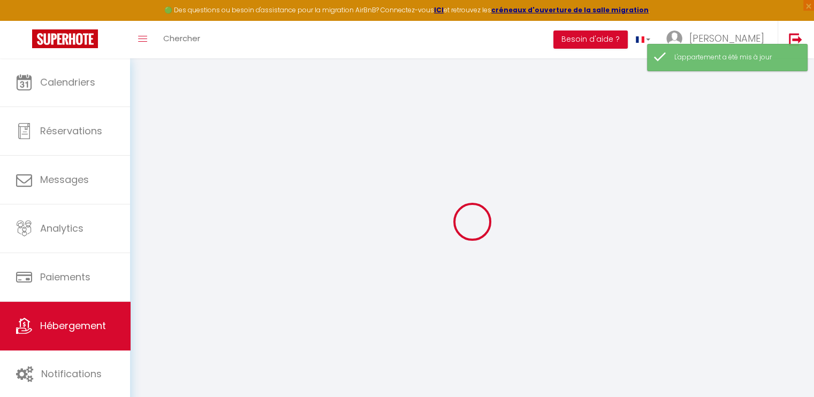
select select
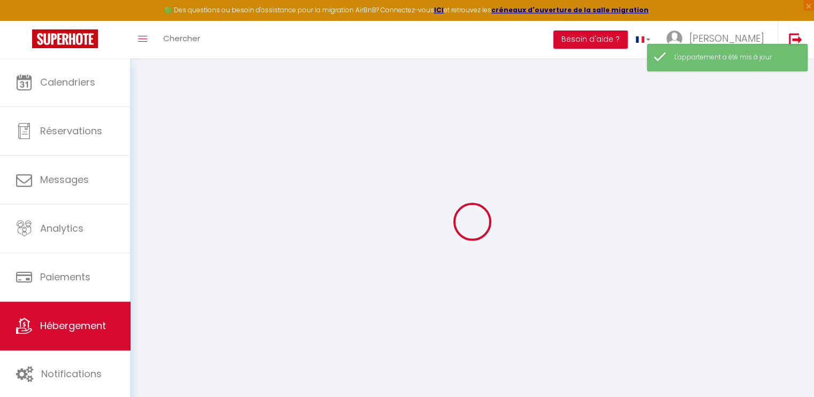
select select
checkbox input "false"
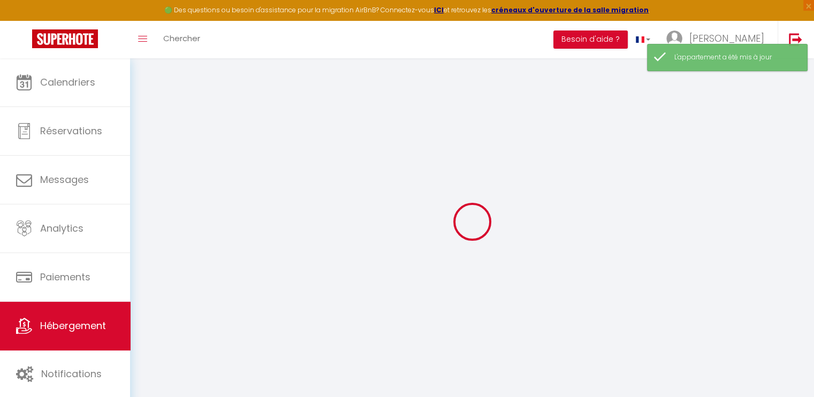
select select
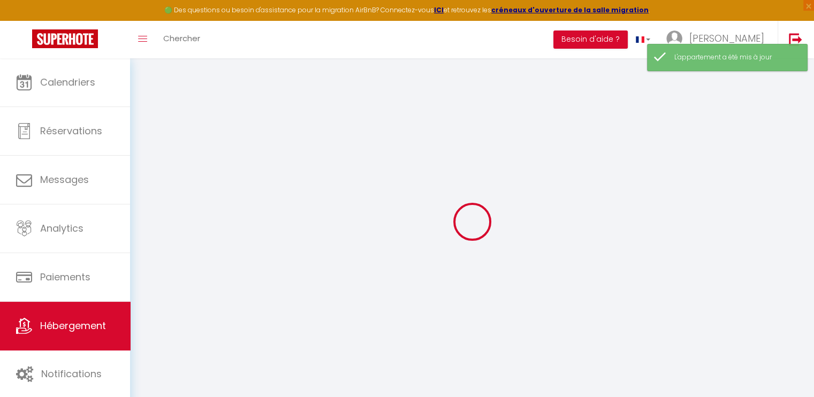
select select
checkbox input "false"
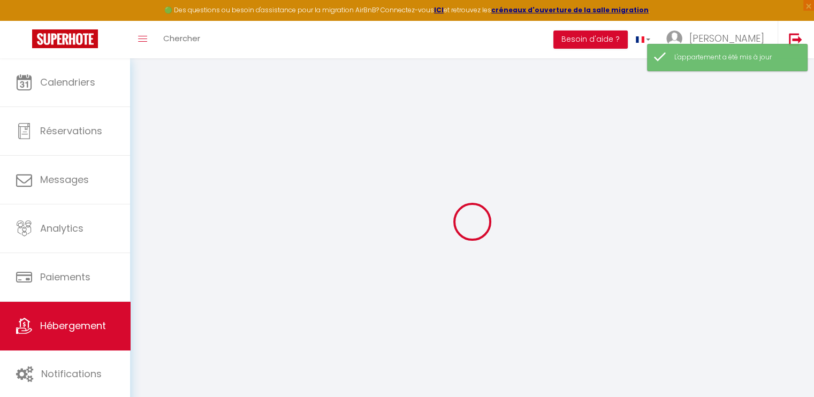
checkbox input "false"
select select
type input "[MEDICAL_DATA] Colmar · L’Adresse [PERSON_NAME][GEOGRAPHIC_DATA] • Garage • Cen…"
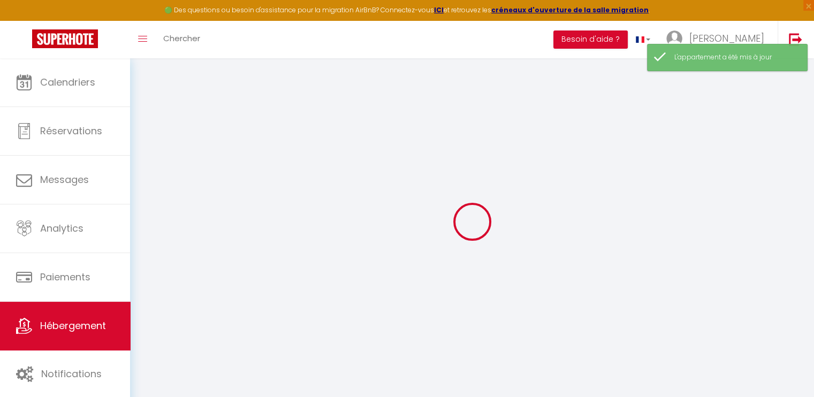
type input "[PERSON_NAME]"
type input "UHLEN"
type input "[STREET_ADDRESS]"
type input "68700"
type input "Aspach Le Bas"
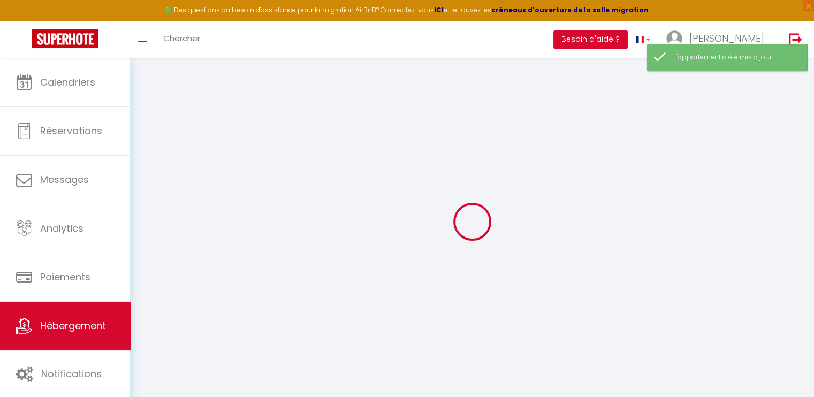
select select "2"
type input "90"
type input "10"
type input "50"
type input "300"
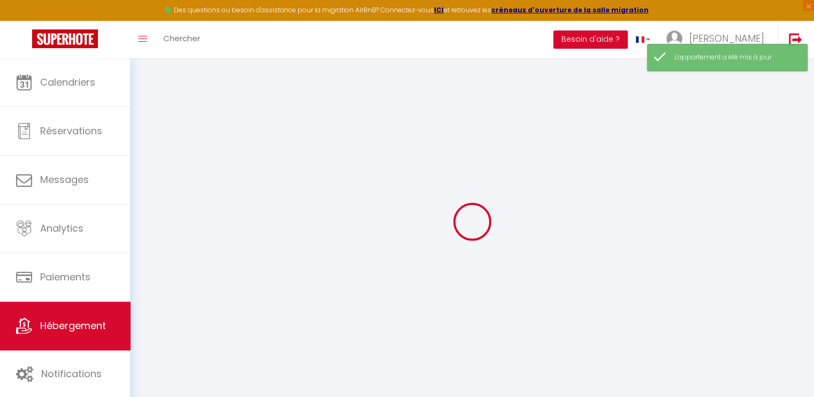
select select
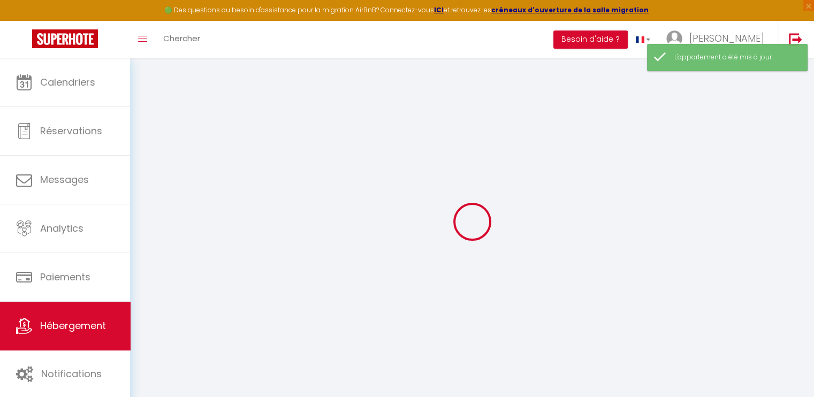
type input "[STREET_ADDRESS]"
type input "68000"
type input "Colmar"
type input "[EMAIL_ADDRESS][DOMAIN_NAME]"
select select
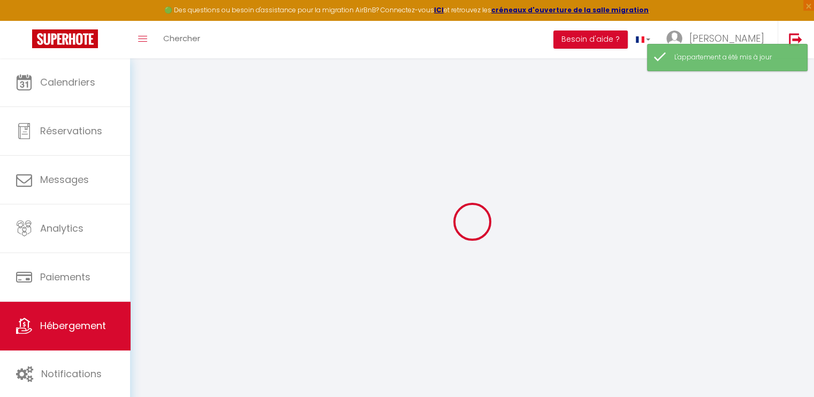
checkbox input "false"
type input "50"
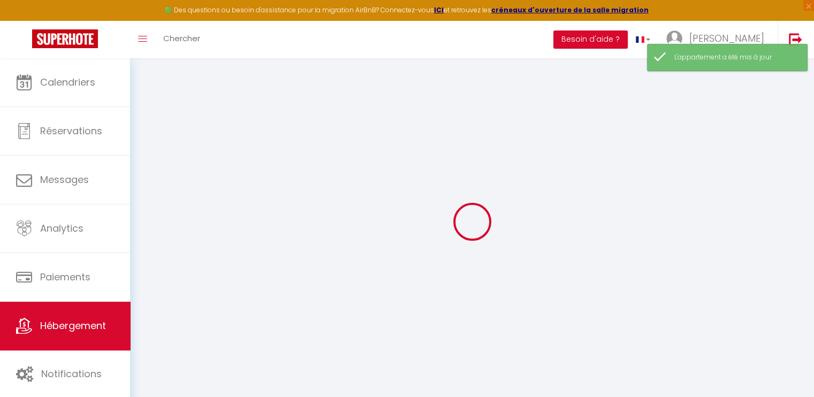
type input "0"
select select
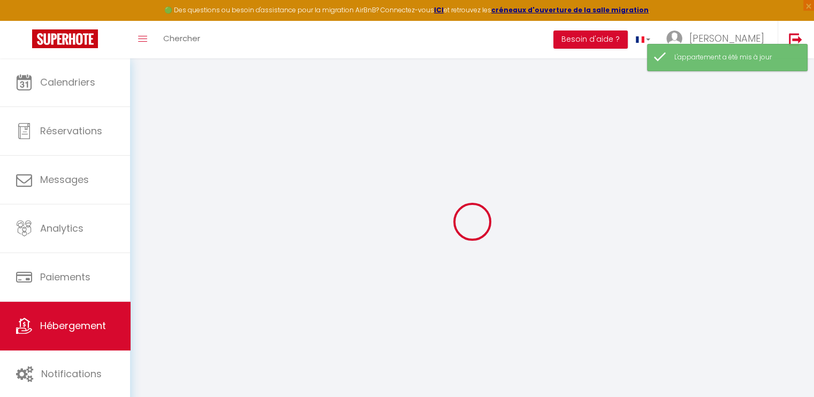
select select
checkbox input "false"
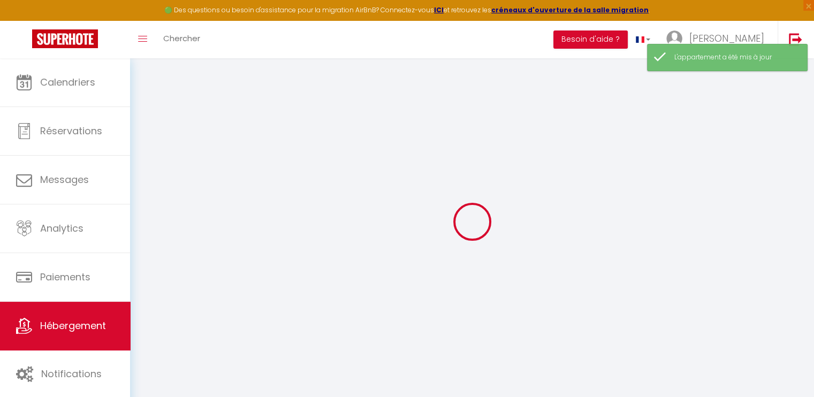
checkbox input "false"
select select
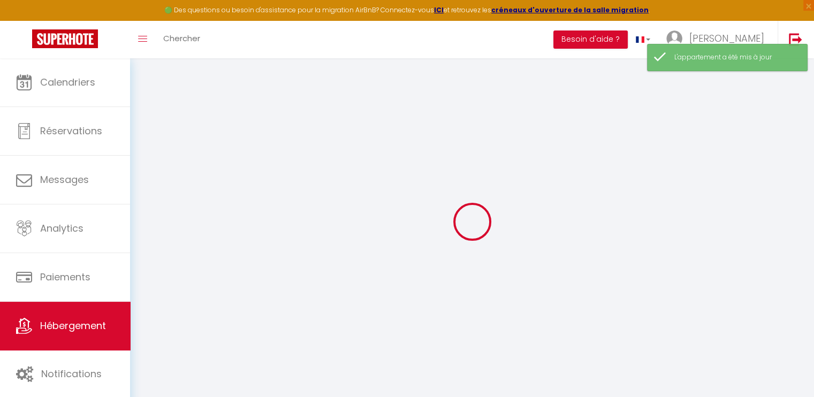
select select
checkbox input "false"
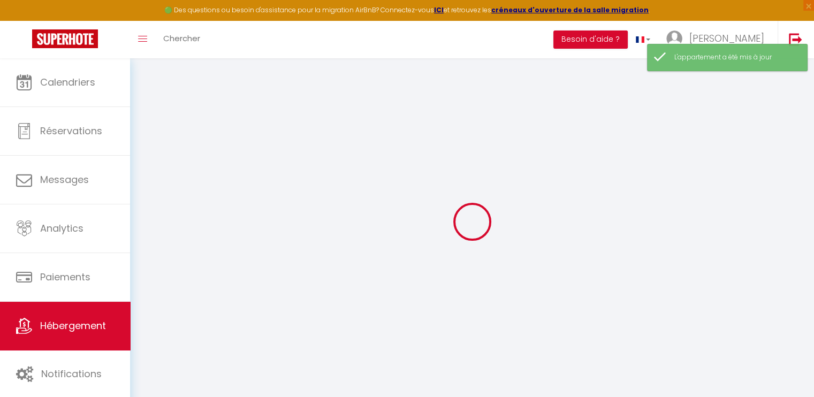
checkbox input "false"
select select
checkbox input "false"
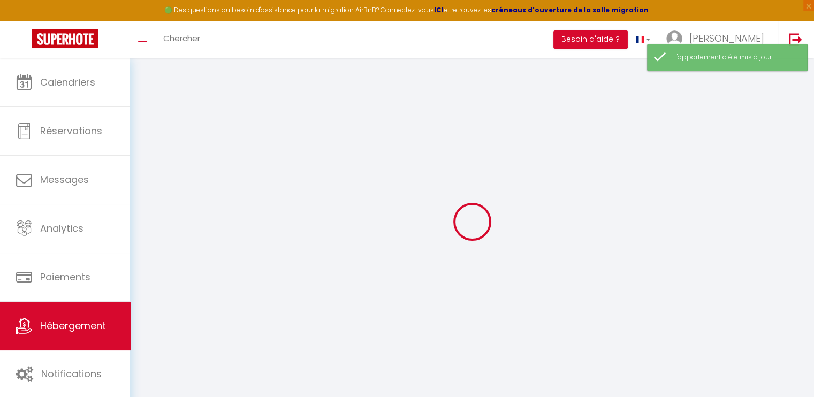
checkbox input "false"
select select
checkbox input "false"
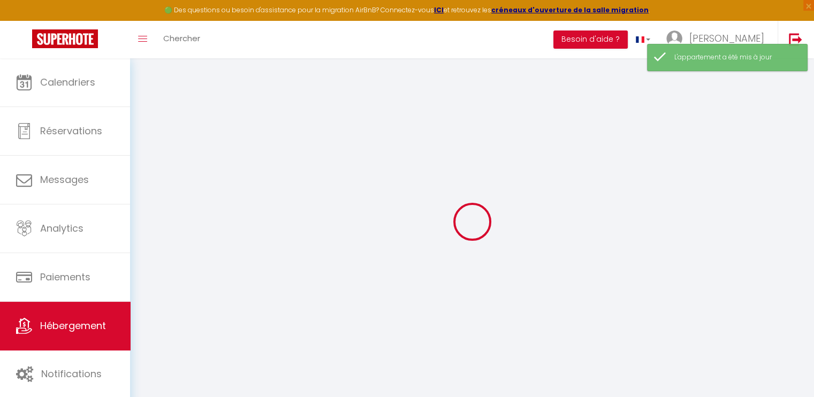
checkbox input "false"
select select "17:00"
select select "23:45"
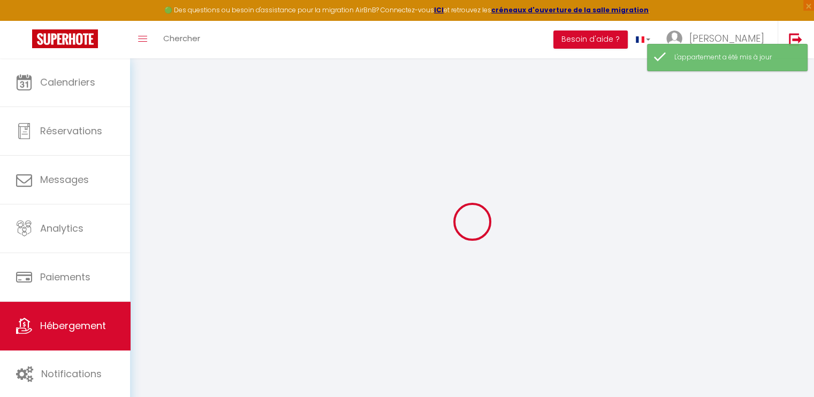
select select "11:00"
select select "30"
select select "120"
select select "36579"
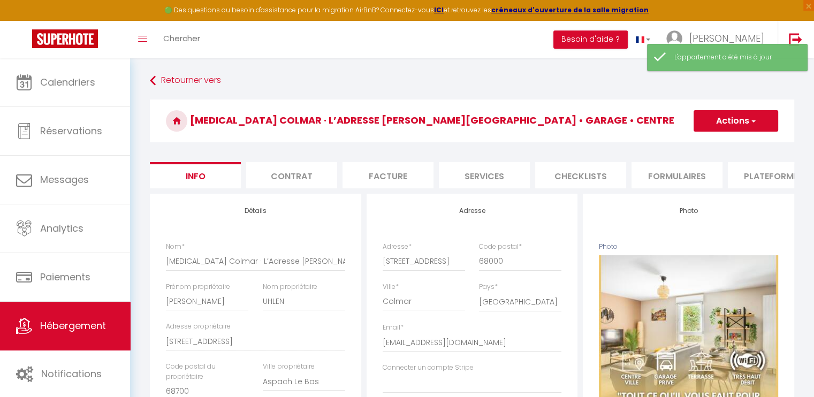
click at [495, 169] on li "Services" at bounding box center [484, 175] width 91 height 26
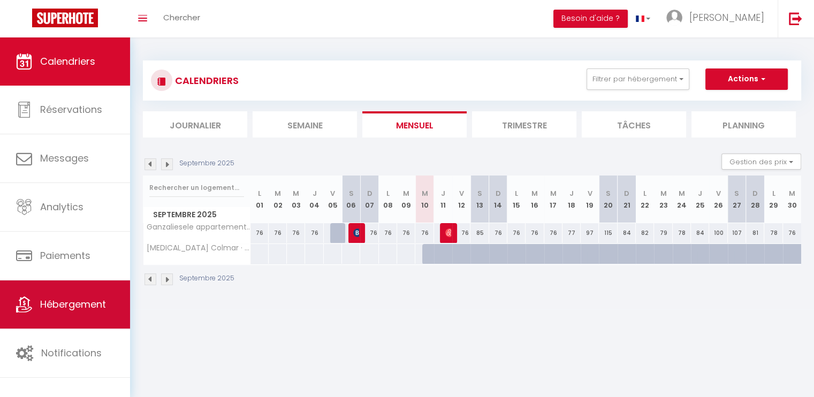
click at [102, 307] on span "Hébergement" at bounding box center [73, 304] width 66 height 13
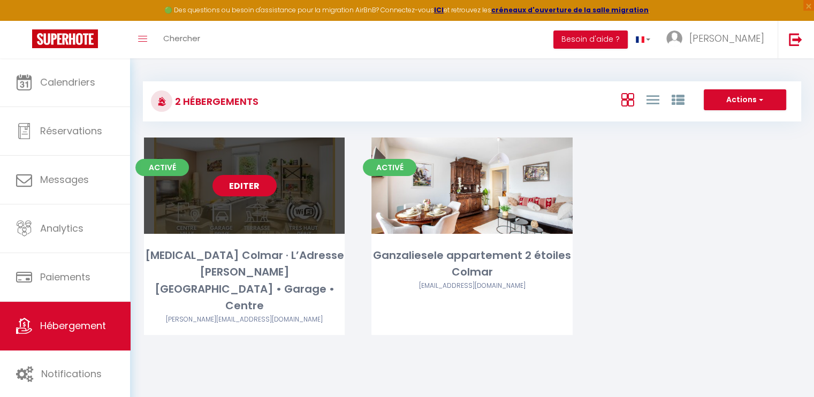
click at [229, 179] on link "Editer" at bounding box center [244, 185] width 64 height 21
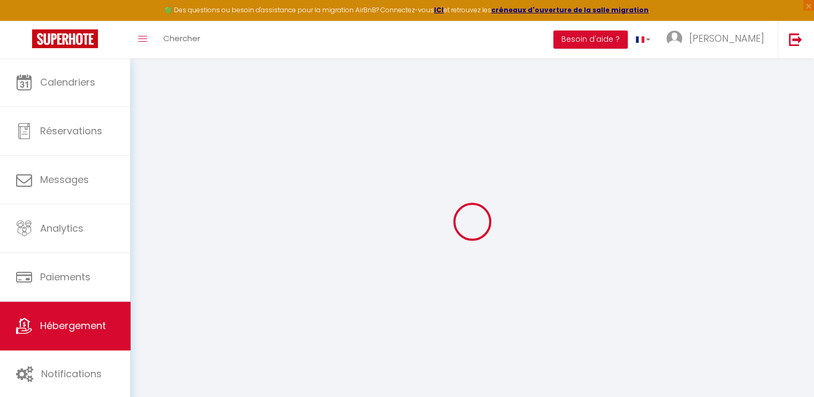
select select "IgloohomeV2"
select select
checkbox input "false"
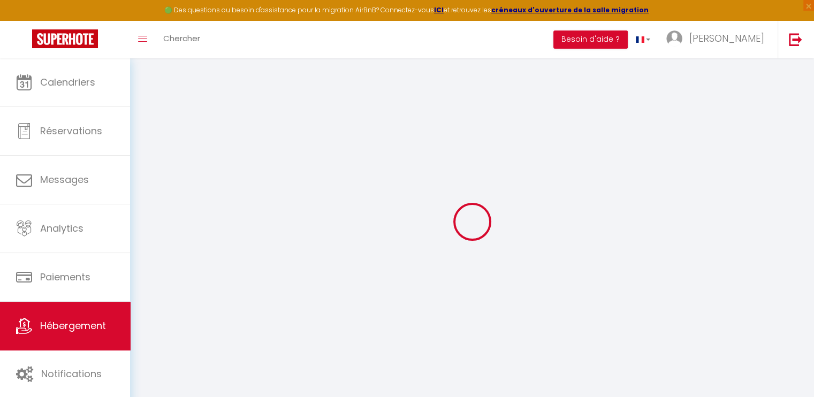
checkbox input "false"
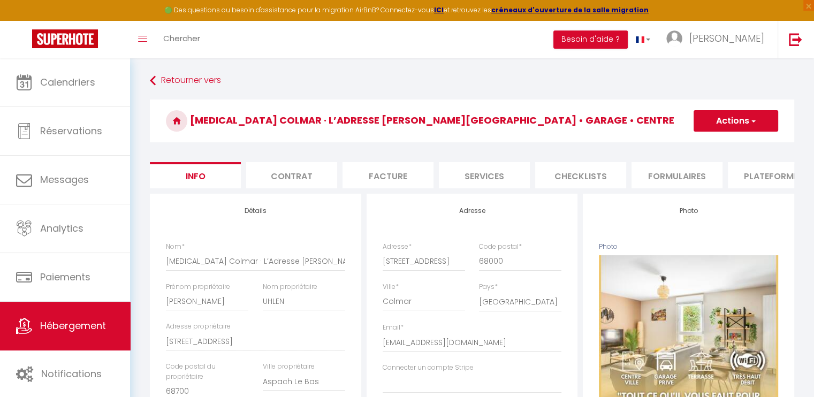
click at [494, 173] on li "Services" at bounding box center [484, 175] width 91 height 26
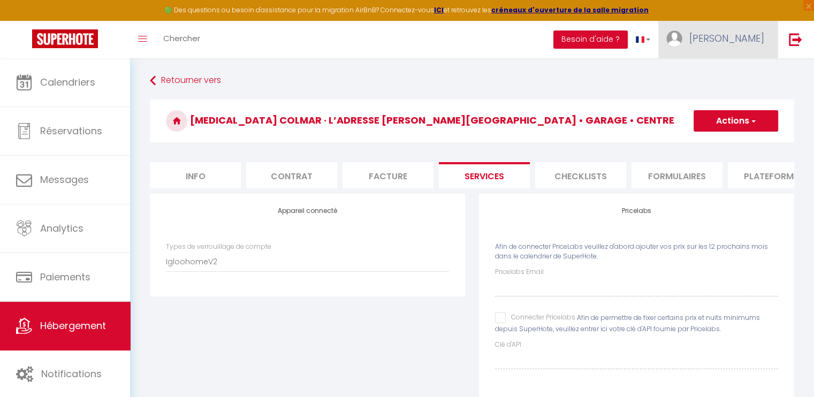
click at [742, 27] on link "[PERSON_NAME]" at bounding box center [717, 39] width 119 height 37
click at [736, 74] on link "Paramètres" at bounding box center [734, 74] width 79 height 18
select select "28"
select select "fr"
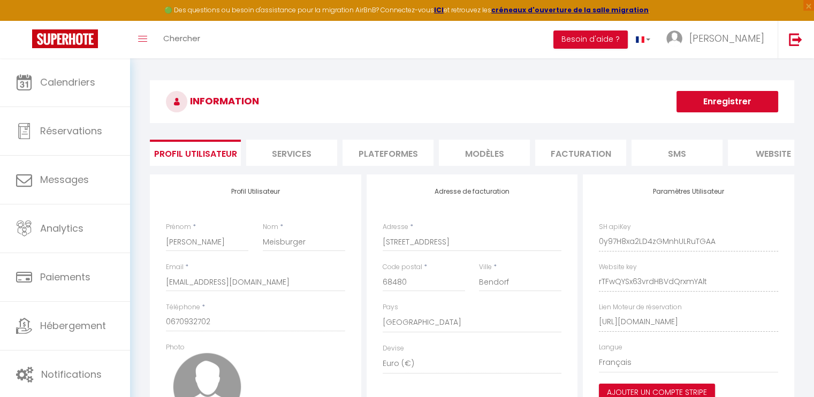
drag, startPoint x: 313, startPoint y: 156, endPoint x: 306, endPoint y: 156, distance: 7.0
click at [306, 156] on li "Services" at bounding box center [291, 153] width 91 height 26
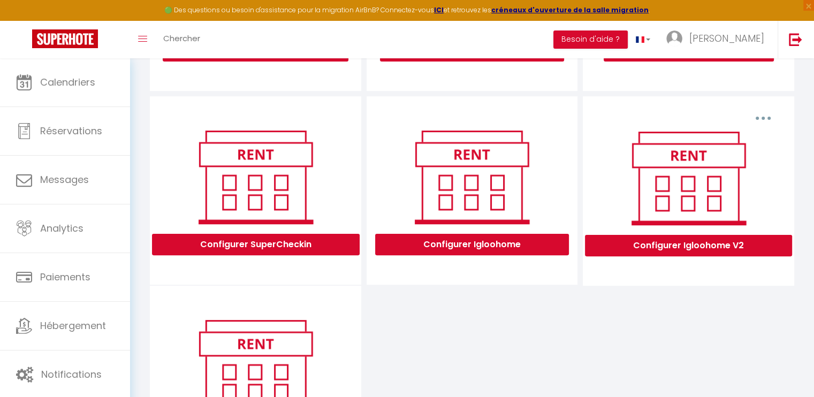
scroll to position [321, 0]
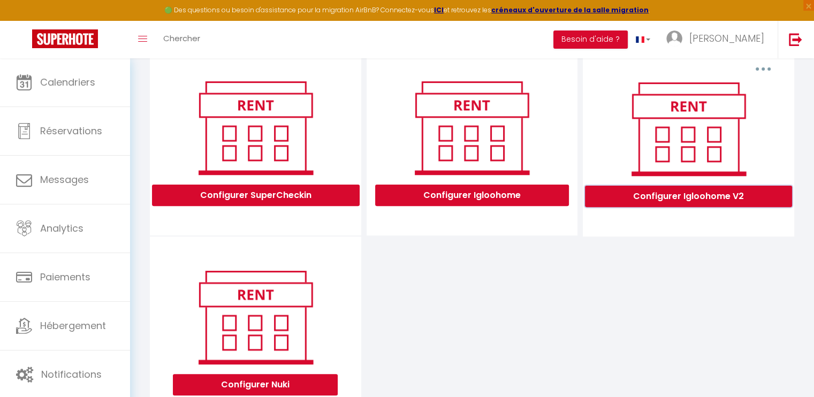
click at [697, 205] on button "Configurer Igloohome V2" at bounding box center [688, 196] width 207 height 21
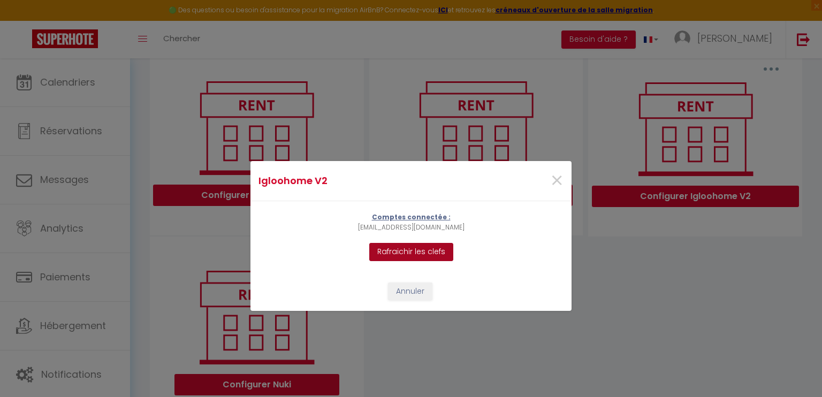
click at [439, 253] on button "Rafraichir les clefs" at bounding box center [411, 252] width 84 height 18
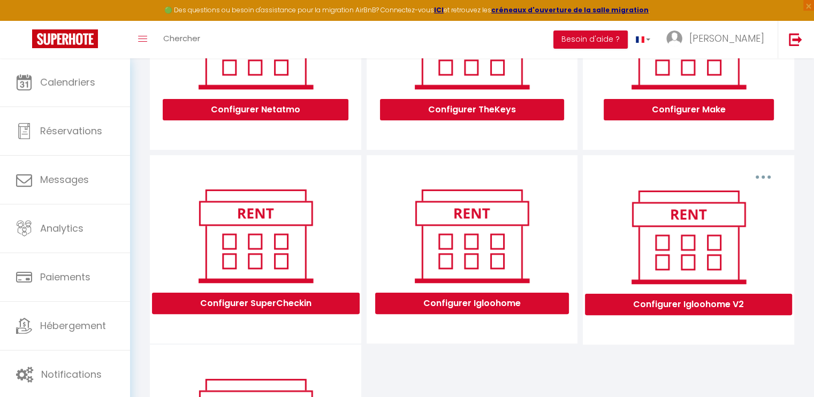
scroll to position [214, 0]
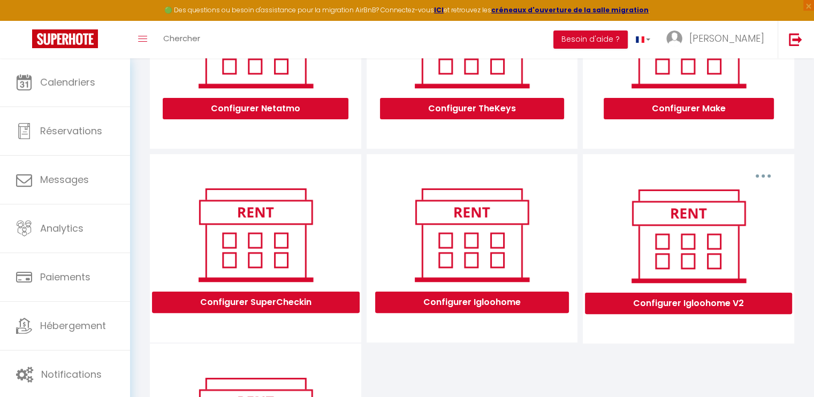
click at [691, 344] on div "Supprimer Configurer Igloohome V2" at bounding box center [688, 248] width 211 height 189
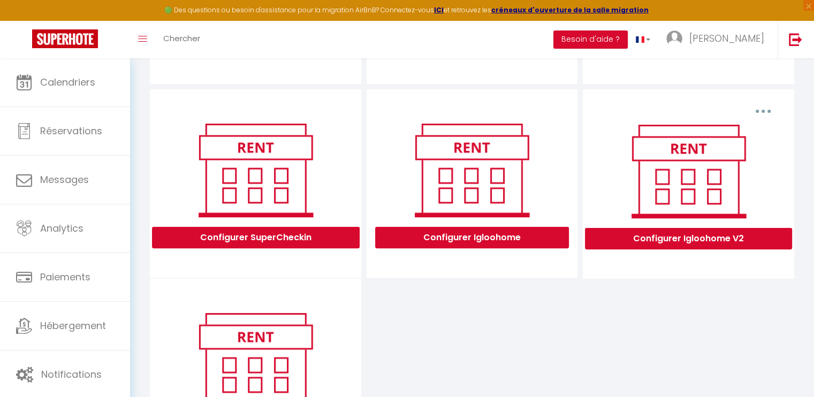
scroll to position [321, 0]
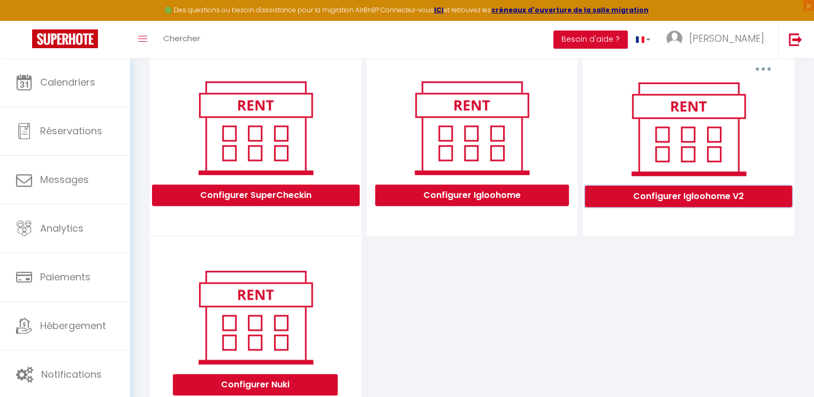
click at [714, 207] on button "Configurer Igloohome V2" at bounding box center [688, 196] width 207 height 21
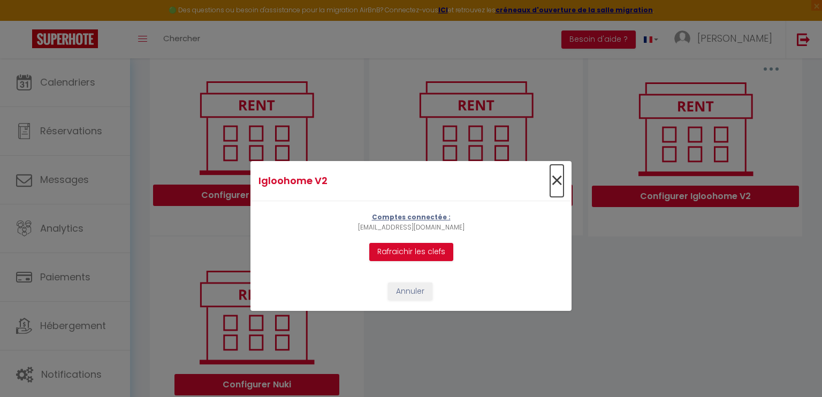
click at [550, 180] on span "×" at bounding box center [556, 181] width 13 height 32
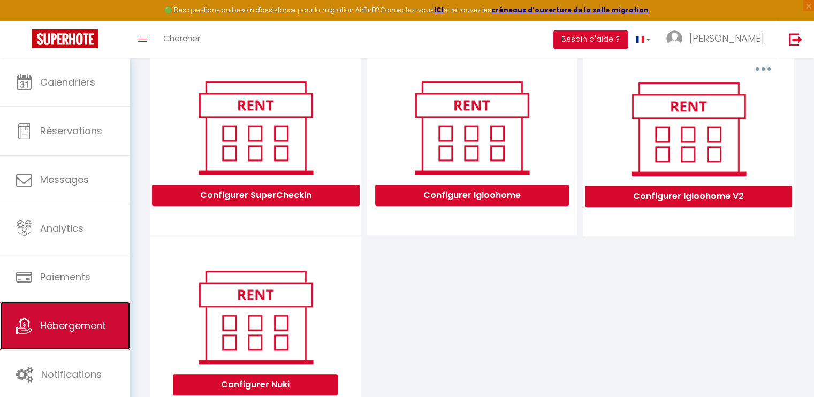
click at [84, 315] on link "Hébergement" at bounding box center [65, 326] width 130 height 48
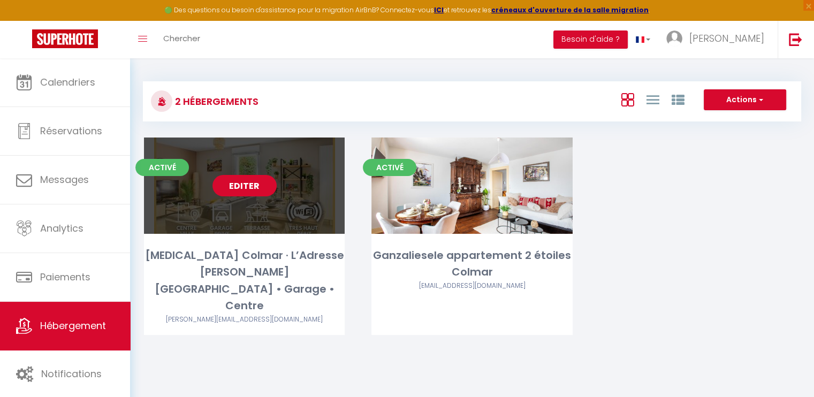
click at [246, 178] on link "Editer" at bounding box center [244, 185] width 64 height 21
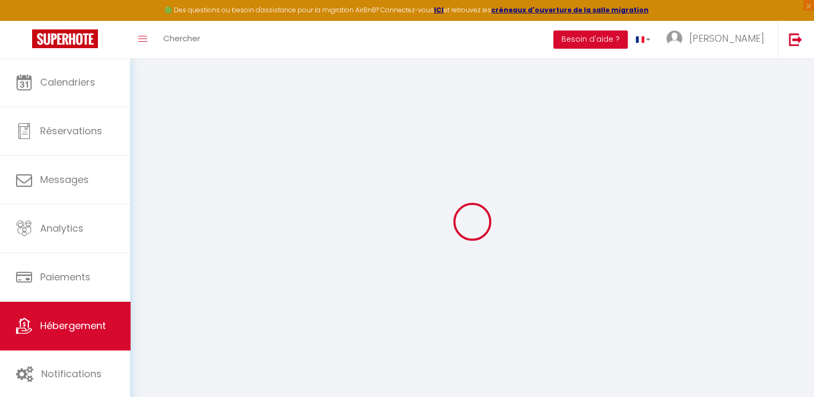
select select "IgloohomeV2"
select select
checkbox input "false"
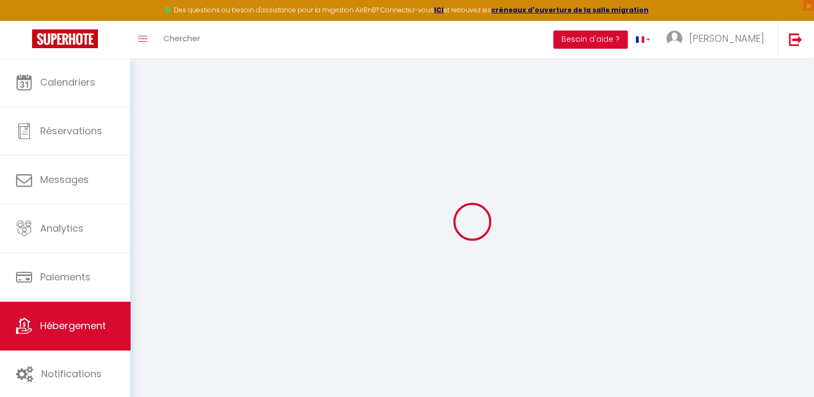
checkbox input "false"
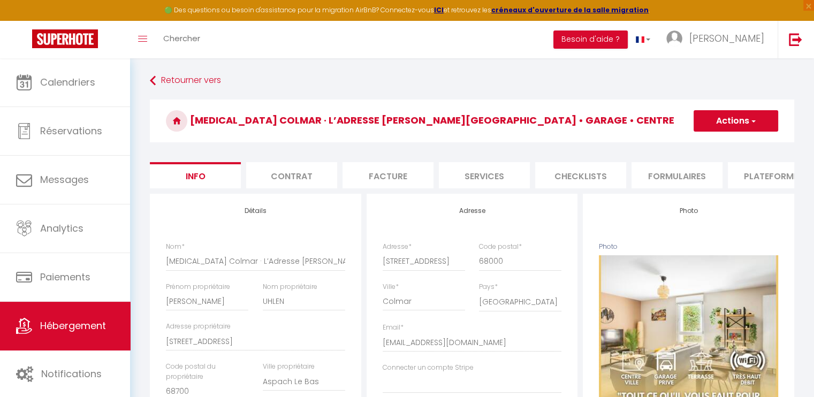
click at [491, 171] on li "Services" at bounding box center [484, 175] width 91 height 26
checkbox input "false"
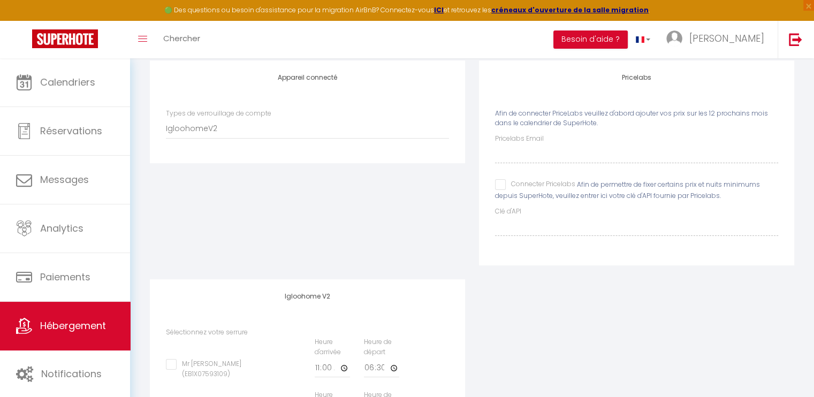
scroll to position [248, 0]
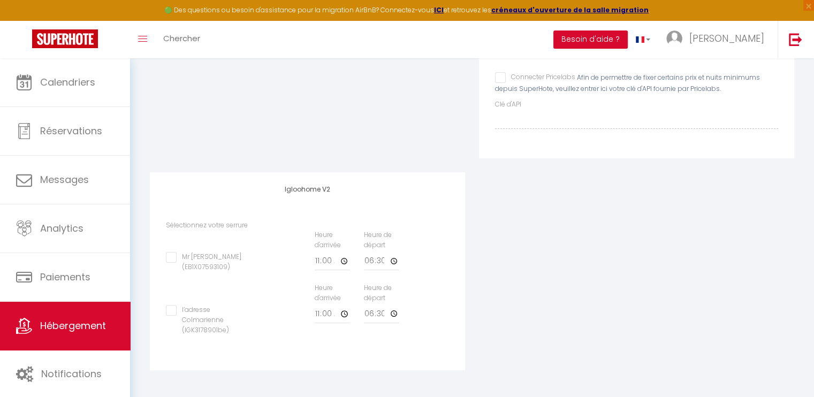
click at [173, 309] on input "l’adresse Colmarienne (IGK3178901be)" at bounding box center [208, 310] width 85 height 11
checkbox input "true"
click at [171, 261] on input "Mr [PERSON_NAME] (EB1X07593109)" at bounding box center [208, 257] width 85 height 11
checkbox input "false"
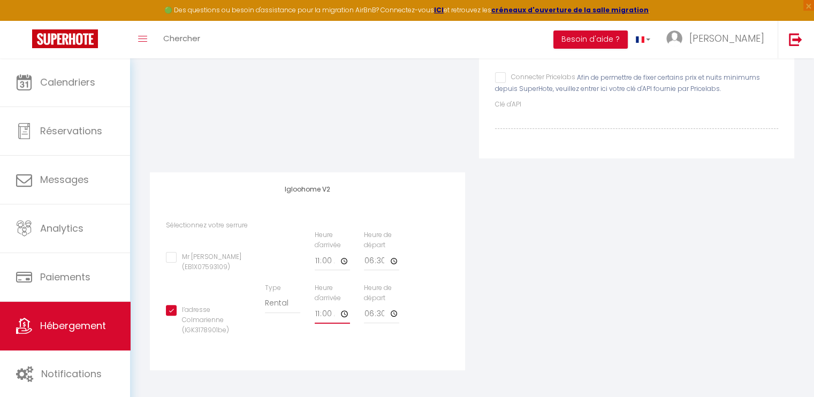
click at [344, 315] on input "11:00" at bounding box center [332, 314] width 35 height 19
type input "16:00"
click at [451, 326] on div "l’adresse Colmarienne (IGK3178901be) Type Building [GEOGRAPHIC_DATA] Heure d'ar…" at bounding box center [307, 314] width 297 height 63
click at [394, 311] on input "18:30" at bounding box center [381, 314] width 35 height 19
type input "11:00"
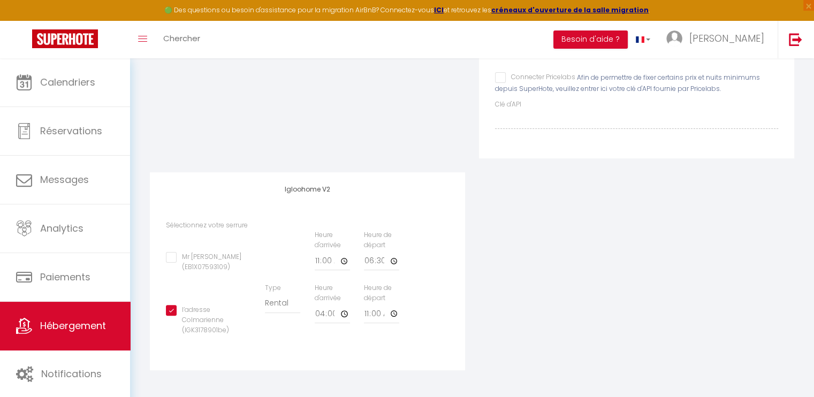
click at [423, 342] on div "l’adresse Colmarienne (IGK3178901be) Type Building [GEOGRAPHIC_DATA] Heure d'ar…" at bounding box center [307, 314] width 297 height 63
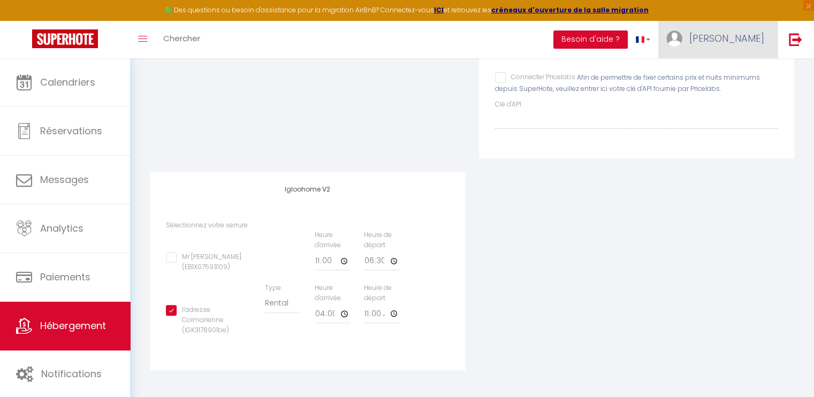
click at [734, 41] on span "[PERSON_NAME]" at bounding box center [726, 38] width 75 height 13
click at [719, 79] on link "Paramètres" at bounding box center [734, 74] width 79 height 18
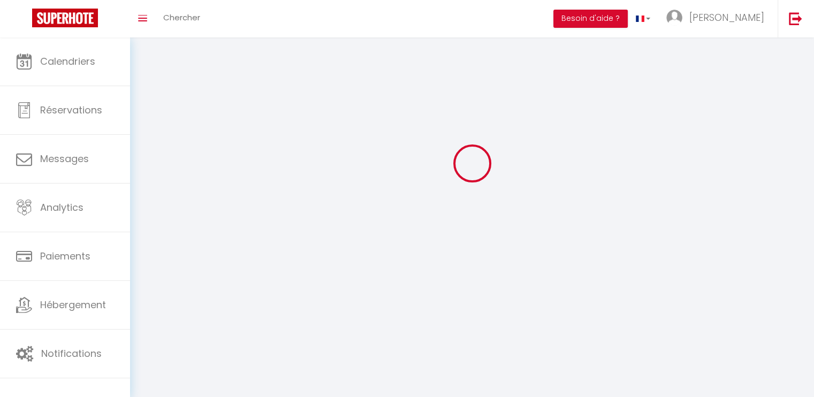
type input "[PERSON_NAME]"
type input "Meisburger"
type input "0670932702"
type input "[STREET_ADDRESS]"
type input "68480"
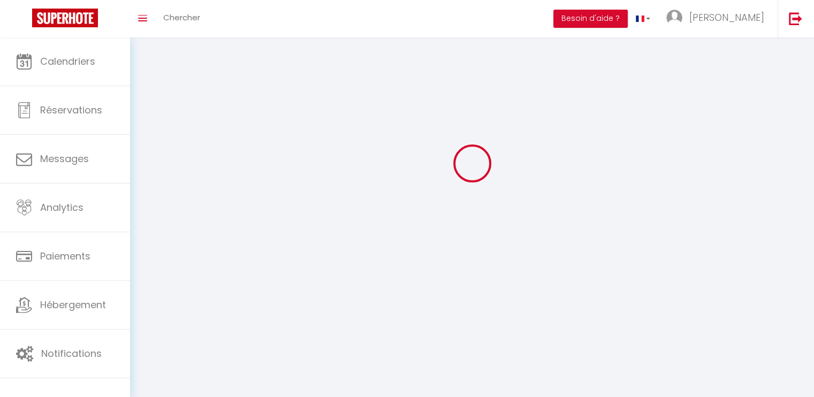
type input "Bendorf"
type input "0y97H8xa2LD4zGMnhULRuTGAA"
type input "rTFwQYSx63vrdHBVdQrxmYAlt"
type input "[URL][DOMAIN_NAME]"
type input "0y97H8xa2LD4zGMnhULRuTGAA"
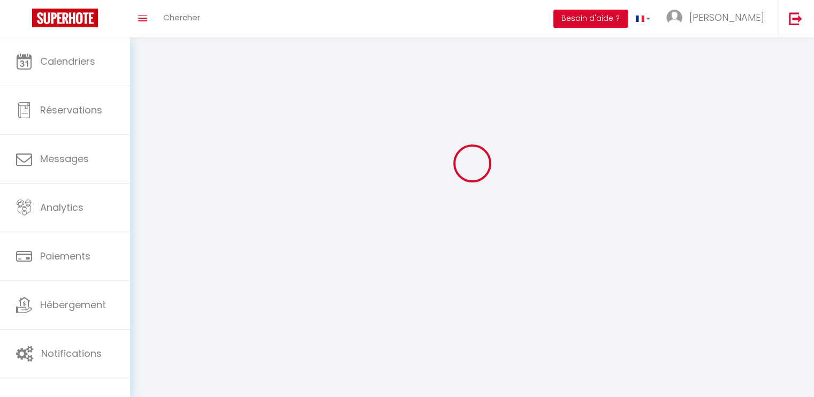
type input "rTFwQYSx63vrdHBVdQrxmYAlt"
type input "[URL][DOMAIN_NAME]"
select select "28"
select select "fr"
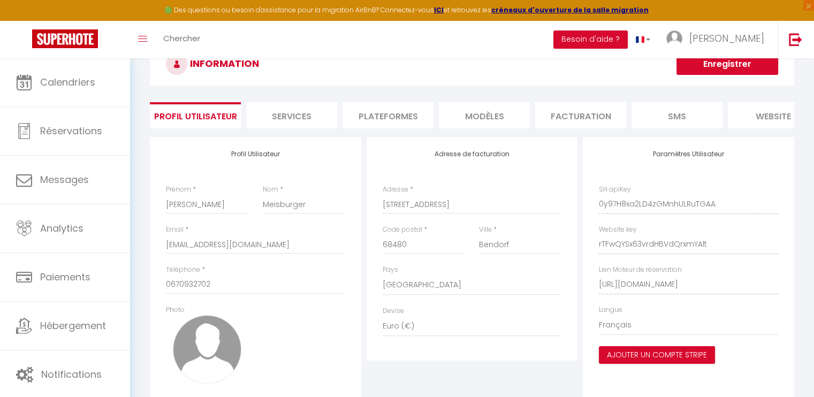
scroll to position [112, 0]
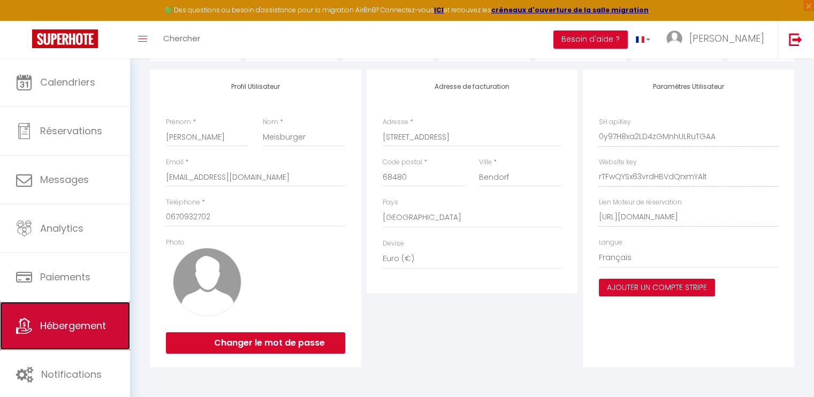
click at [77, 322] on span "Hébergement" at bounding box center [73, 325] width 66 height 13
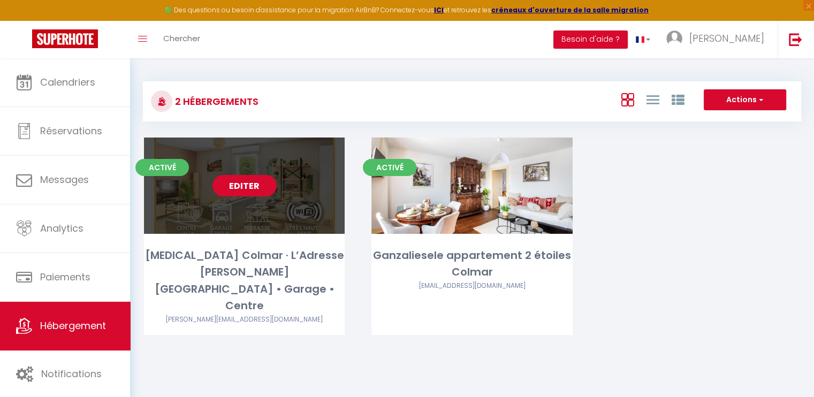
click at [224, 178] on link "Editer" at bounding box center [244, 185] width 64 height 21
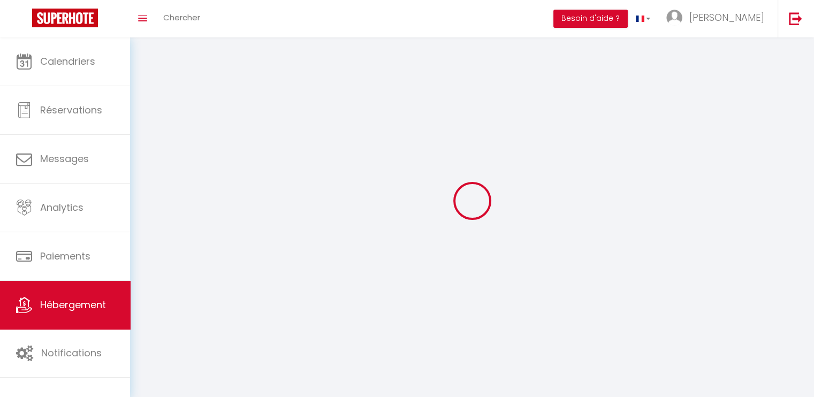
select select "1"
select select "28"
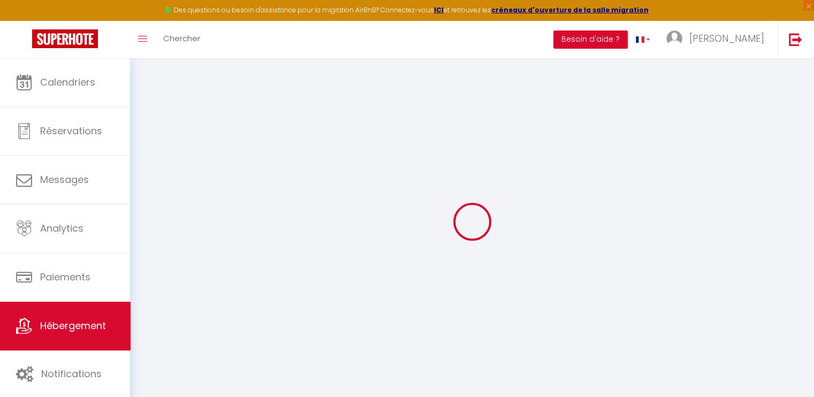
select select
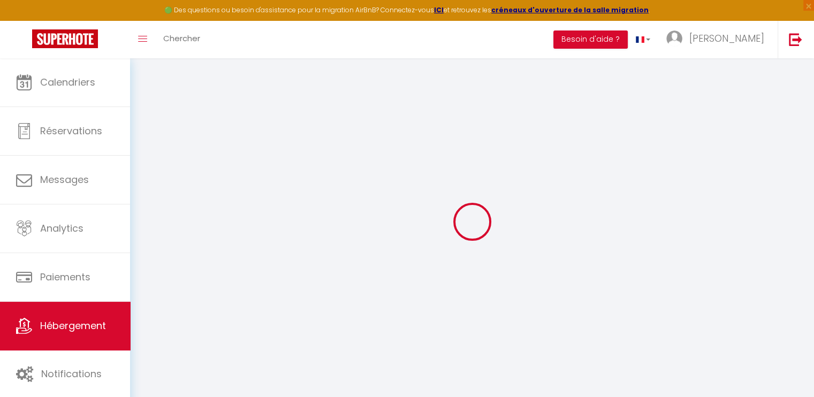
select select
checkbox input "false"
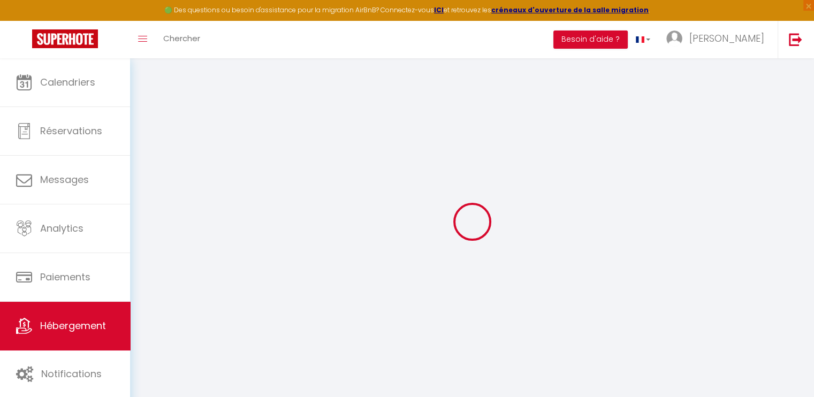
select select
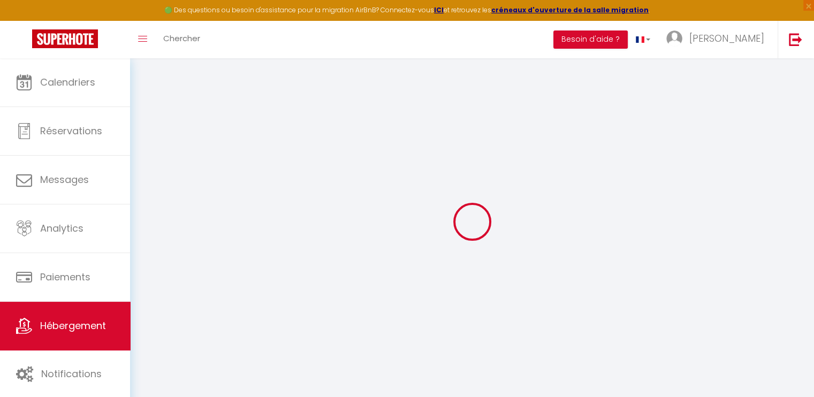
select select
checkbox input "false"
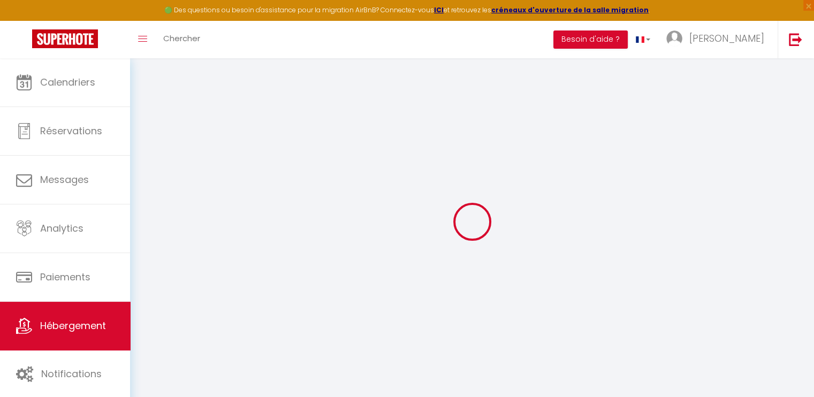
checkbox input "false"
select select
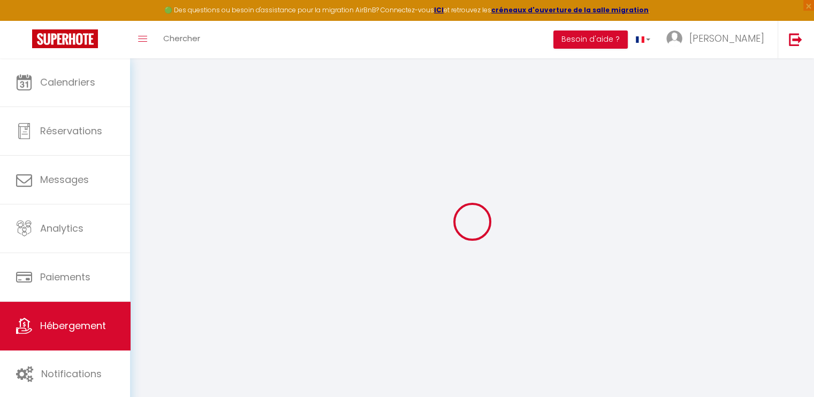
select select
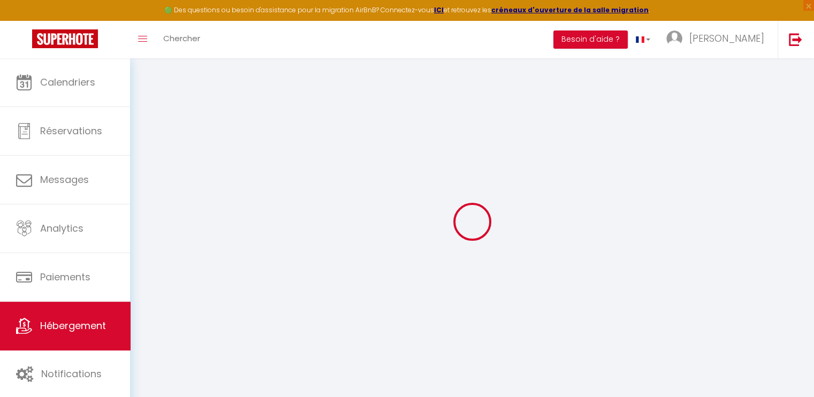
checkbox input "false"
select select
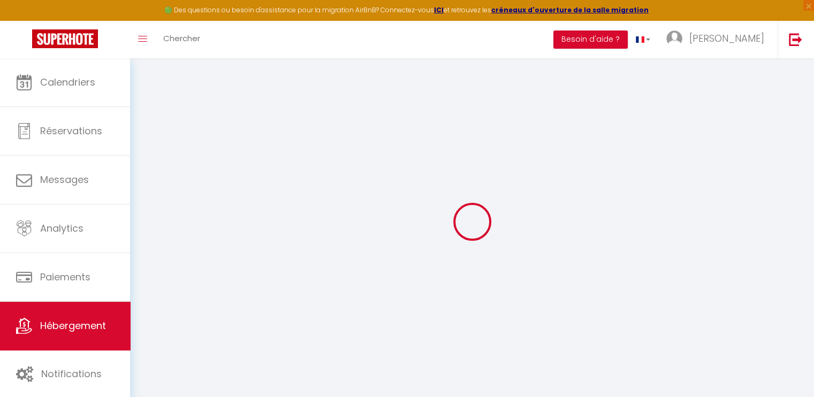
select select
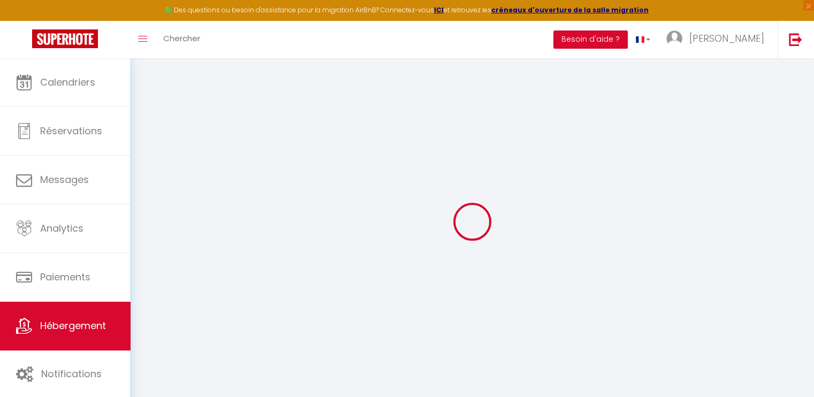
select select
checkbox input "false"
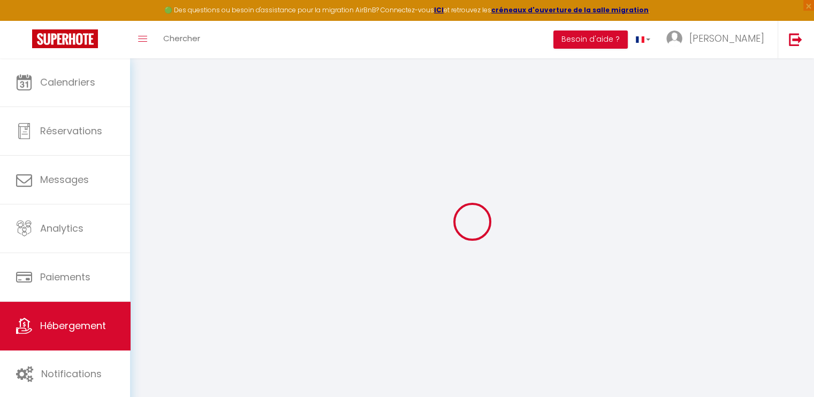
checkbox input "false"
select select
type input "[MEDICAL_DATA] Colmar · L’Adresse [PERSON_NAME][GEOGRAPHIC_DATA] • Garage • Cen…"
type input "[PERSON_NAME]"
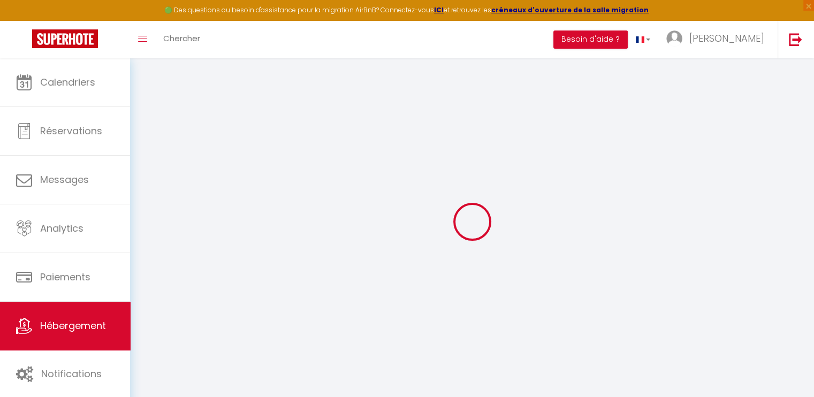
type input "UHLEN"
type input "[STREET_ADDRESS]"
type input "68700"
type input "Aspach Le Bas"
select select "2"
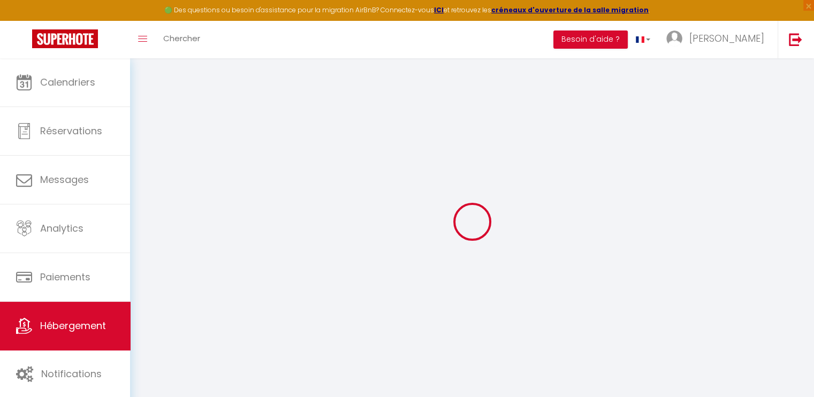
type input "90"
type input "10"
type input "50"
type input "300"
select select
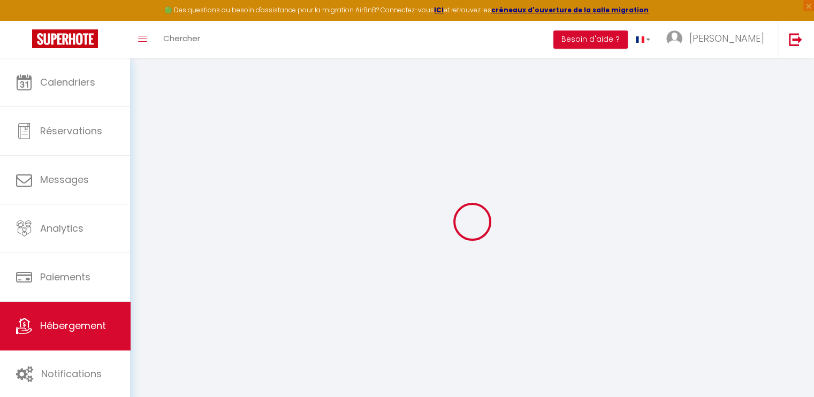
select select
type input "[STREET_ADDRESS]"
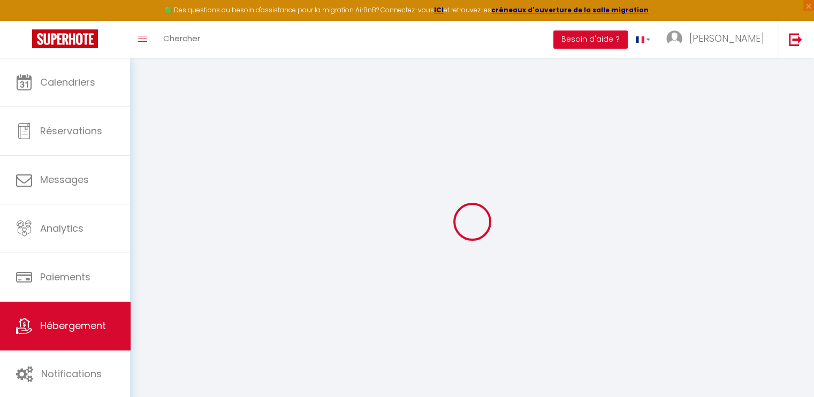
type input "68000"
type input "Colmar"
type input "[EMAIL_ADDRESS][DOMAIN_NAME]"
select select
checkbox input "false"
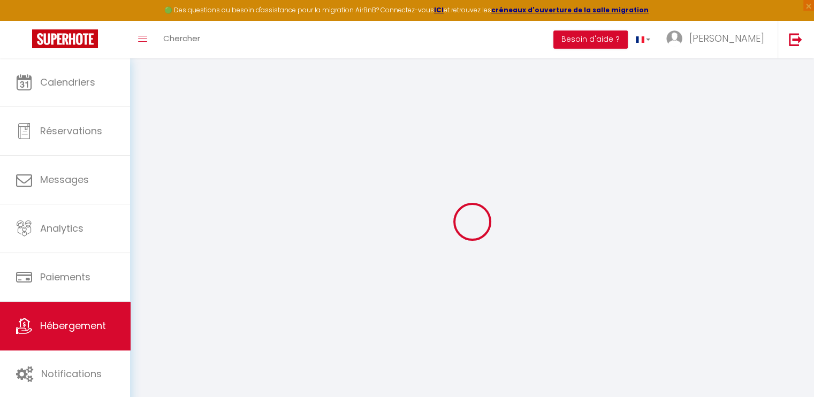
checkbox input "false"
type input "50"
type input "0"
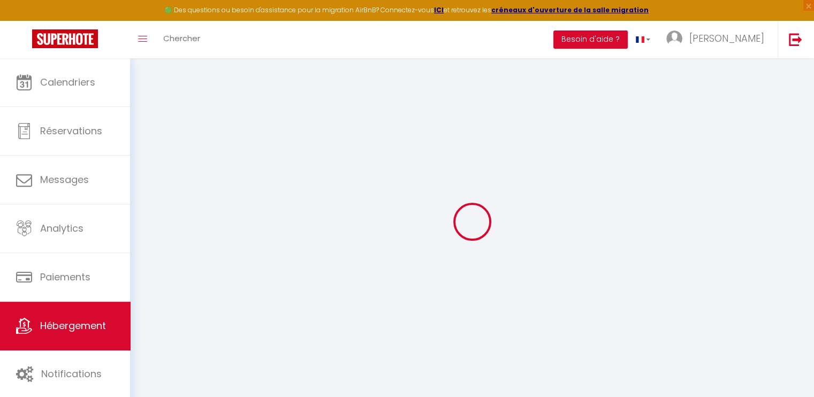
type input "0"
select select
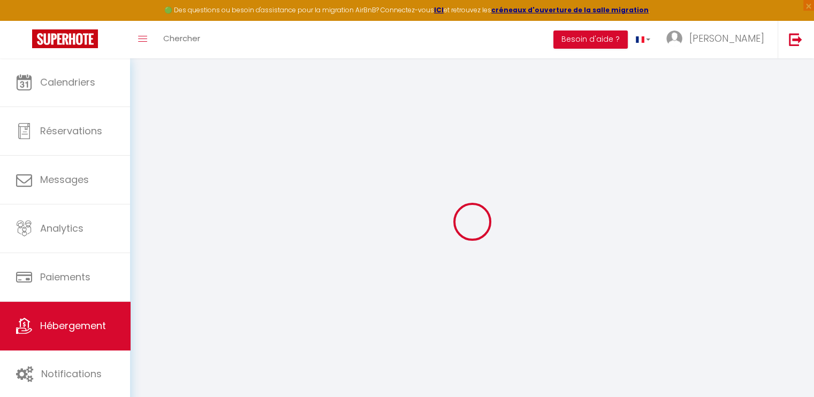
select select
checkbox input "false"
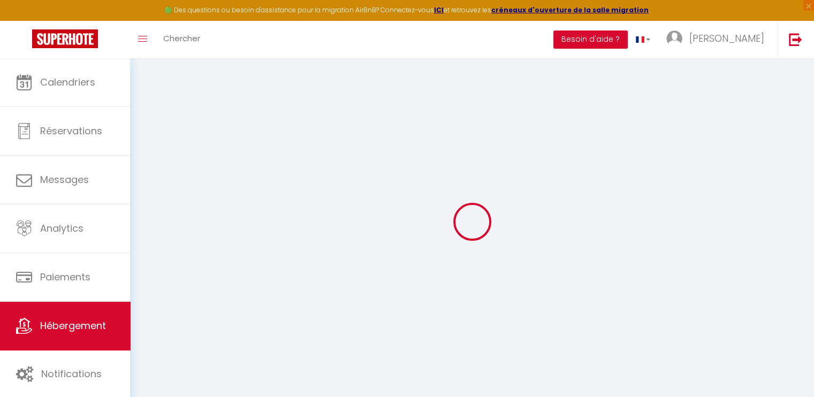
checkbox input "false"
select select
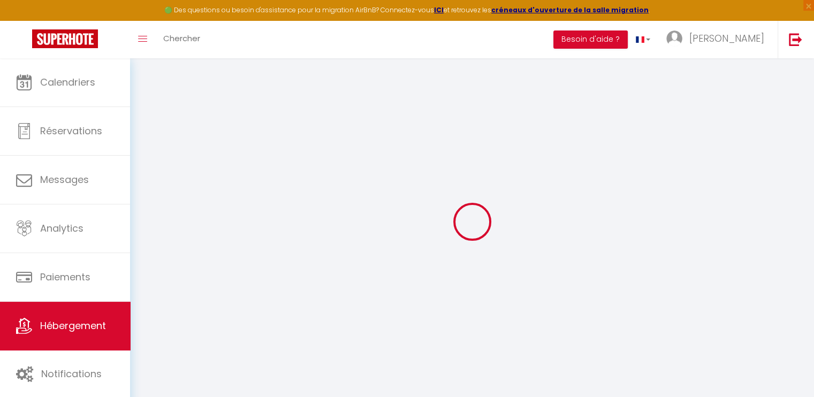
select select
checkbox input "false"
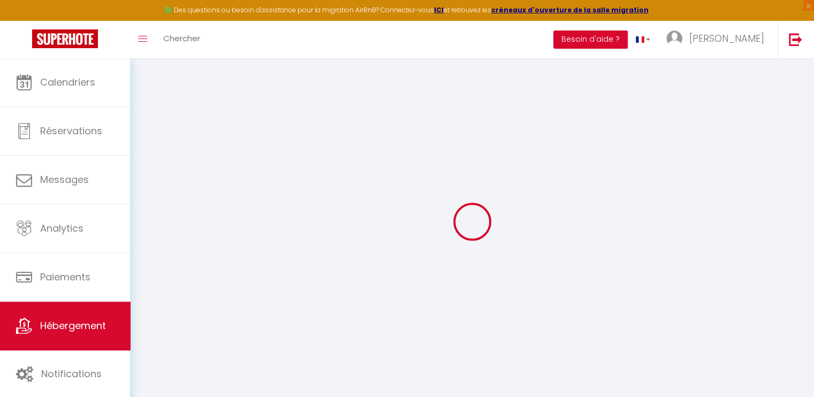
checkbox input "false"
select select
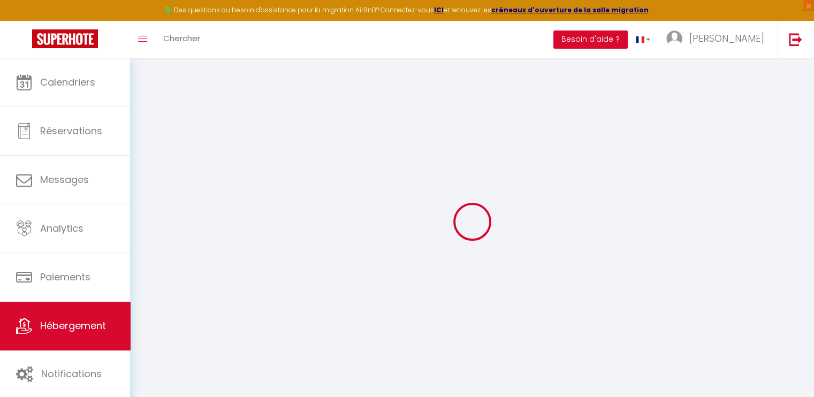
select select
checkbox input "false"
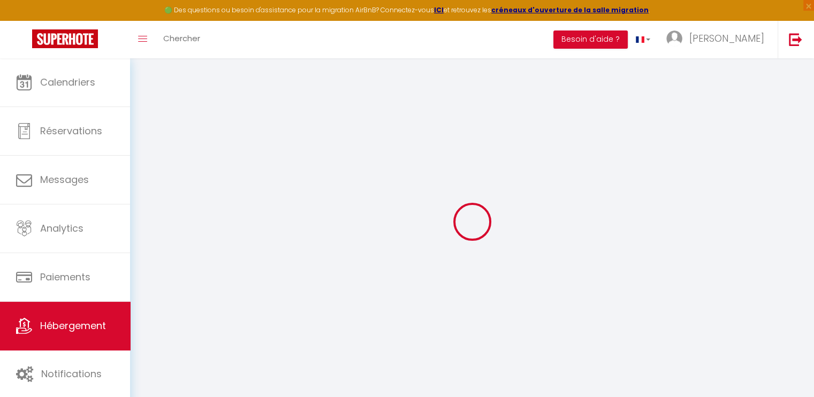
checkbox input "false"
select select
checkbox input "false"
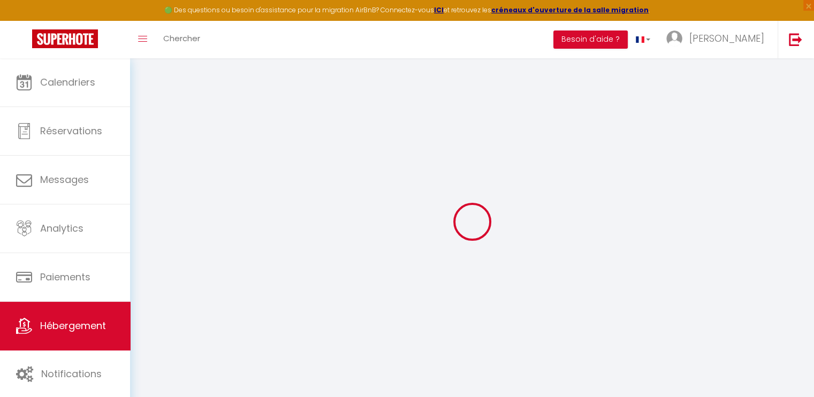
checkbox input "false"
select select "17:00"
select select "23:45"
select select "11:00"
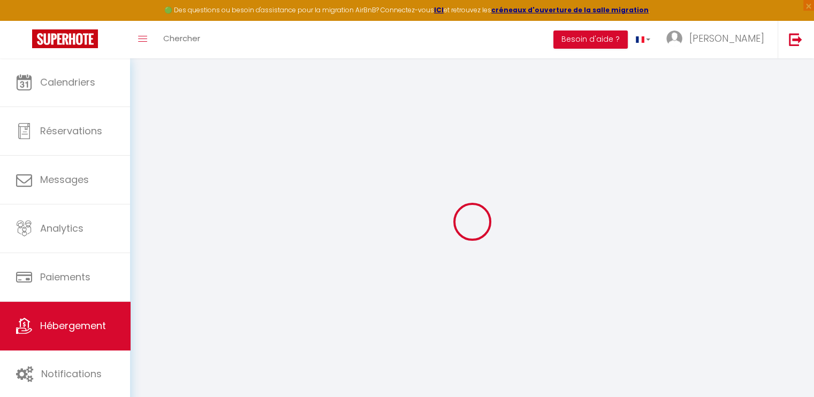
select select "30"
select select "120"
select select "36579"
select select
checkbox input "false"
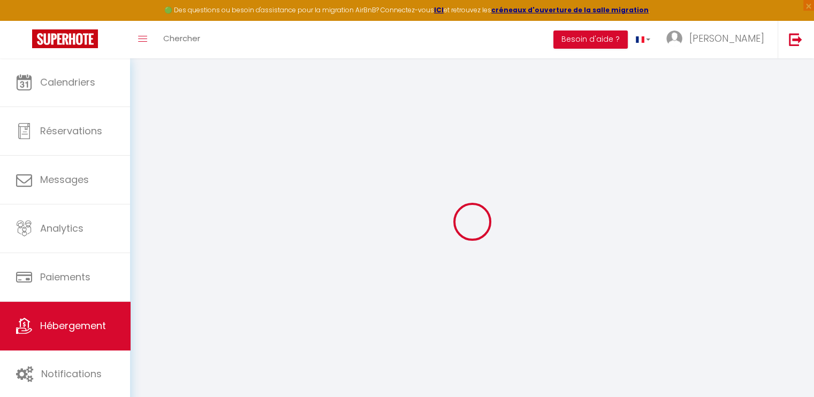
checkbox input "false"
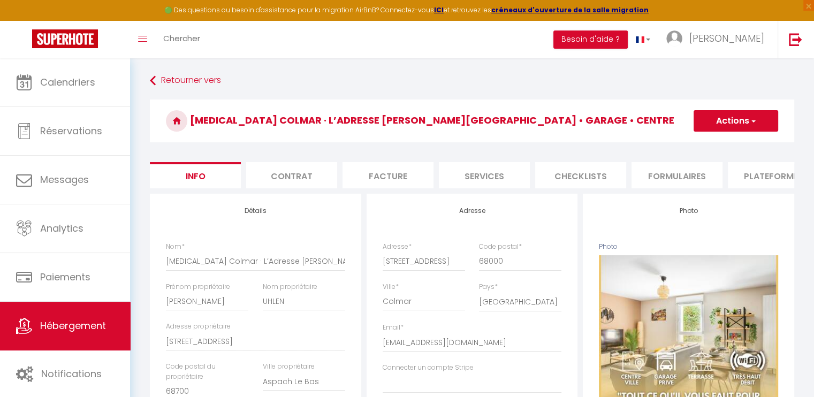
click at [498, 178] on li "Services" at bounding box center [484, 175] width 91 height 26
checkbox input "false"
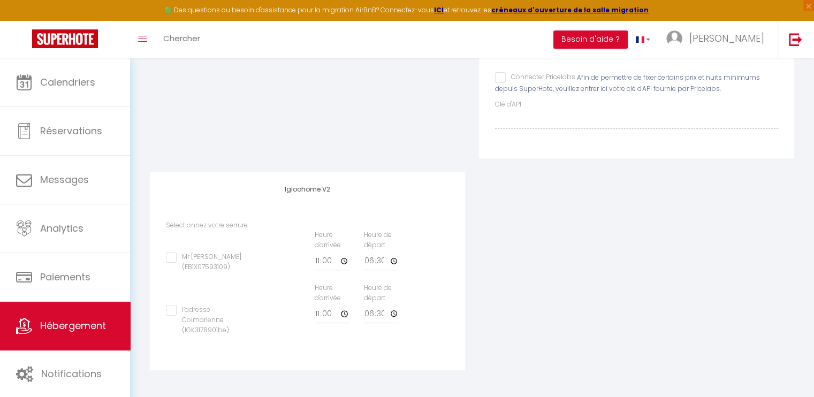
scroll to position [248, 0]
click at [176, 309] on input "l’adresse Colmarienne (IGK3178901be)" at bounding box center [208, 310] width 85 height 11
checkbox input "true"
checkbox input "false"
click at [343, 315] on input "11:00" at bounding box center [332, 314] width 35 height 19
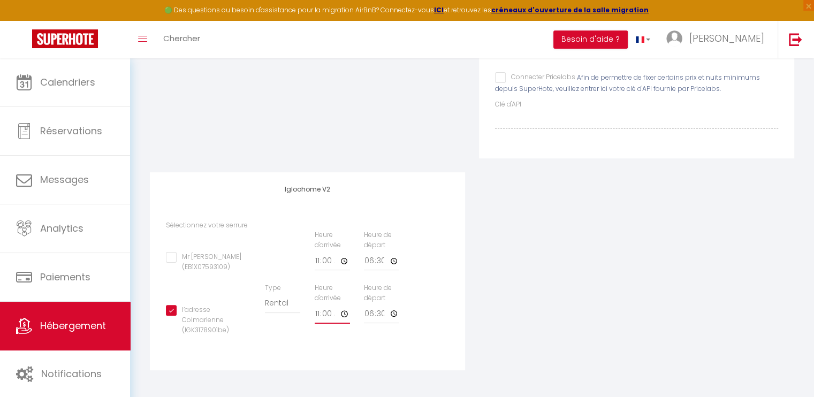
type input "17:00"
checkbox input "false"
type input "17:00"
click at [437, 310] on div "l’adresse Colmarienne (IGK3178901be) Type Building [GEOGRAPHIC_DATA] Heure d'ar…" at bounding box center [307, 314] width 297 height 63
click at [372, 311] on input "18:30" at bounding box center [381, 314] width 35 height 19
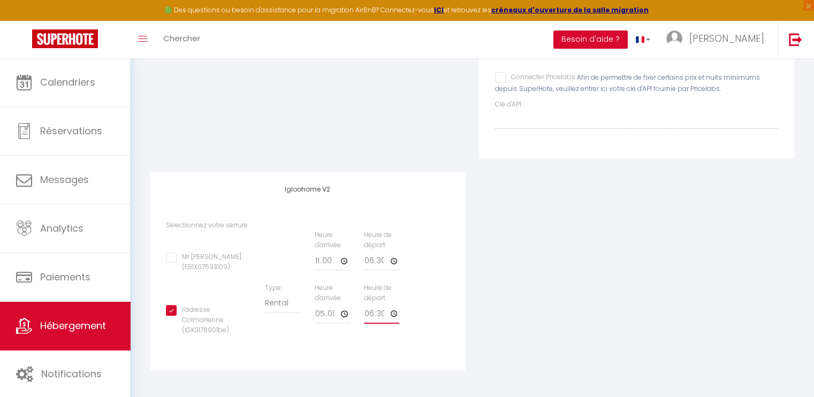
click at [371, 311] on input "18:30" at bounding box center [381, 314] width 35 height 19
click at [393, 316] on input "18:30" at bounding box center [381, 314] width 35 height 19
click at [443, 245] on div "Mr [PERSON_NAME] (EB1X07593109) Type Building [GEOGRAPHIC_DATA] Heure d'arrivée…" at bounding box center [307, 256] width 297 height 53
click at [373, 312] on input "18:30" at bounding box center [381, 314] width 35 height 19
click at [367, 314] on input "18:30" at bounding box center [381, 314] width 35 height 19
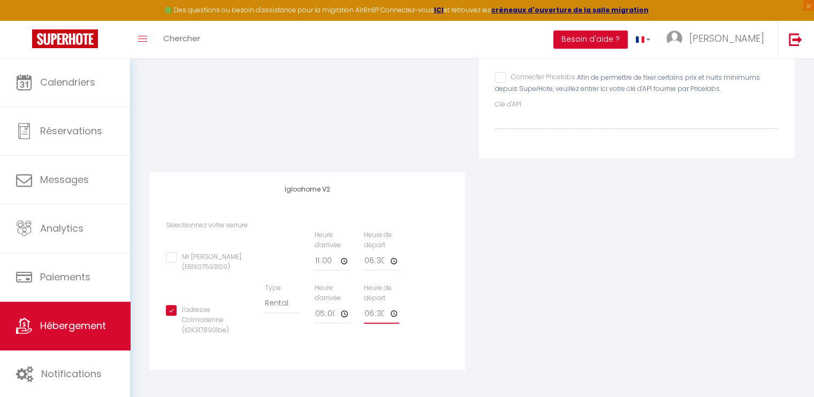
click at [392, 311] on input "18:30" at bounding box center [381, 314] width 35 height 19
type input "12:30"
checkbox input "false"
type input "12:00"
checkbox input "false"
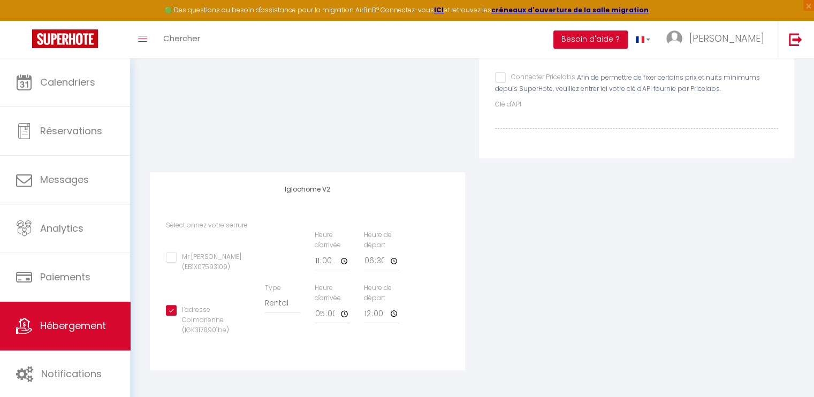
type input "12:00"
click at [437, 337] on div "l’adresse Colmarienne (IGK3178901be) Type Building [GEOGRAPHIC_DATA] Heure d'ar…" at bounding box center [307, 314] width 297 height 63
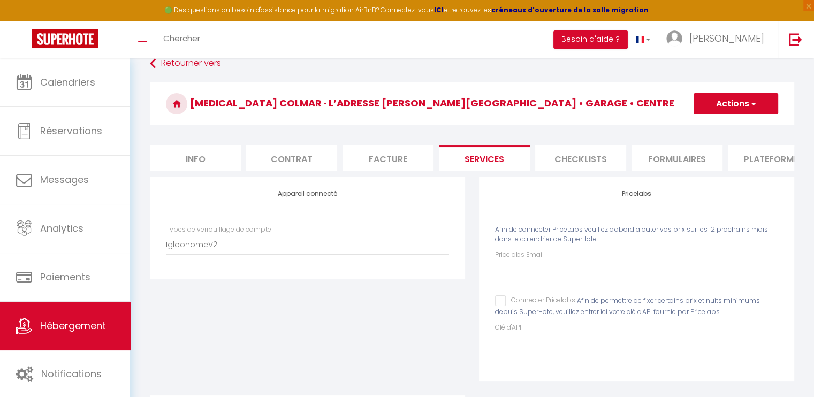
scroll to position [0, 0]
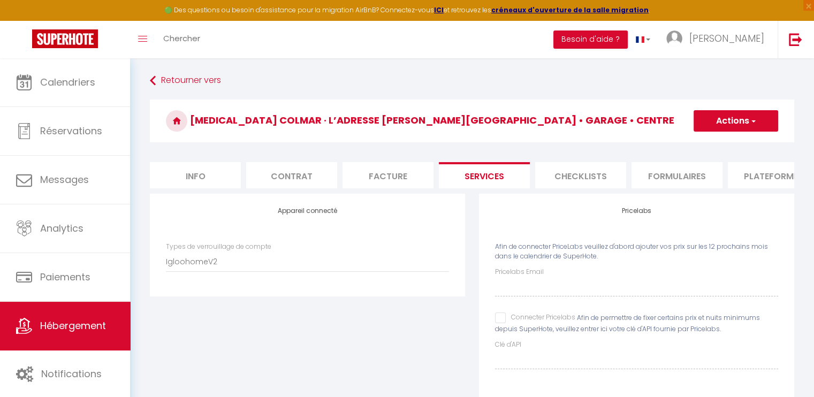
click at [750, 119] on span "button" at bounding box center [752, 121] width 7 height 11
click at [744, 143] on link "Enregistrer" at bounding box center [735, 145] width 85 height 14
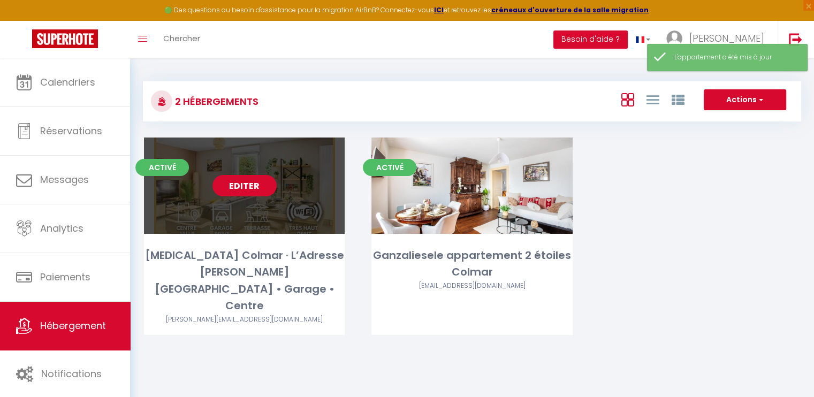
click at [253, 184] on link "Editer" at bounding box center [244, 185] width 64 height 21
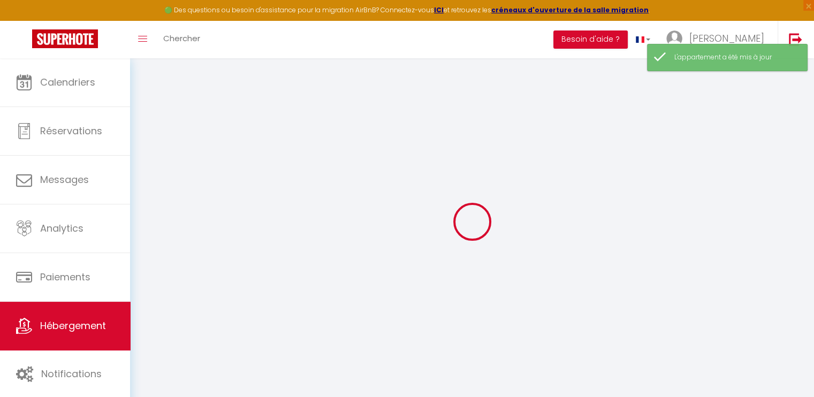
select select "2"
checkbox input "true"
checkbox input "false"
select select
checkbox input "false"
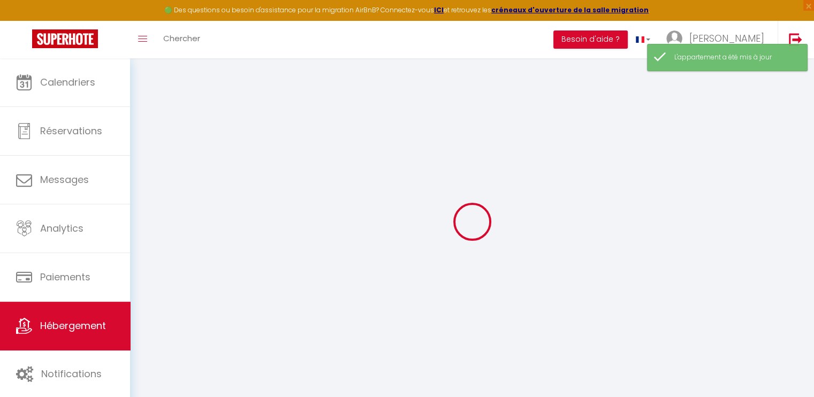
checkbox input "false"
select select "17:00"
select select "23:45"
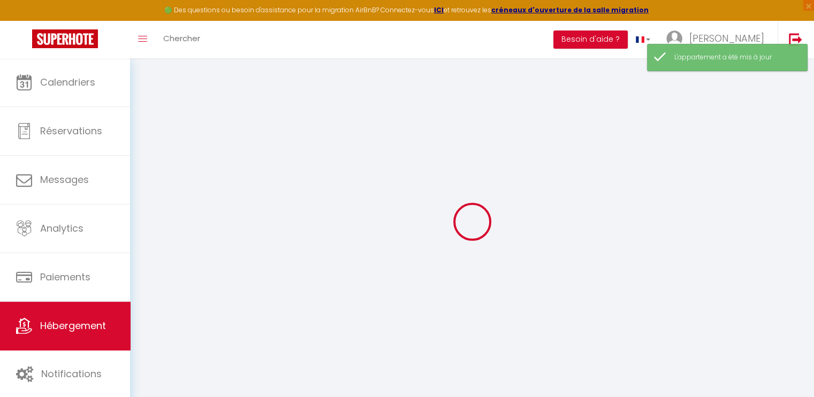
select select "11:00"
select select "30"
select select "120"
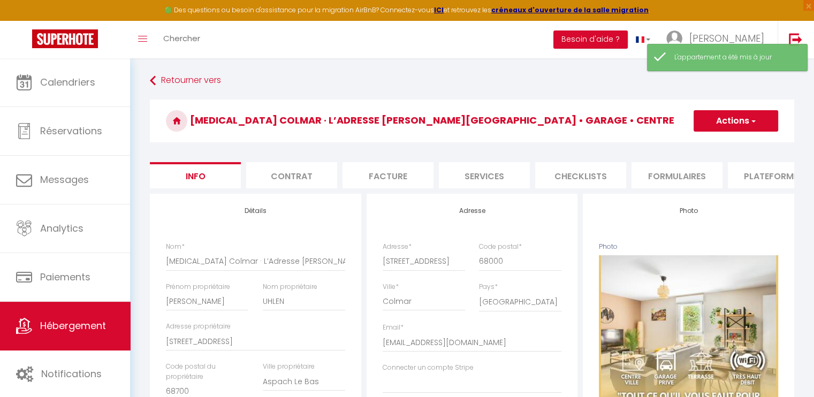
click at [498, 171] on li "Services" at bounding box center [484, 175] width 91 height 26
checkbox input "true"
checkbox input "false"
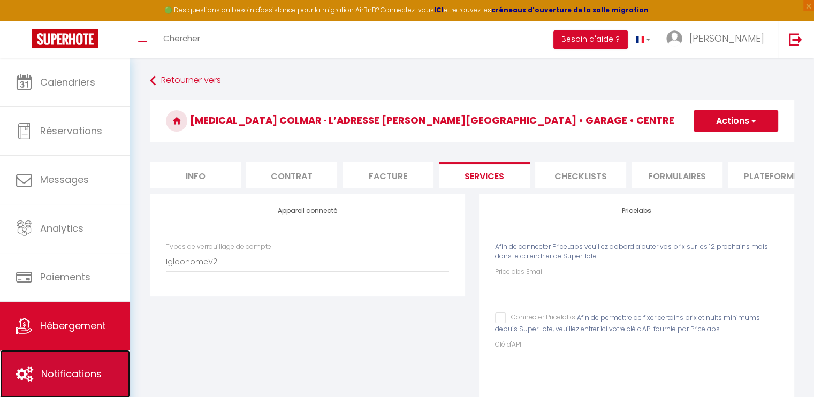
click at [54, 363] on link "Notifications" at bounding box center [65, 374] width 130 height 48
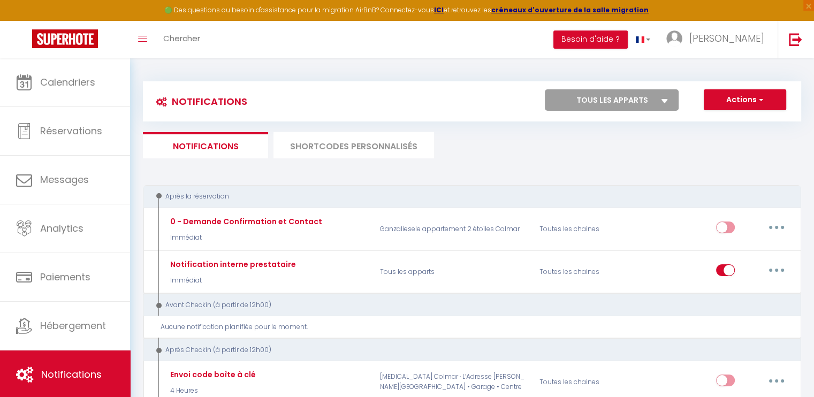
click at [649, 96] on select "Tous les apparts [MEDICAL_DATA] Colmar · L’Adresse [PERSON_NAME][GEOGRAPHIC_DAT…" at bounding box center [612, 99] width 134 height 21
select select "76863"
click at [545, 89] on select "Tous les apparts [MEDICAL_DATA] Colmar · L’Adresse [PERSON_NAME][GEOGRAPHIC_DAT…" at bounding box center [612, 99] width 134 height 21
checkbox input "true"
checkbox input "false"
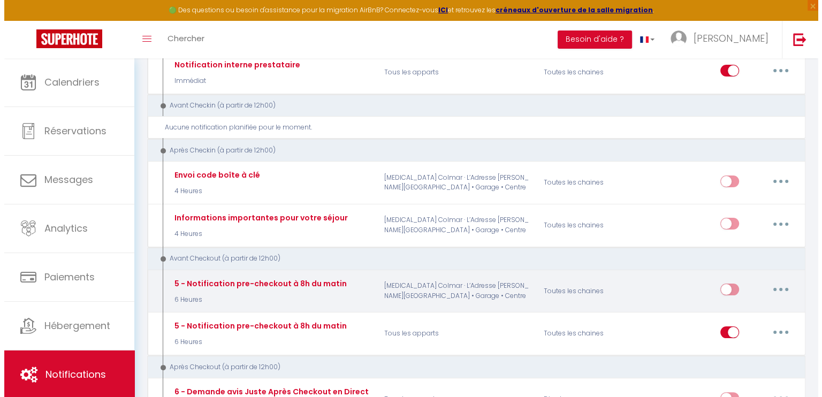
scroll to position [161, 0]
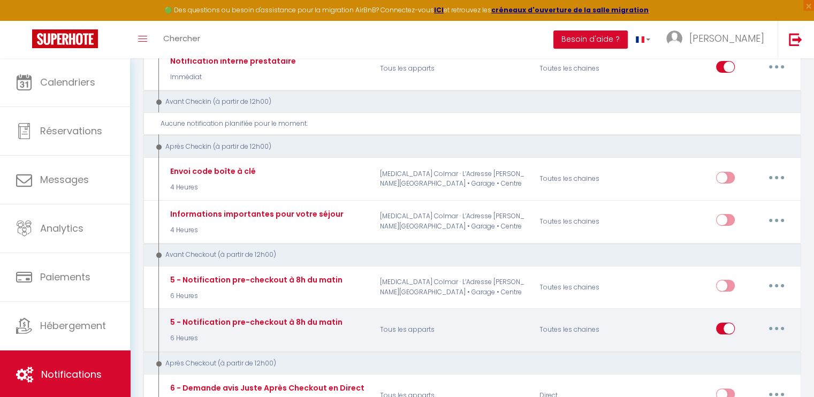
click at [783, 325] on button "button" at bounding box center [777, 328] width 30 height 17
click at [730, 350] on link "Editer" at bounding box center [748, 353] width 79 height 18
type input "5 - Notification pre-checkout à 8h du matin"
select select "4"
select select "6 Heures"
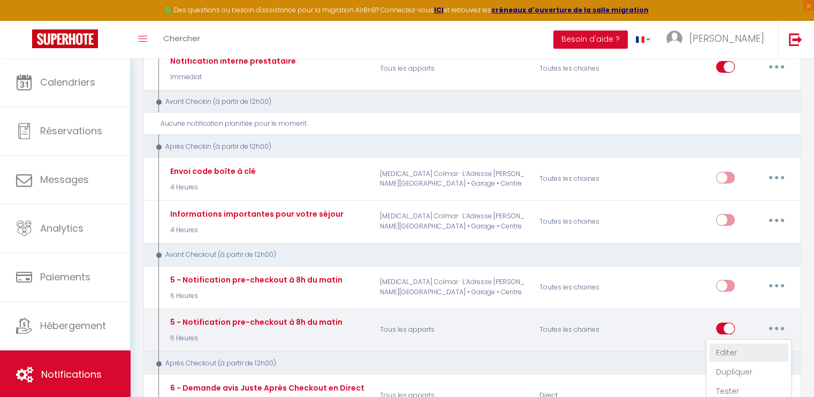
select select "if_booking_is_paid"
checkbox input "true"
checkbox input "false"
radio input "true"
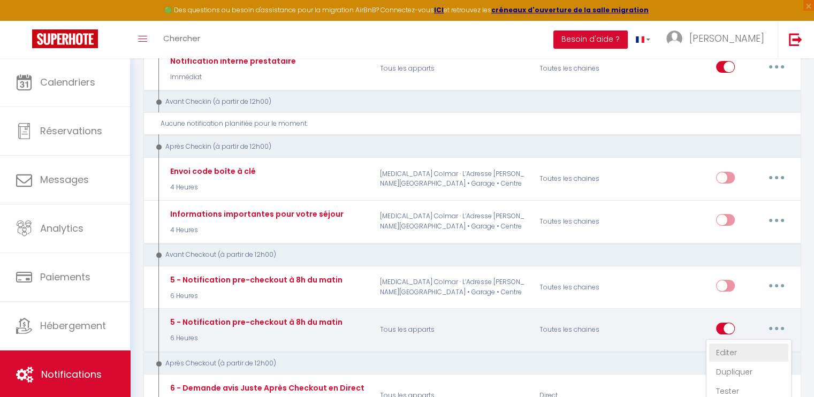
type input "Procédure pour votre départ - [RENTAL:NAME] - [GUEST:FIRST_NAME] [GUEST:NAME]"
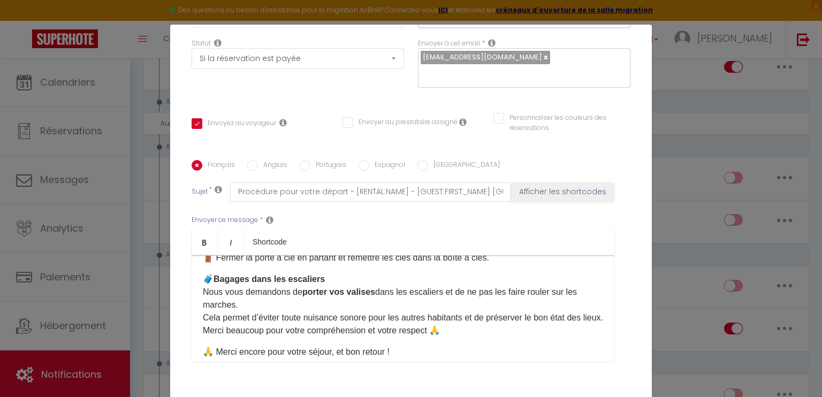
scroll to position [268, 0]
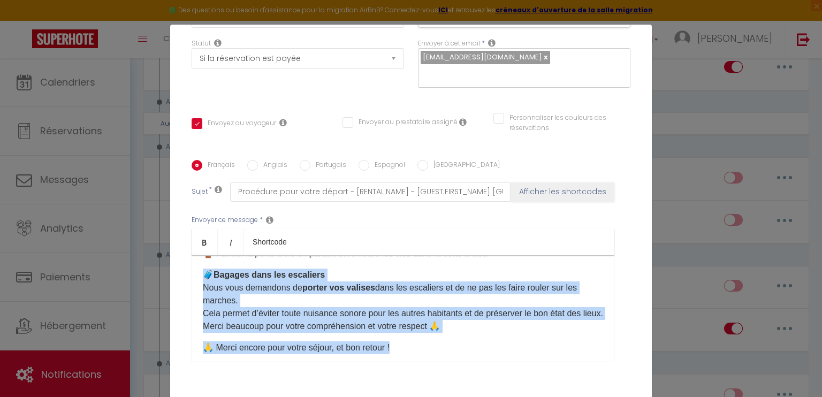
drag, startPoint x: 199, startPoint y: 276, endPoint x: 468, endPoint y: 340, distance: 276.2
click at [468, 340] on div "Bonjour [GUEST:FIRST_NAME], J'espère que votre séjour au [RENTAL:NAME] s'est bi…" at bounding box center [403, 308] width 423 height 107
click at [448, 275] on p "🧳 Bagages dans les escaliers Nous vous demandons de porter vos valises dans les…" at bounding box center [403, 301] width 400 height 64
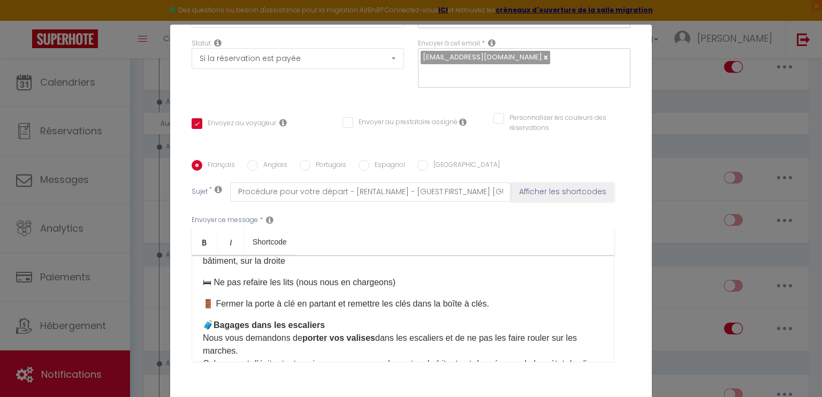
scroll to position [214, 0]
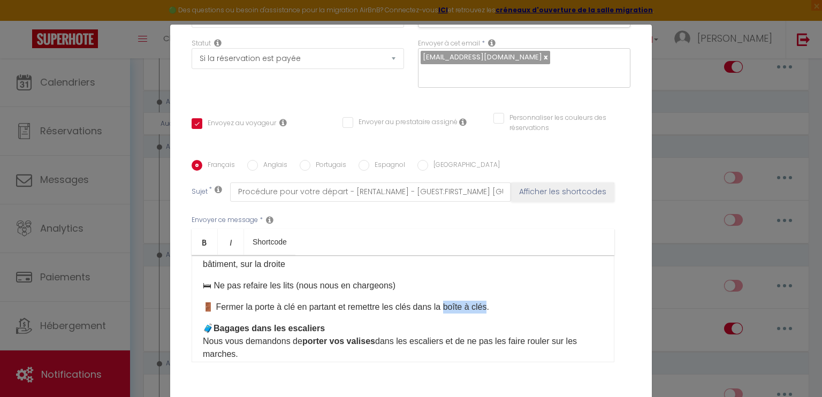
drag, startPoint x: 447, startPoint y: 303, endPoint x: 493, endPoint y: 313, distance: 46.9
click at [493, 313] on p "🚪 Fermer la porte à clé en partant et remettre les clés dans la boîte à clés." at bounding box center [403, 307] width 400 height 13
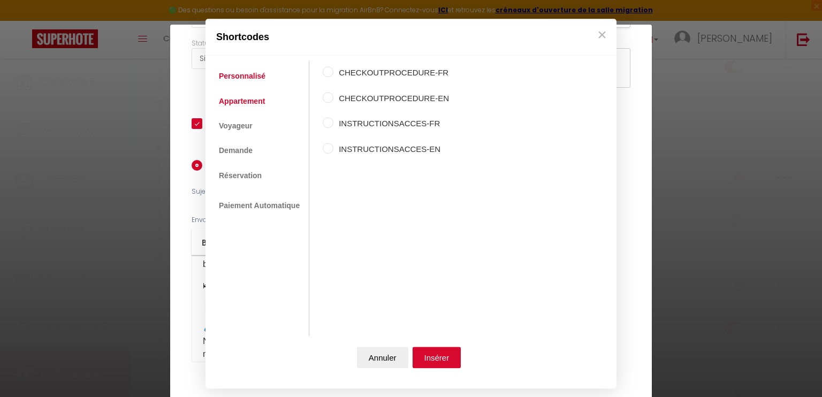
click at [242, 102] on link "Appartement" at bounding box center [242, 101] width 57 height 19
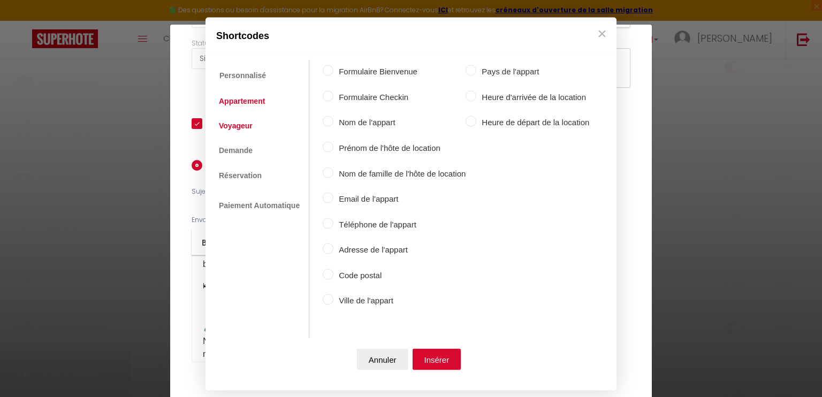
click at [237, 121] on link "Voyageur" at bounding box center [236, 125] width 44 height 19
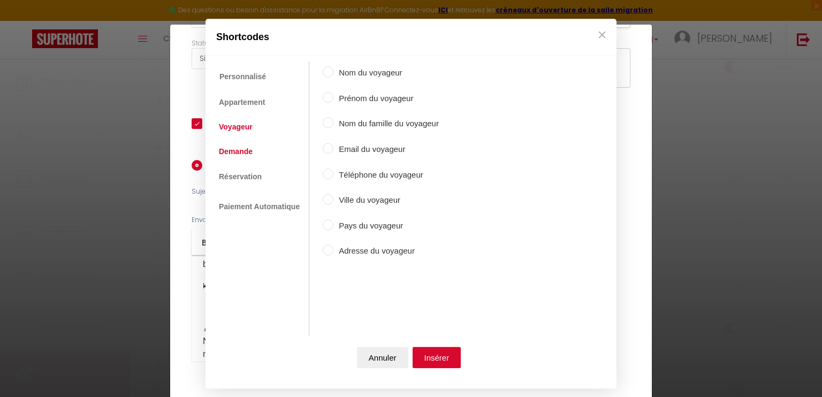
click at [237, 156] on link "Demande" at bounding box center [236, 151] width 44 height 19
click at [239, 180] on link "Réservation" at bounding box center [241, 176] width 54 height 19
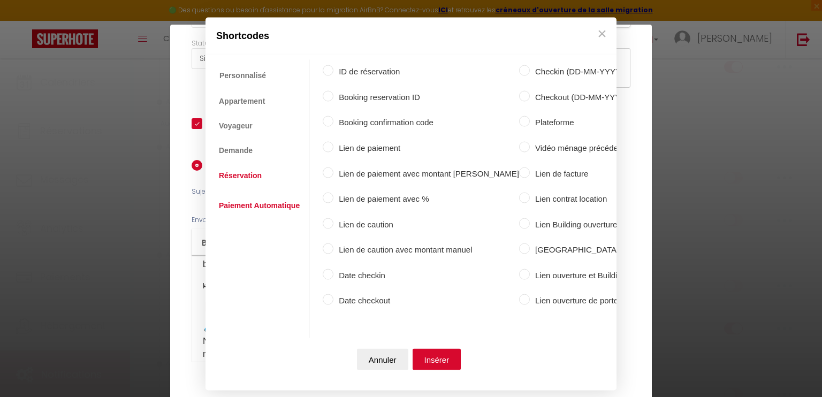
click at [247, 203] on link "Paiement Automatique" at bounding box center [260, 204] width 92 height 19
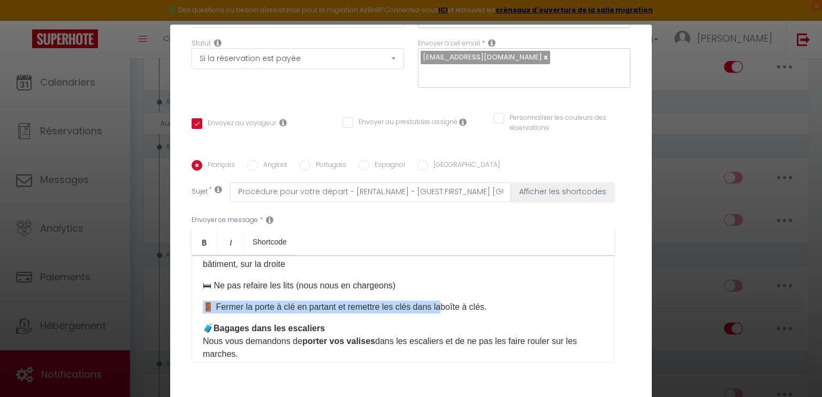
click at [603, 37] on button "×" at bounding box center [602, 34] width 16 height 21
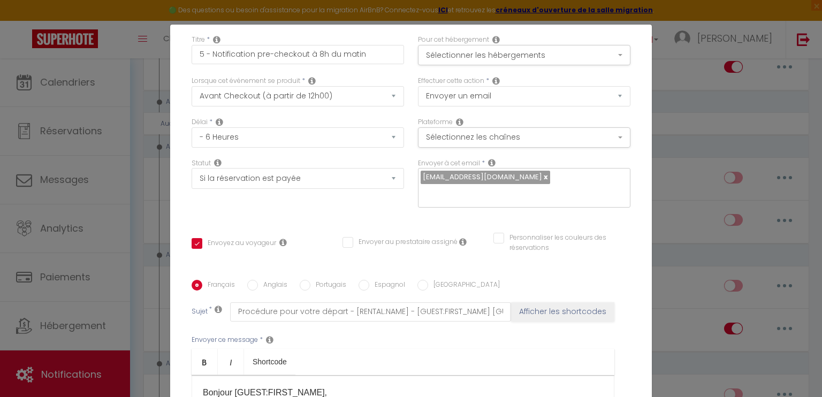
scroll to position [0, 0]
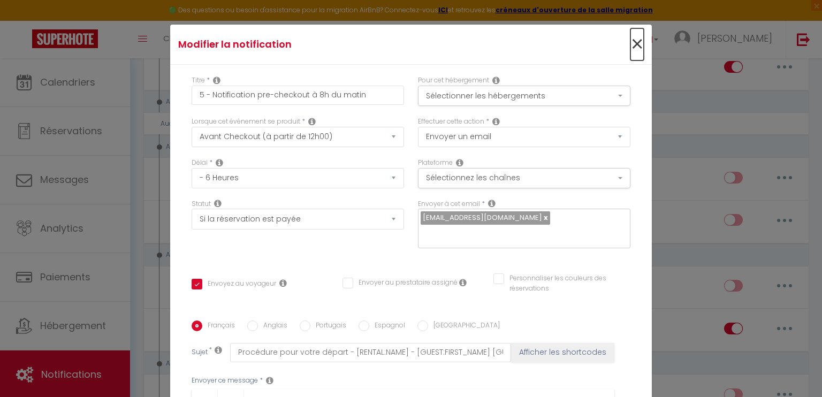
click at [630, 31] on span "×" at bounding box center [636, 44] width 13 height 32
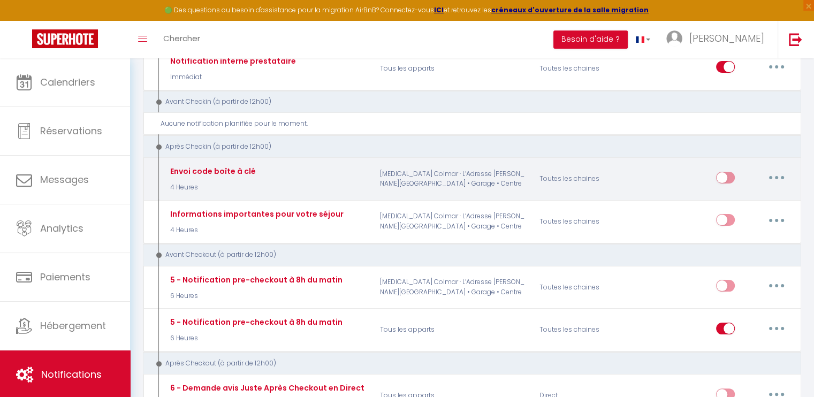
click at [773, 173] on button "button" at bounding box center [777, 177] width 30 height 17
click at [730, 199] on link "Editer" at bounding box center [748, 202] width 79 height 18
type input "Envoi code boîte à clé"
select select "3"
select select "4 Heures"
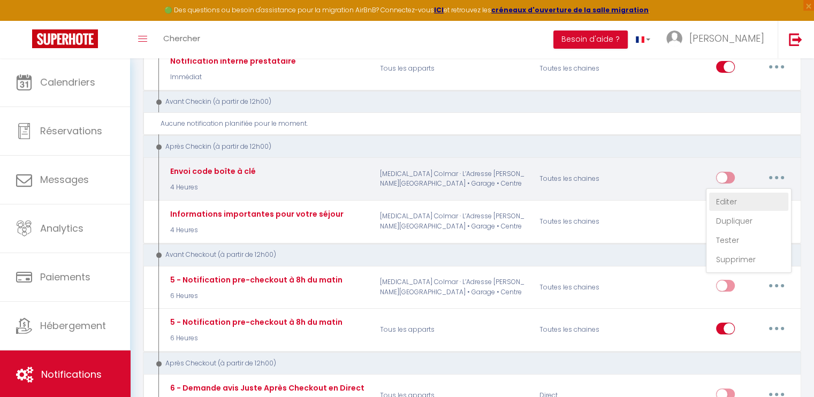
select select "if_deposit_is_paid"
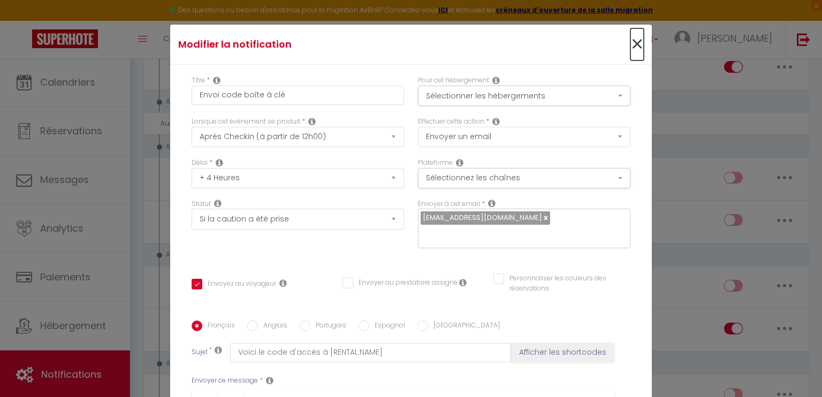
click at [630, 46] on span "×" at bounding box center [636, 44] width 13 height 32
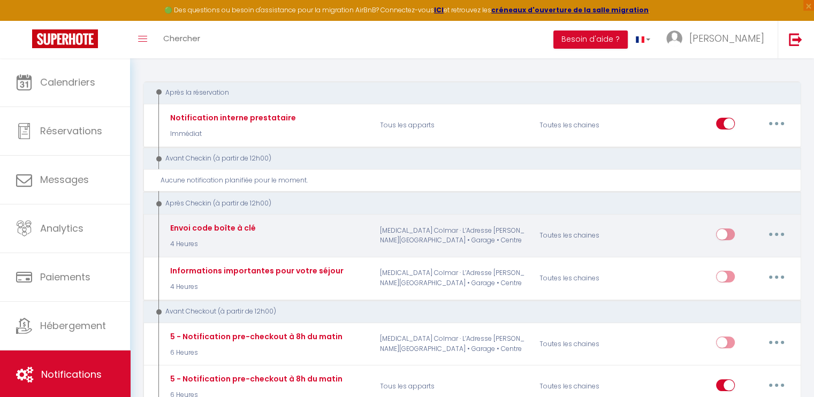
scroll to position [54, 0]
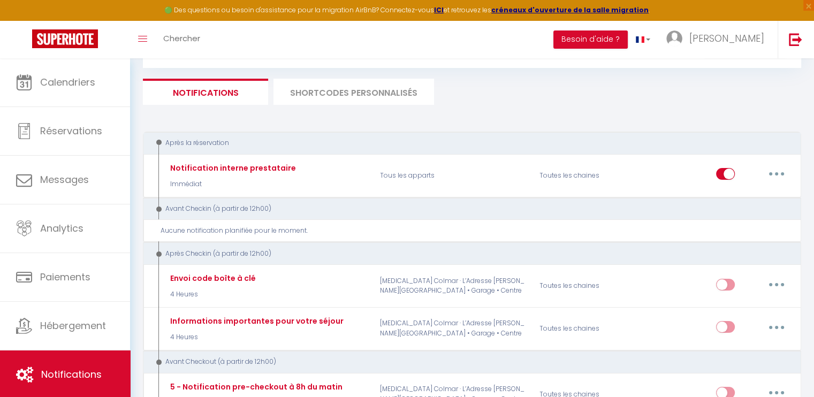
click at [345, 88] on li "SHORTCODES PERSONNALISÉS" at bounding box center [353, 92] width 161 height 26
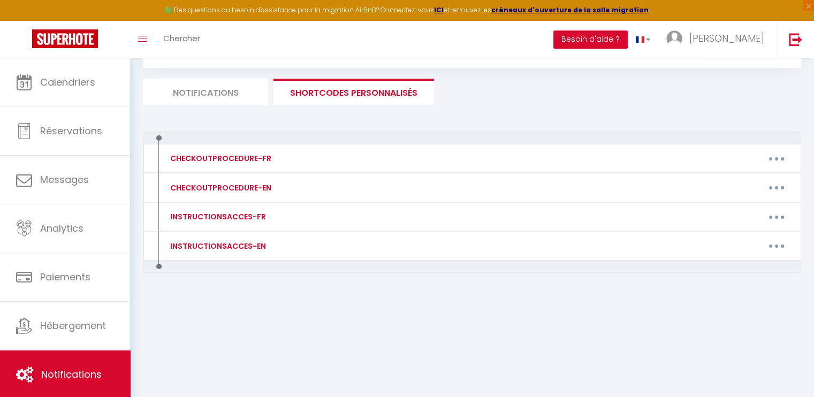
click at [206, 89] on li "Notifications" at bounding box center [205, 92] width 125 height 26
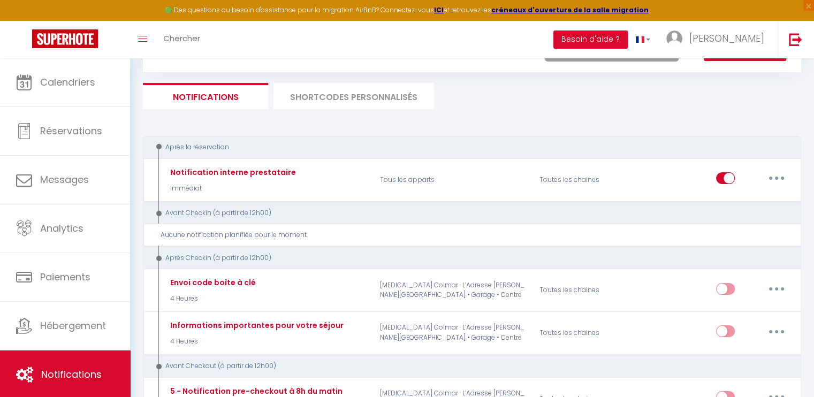
scroll to position [54, 0]
